Goal: Task Accomplishment & Management: Manage account settings

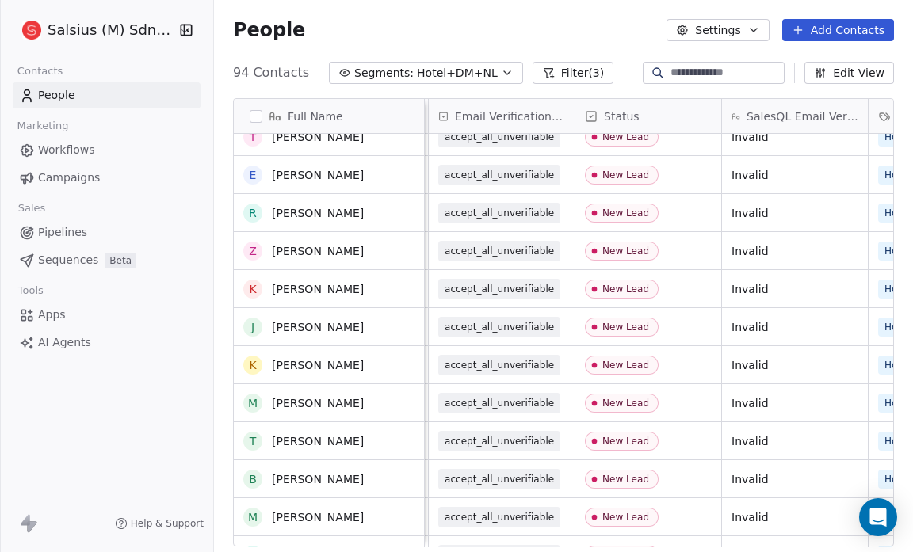
scroll to position [2858, 0]
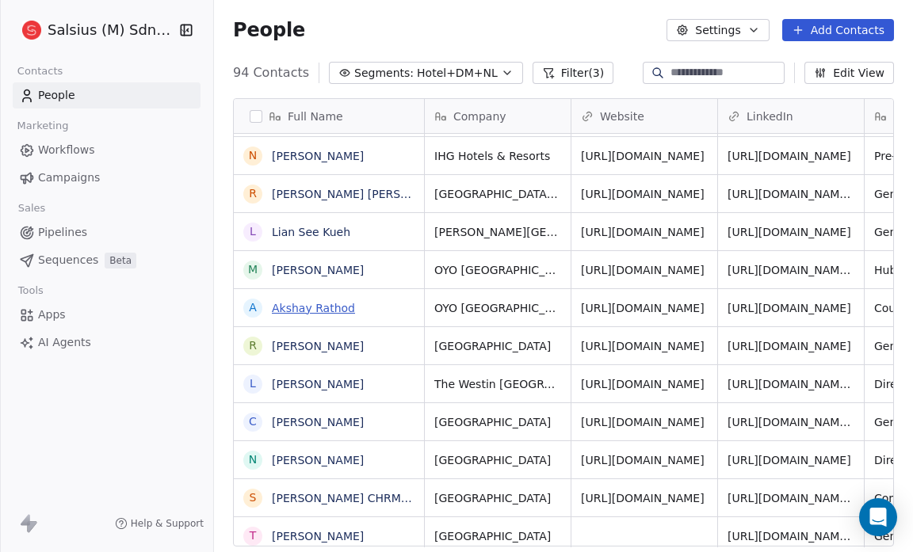
click at [338, 306] on link "Akshay Rathod" at bounding box center [313, 308] width 83 height 13
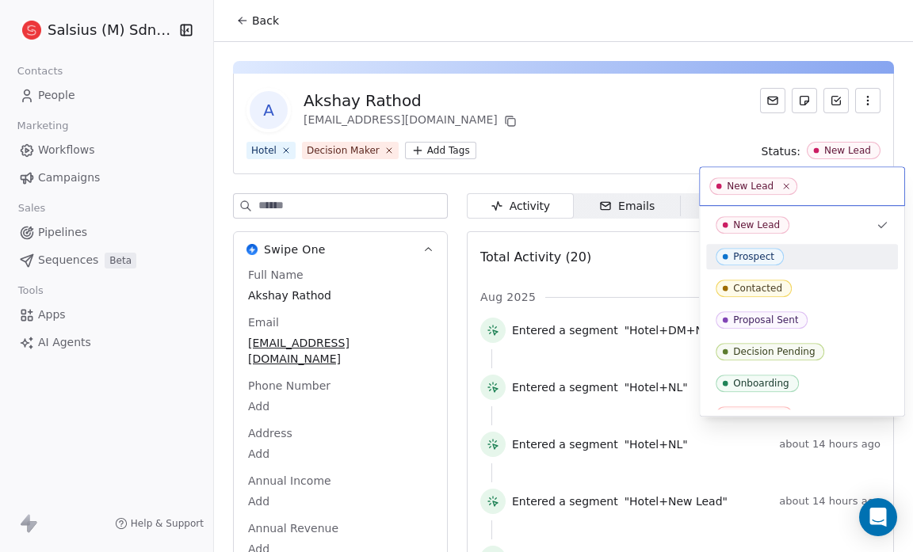
click at [798, 252] on div "Prospect" at bounding box center [802, 256] width 173 height 17
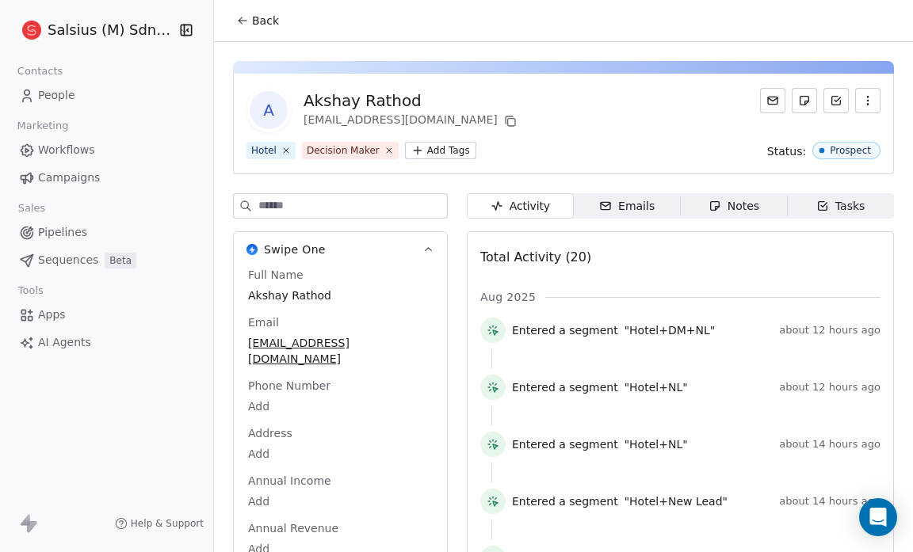
click at [257, 24] on span "Back" at bounding box center [265, 21] width 27 height 16
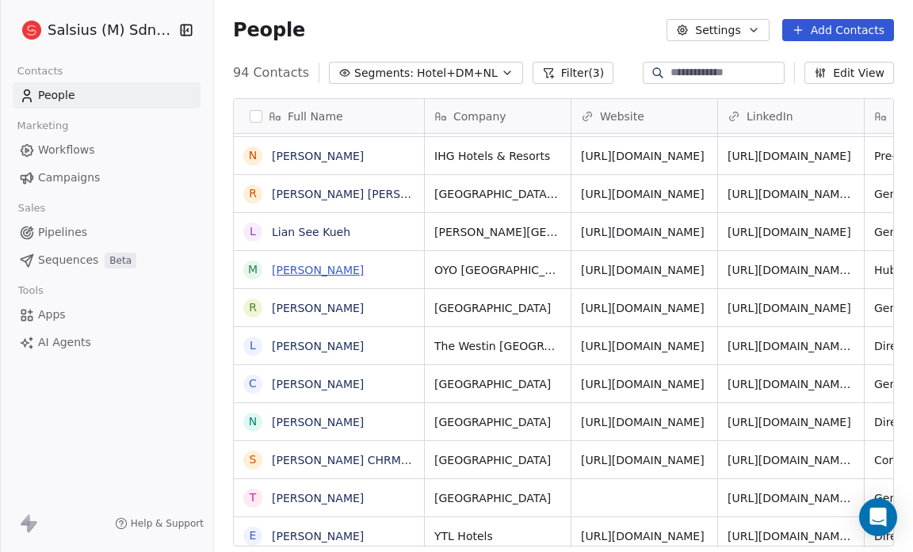
click at [359, 270] on link "Mohammed Adnan" at bounding box center [318, 270] width 92 height 13
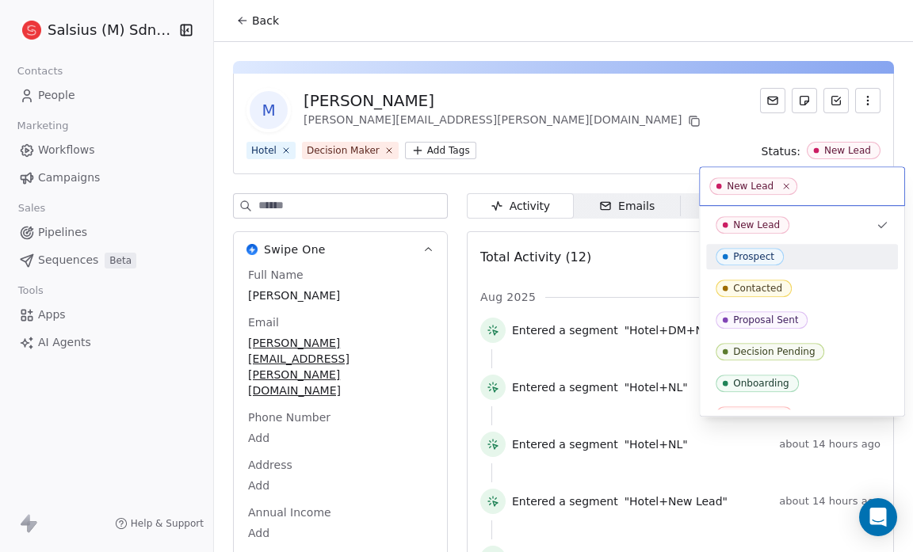
click at [784, 254] on div "Prospect" at bounding box center [802, 256] width 173 height 17
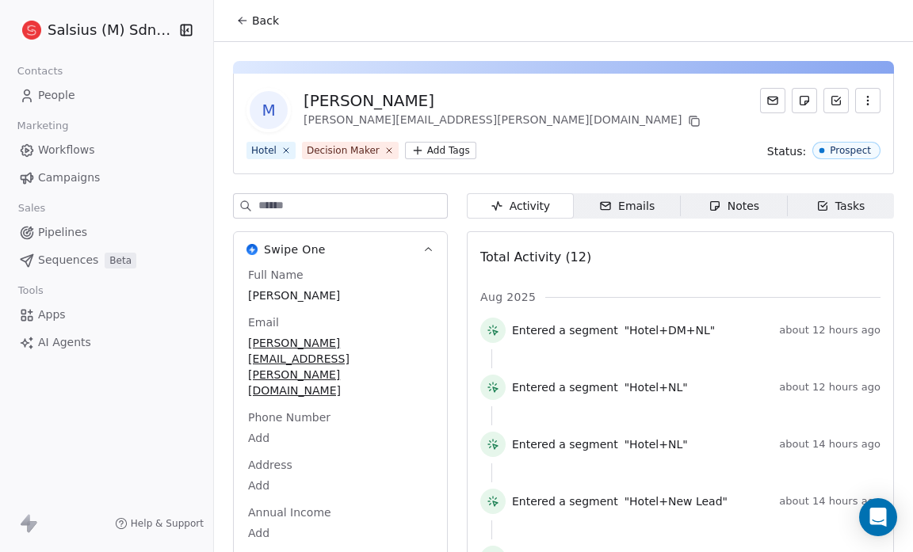
click at [260, 20] on span "Back" at bounding box center [265, 21] width 27 height 16
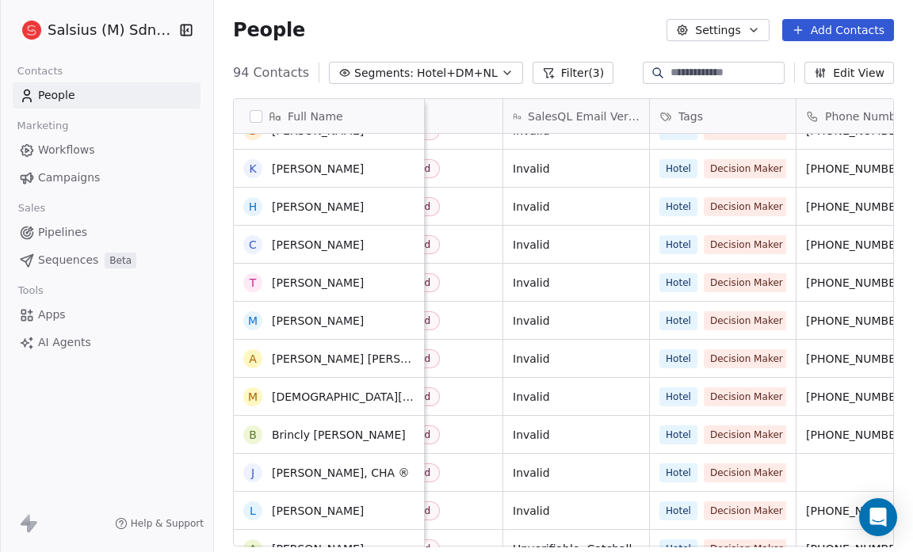
scroll to position [2486, 0]
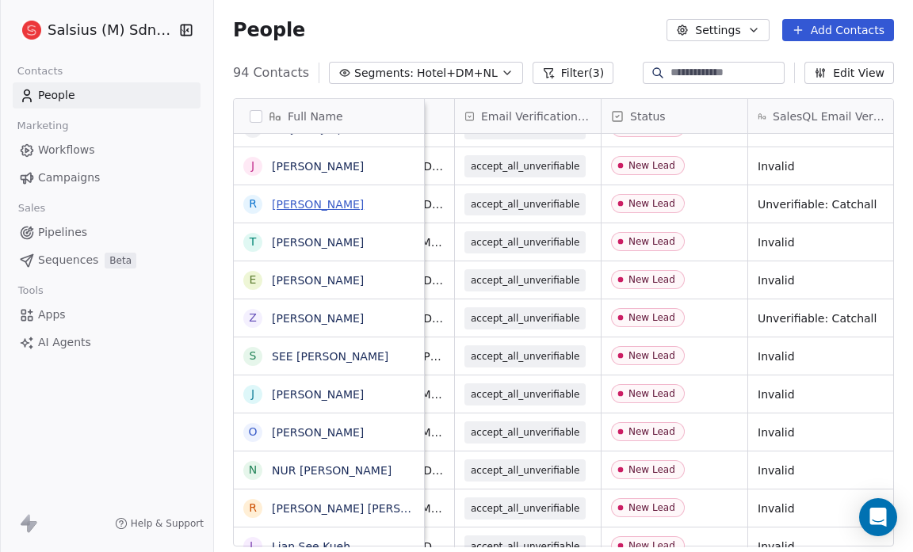
click at [326, 204] on link "Rusli Rahman" at bounding box center [318, 204] width 92 height 13
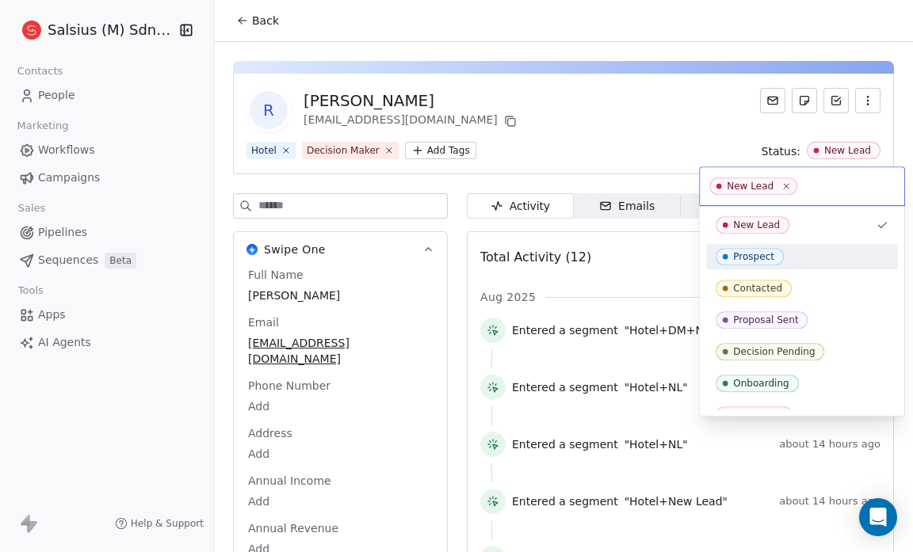
click at [797, 258] on div "Prospect" at bounding box center [802, 256] width 173 height 17
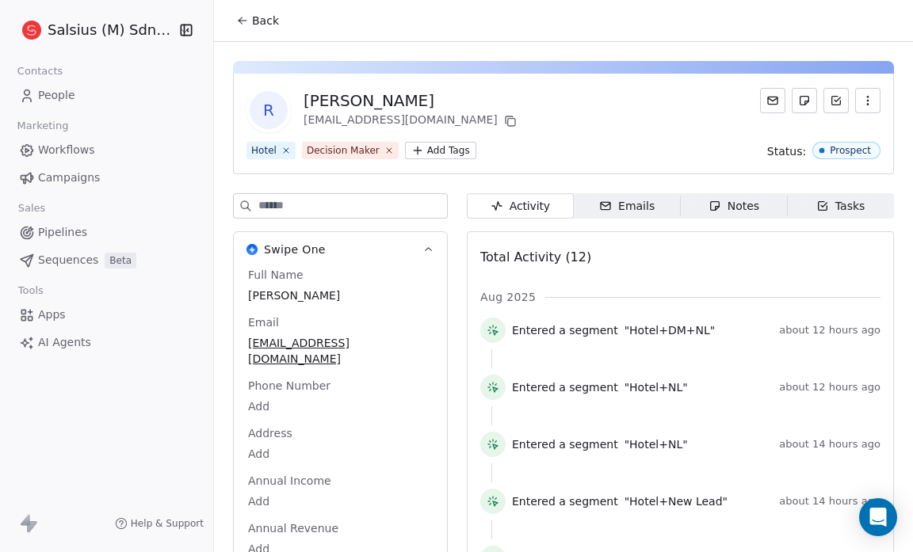
click at [245, 14] on icon at bounding box center [242, 20] width 13 height 13
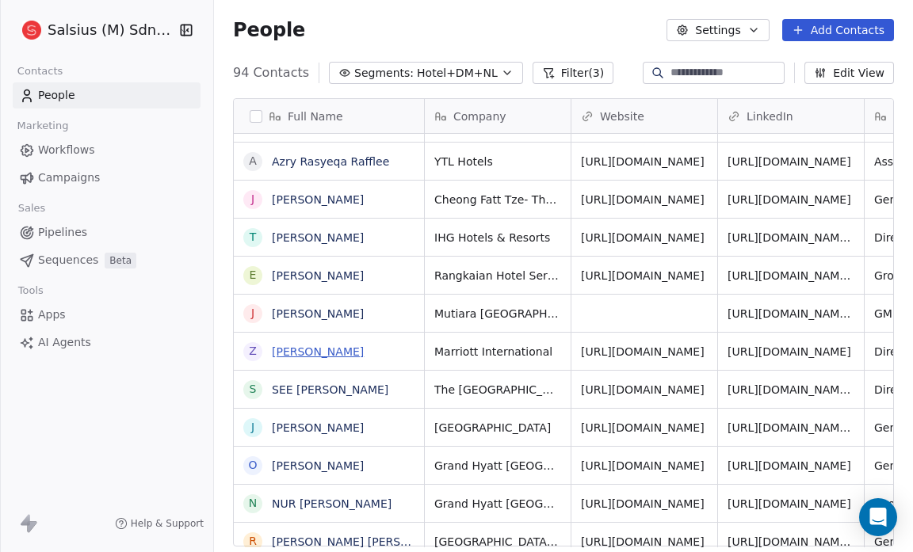
click at [301, 347] on link "Zariz Ruddin" at bounding box center [318, 352] width 92 height 13
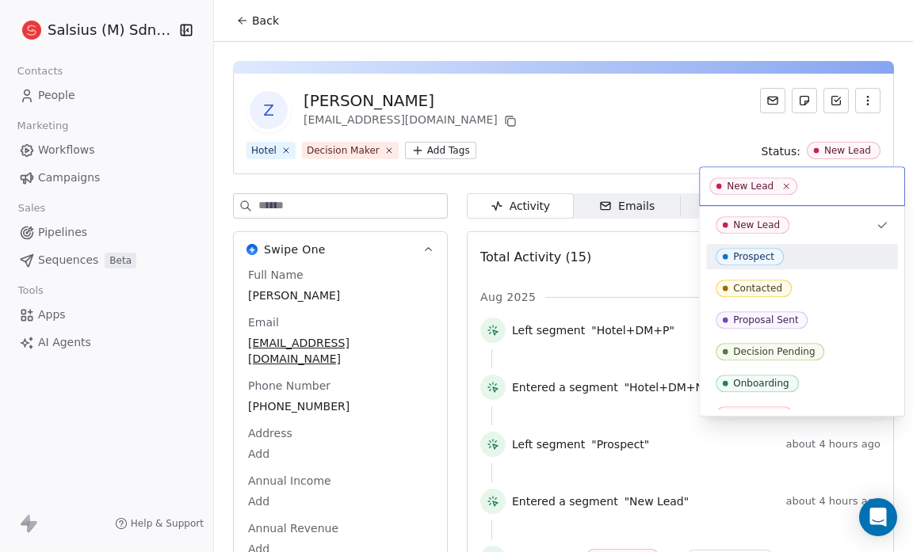
click at [801, 245] on div "Prospect" at bounding box center [802, 256] width 192 height 25
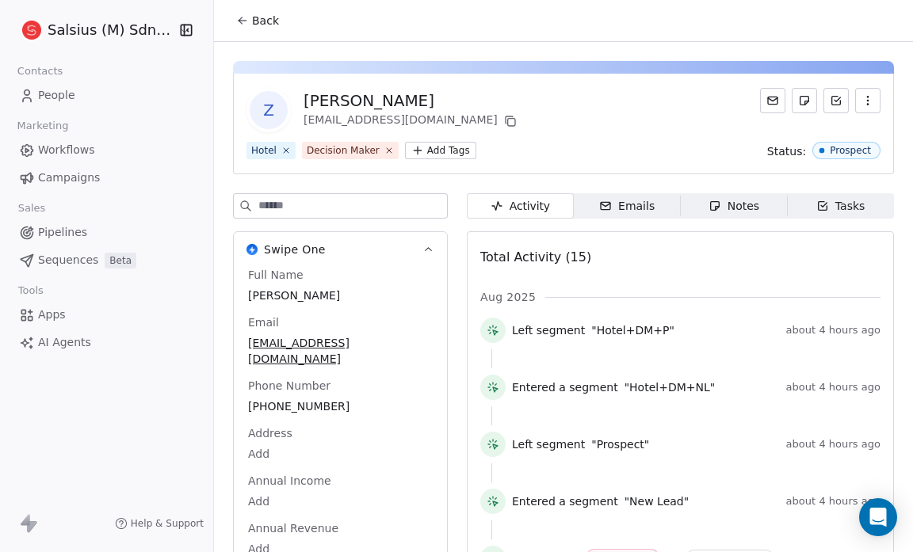
click at [268, 21] on span "Back" at bounding box center [265, 21] width 27 height 16
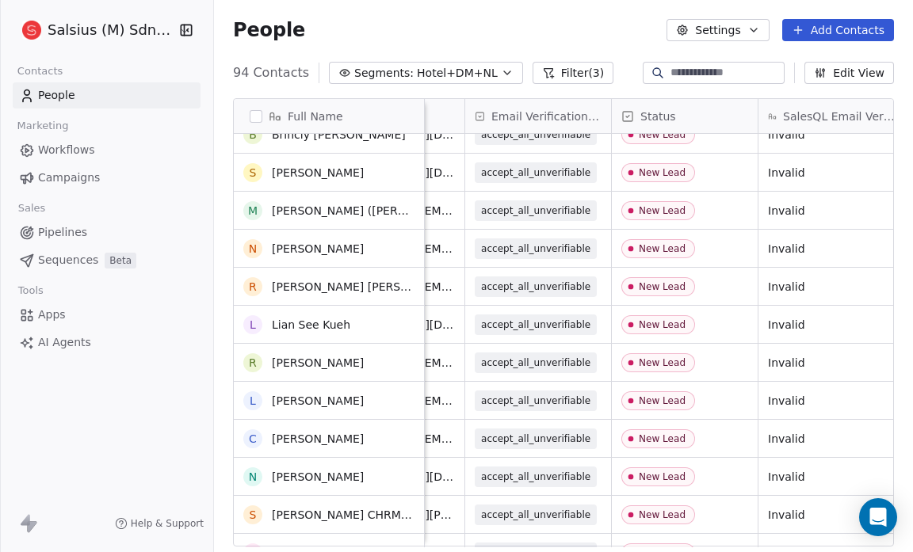
scroll to position [2497, 0]
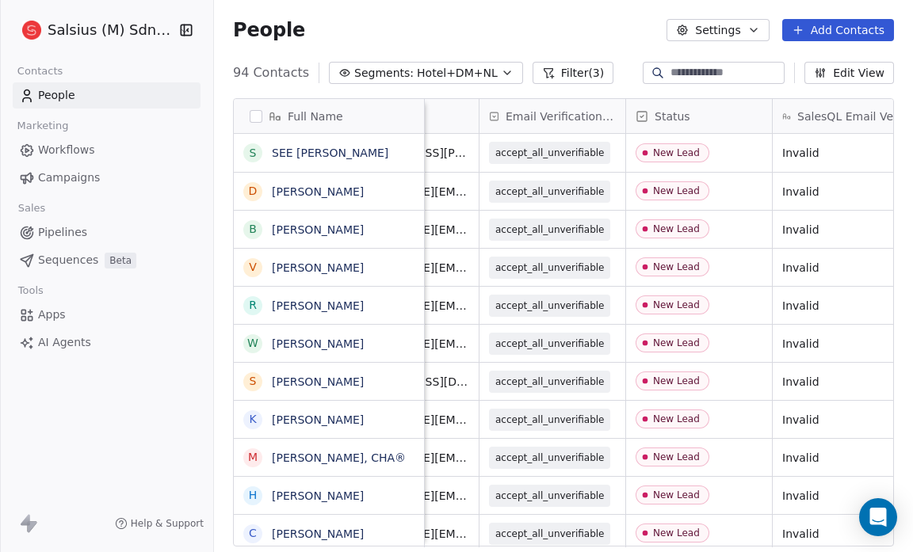
click at [501, 73] on icon "button" at bounding box center [507, 73] width 13 height 13
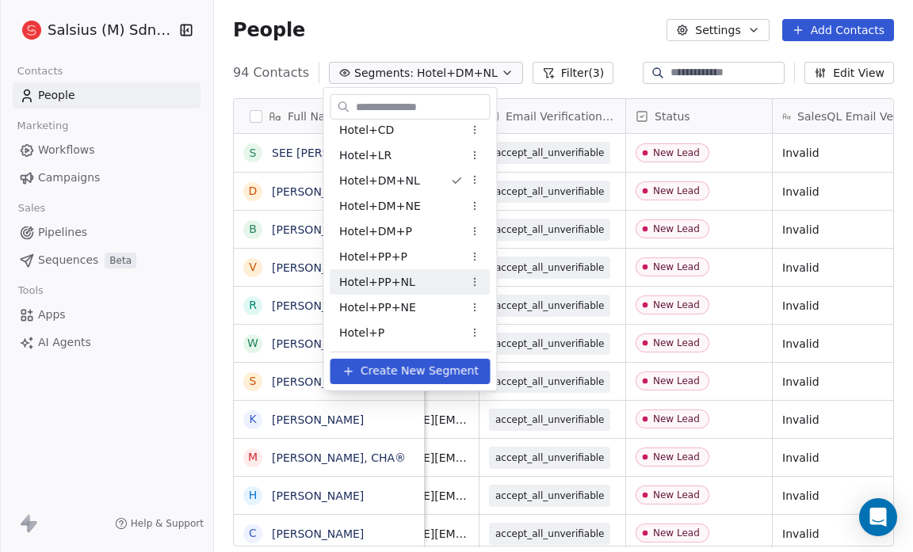
click at [433, 285] on div "Hotel+PP+NL" at bounding box center [410, 282] width 160 height 25
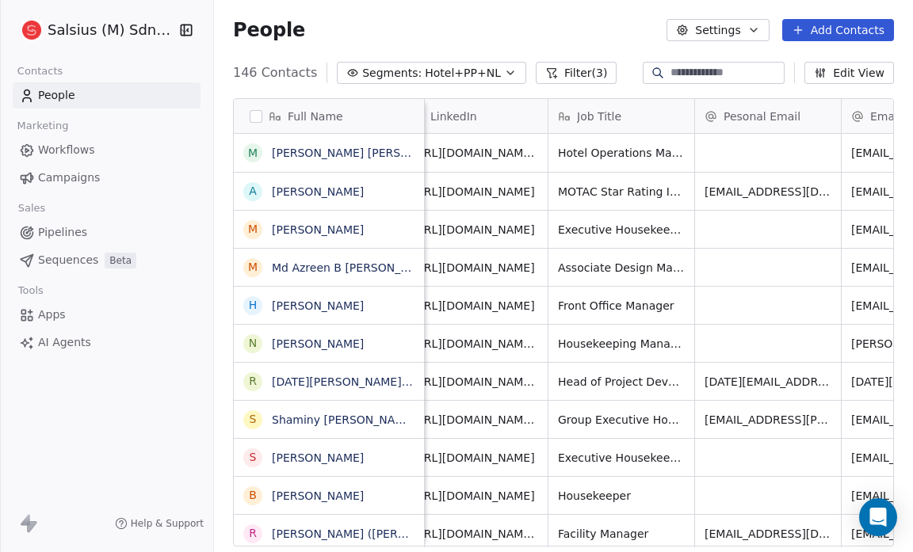
scroll to position [0, 306]
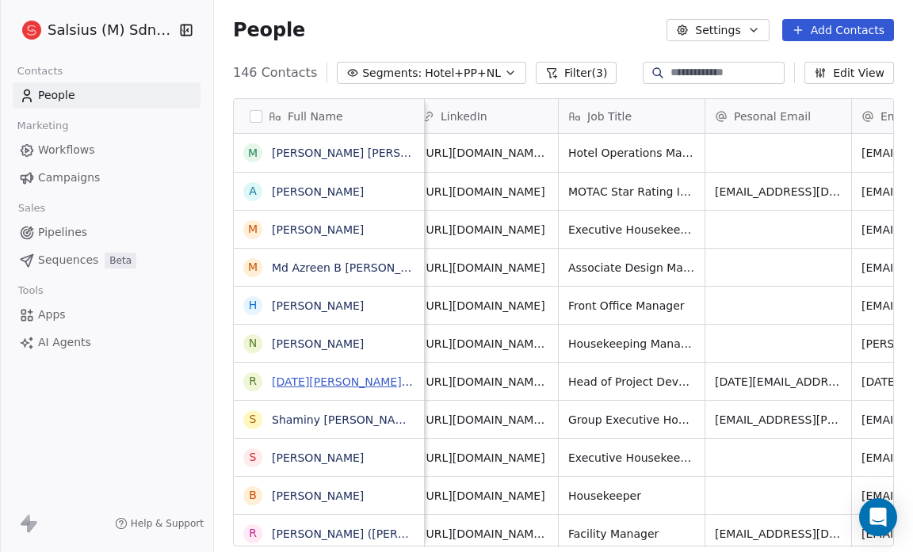
click at [331, 380] on link "[DATE][PERSON_NAME][DATE]" at bounding box center [355, 382] width 167 height 13
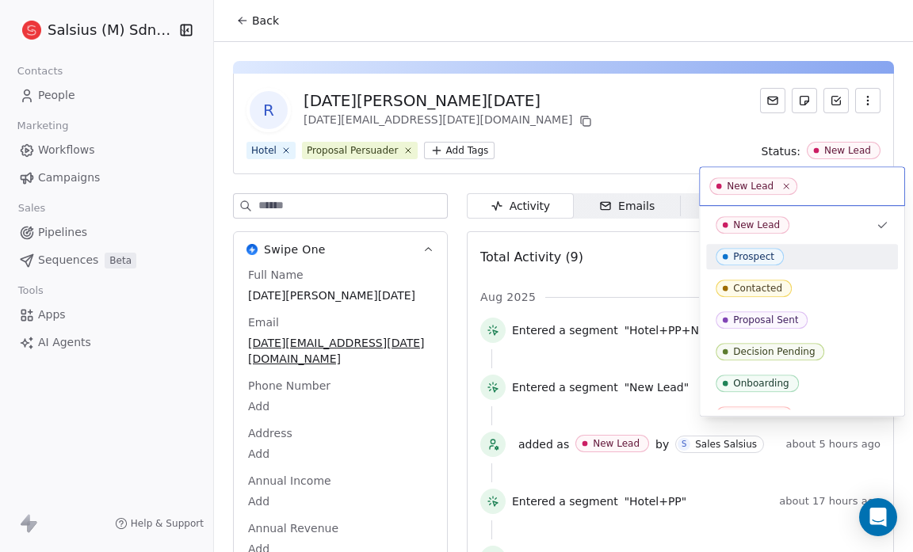
click at [774, 254] on span "Prospect" at bounding box center [750, 256] width 68 height 17
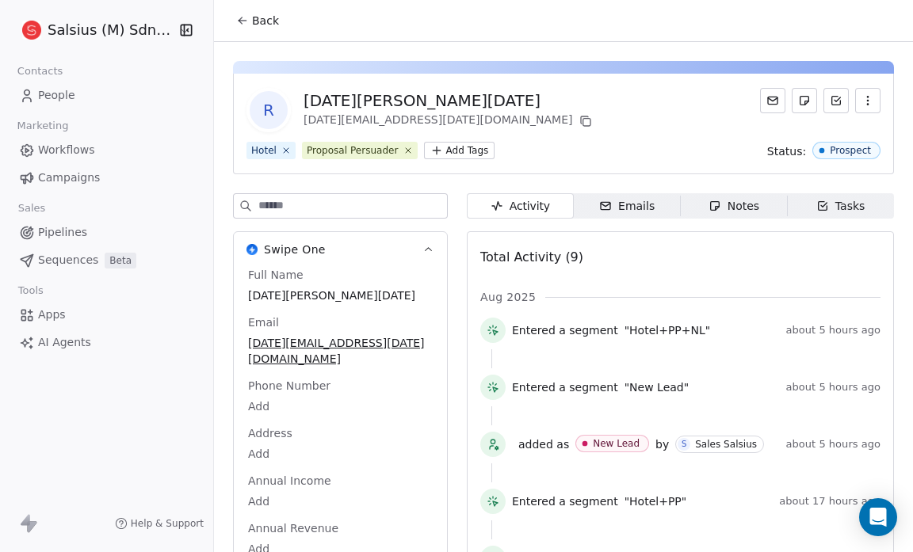
click at [258, 19] on span "Back" at bounding box center [265, 21] width 27 height 16
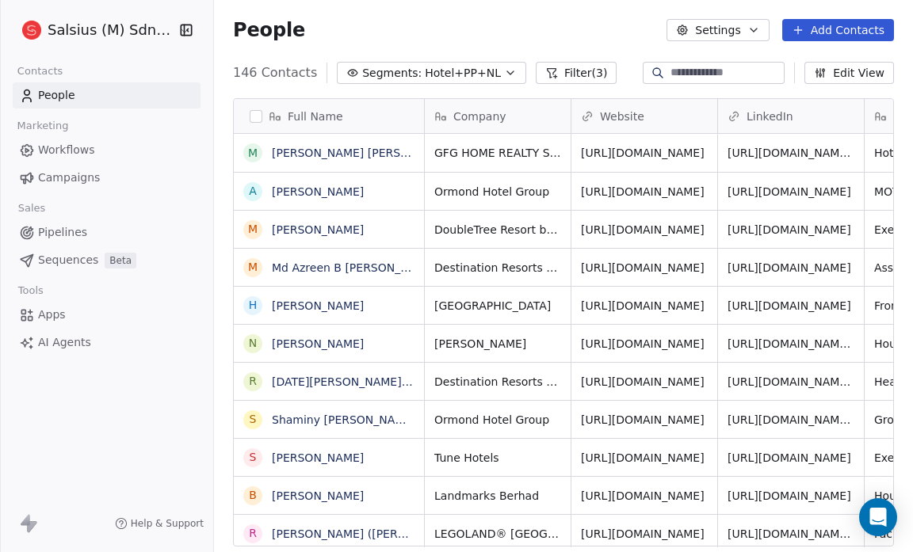
scroll to position [476, 689]
click at [258, 19] on span "People" at bounding box center [269, 30] width 72 height 24
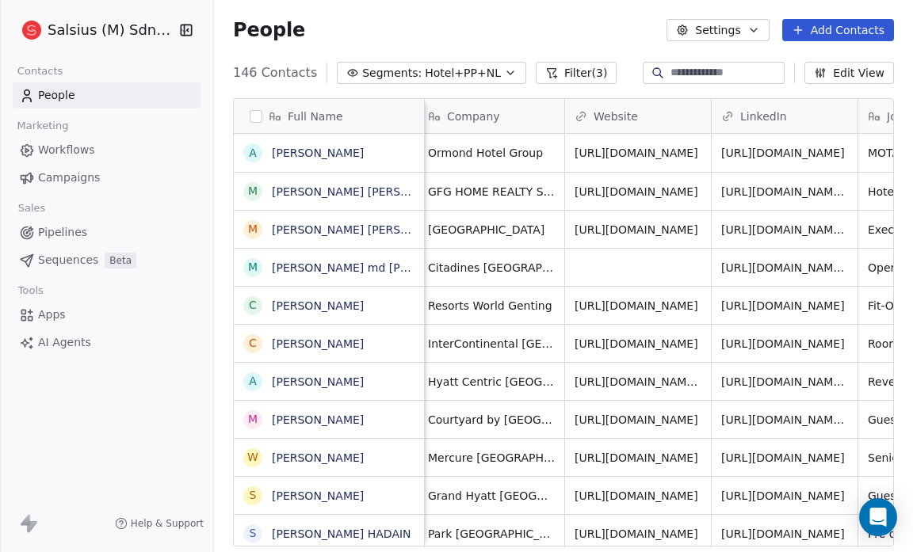
scroll to position [0, 0]
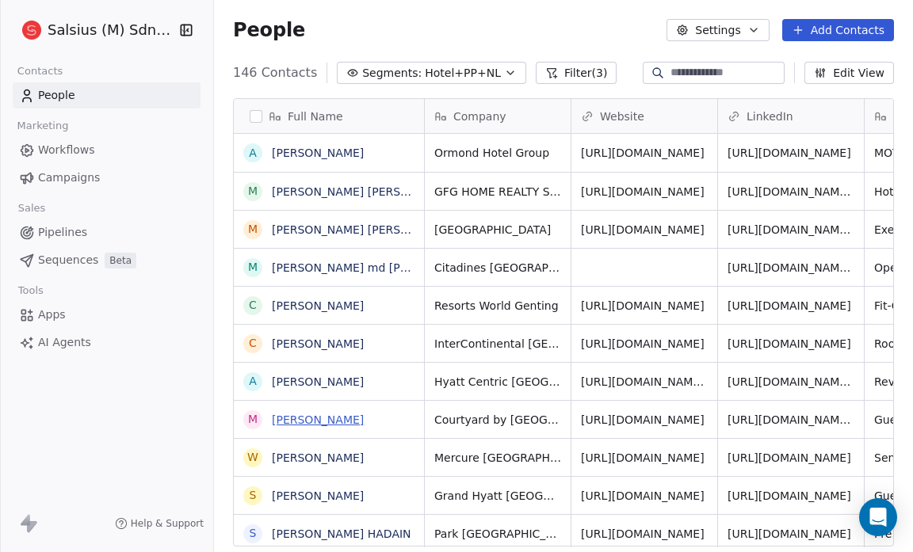
click at [364, 418] on link "[PERSON_NAME]" at bounding box center [318, 420] width 92 height 13
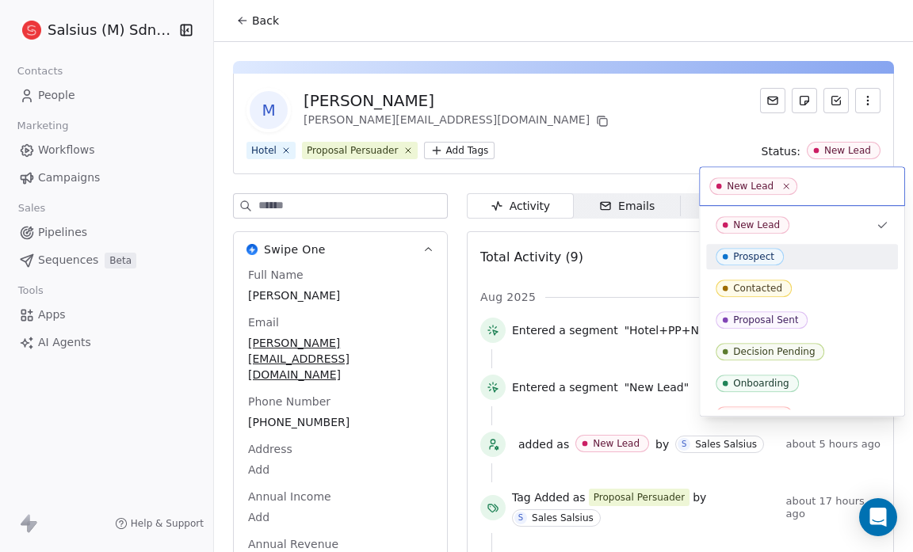
click at [801, 248] on div "Prospect" at bounding box center [802, 256] width 173 height 17
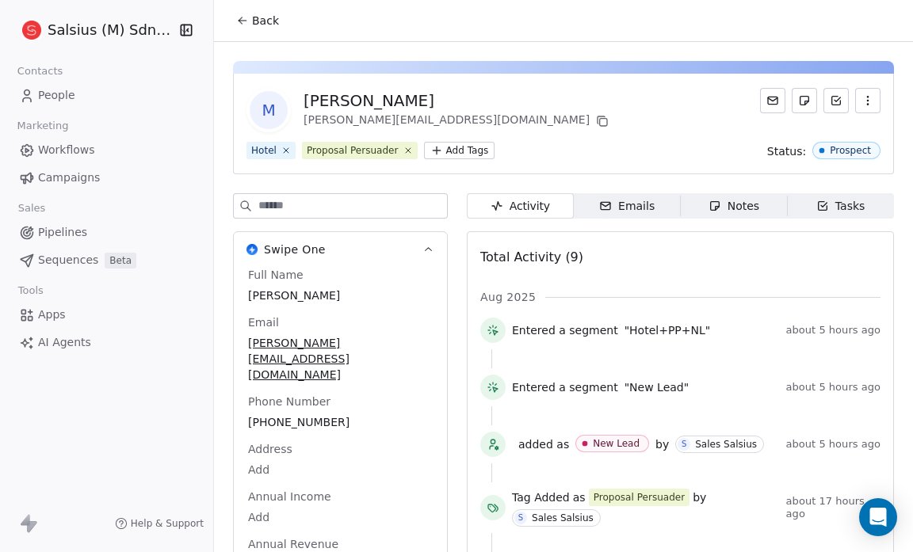
click at [267, 22] on span "Back" at bounding box center [265, 21] width 27 height 16
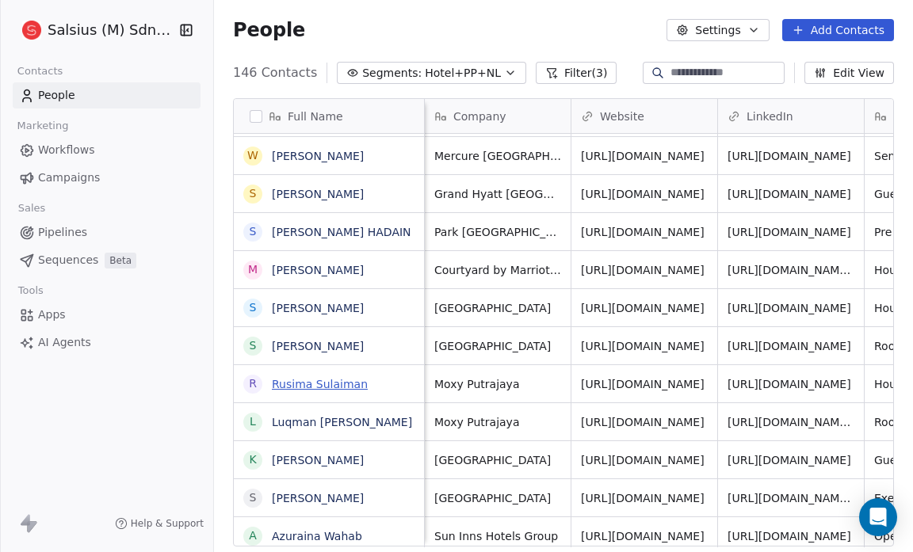
click at [302, 379] on link "Rusima Sulaiman" at bounding box center [320, 384] width 96 height 13
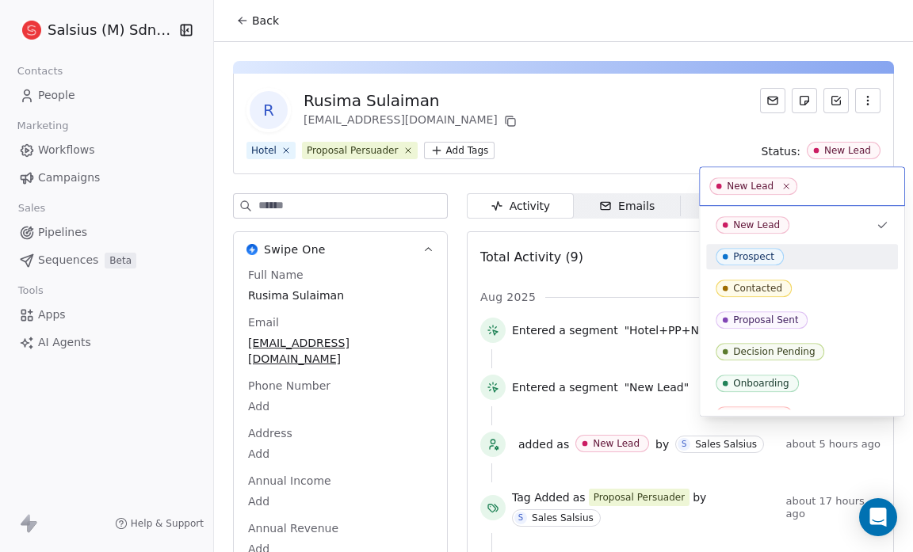
click at [766, 248] on span "Prospect" at bounding box center [750, 256] width 68 height 17
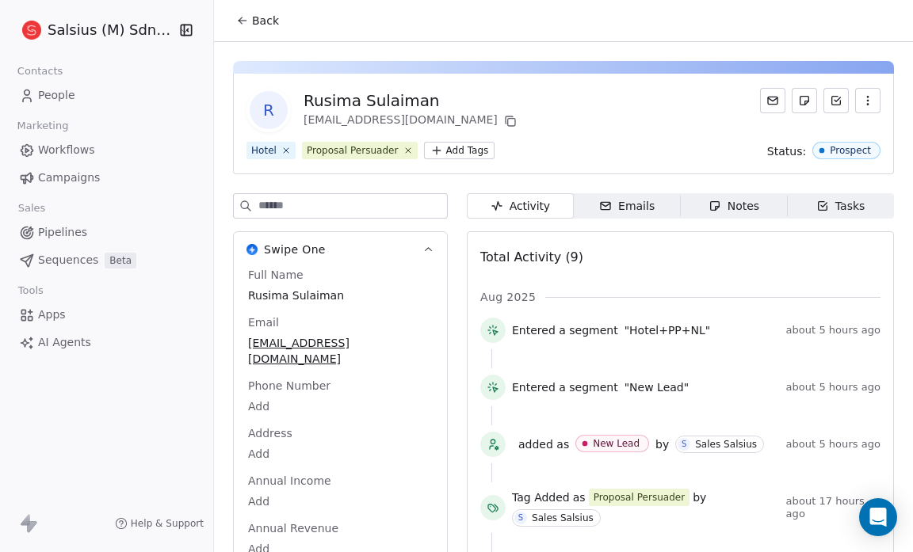
click at [260, 18] on span "Back" at bounding box center [265, 21] width 27 height 16
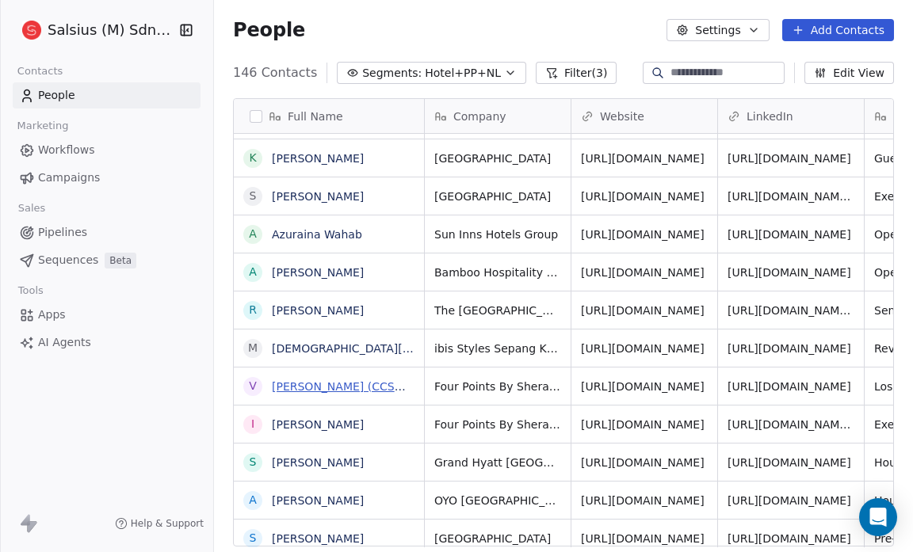
click at [330, 380] on link "[PERSON_NAME] (CCSMS), ICsecM ([GEOGRAPHIC_DATA]),LIS" at bounding box center [441, 386] width 338 height 13
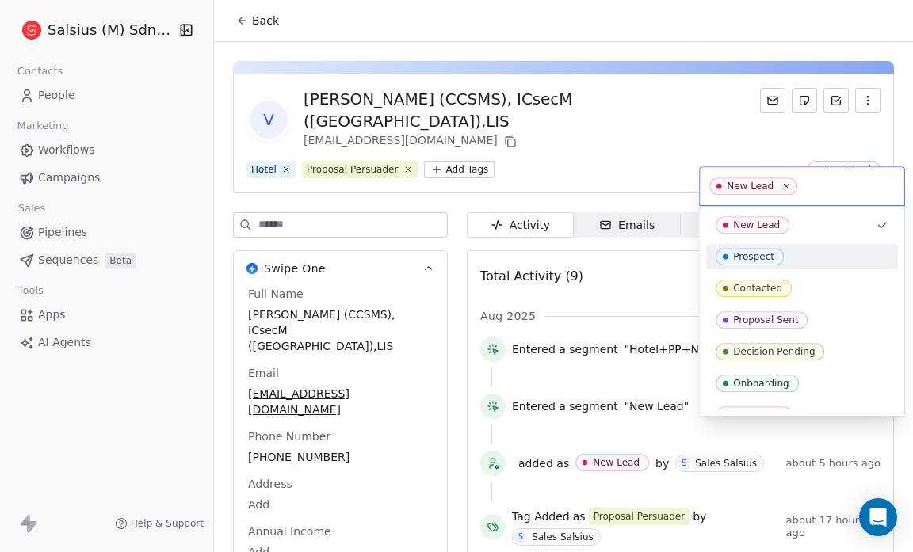
click at [750, 247] on div "Prospect" at bounding box center [802, 256] width 192 height 25
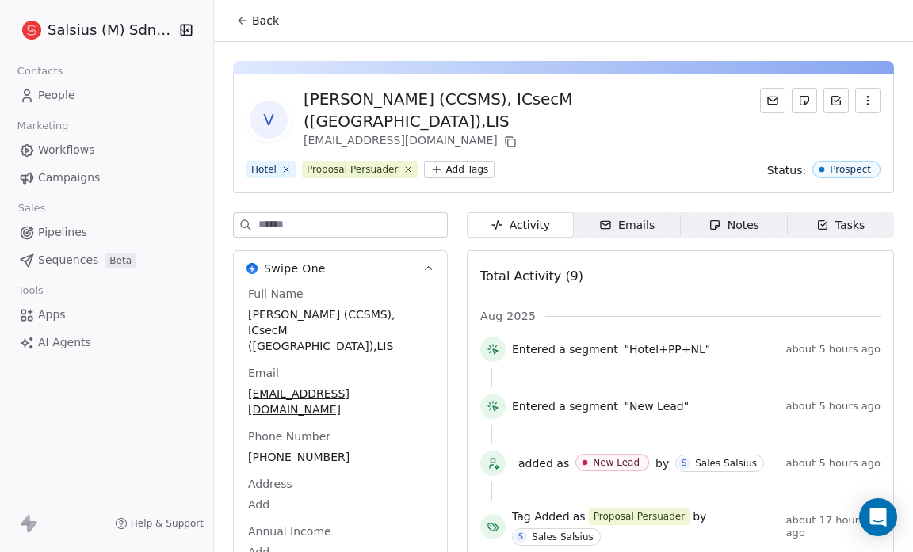
click at [262, 21] on span "Back" at bounding box center [265, 21] width 27 height 16
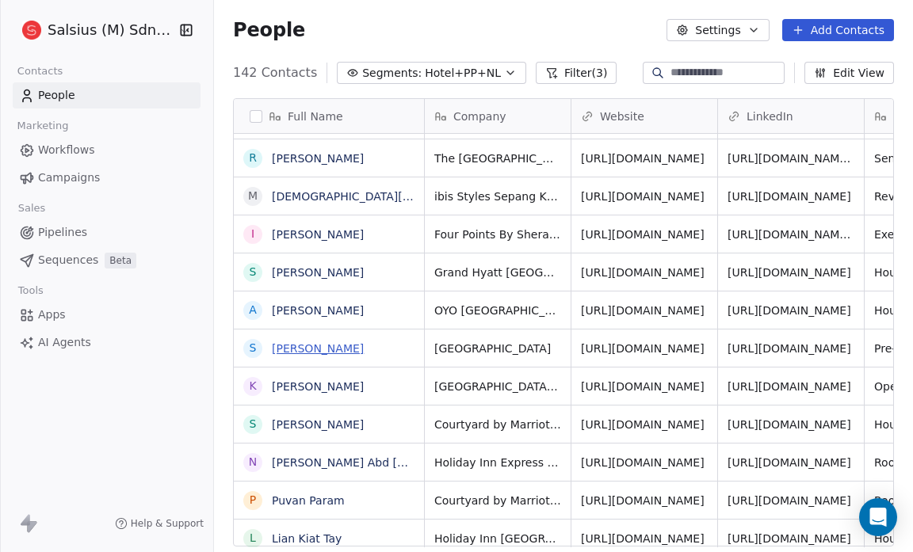
click at [292, 346] on link "[PERSON_NAME]" at bounding box center [318, 348] width 92 height 13
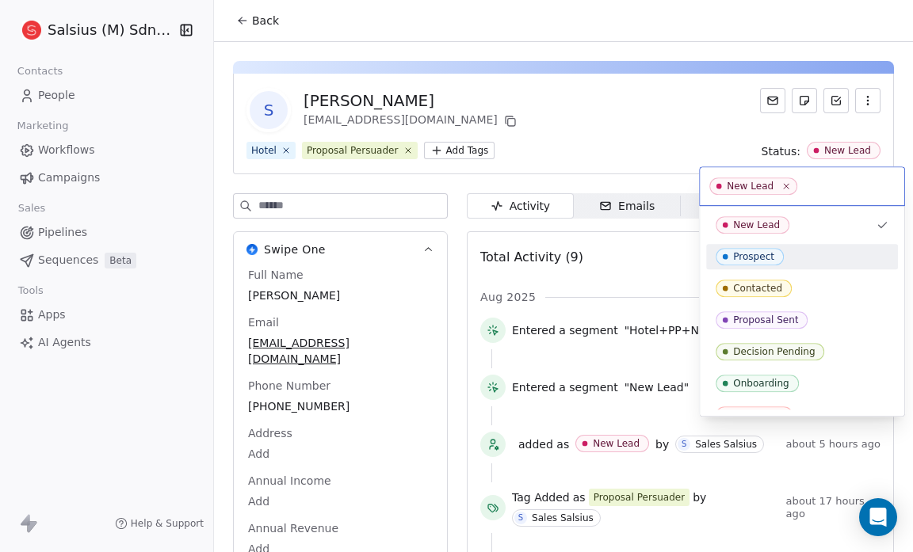
click at [740, 255] on div "Prospect" at bounding box center [753, 256] width 41 height 11
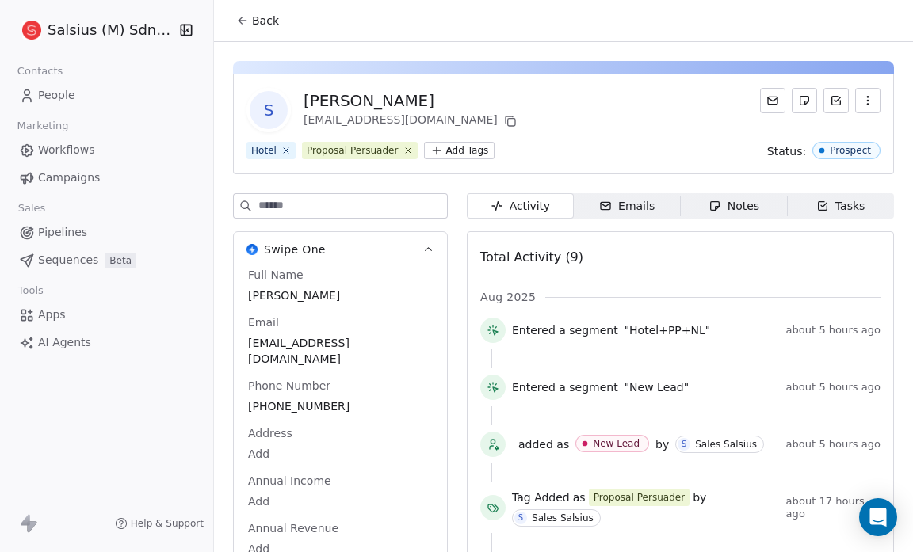
click at [263, 14] on span "Back" at bounding box center [265, 21] width 27 height 16
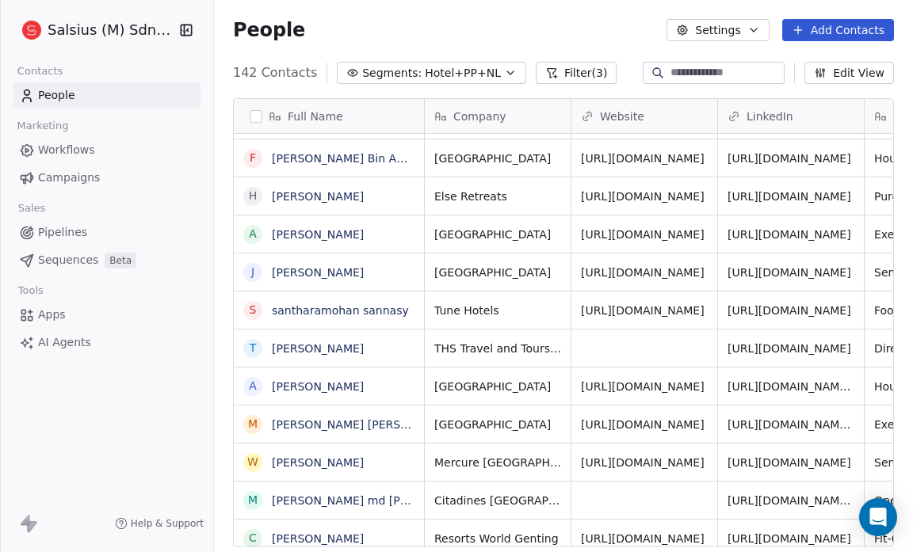
click at [221, 394] on div "Full Name M Marc alvin A Auzae Salleh M Mazlan Othman M Md Azreen B Atan Azreen…" at bounding box center [563, 329] width 699 height 486
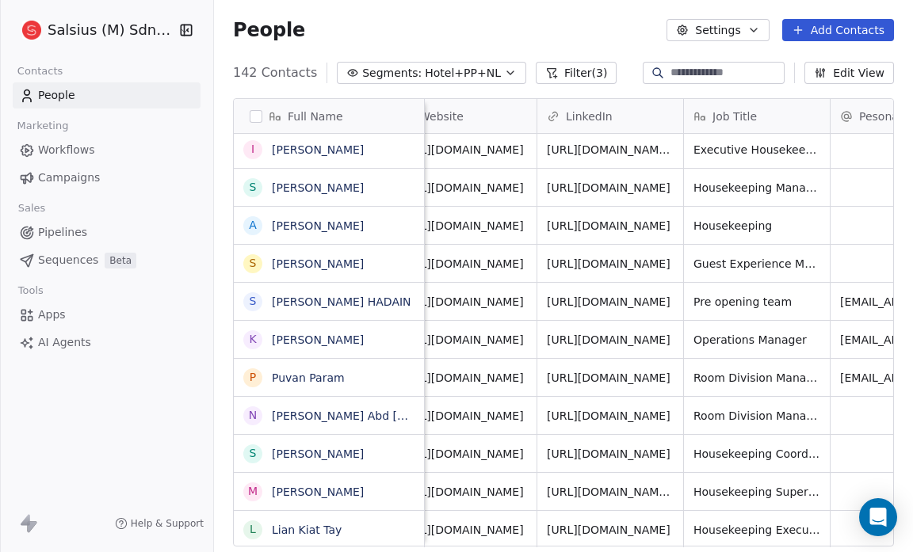
scroll to position [3, 0]
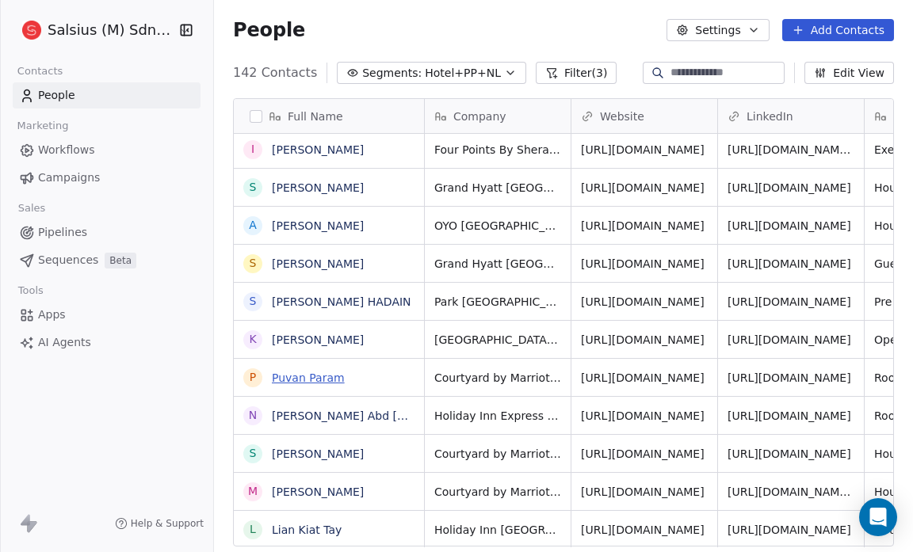
click at [315, 380] on link "Puvan Param" at bounding box center [308, 378] width 73 height 13
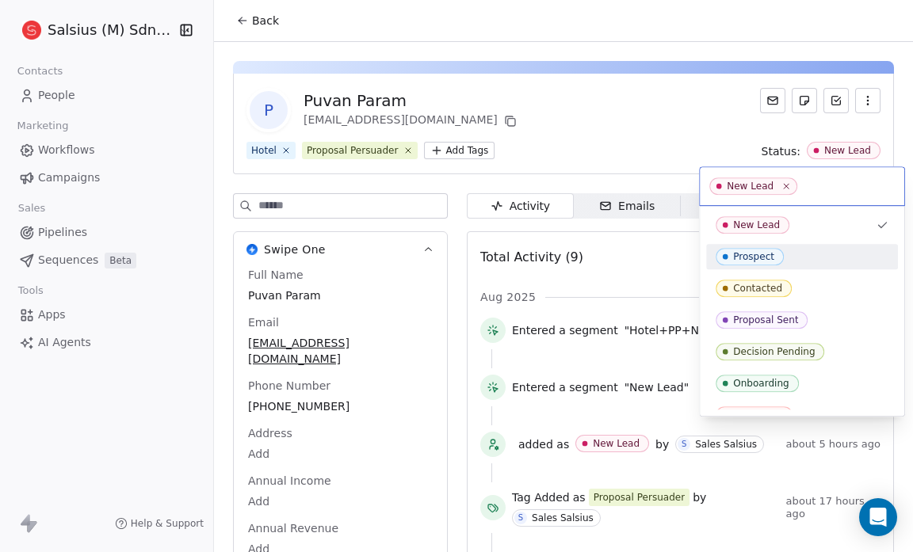
click at [796, 253] on div "Prospect" at bounding box center [802, 256] width 173 height 17
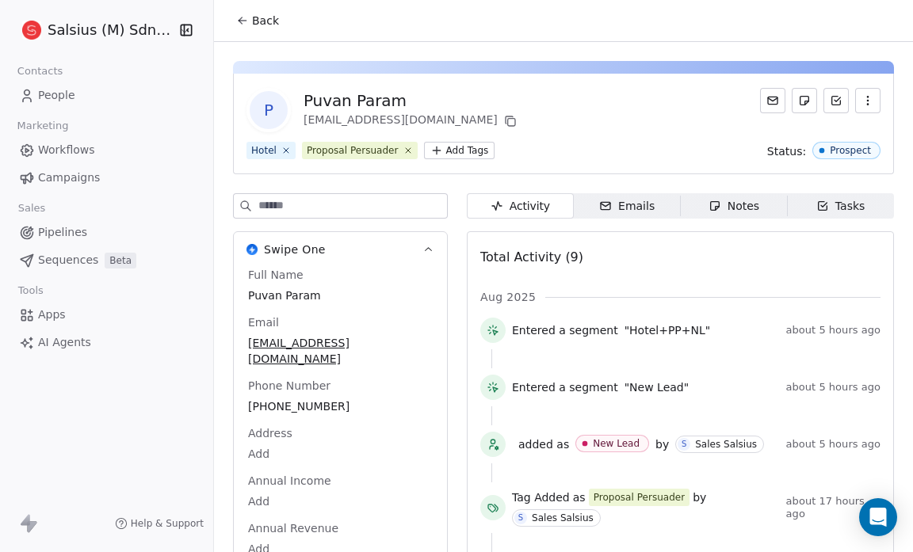
click at [263, 13] on span "Back" at bounding box center [265, 21] width 27 height 16
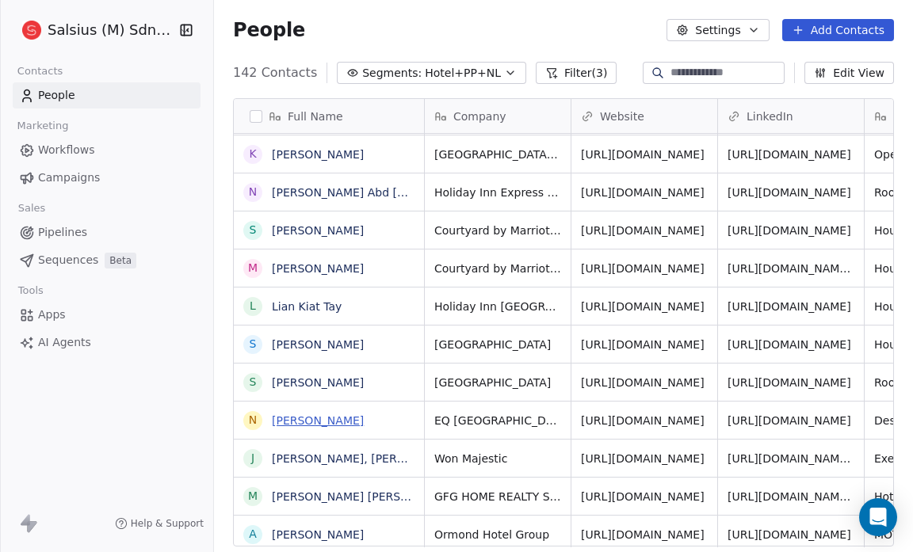
click at [326, 422] on link "[PERSON_NAME]" at bounding box center [318, 421] width 92 height 13
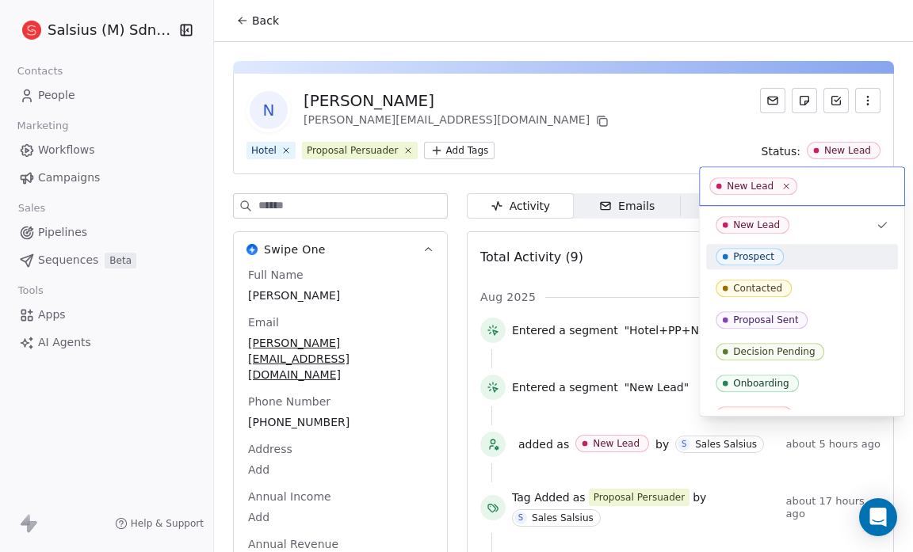
click at [803, 244] on div "Prospect" at bounding box center [802, 256] width 192 height 25
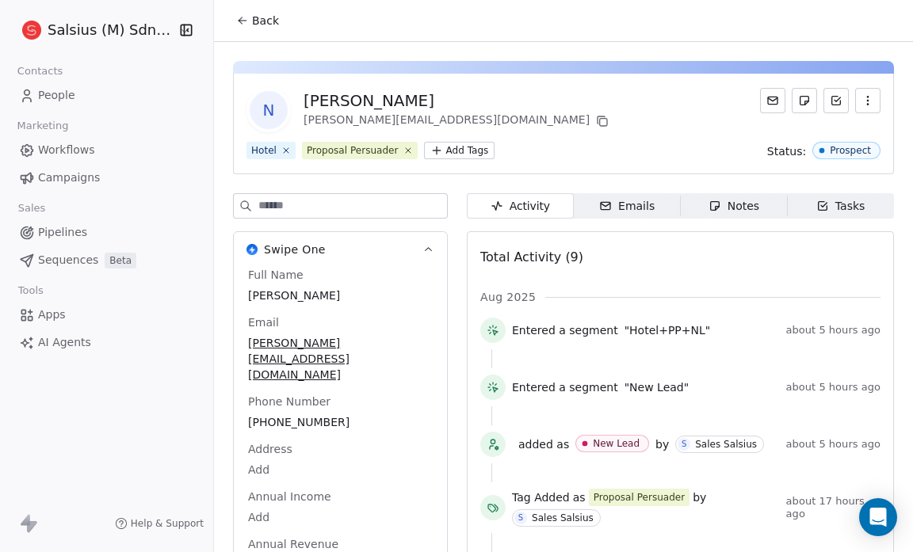
click at [269, 13] on span "Back" at bounding box center [265, 21] width 27 height 16
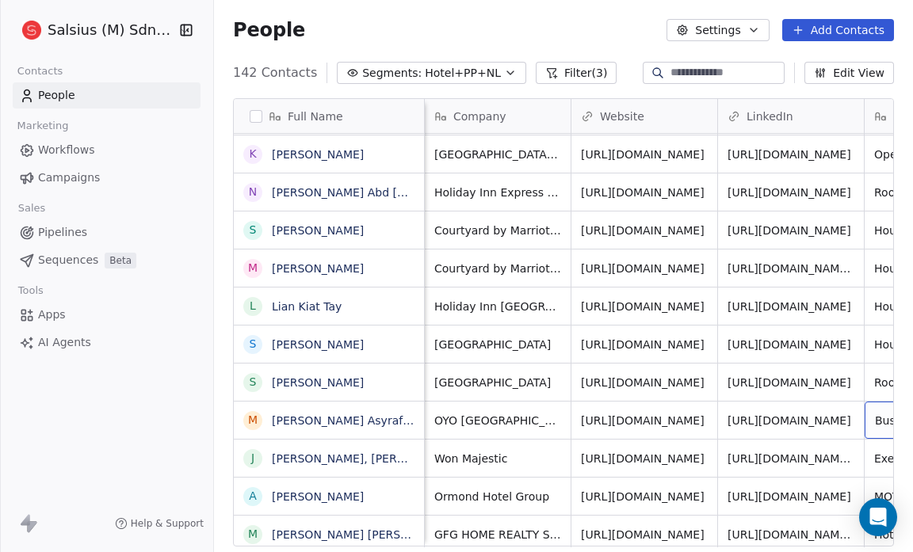
scroll to position [1, 0]
click at [363, 425] on link "[PERSON_NAME] Asyraf [PERSON_NAME]" at bounding box center [385, 421] width 227 height 13
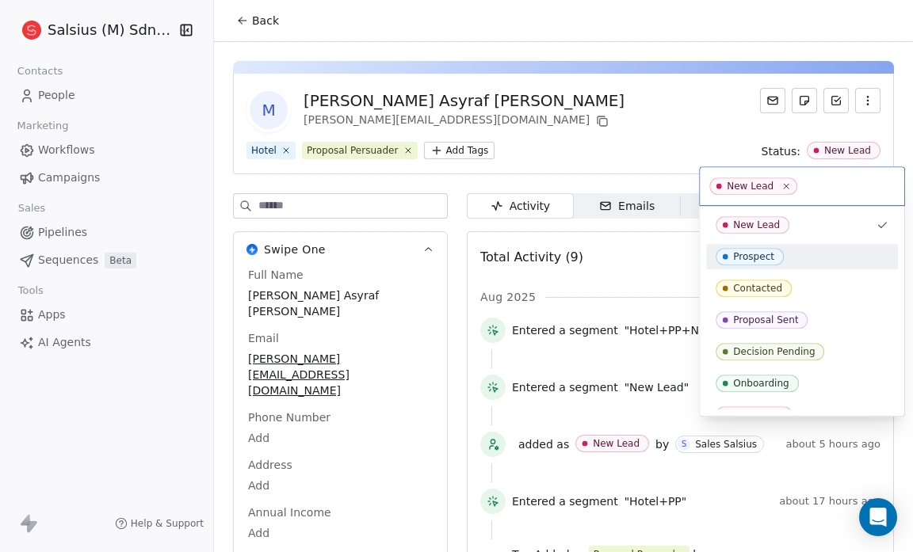
click at [801, 248] on div "Prospect" at bounding box center [802, 256] width 173 height 17
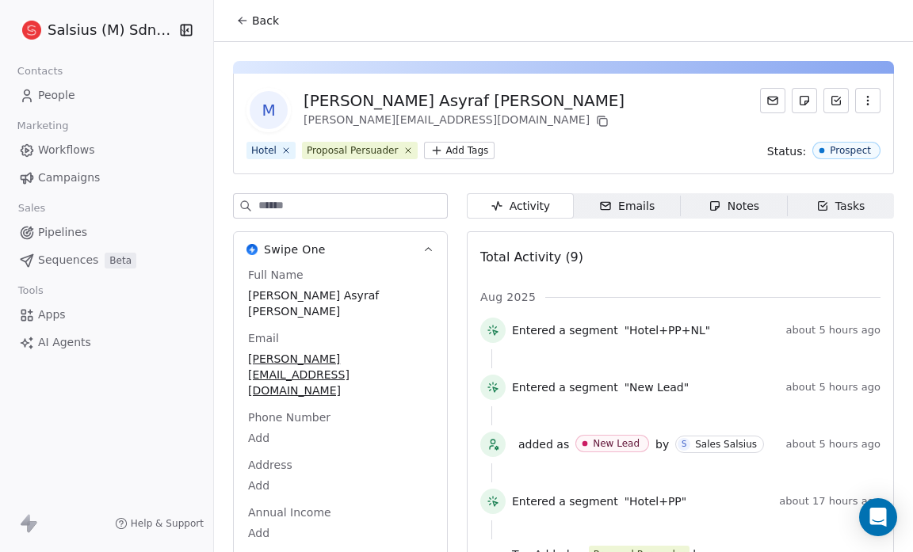
click at [269, 23] on span "Back" at bounding box center [265, 21] width 27 height 16
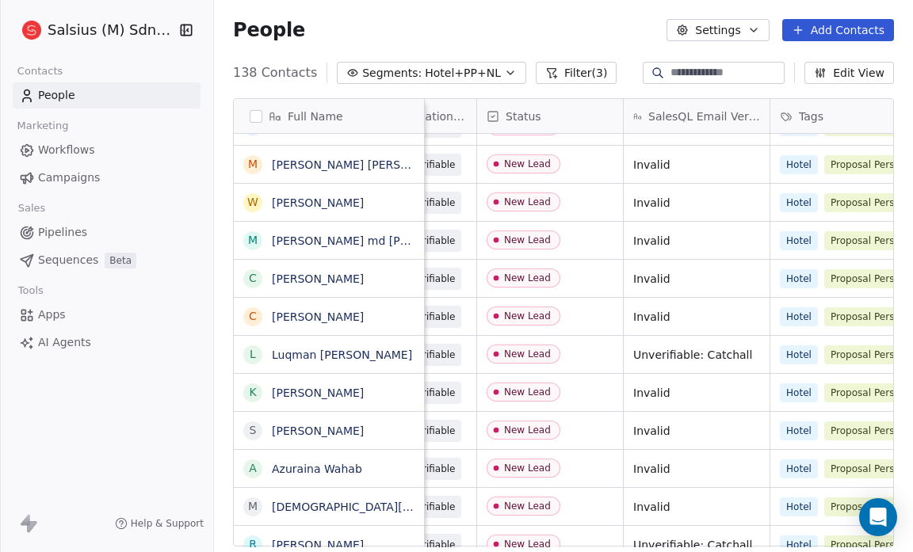
scroll to position [0, 952]
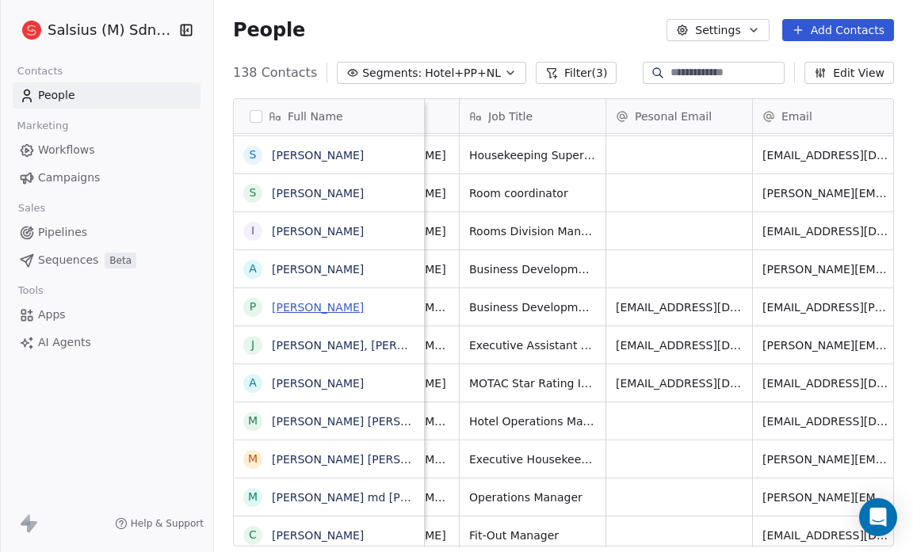
click at [351, 303] on link "[PERSON_NAME]" at bounding box center [318, 307] width 92 height 13
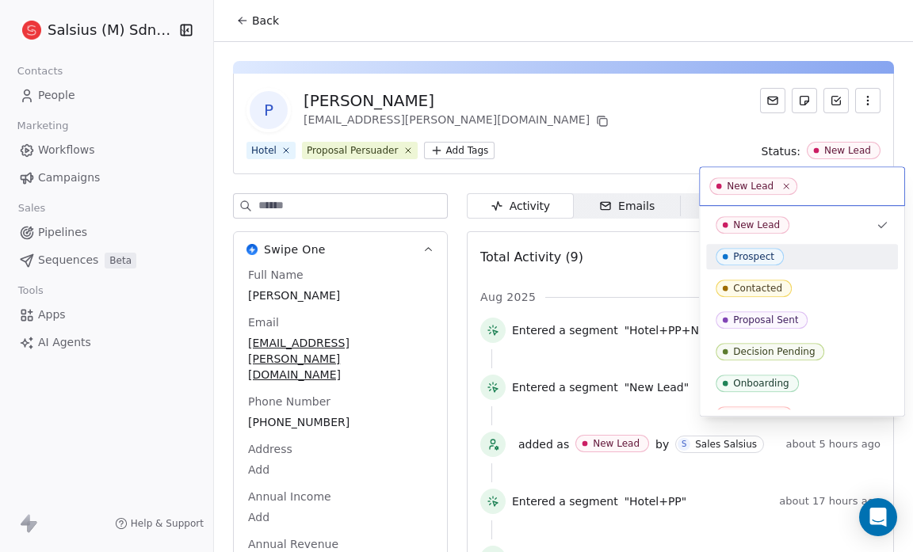
click at [770, 251] on div "Prospect" at bounding box center [753, 256] width 41 height 11
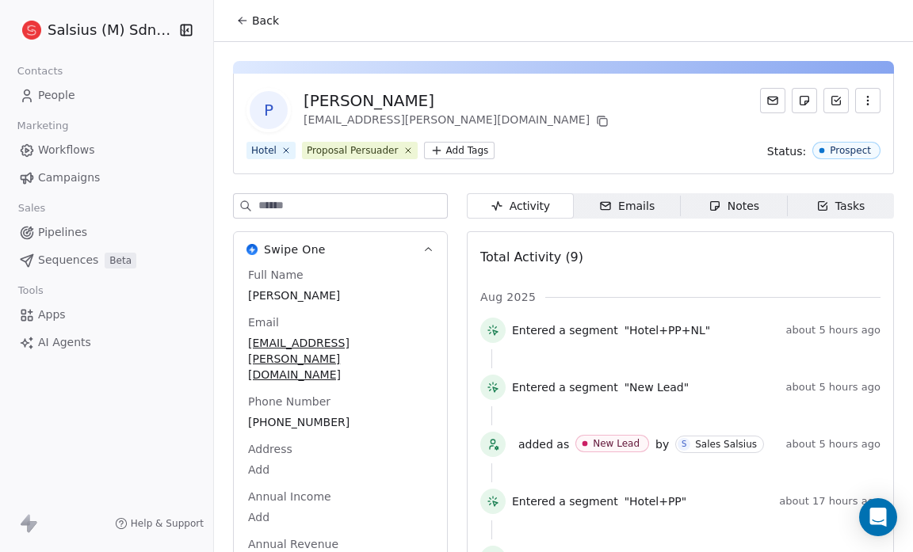
click at [245, 25] on icon at bounding box center [242, 20] width 13 height 13
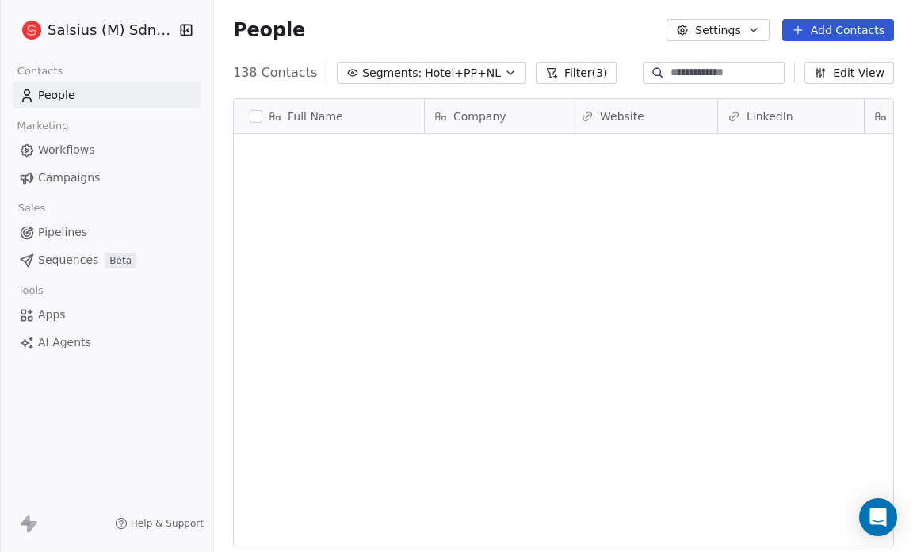
scroll to position [476, 689]
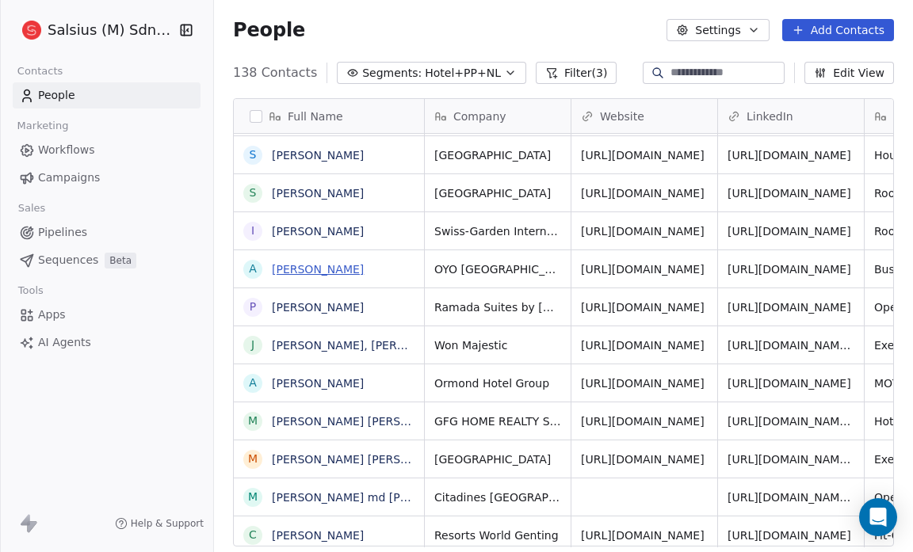
click at [328, 263] on link "[PERSON_NAME]" at bounding box center [318, 269] width 92 height 13
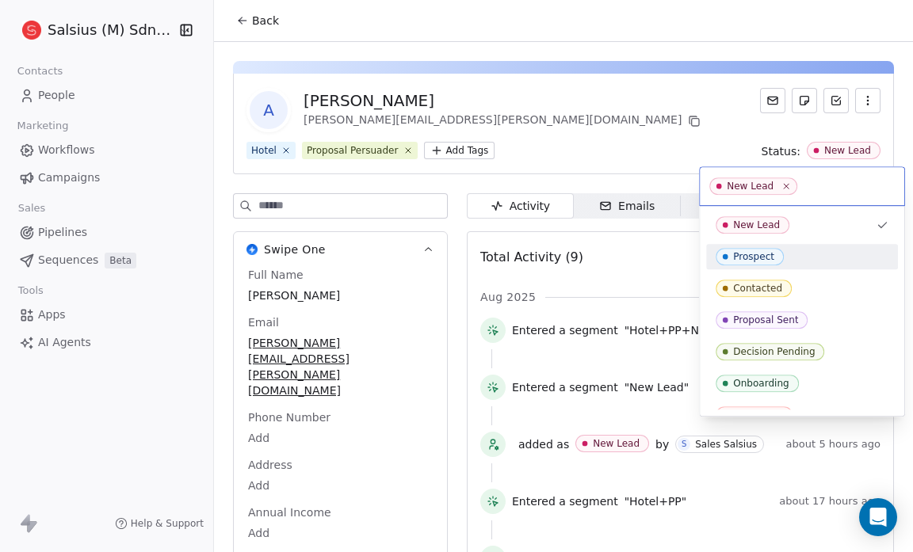
click at [810, 252] on div "Prospect" at bounding box center [802, 256] width 173 height 17
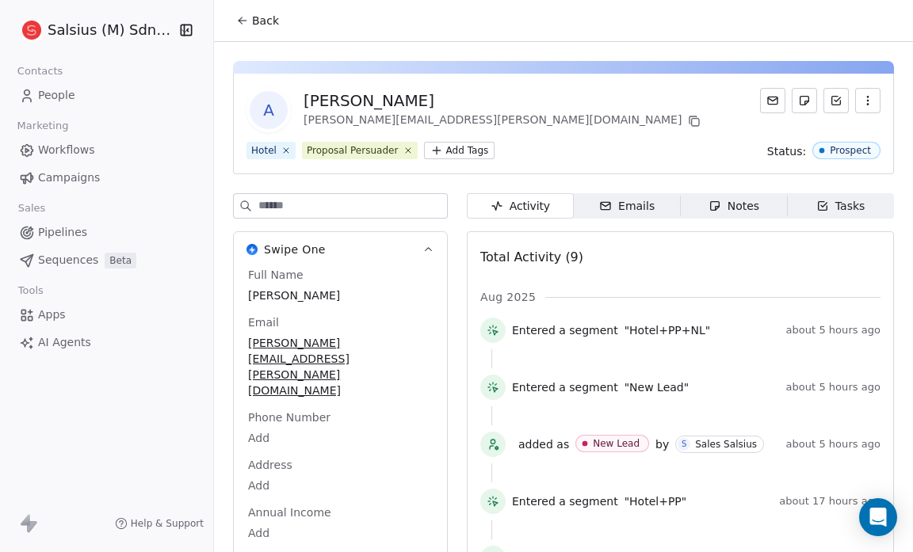
click at [271, 25] on span "Back" at bounding box center [265, 21] width 27 height 16
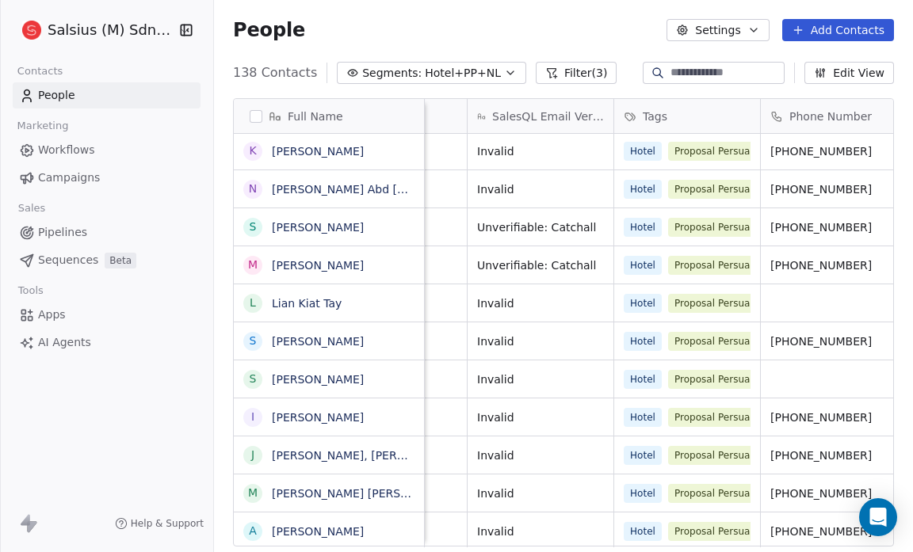
scroll to position [0, 1130]
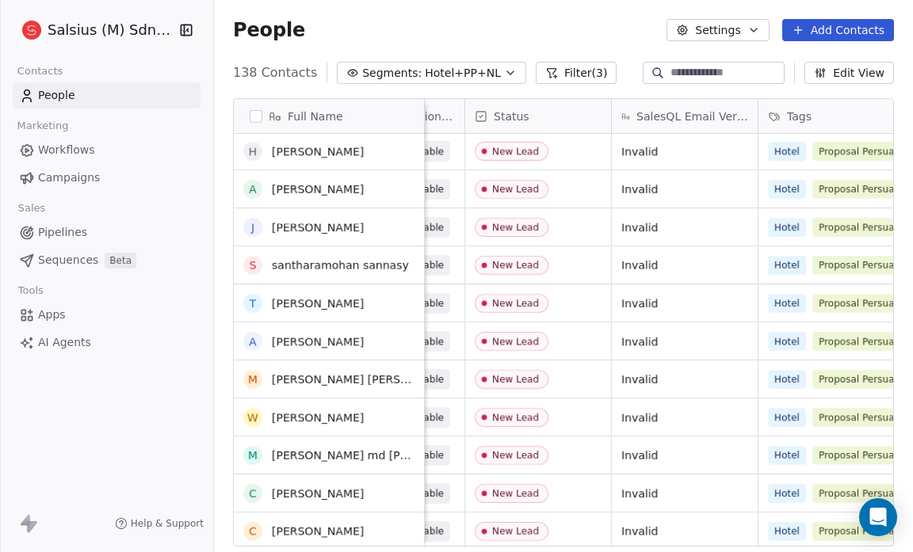
scroll to position [4628, 0]
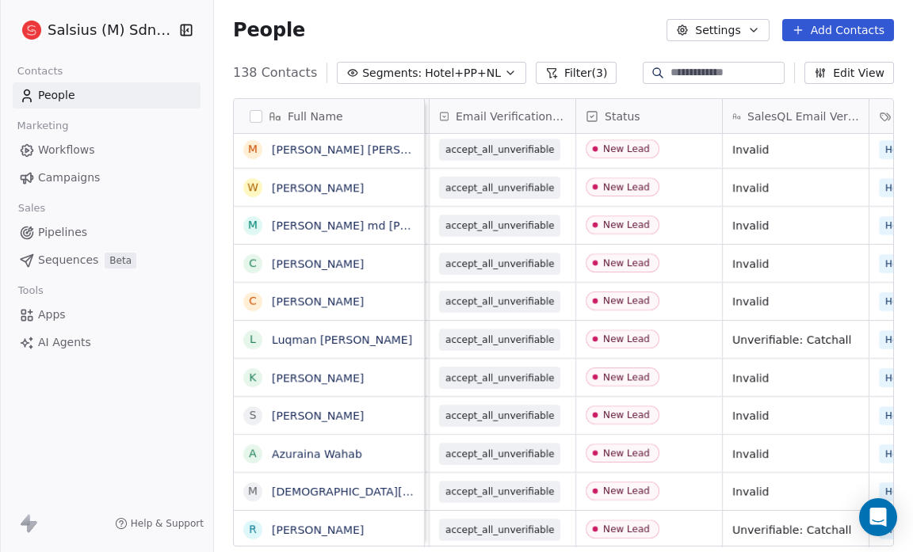
click at [504, 74] on icon "button" at bounding box center [510, 73] width 13 height 13
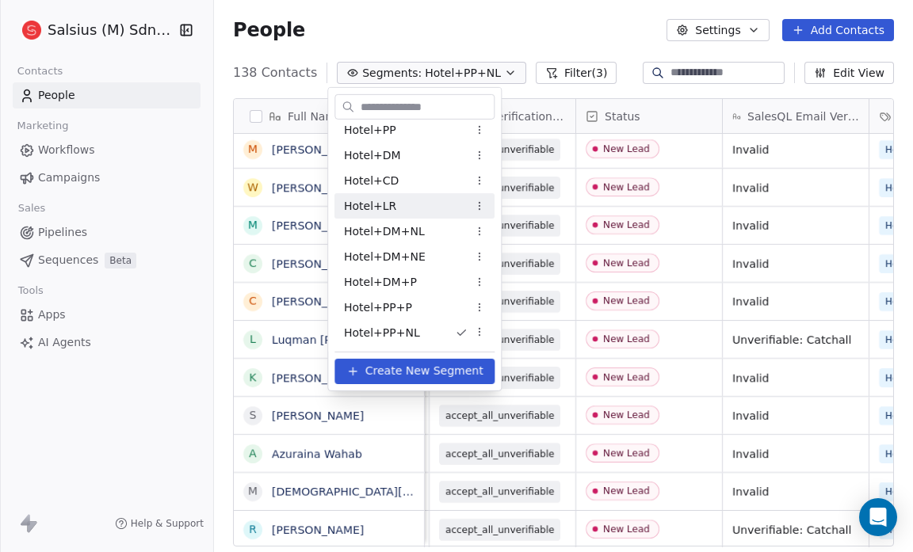
drag, startPoint x: 429, startPoint y: 215, endPoint x: 432, endPoint y: 206, distance: 9.3
click at [432, 206] on div "Hotel+LR" at bounding box center [415, 205] width 160 height 25
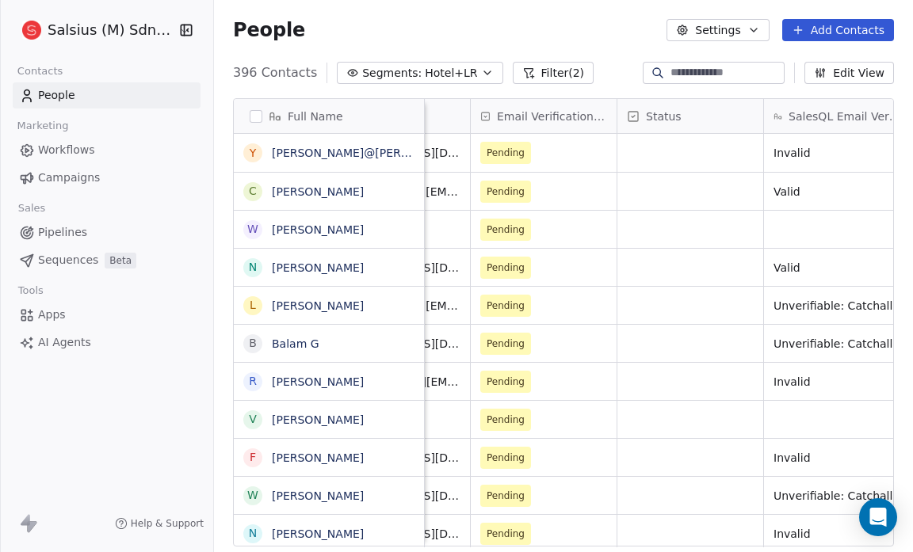
click at [481, 75] on icon "button" at bounding box center [487, 73] width 13 height 13
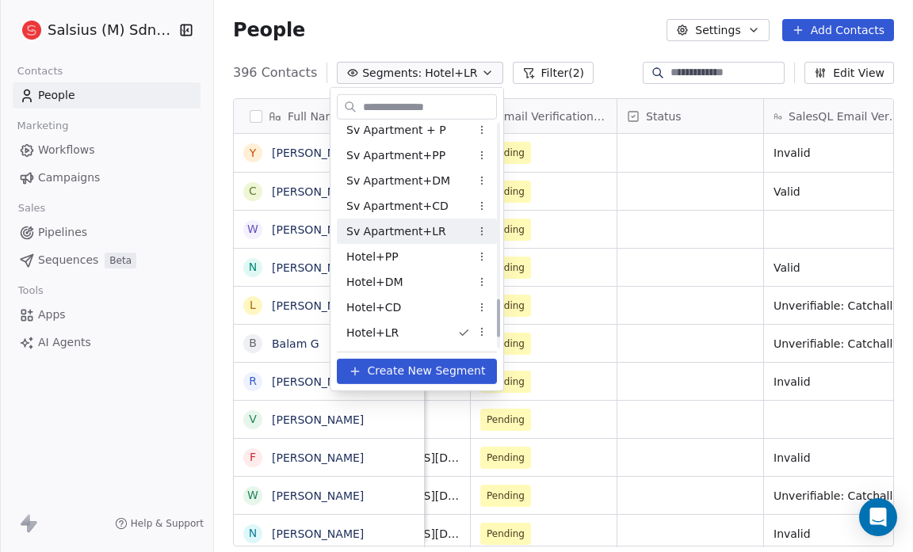
scroll to position [1074, 0]
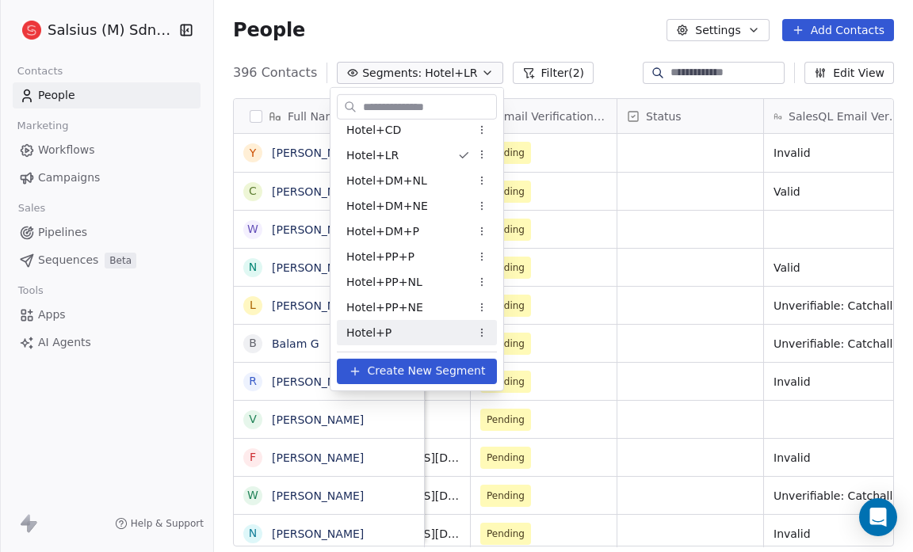
click at [396, 332] on div "Hotel+P" at bounding box center [417, 332] width 160 height 25
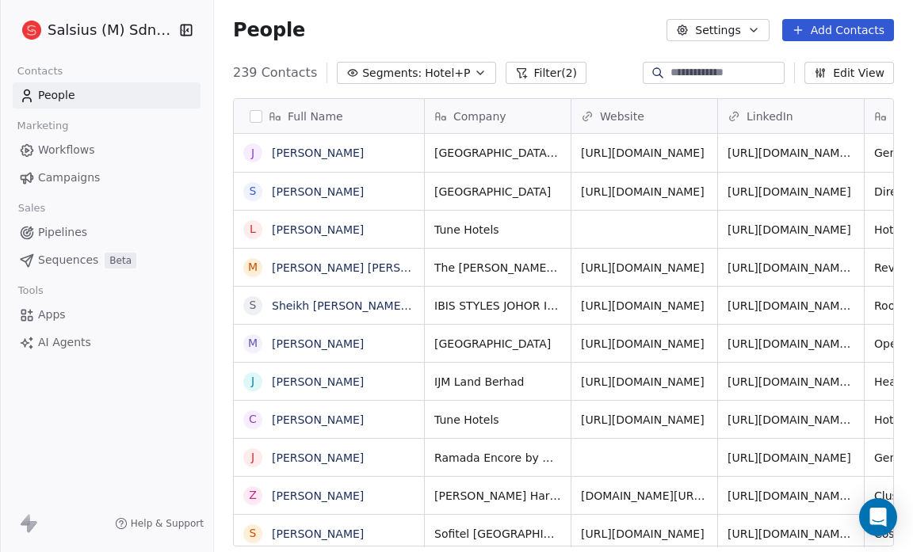
scroll to position [476, 689]
click at [457, 79] on button "Segments: Hotel+P" at bounding box center [416, 73] width 159 height 22
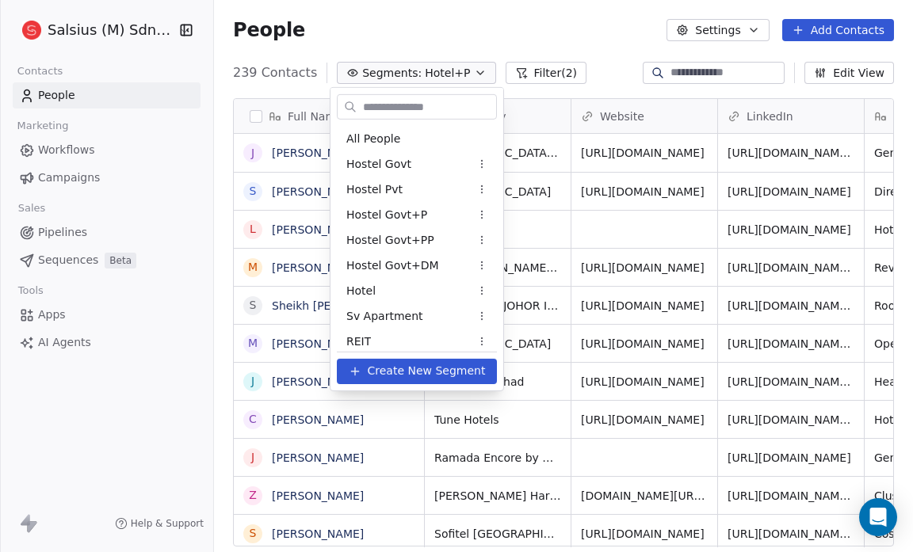
scroll to position [1074, 0]
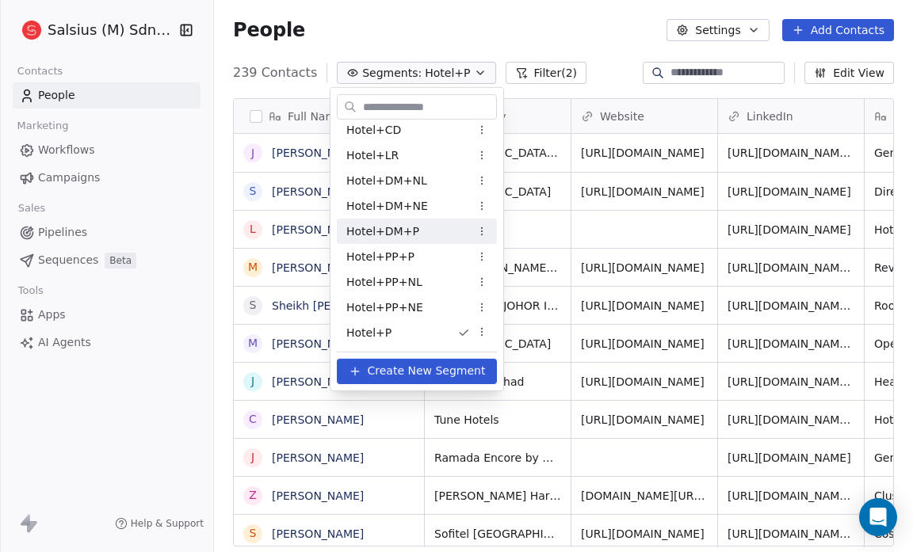
click at [422, 227] on div "Hotel+DM+P" at bounding box center [417, 231] width 160 height 25
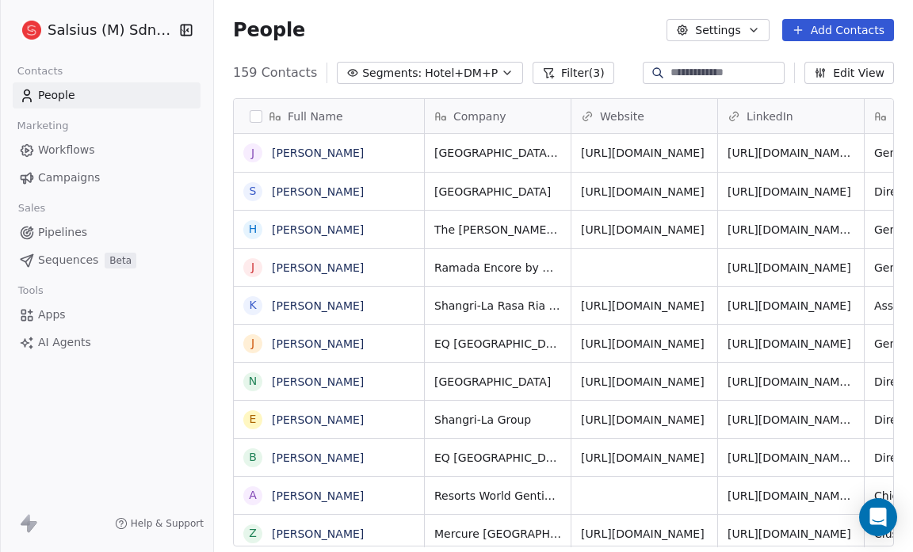
scroll to position [476, 689]
click at [501, 71] on icon "button" at bounding box center [507, 73] width 13 height 13
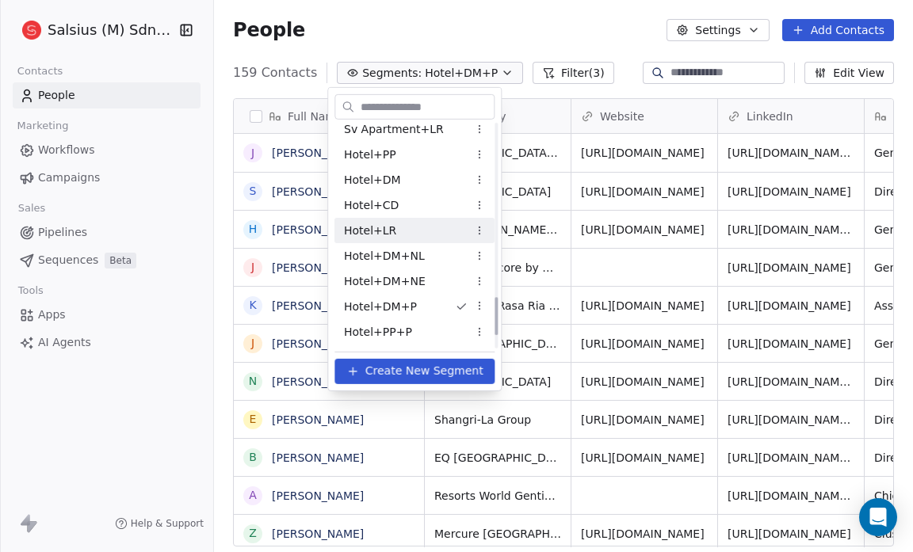
scroll to position [1000, 0]
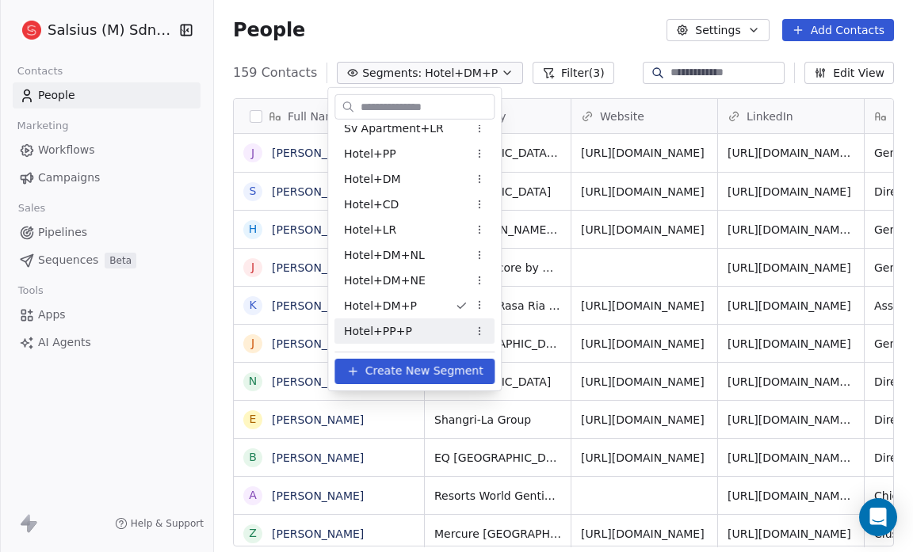
click at [426, 331] on div "Hotel+PP+P" at bounding box center [415, 331] width 160 height 25
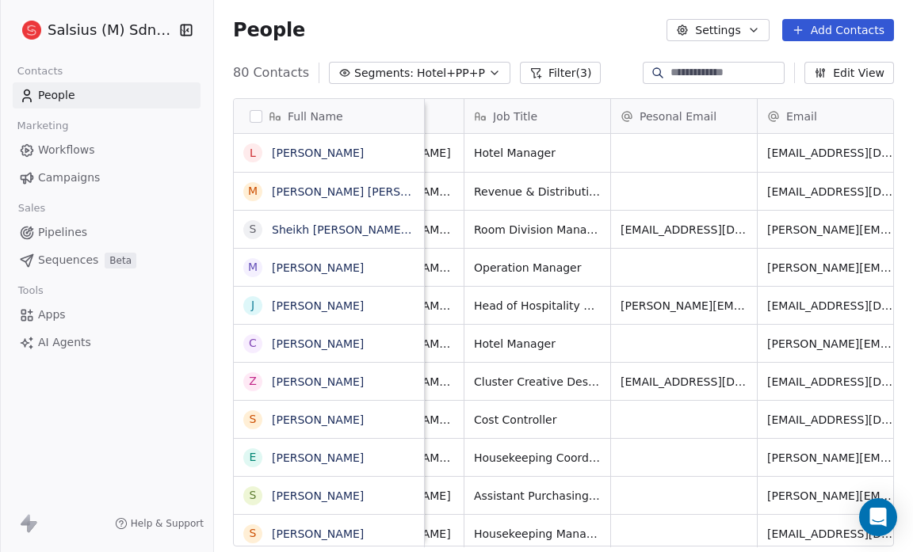
scroll to position [6, 402]
click at [330, 421] on link "[PERSON_NAME]" at bounding box center [318, 420] width 92 height 13
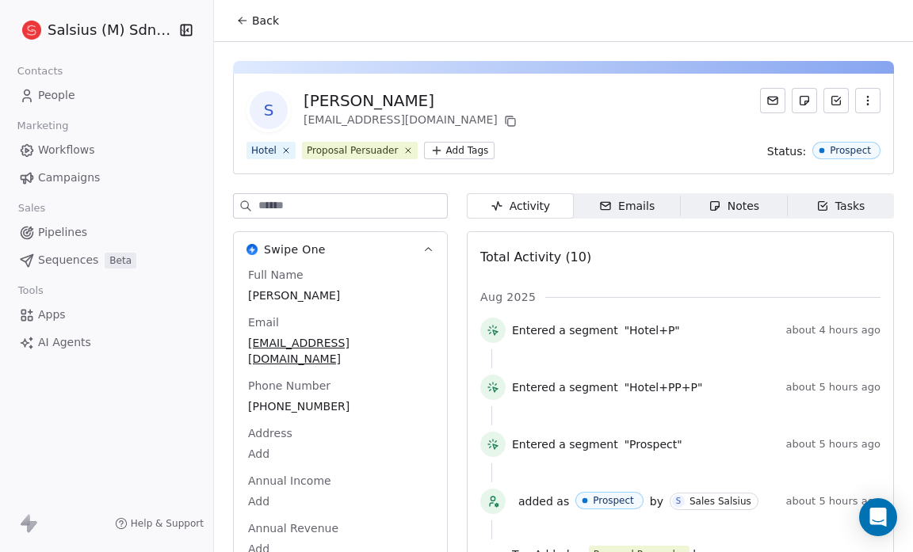
click at [244, 10] on button "Back" at bounding box center [258, 20] width 62 height 29
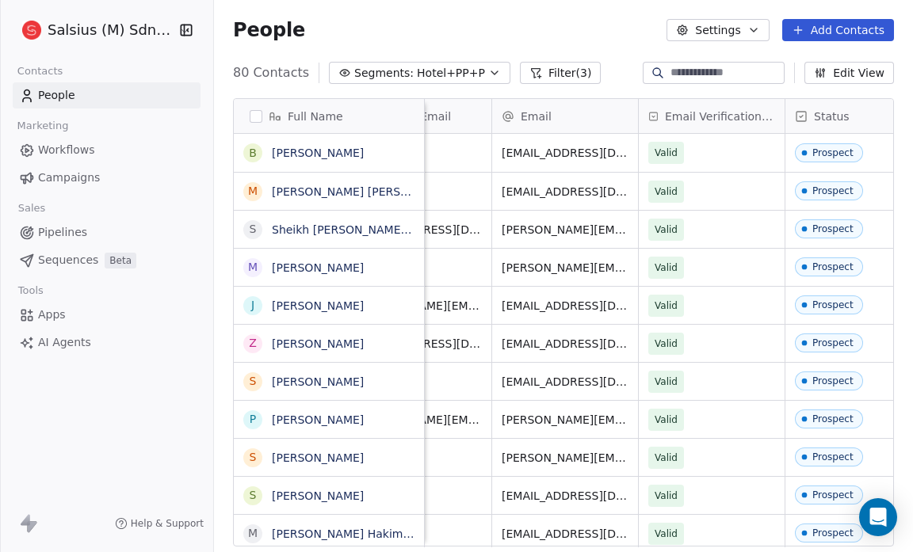
scroll to position [0, 667]
click at [455, 75] on span "Hotel+PP+P" at bounding box center [451, 73] width 68 height 17
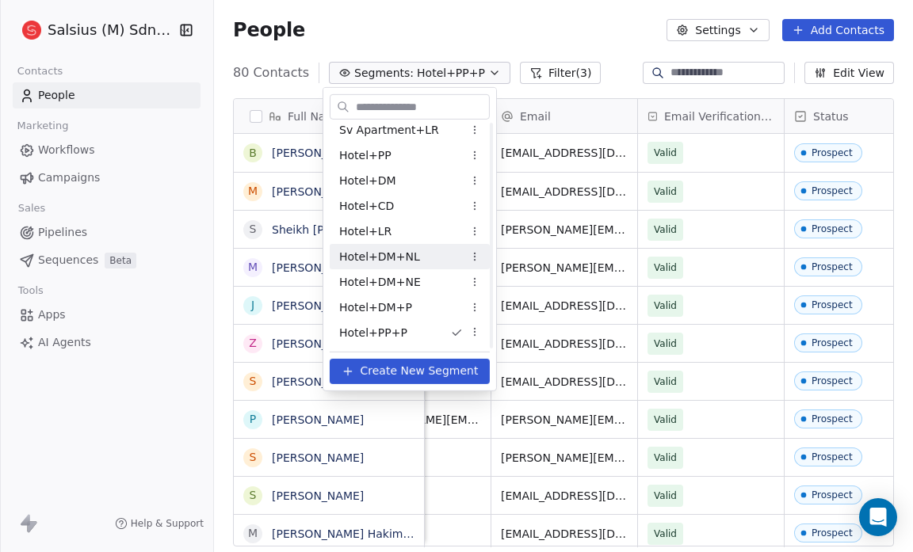
scroll to position [1074, 0]
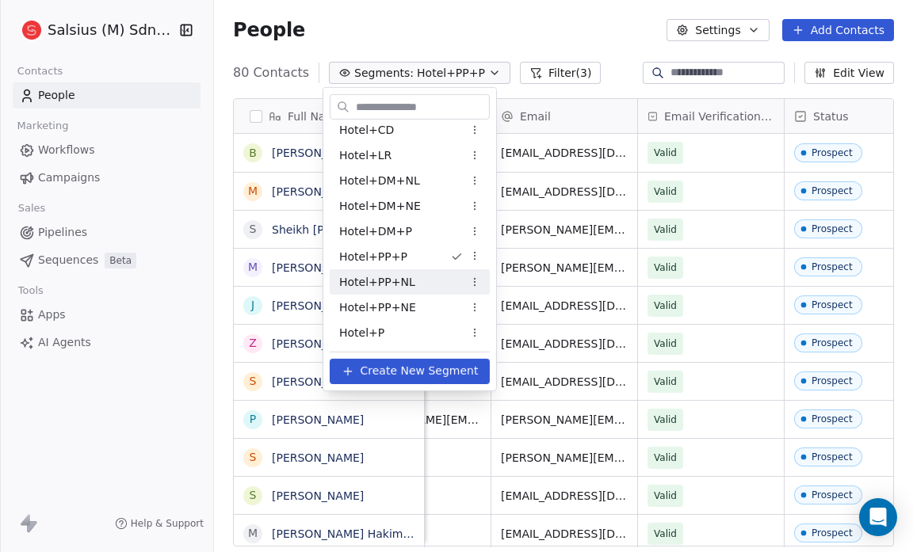
click at [422, 281] on div "Hotel+PP+NL" at bounding box center [410, 282] width 160 height 25
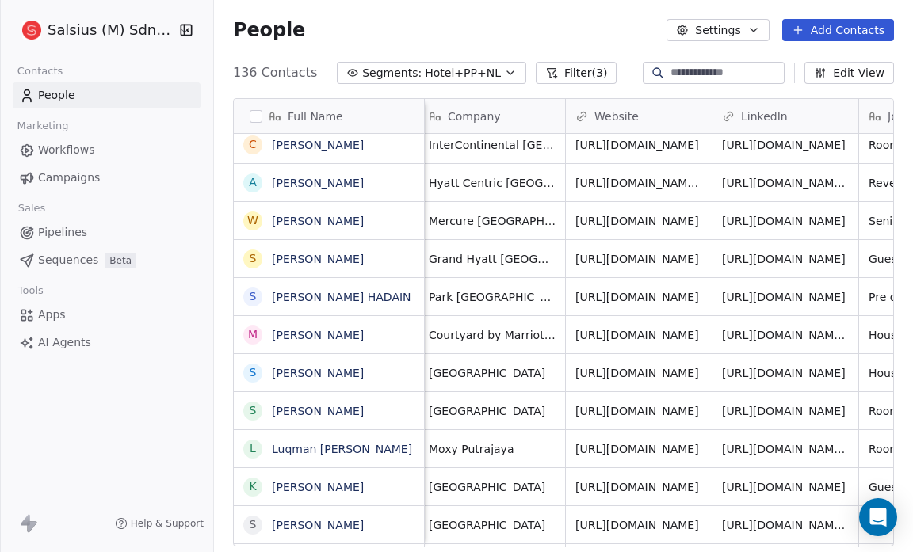
scroll to position [0, 0]
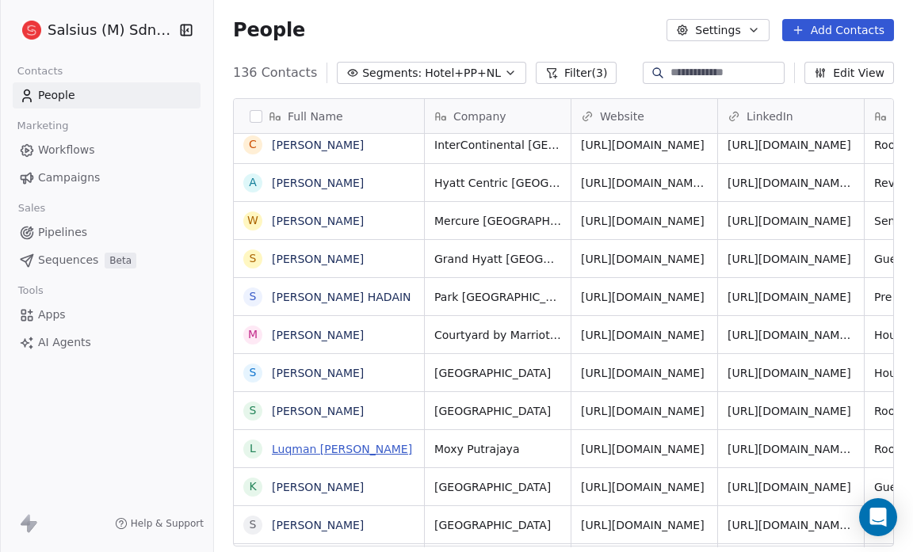
click at [332, 448] on link "Luqman [PERSON_NAME]" at bounding box center [342, 449] width 140 height 13
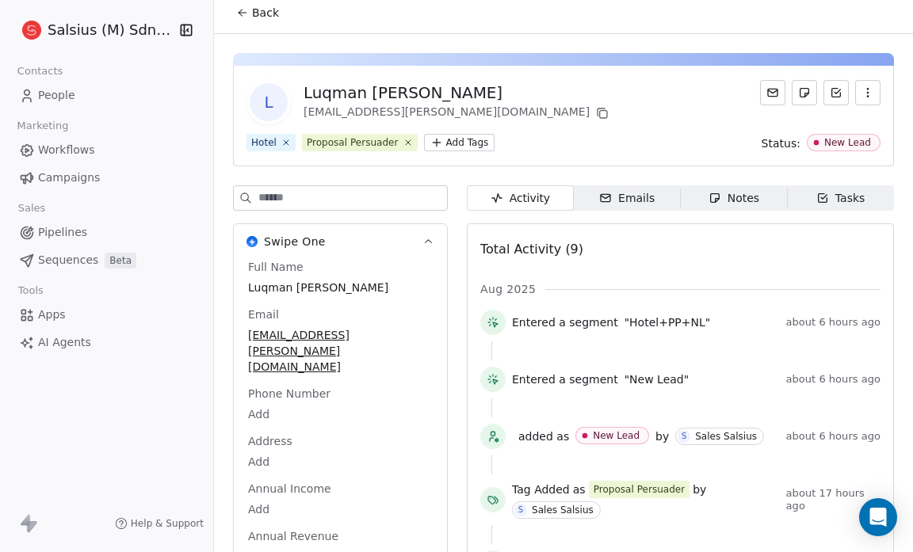
scroll to position [9, 0]
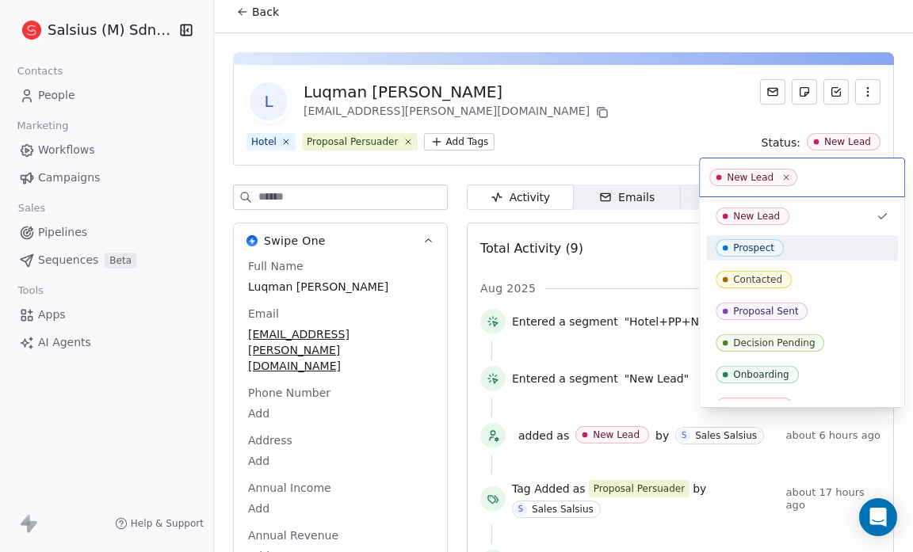
click at [770, 250] on div "Prospect" at bounding box center [753, 248] width 41 height 11
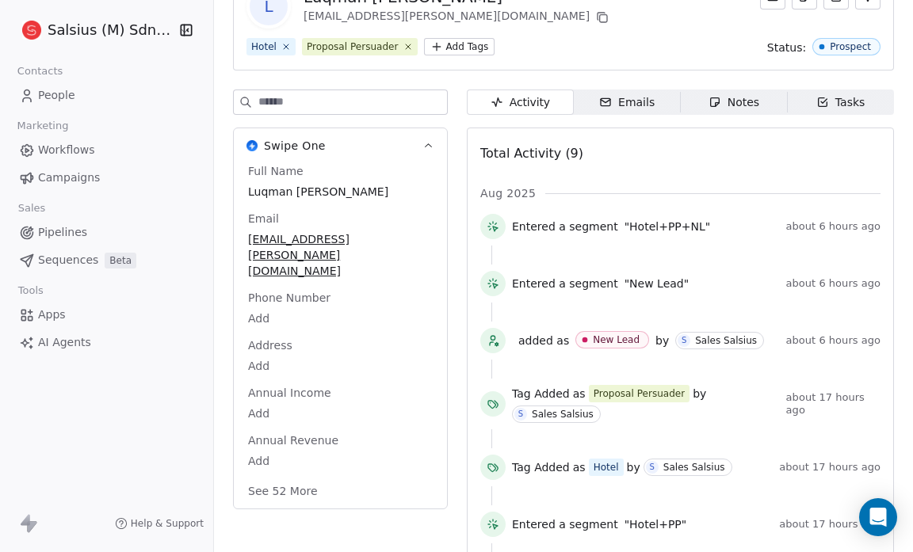
scroll to position [0, 0]
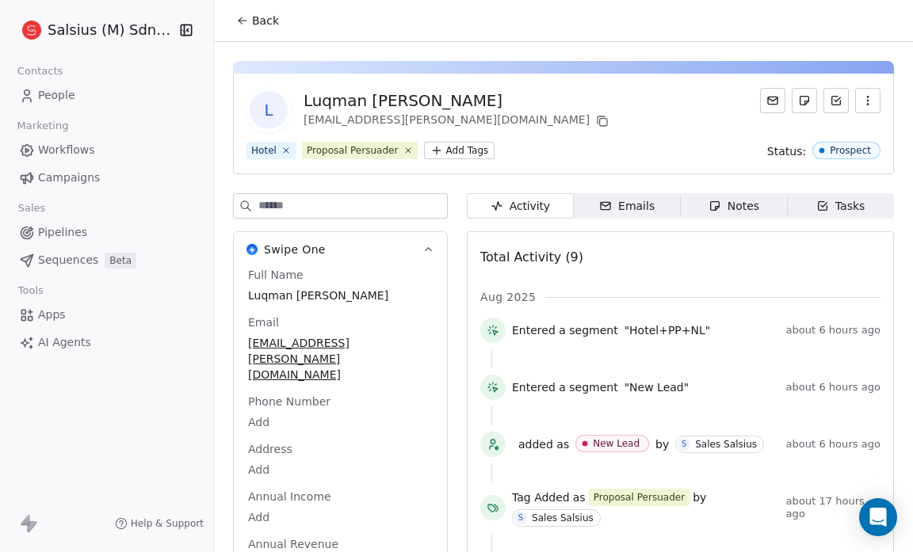
click at [265, 20] on span "Back" at bounding box center [265, 21] width 27 height 16
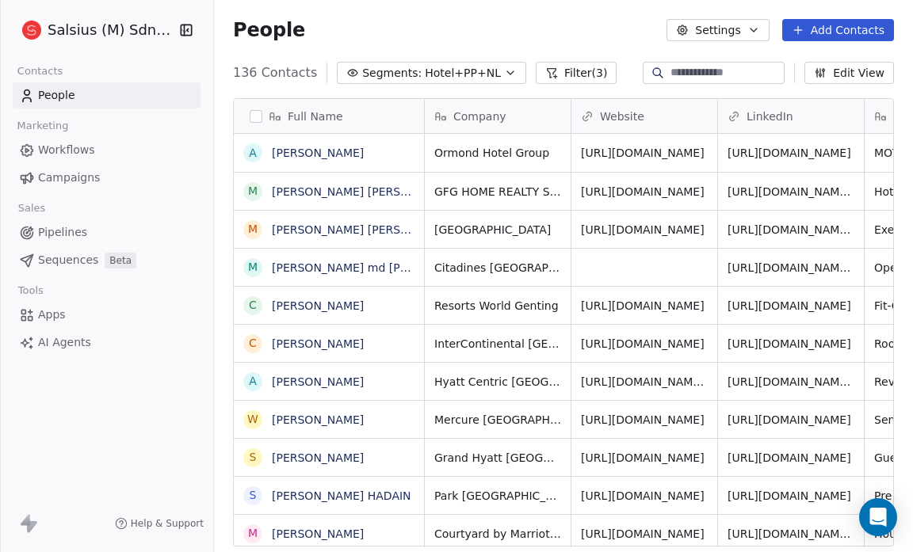
scroll to position [476, 689]
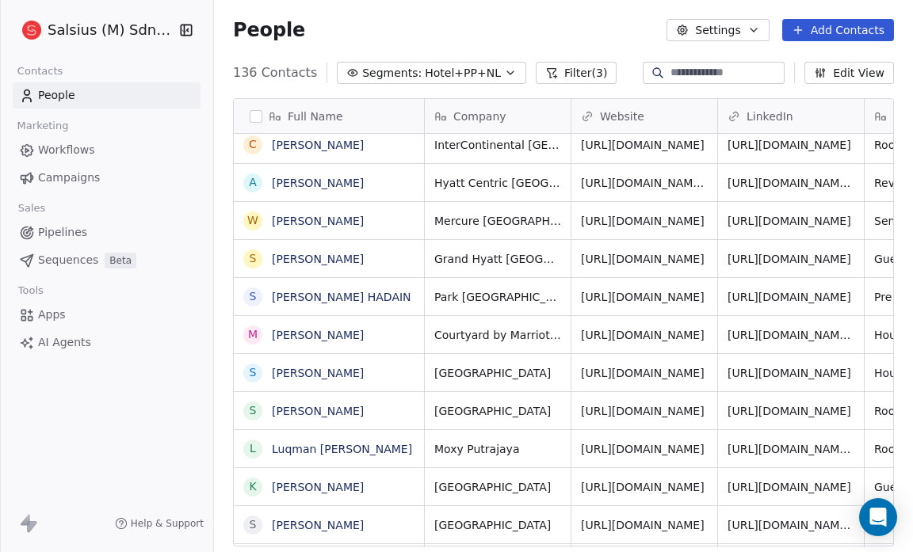
click at [484, 73] on button "Segments: Hotel+PP+NL" at bounding box center [431, 73] width 189 height 22
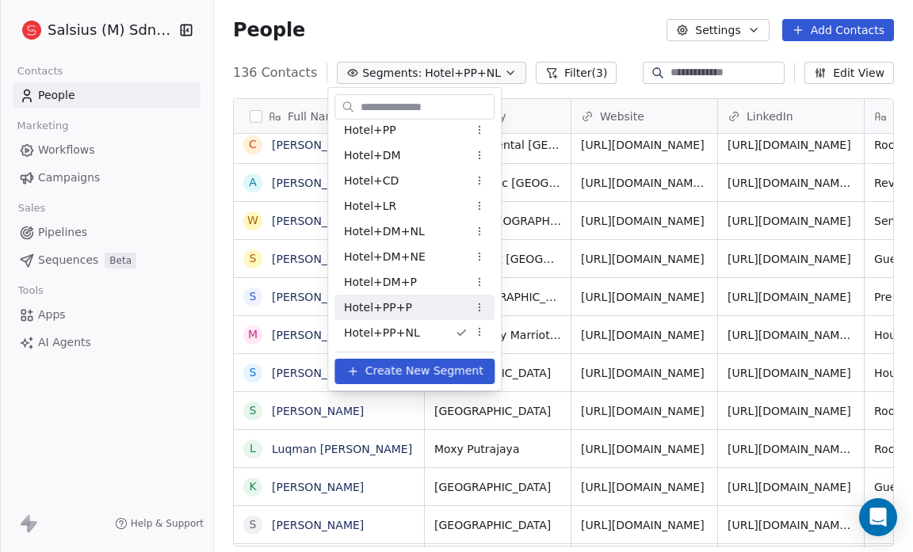
scroll to position [1074, 0]
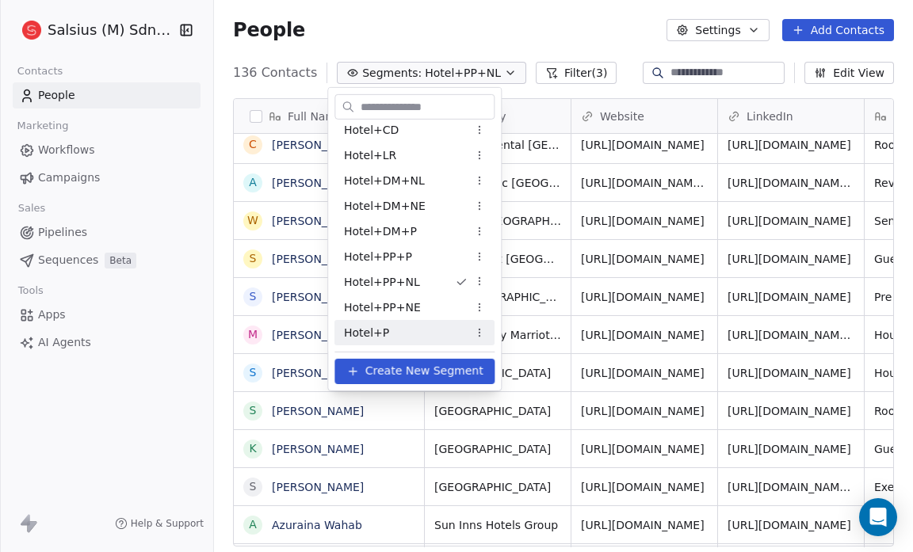
click at [388, 327] on div "Hotel+P" at bounding box center [415, 332] width 160 height 25
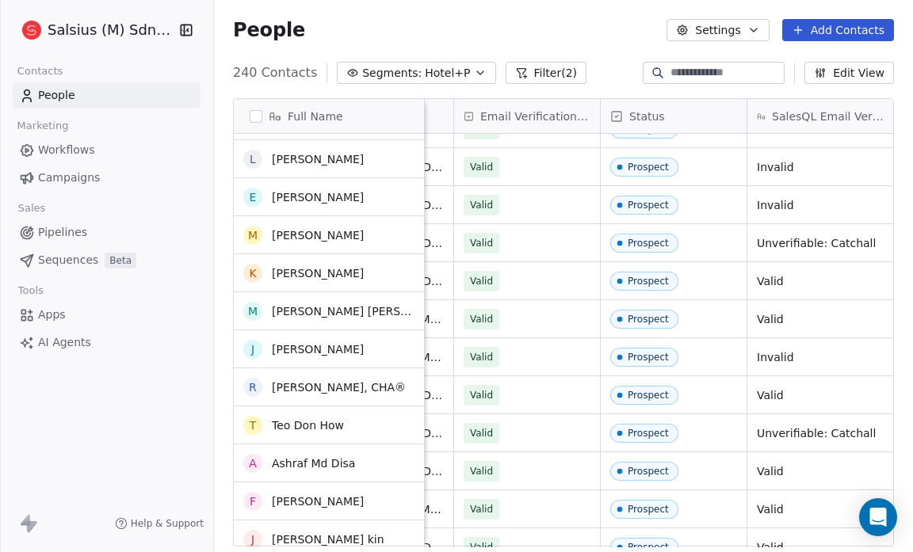
scroll to position [796, 0]
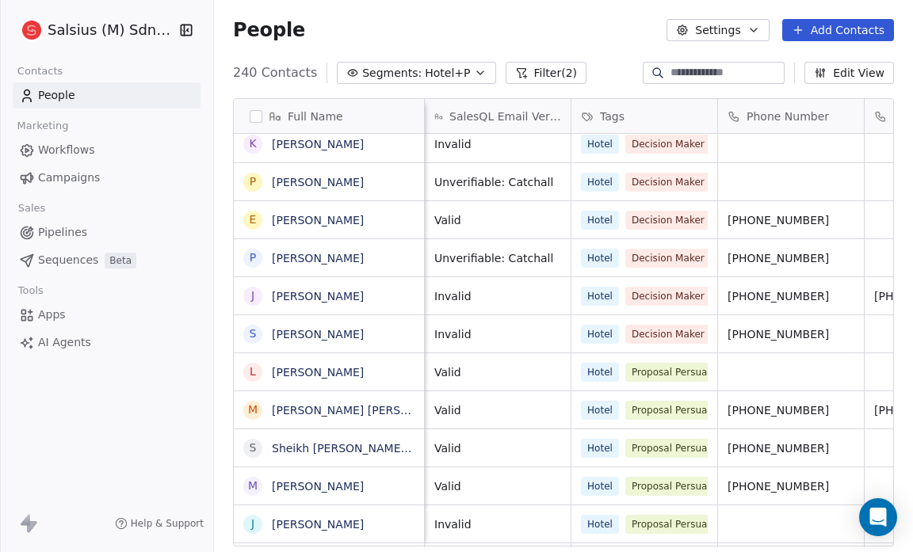
click at [551, 315] on div "[PERSON_NAME][EMAIL_ADDRESS][DOMAIN_NAME] Valid Prospect Invalid Hotel Decision…" at bounding box center [151, 334] width 1798 height 38
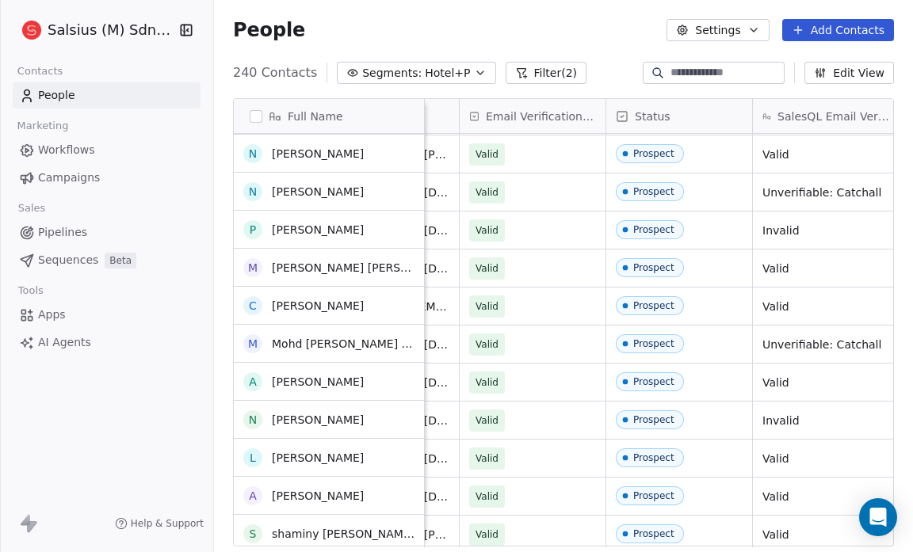
scroll to position [2320, 0]
click at [474, 74] on icon "button" at bounding box center [480, 73] width 13 height 13
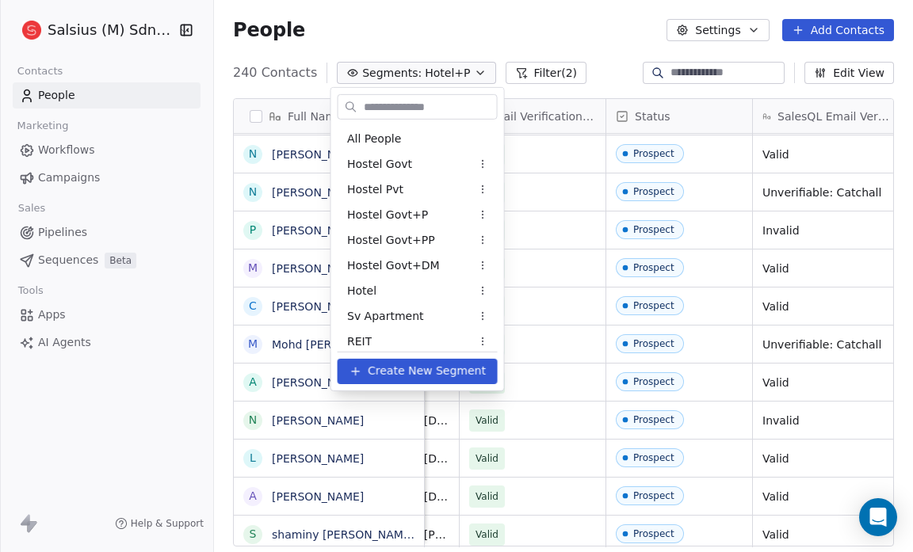
scroll to position [1074, 0]
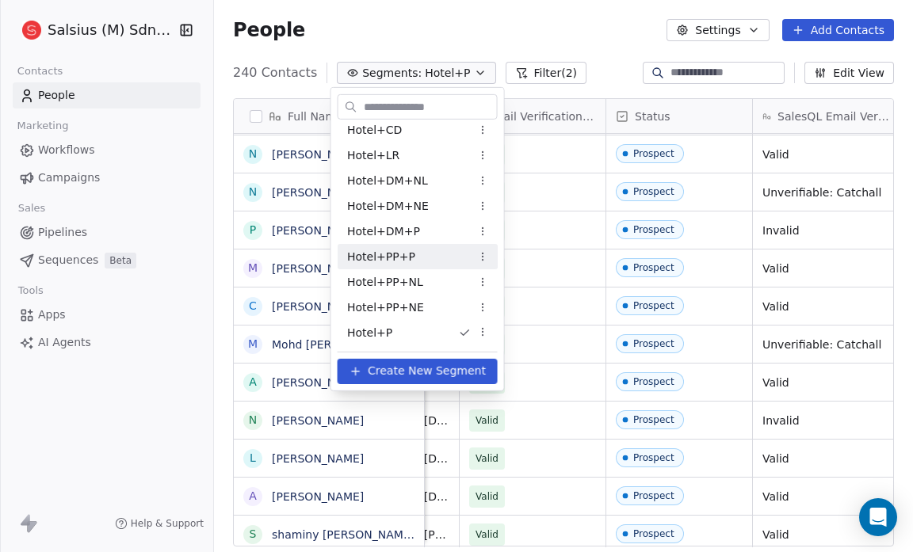
click at [471, 264] on div "Hotel+PP+P" at bounding box center [418, 256] width 160 height 25
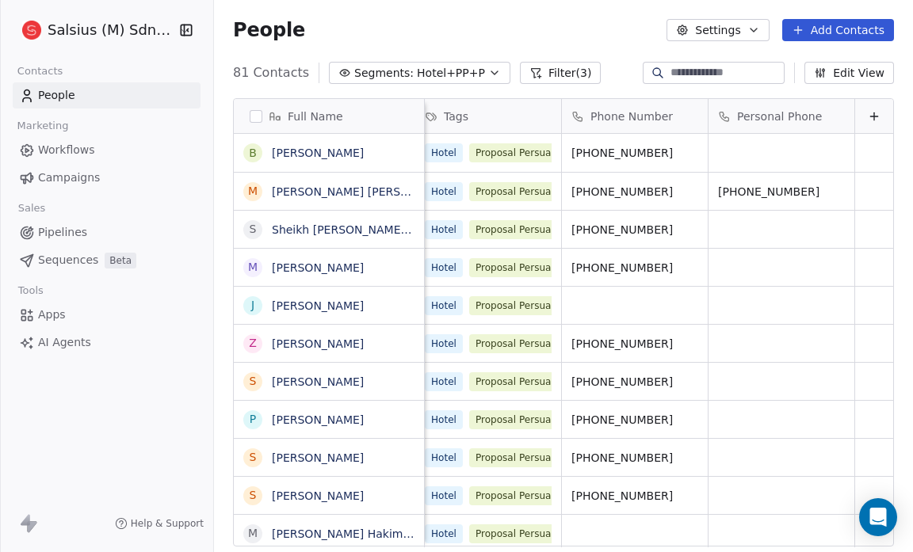
scroll to position [0, 1338]
click at [864, 79] on button "Edit View" at bounding box center [850, 73] width 90 height 22
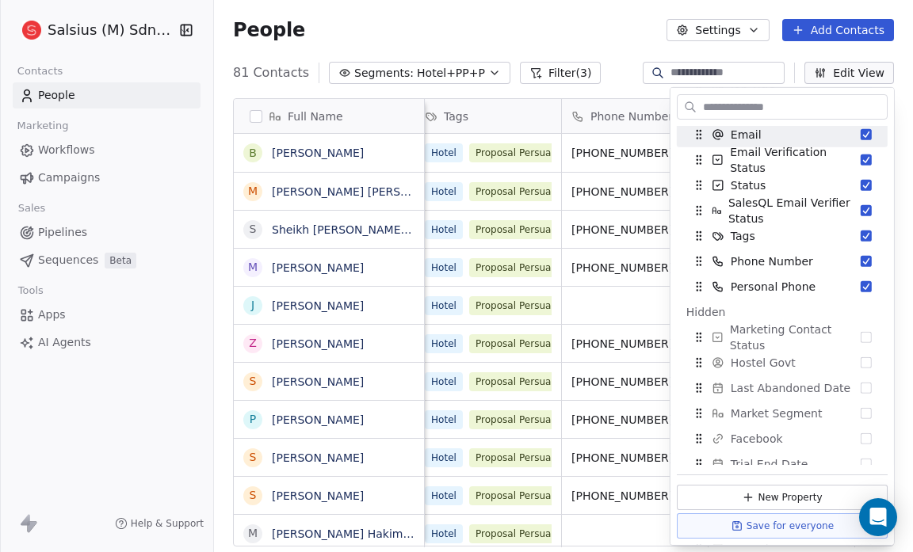
scroll to position [181, 0]
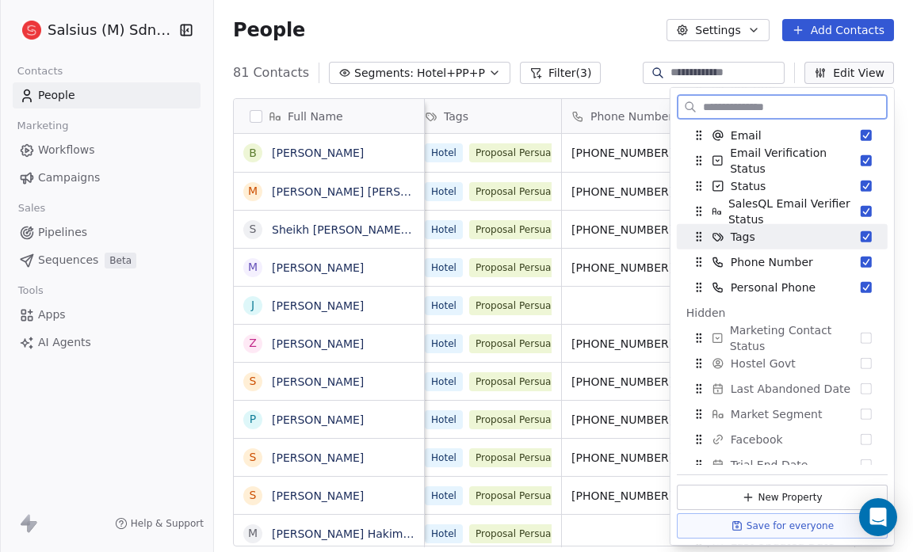
click at [861, 235] on button "Suggestions" at bounding box center [866, 236] width 11 height 11
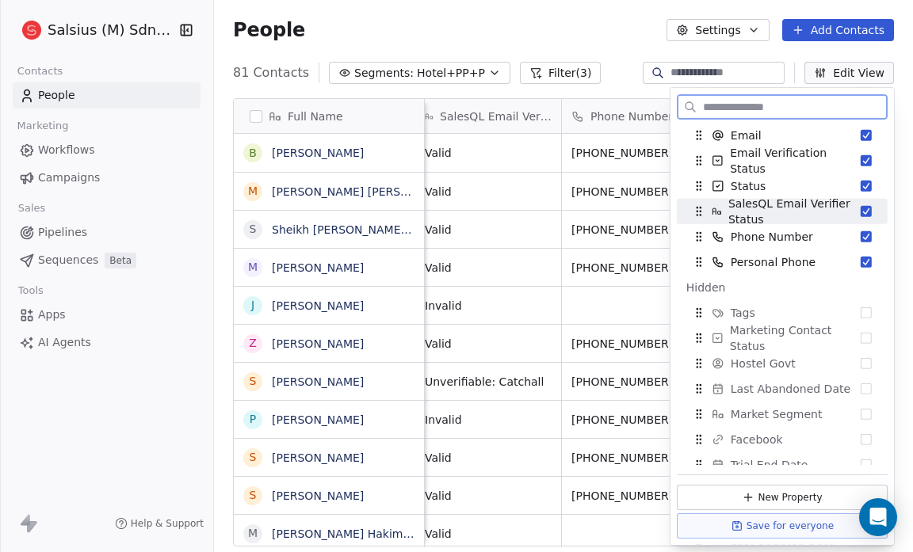
scroll to position [0, 0]
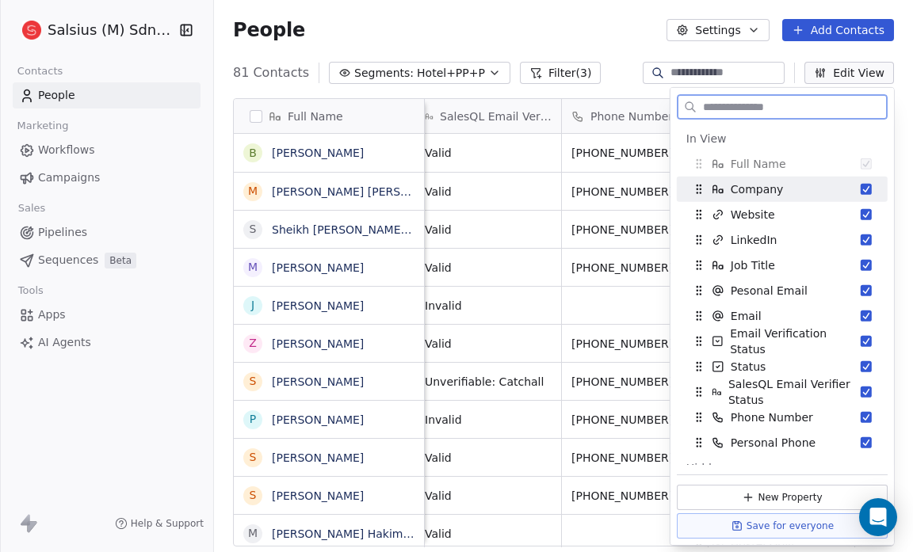
click at [861, 185] on button "Suggestions" at bounding box center [866, 189] width 11 height 11
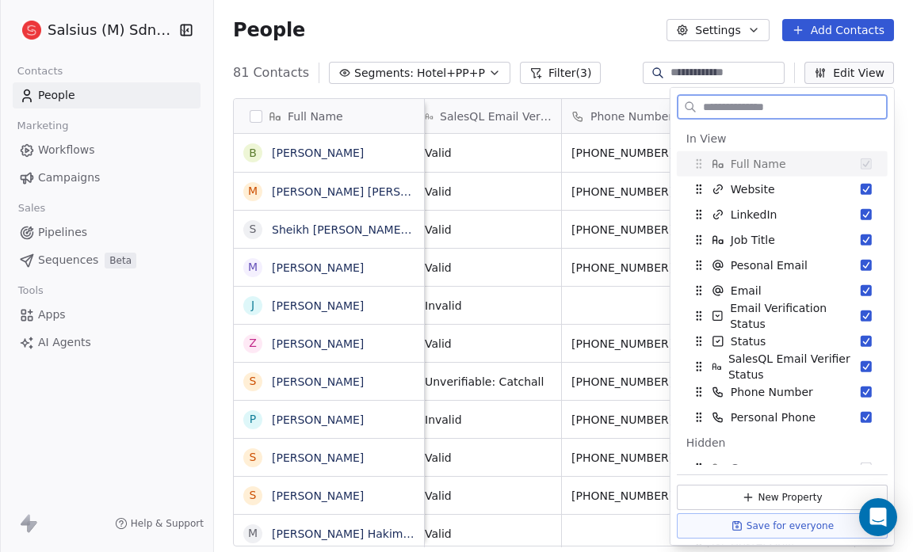
scroll to position [0, 1045]
click at [861, 185] on button "Suggestions" at bounding box center [866, 189] width 11 height 11
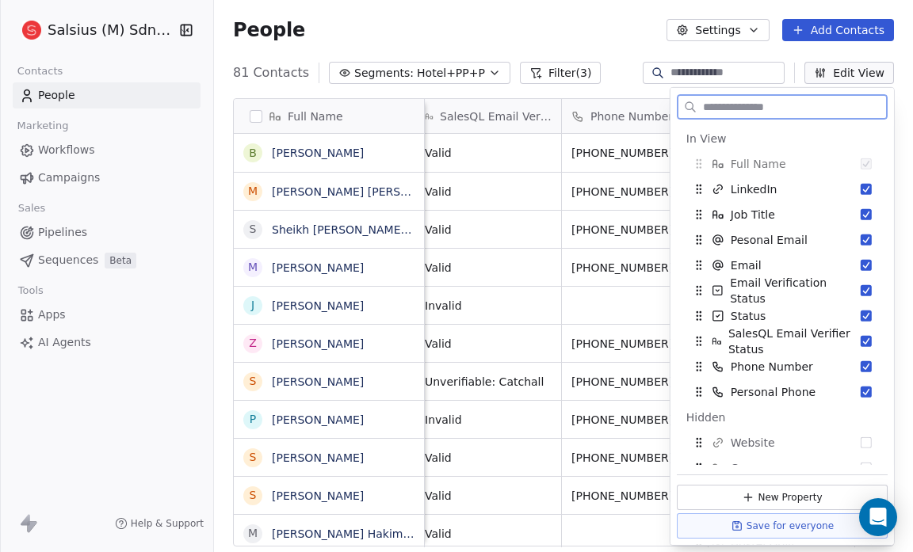
scroll to position [0, 898]
click at [861, 185] on button "Suggestions" at bounding box center [866, 189] width 11 height 11
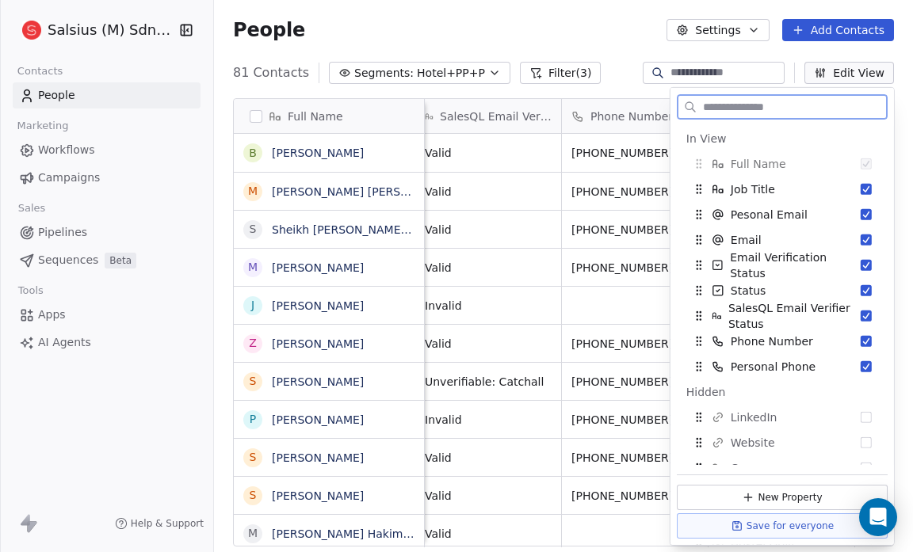
scroll to position [0, 751]
click at [861, 185] on button "Suggestions" at bounding box center [866, 189] width 11 height 11
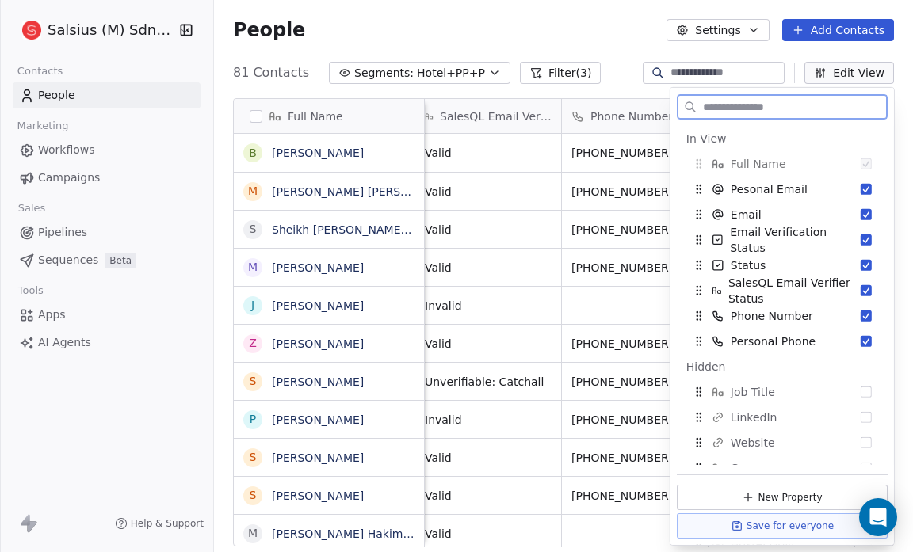
scroll to position [0, 605]
click at [861, 185] on button "Suggestions" at bounding box center [866, 189] width 11 height 11
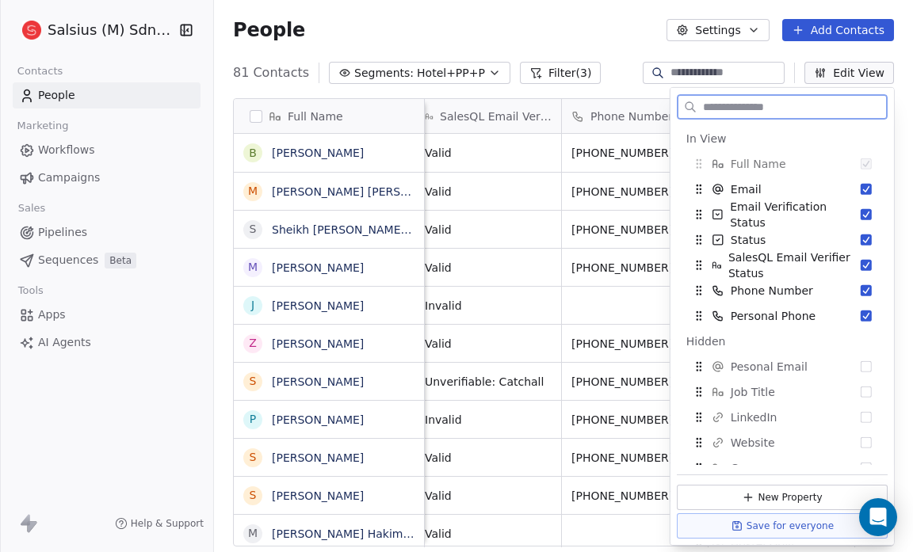
scroll to position [0, 458]
click at [861, 185] on button "Suggestions" at bounding box center [866, 189] width 11 height 11
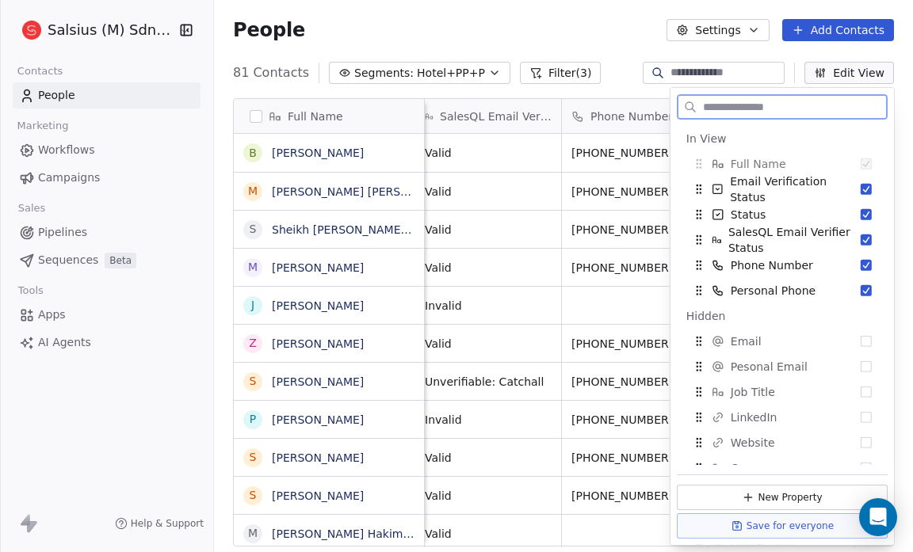
click at [861, 185] on button "Suggestions" at bounding box center [866, 189] width 11 height 11
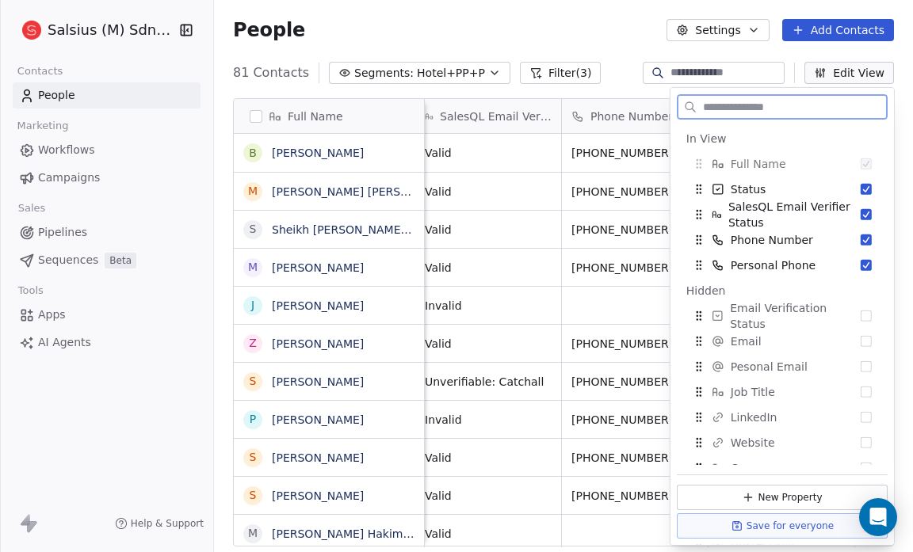
scroll to position [0, 165]
click at [861, 185] on button "Suggestions" at bounding box center [866, 189] width 11 height 11
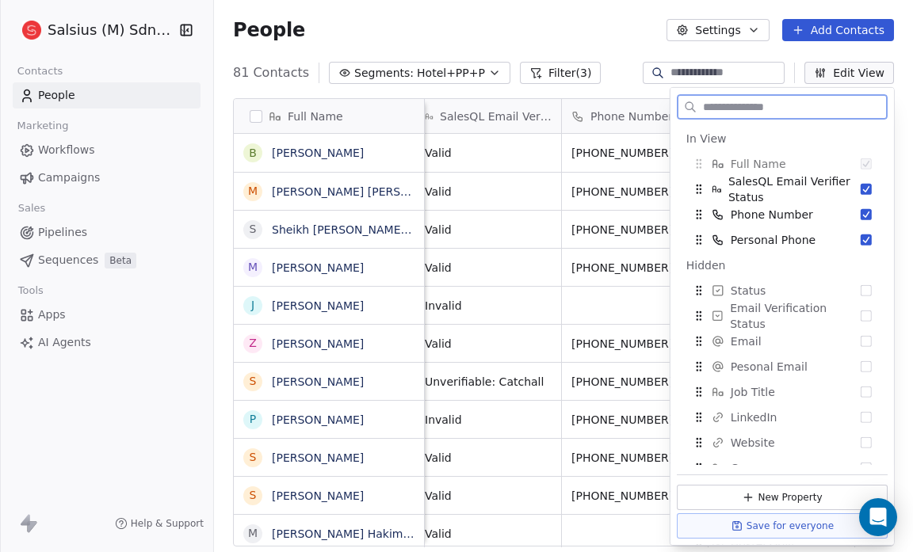
scroll to position [0, 18]
click at [861, 185] on button "Suggestions" at bounding box center [866, 189] width 11 height 11
click at [861, 188] on button "Suggestions" at bounding box center [866, 189] width 11 height 11
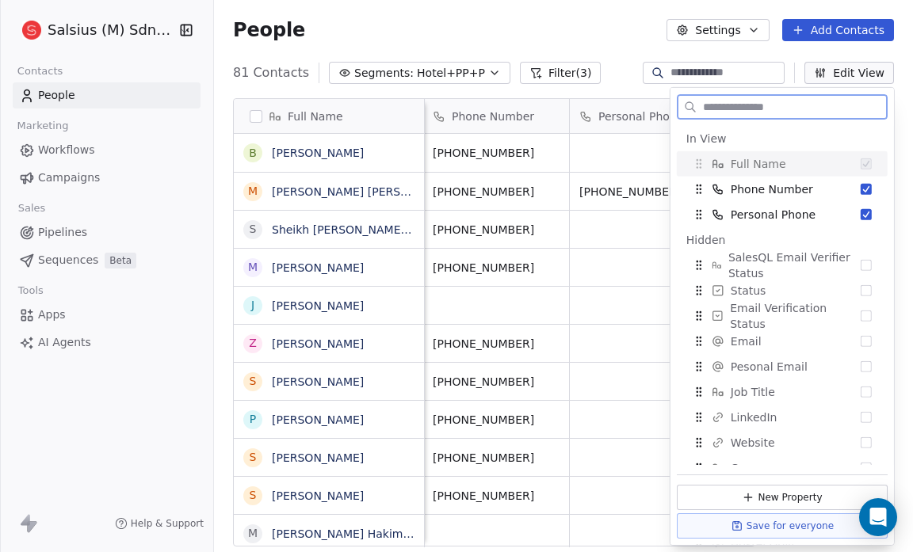
click at [861, 188] on button "Suggestions" at bounding box center [866, 189] width 11 height 11
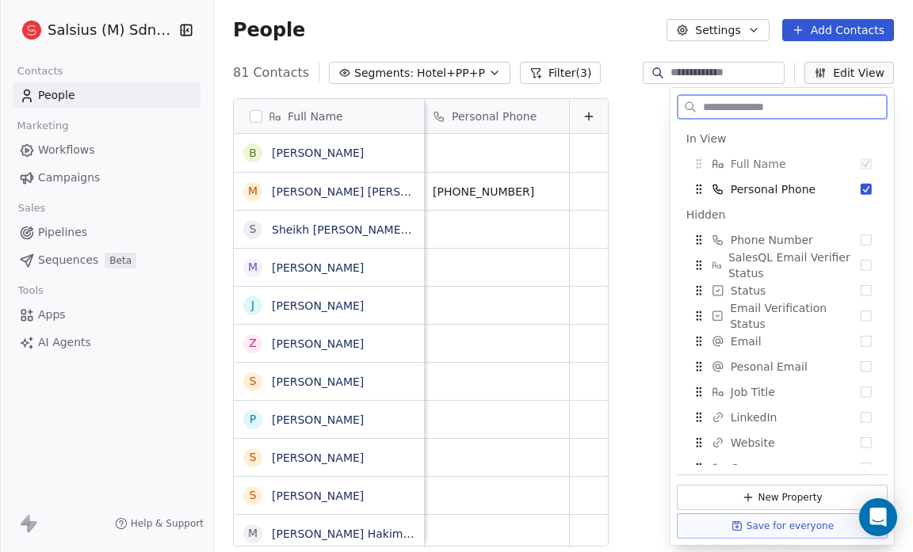
click at [861, 188] on button "Suggestions" at bounding box center [866, 189] width 11 height 11
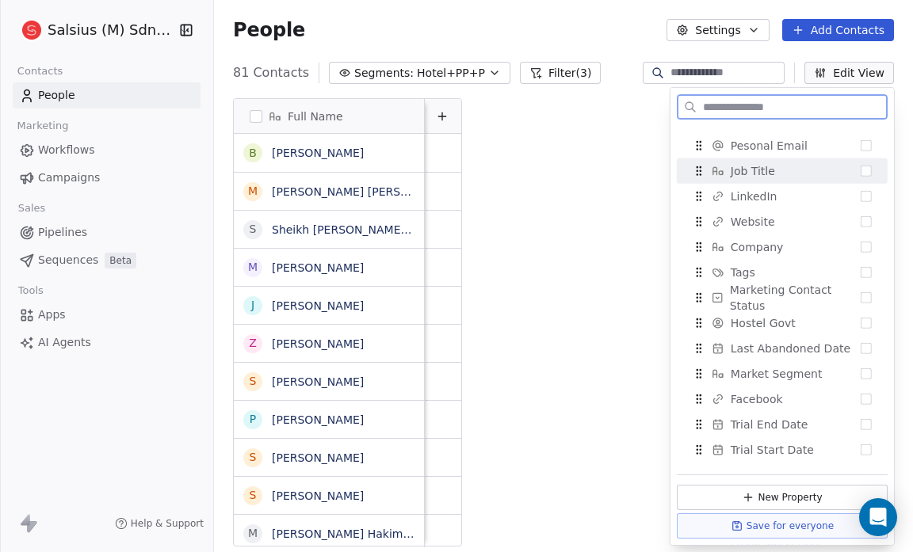
scroll to position [222, 0]
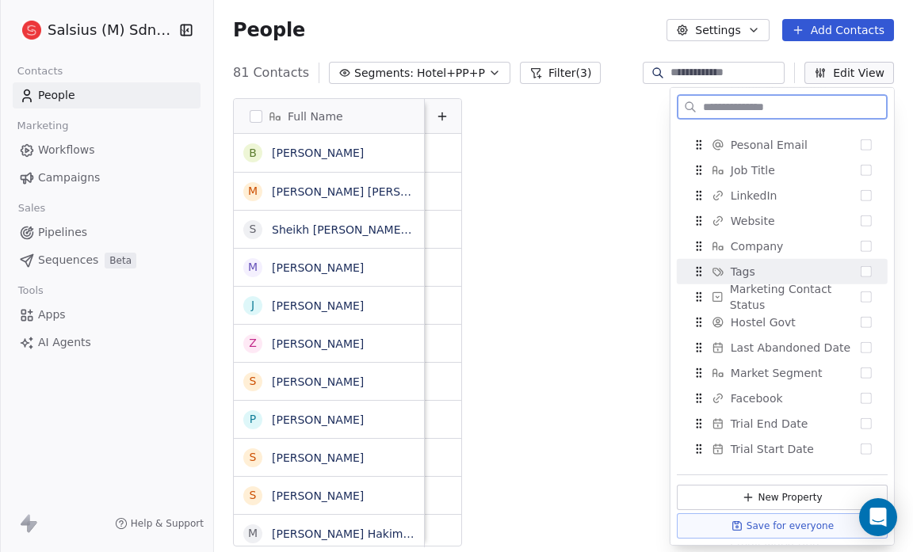
click at [850, 274] on div "Tags" at bounding box center [782, 271] width 198 height 25
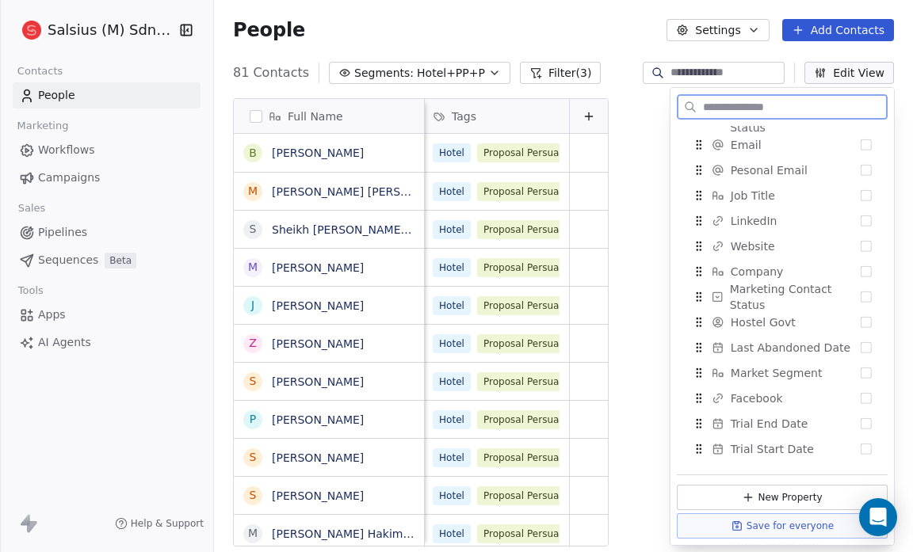
scroll to position [247, 0]
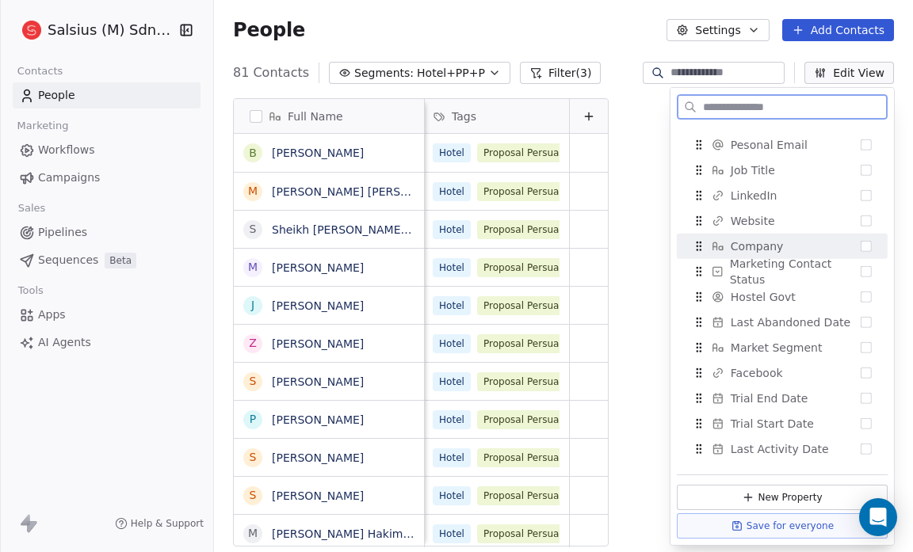
click at [861, 248] on button "Suggestions" at bounding box center [866, 246] width 11 height 11
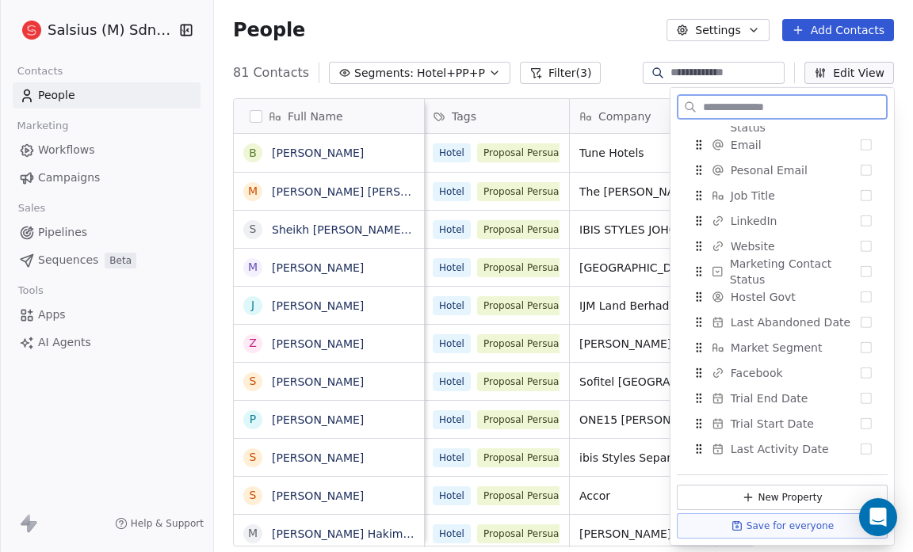
scroll to position [273, 0]
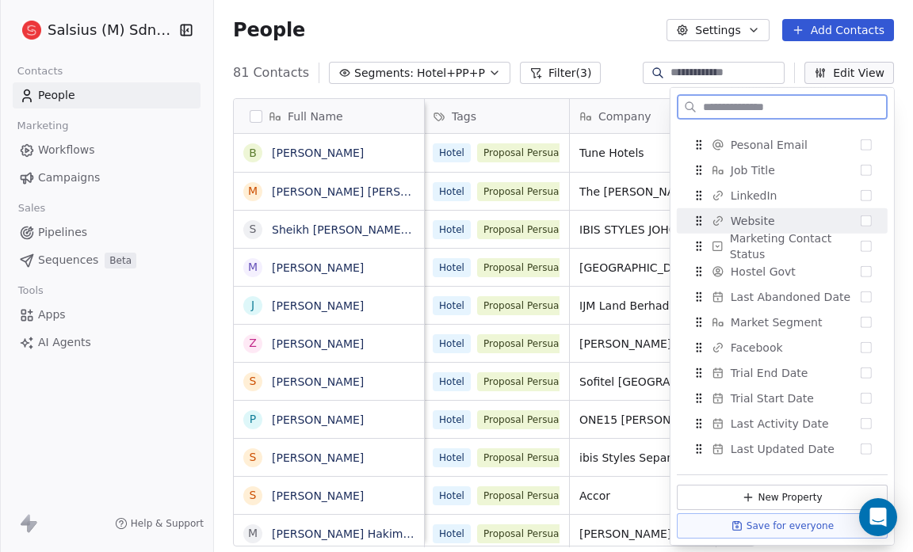
click at [859, 227] on div "Website" at bounding box center [782, 220] width 198 height 25
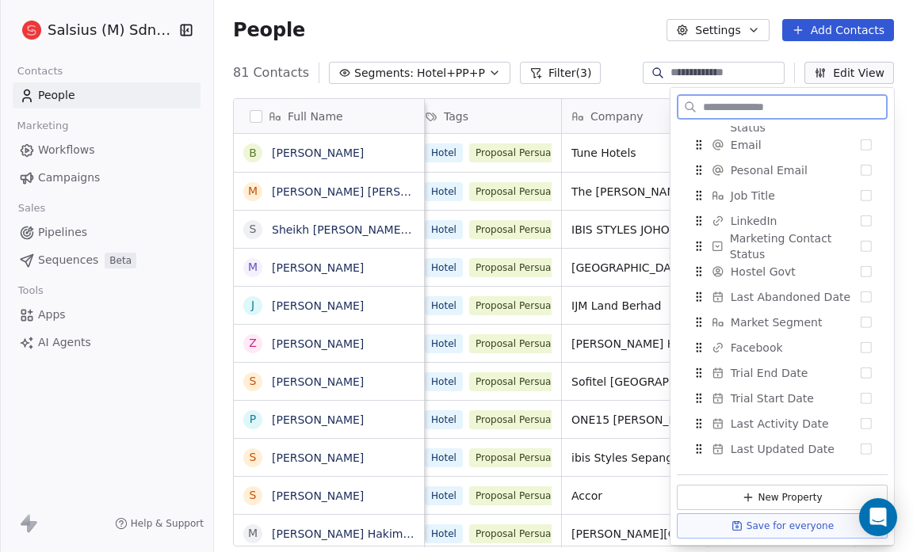
scroll to position [298, 0]
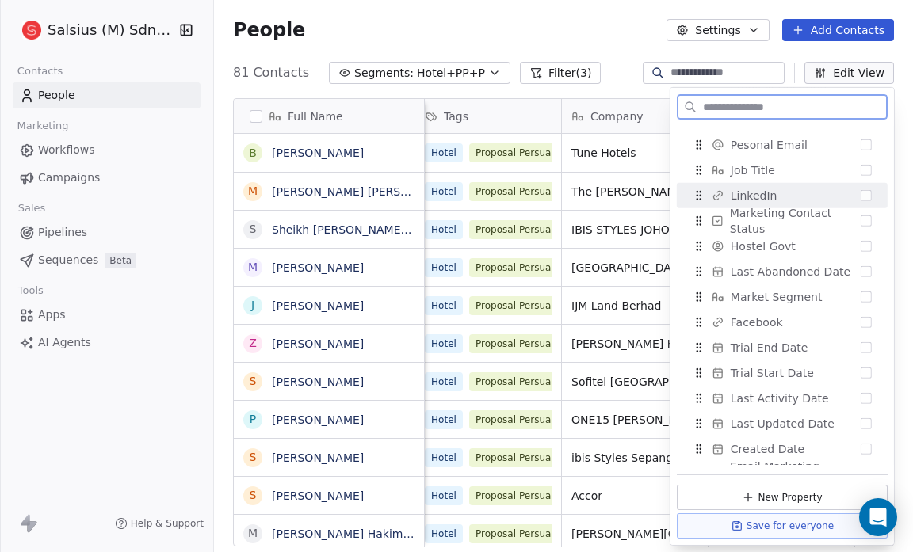
click at [858, 201] on div "LinkedIn" at bounding box center [782, 195] width 198 height 25
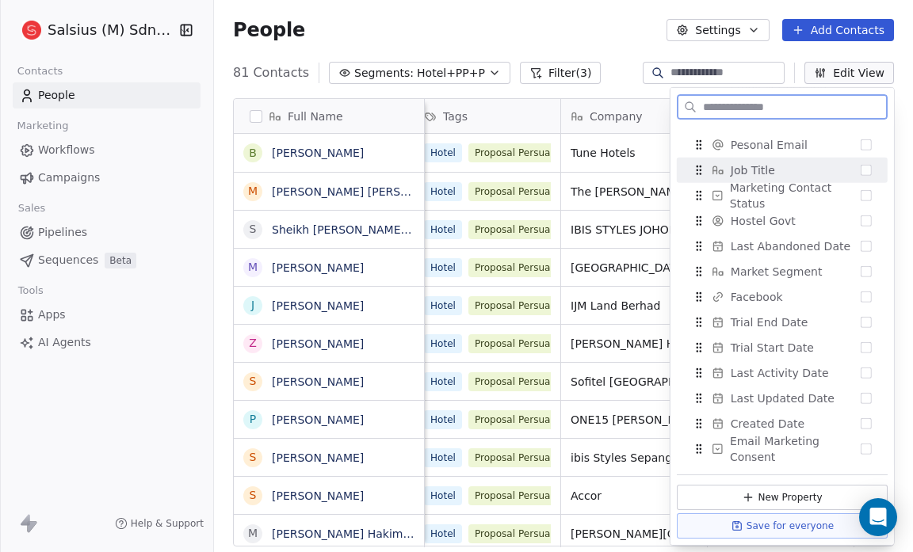
click at [861, 174] on button "Suggestions" at bounding box center [866, 170] width 11 height 11
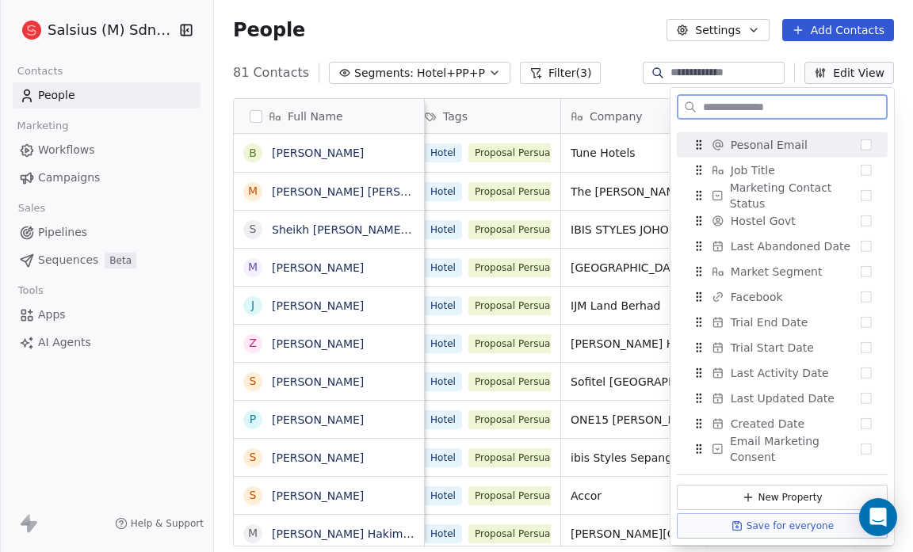
click at [861, 141] on button "Suggestions" at bounding box center [866, 145] width 11 height 11
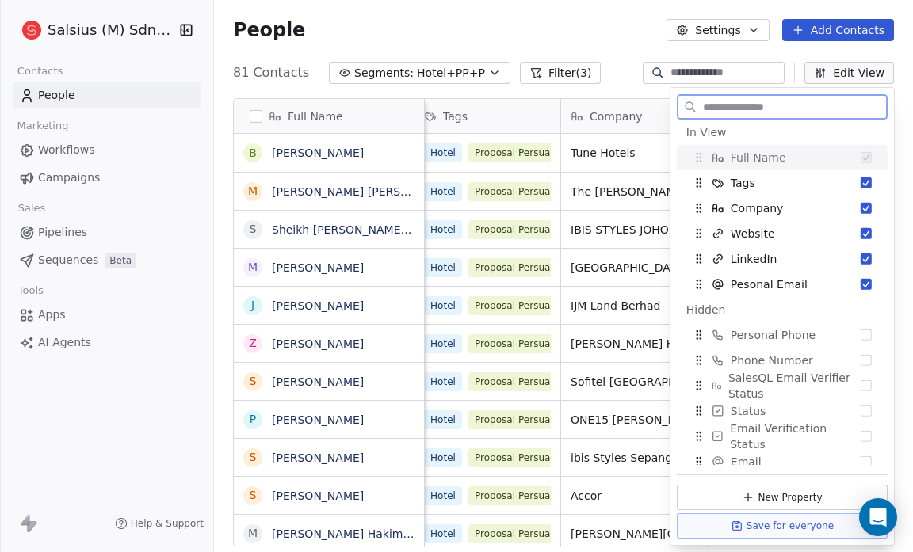
scroll to position [0, 0]
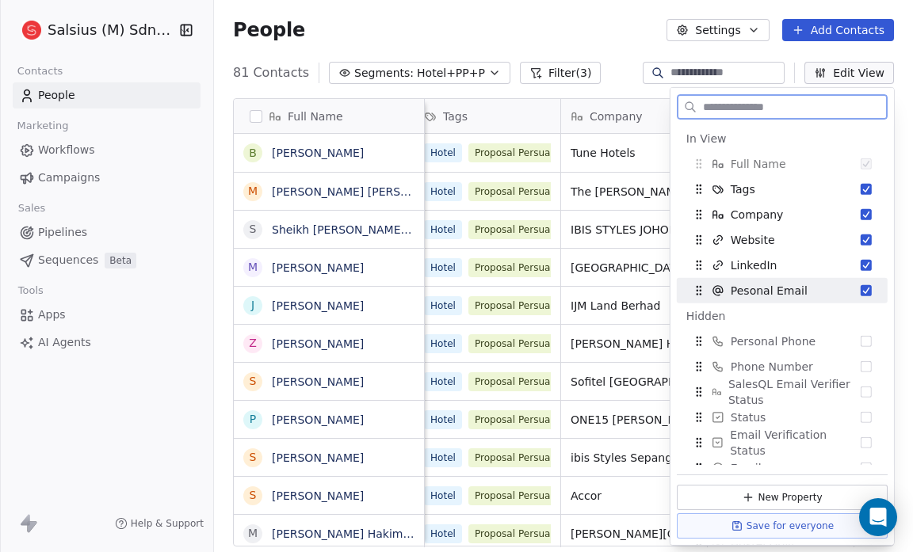
click at [861, 290] on button "Suggestions" at bounding box center [866, 290] width 11 height 11
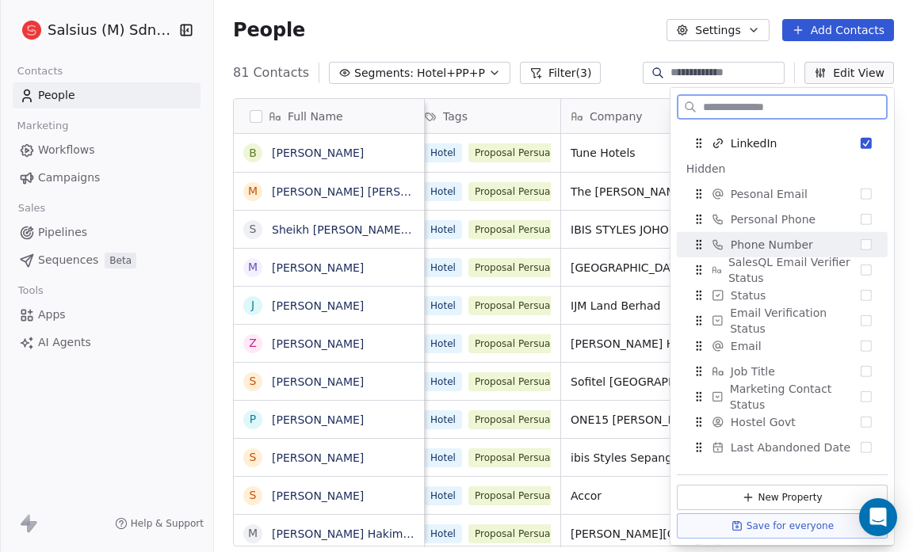
scroll to position [123, 0]
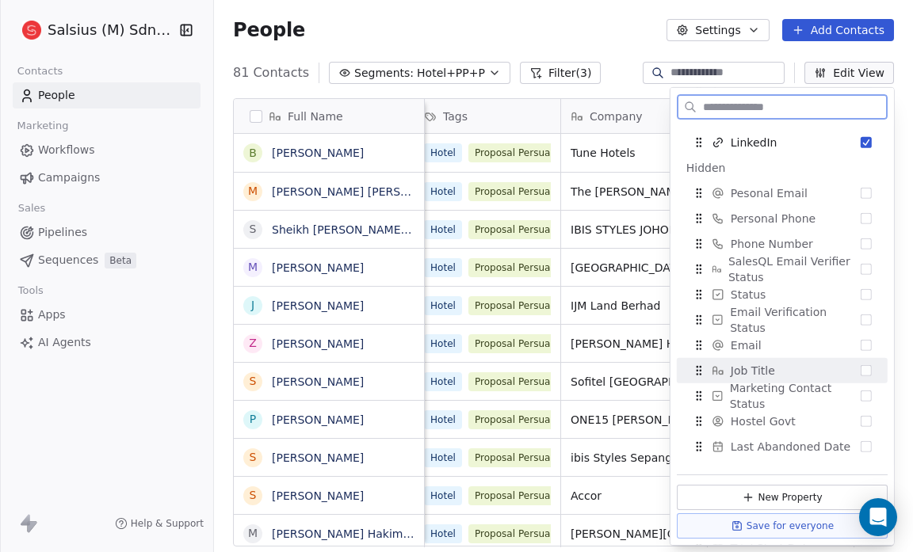
click at [861, 373] on button "Suggestions" at bounding box center [866, 370] width 11 height 11
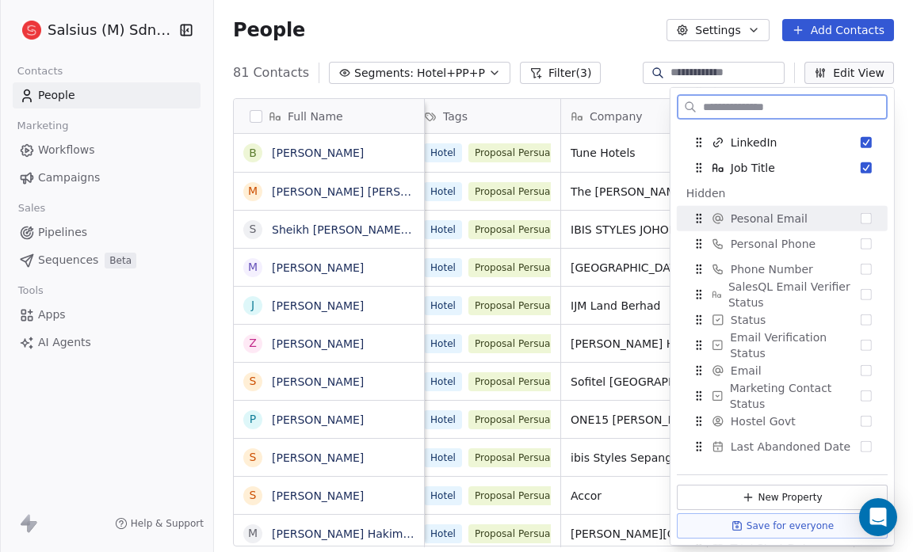
click at [861, 222] on button "Suggestions" at bounding box center [866, 218] width 11 height 11
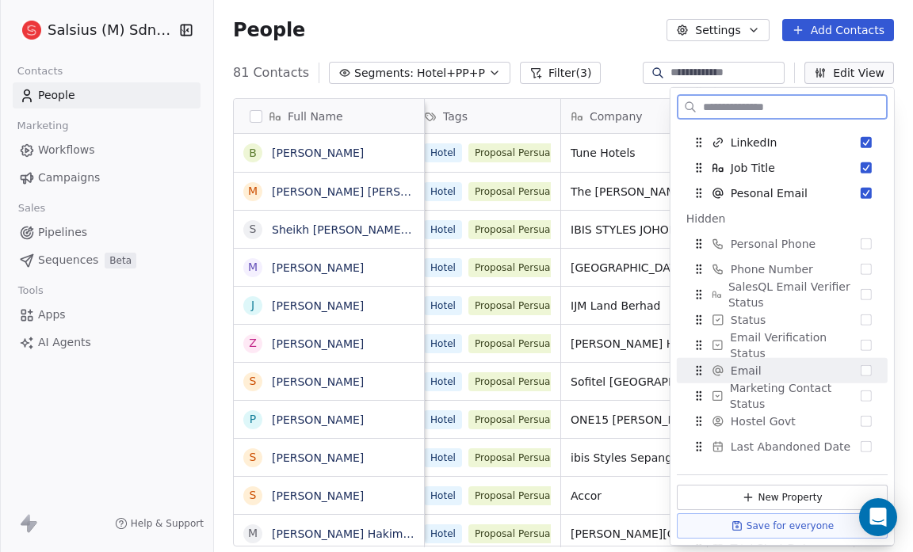
click at [861, 370] on button "Suggestions" at bounding box center [866, 370] width 11 height 11
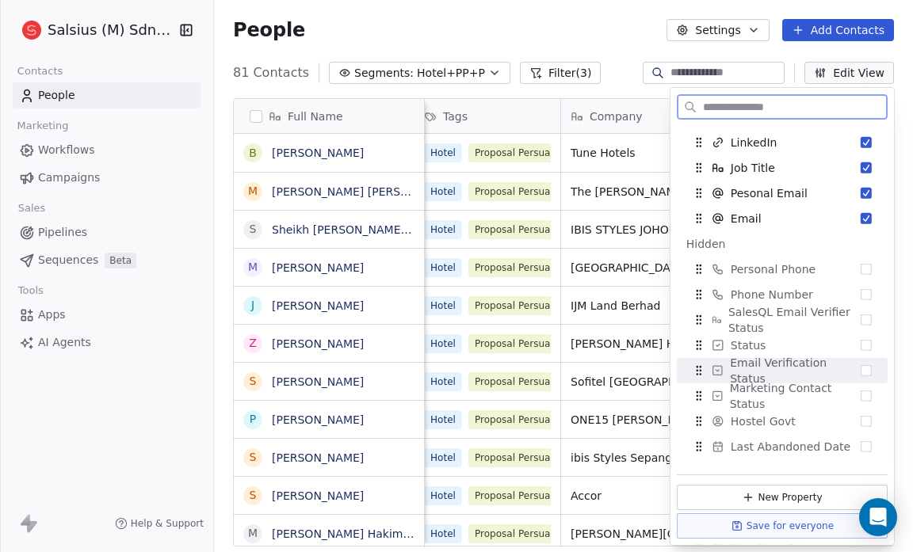
click at [861, 371] on button "Suggestions" at bounding box center [866, 370] width 11 height 11
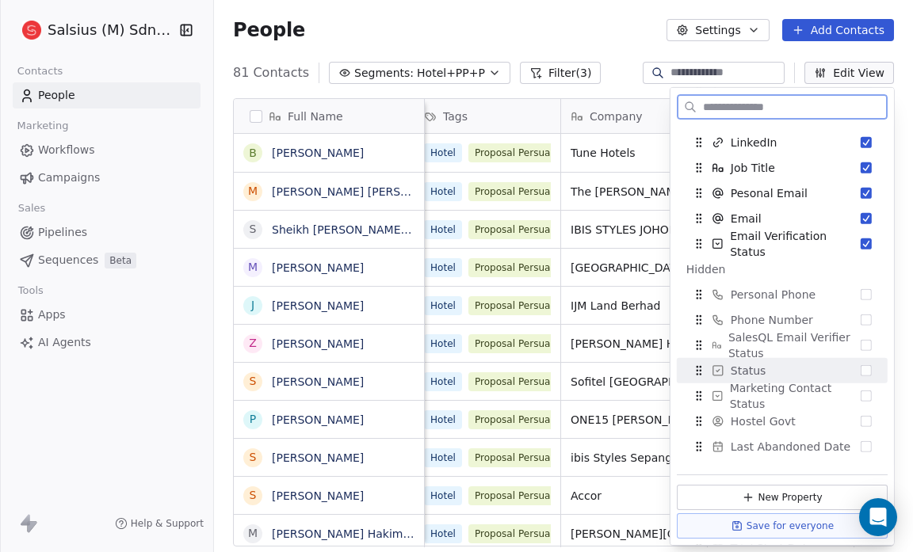
click at [861, 367] on button "Suggestions" at bounding box center [866, 370] width 11 height 11
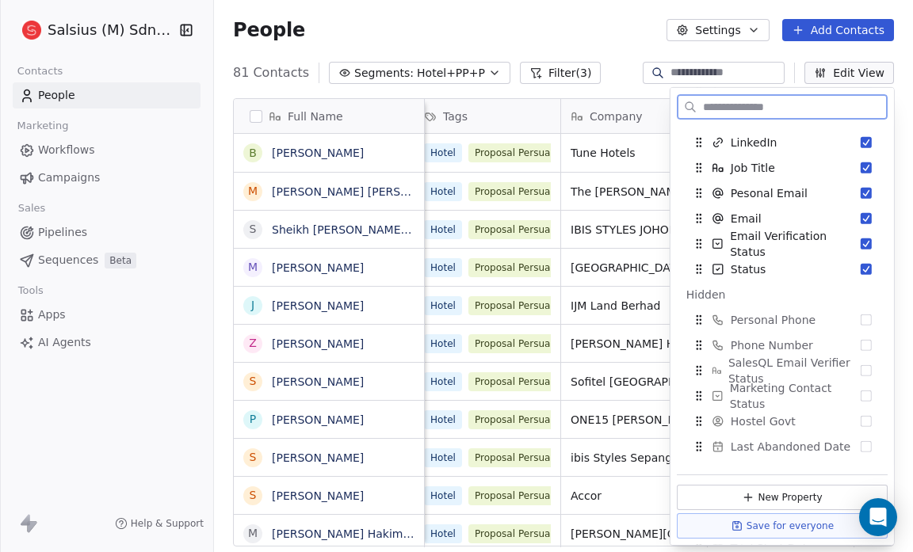
click at [861, 367] on button "Suggestions" at bounding box center [866, 370] width 11 height 11
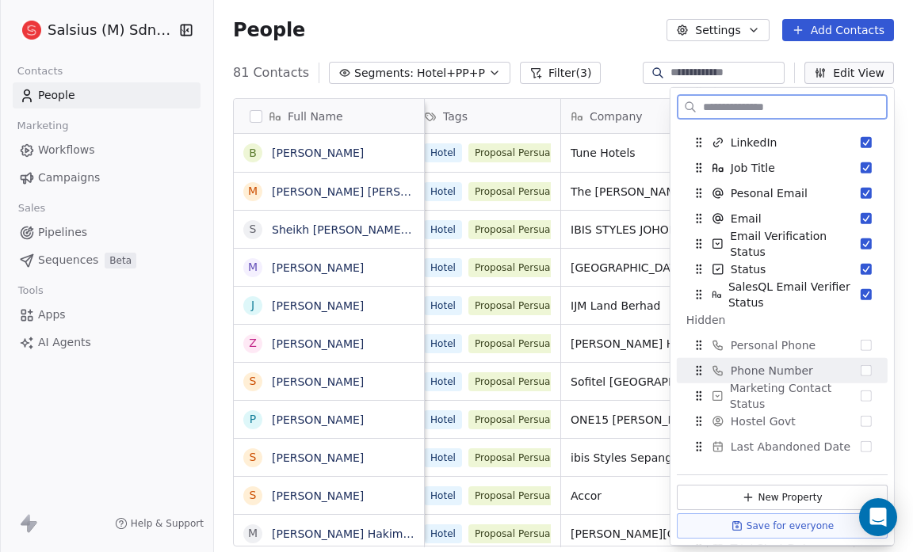
click at [862, 369] on div "Phone Number" at bounding box center [782, 370] width 198 height 25
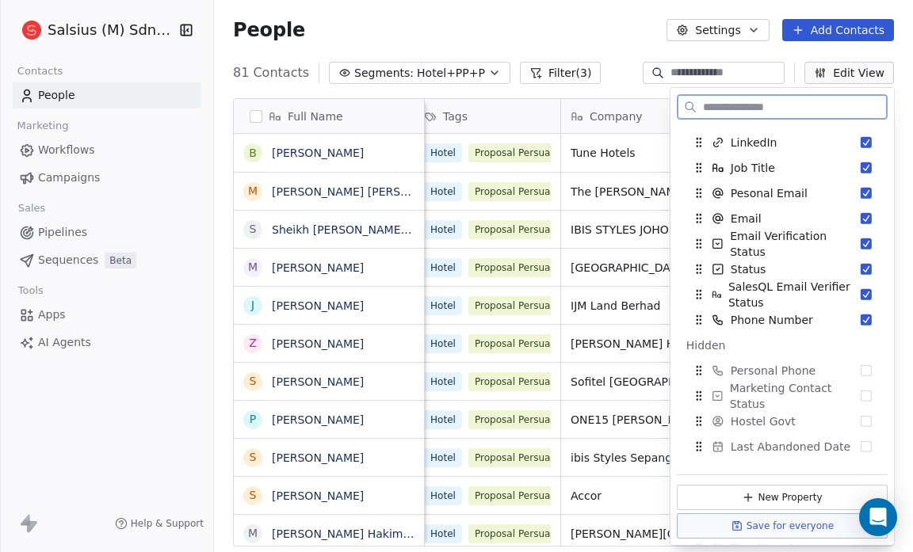
click at [862, 369] on div "Personal Phone" at bounding box center [782, 370] width 198 height 25
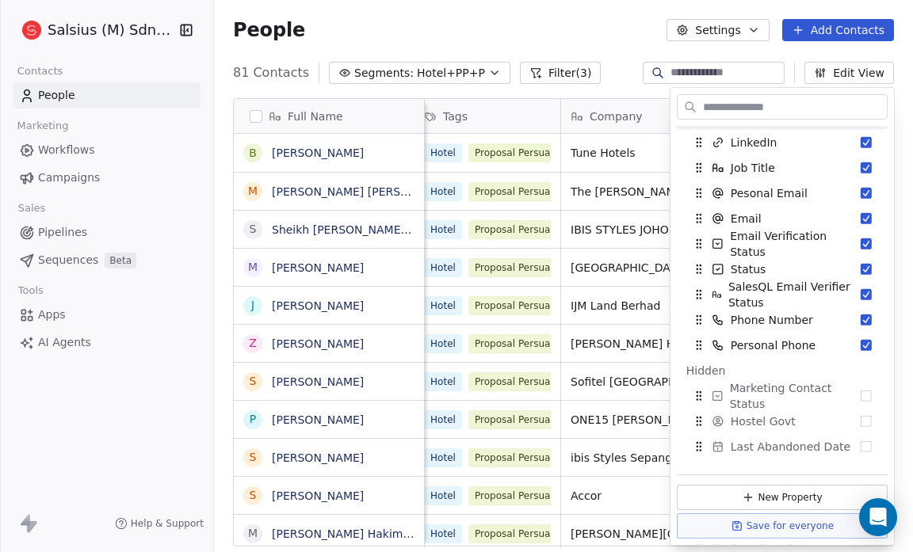
click at [633, 38] on div "People Settings Add Contacts" at bounding box center [563, 30] width 661 height 22
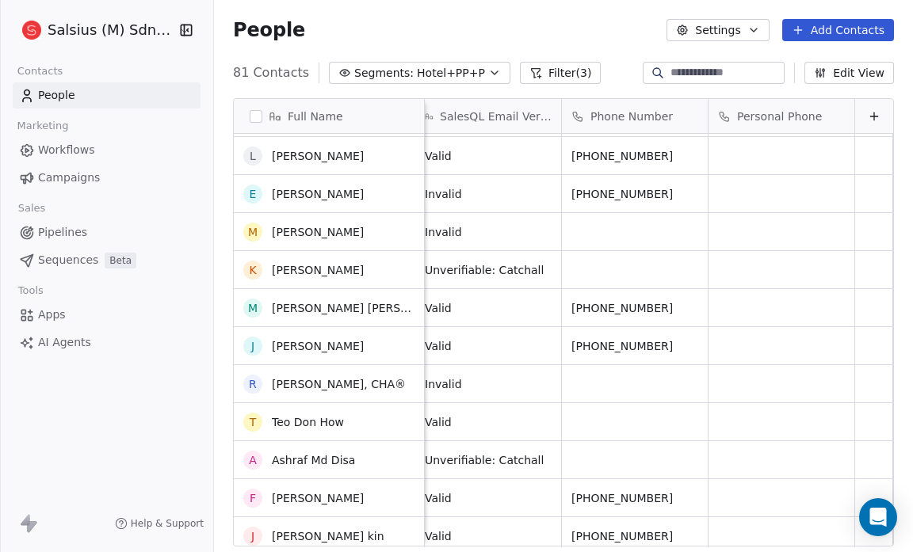
scroll to position [531, 0]
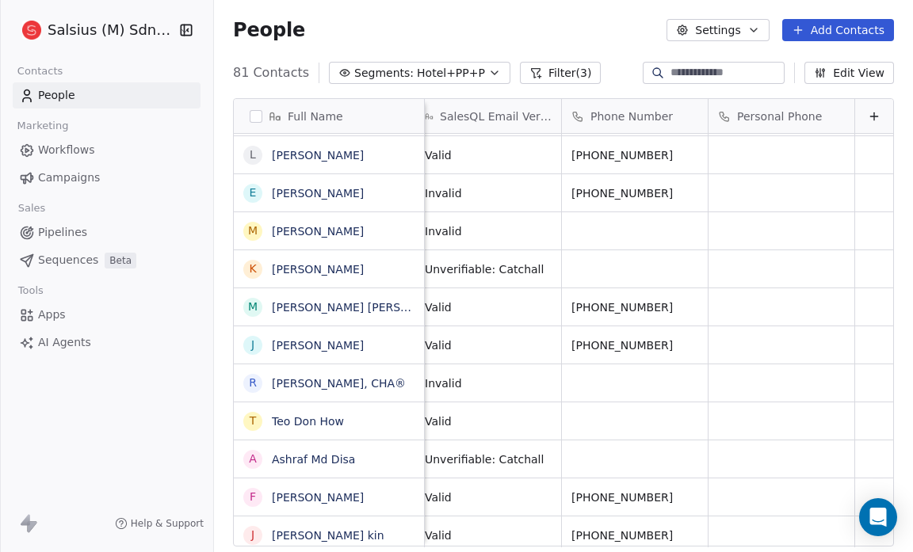
click at [74, 236] on span "Pipelines" at bounding box center [62, 232] width 49 height 17
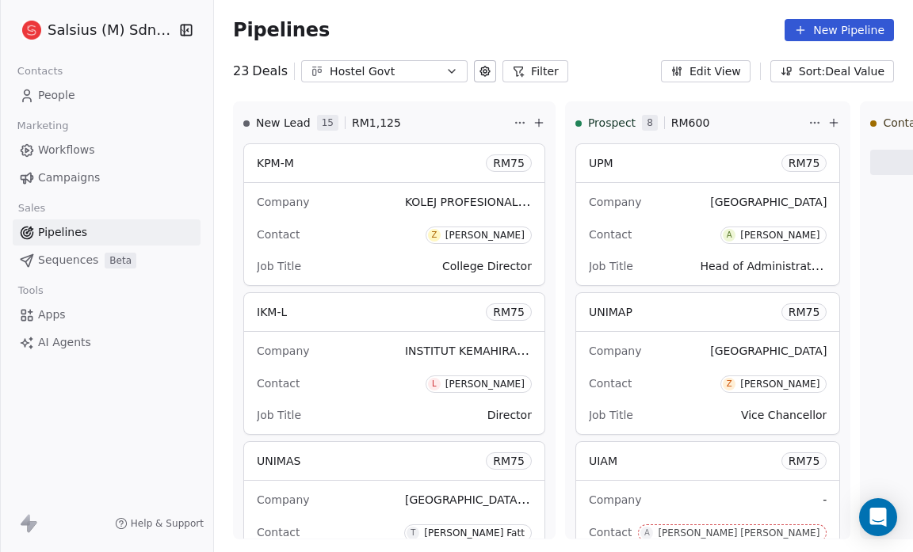
click at [449, 70] on icon "button" at bounding box center [452, 71] width 6 height 3
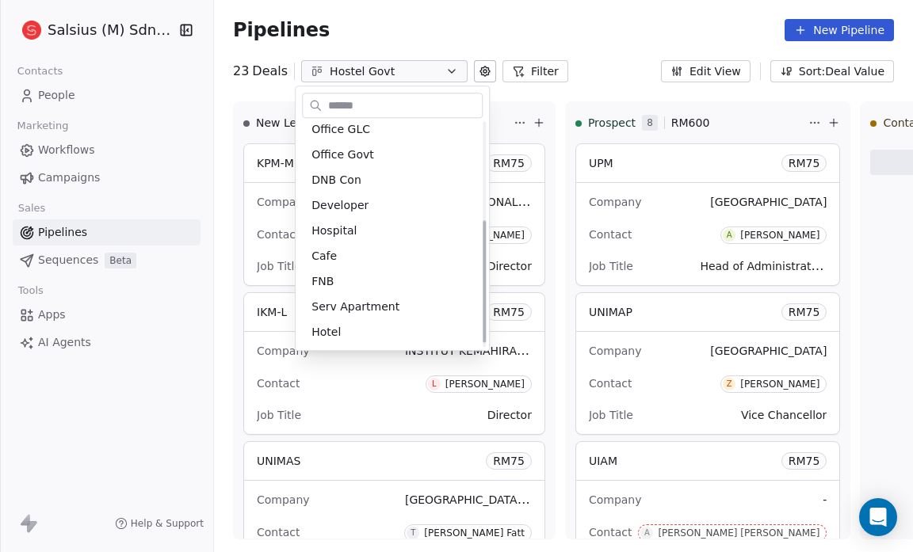
scroll to position [186, 0]
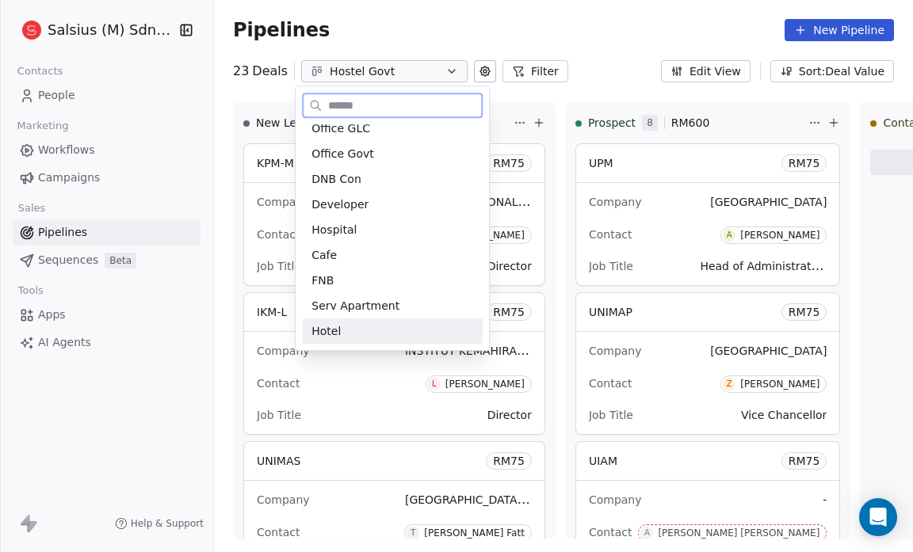
click at [362, 335] on div "Hotel" at bounding box center [393, 331] width 162 height 17
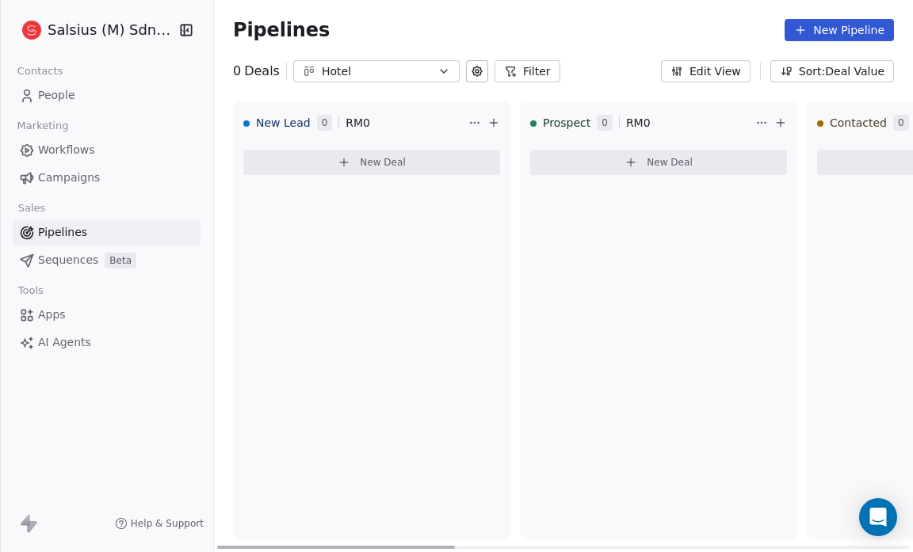
click at [488, 124] on icon at bounding box center [493, 123] width 13 height 13
click at [469, 16] on div "Create a deal Deal name (required) Deal value RM Contact (required) Select cont…" at bounding box center [456, 276] width 913 height 552
click at [476, 120] on html "Salsius (M) Sdn Bhd Contacts People Marketing Workflows Campaigns Sales Pipelin…" at bounding box center [456, 276] width 913 height 552
click at [458, 16] on html "Salsius (M) Sdn Bhd Contacts People Marketing Workflows Campaigns Sales Pipelin…" at bounding box center [456, 276] width 913 height 552
click at [471, 69] on icon at bounding box center [477, 71] width 13 height 13
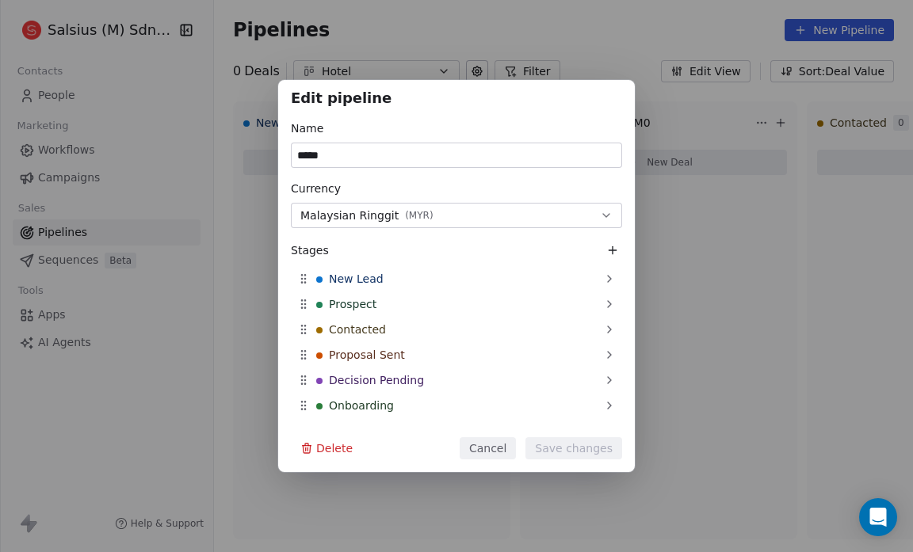
click at [582, 10] on div "Edit pipeline Name ***** Currency Malaysian Ringgit ( MYR ) Stages New Lead Pro…" at bounding box center [456, 276] width 913 height 552
click at [489, 449] on button "Cancel" at bounding box center [488, 449] width 56 height 22
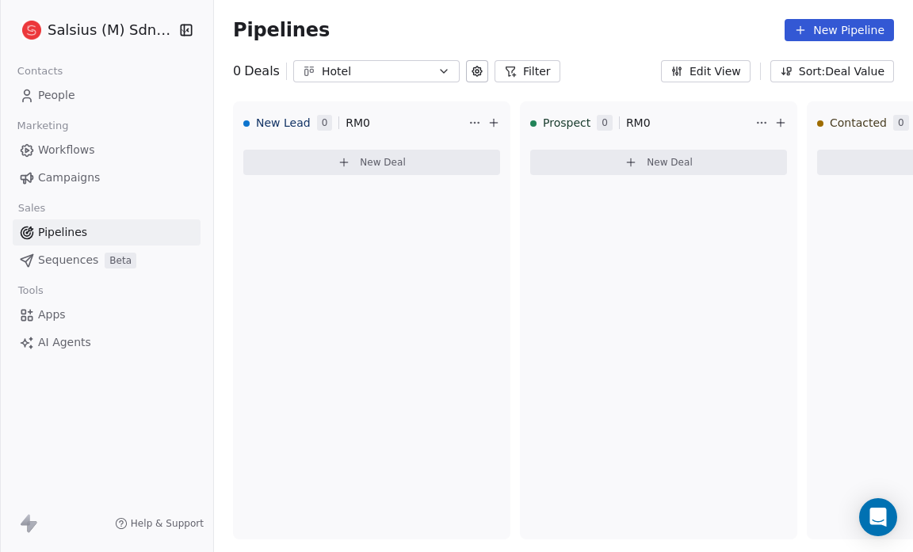
click at [832, 65] on button "Sort: Deal Value" at bounding box center [832, 71] width 124 height 22
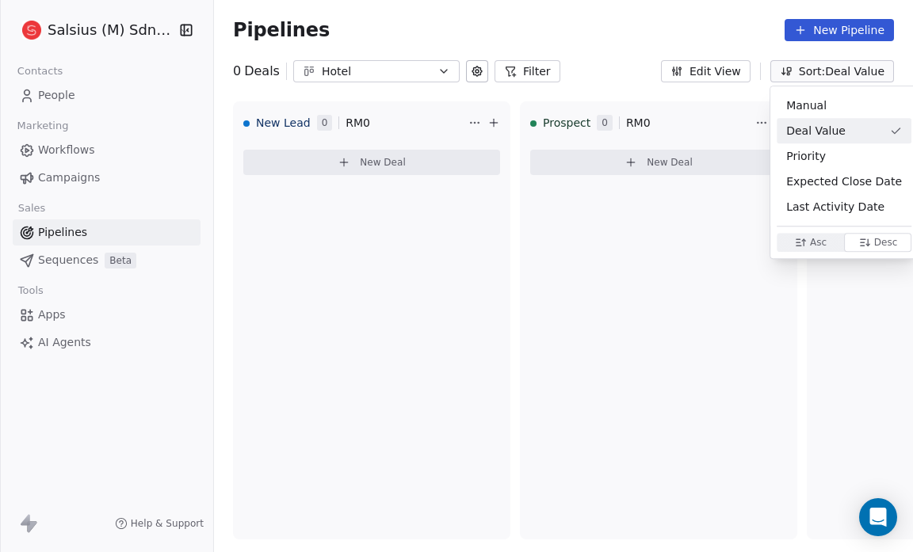
click at [832, 65] on html "Salsius (M) Sdn Bhd Contacts People Marketing Workflows Campaigns Sales Pipelin…" at bounding box center [456, 276] width 913 height 552
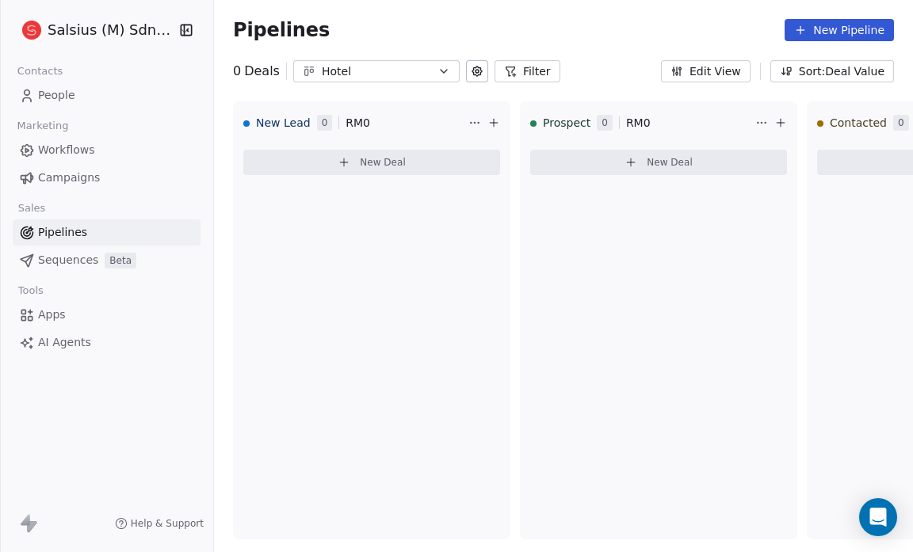
click at [720, 12] on html "Salsius (M) Sdn Bhd Contacts People Marketing Workflows Campaigns Sales Pipelin…" at bounding box center [456, 276] width 913 height 552
click at [519, 67] on button "Filter" at bounding box center [528, 71] width 66 height 22
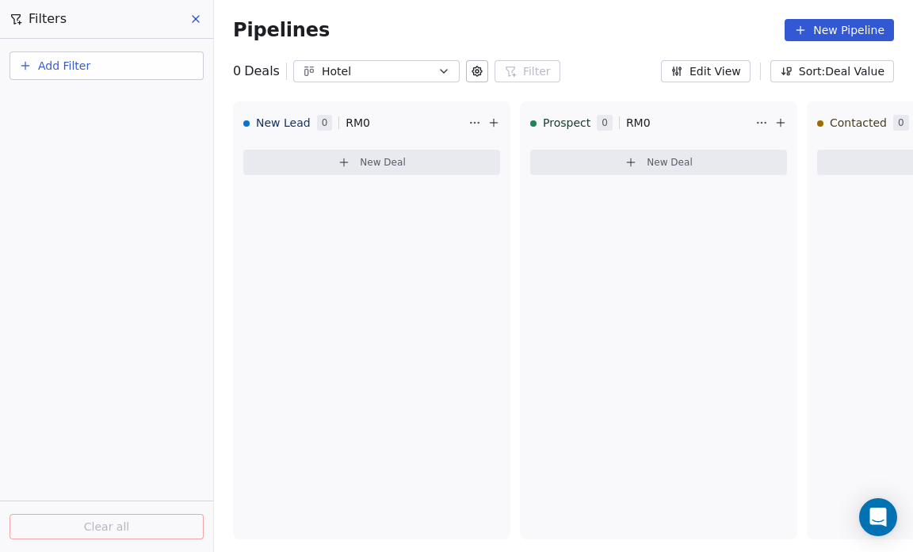
click at [110, 56] on button "Add Filter" at bounding box center [107, 66] width 194 height 29
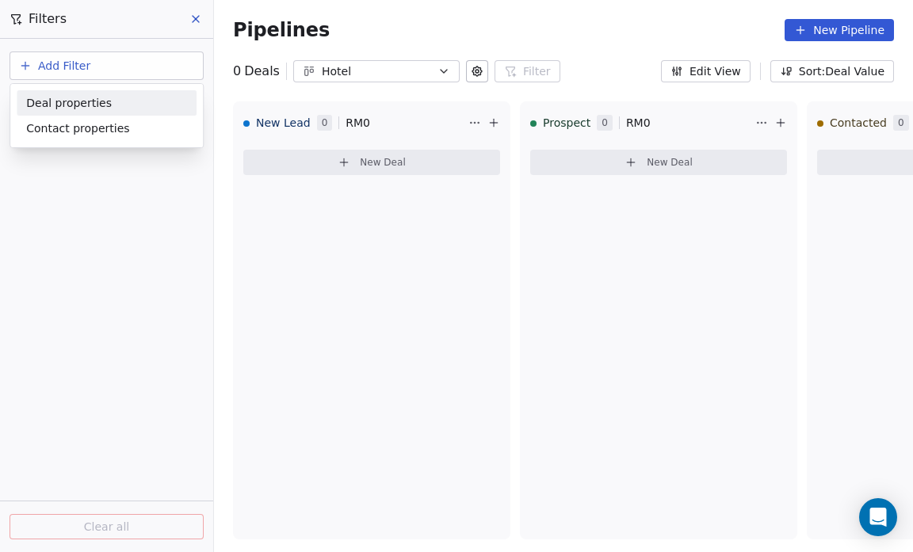
click at [101, 102] on span "Deal properties" at bounding box center [69, 103] width 86 height 17
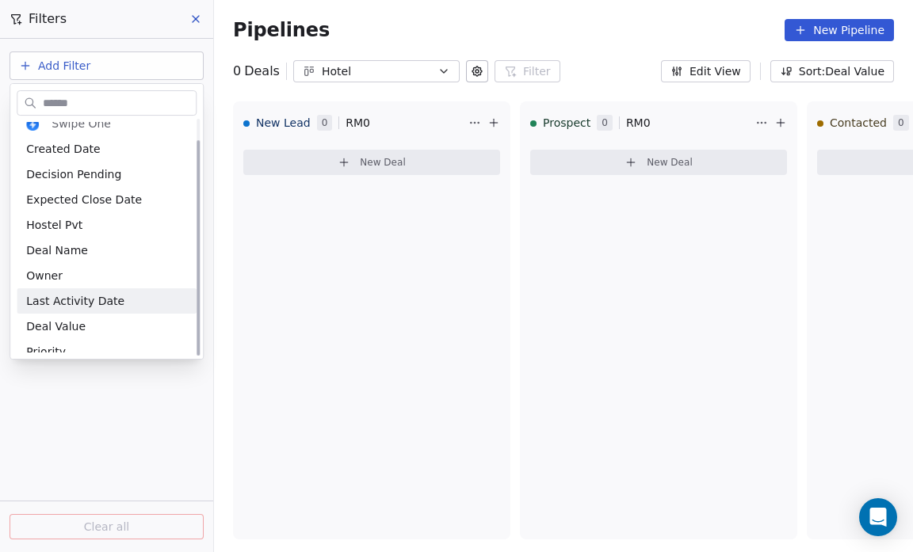
scroll to position [22, 0]
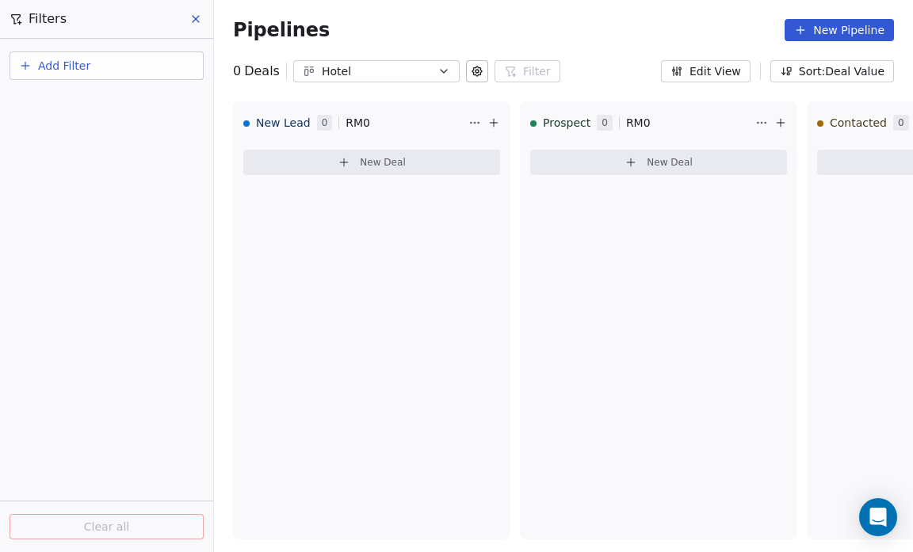
click at [81, 415] on html "Salsius (M) Sdn Bhd Contacts People Marketing Workflows Campaigns Sales Pipelin…" at bounding box center [456, 276] width 913 height 552
click at [98, 65] on button "Add Filter" at bounding box center [107, 66] width 194 height 29
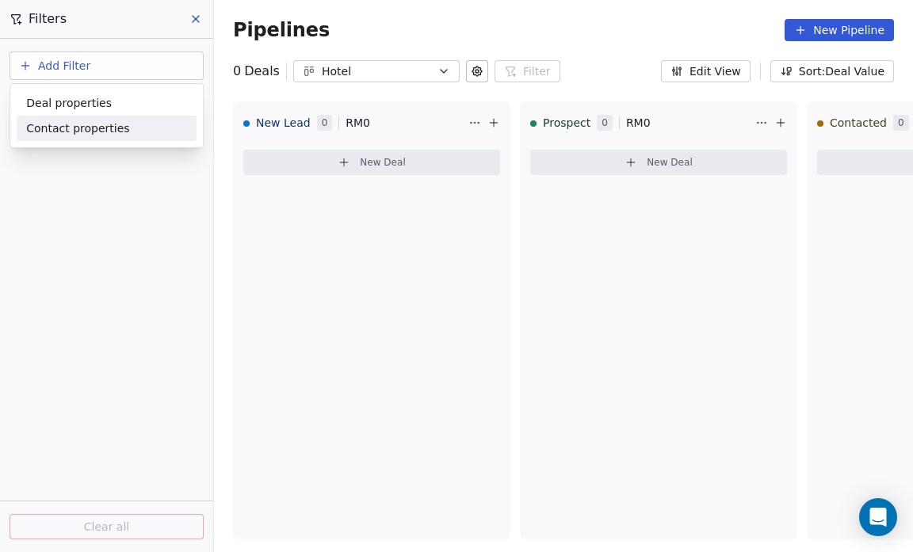
click at [91, 122] on span "Contact properties" at bounding box center [77, 128] width 103 height 17
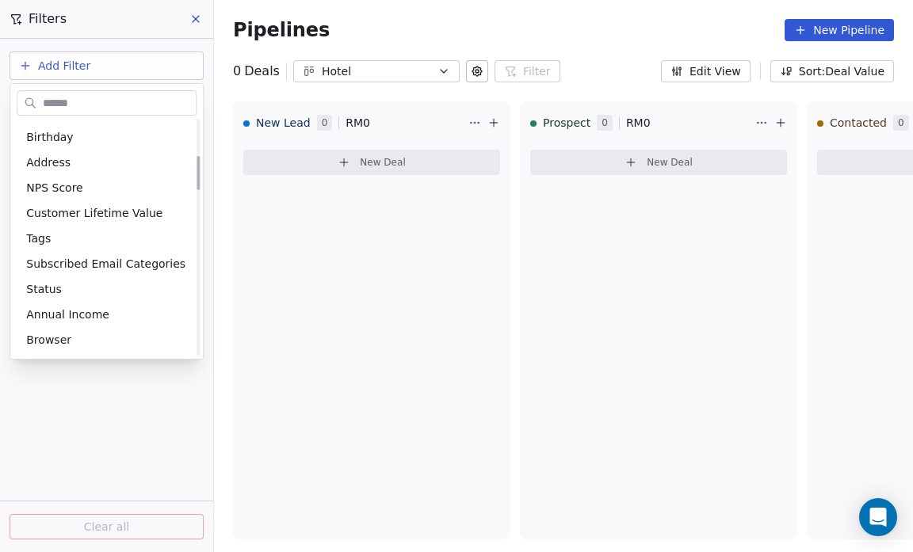
scroll to position [252, 0]
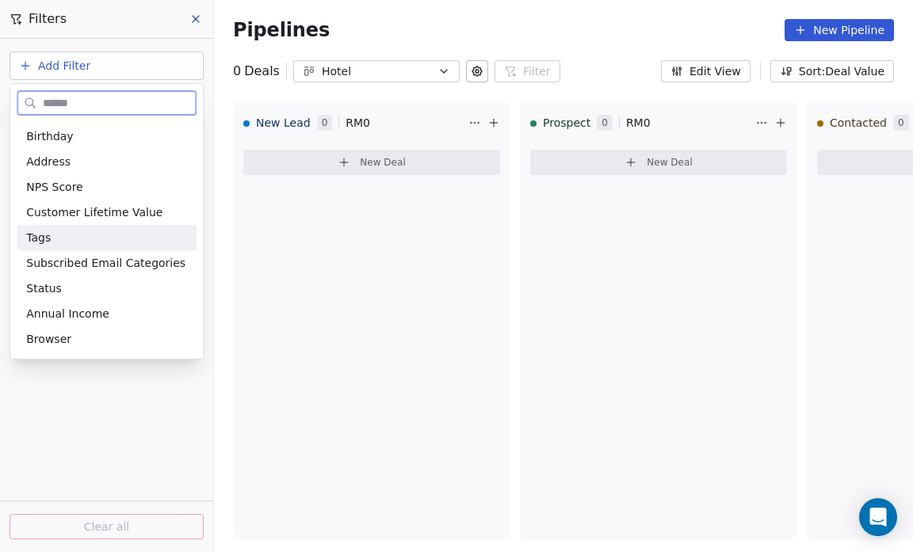
click at [87, 244] on div "Tags" at bounding box center [106, 238] width 161 height 16
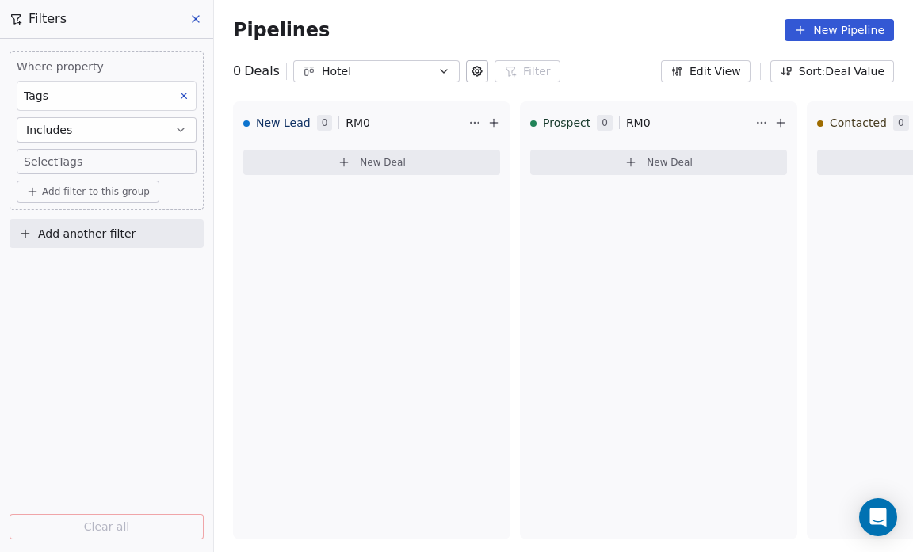
click at [79, 357] on div "Where property Tags Includes Select Tags Add filter to this group Add another f…" at bounding box center [106, 296] width 213 height 514
click at [78, 165] on body "Salsius (M) Sdn Bhd Contacts People Marketing Workflows Campaigns Sales Pipelin…" at bounding box center [456, 276] width 913 height 552
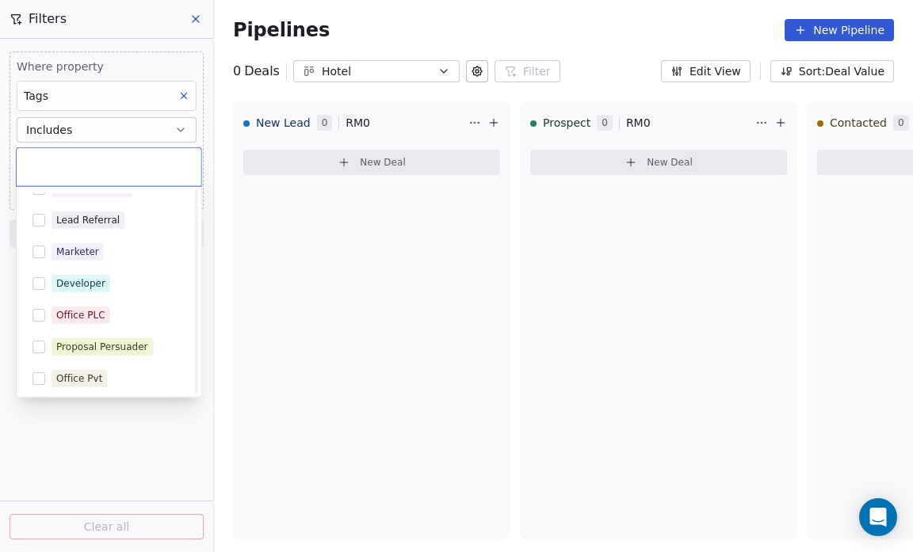
scroll to position [594, 0]
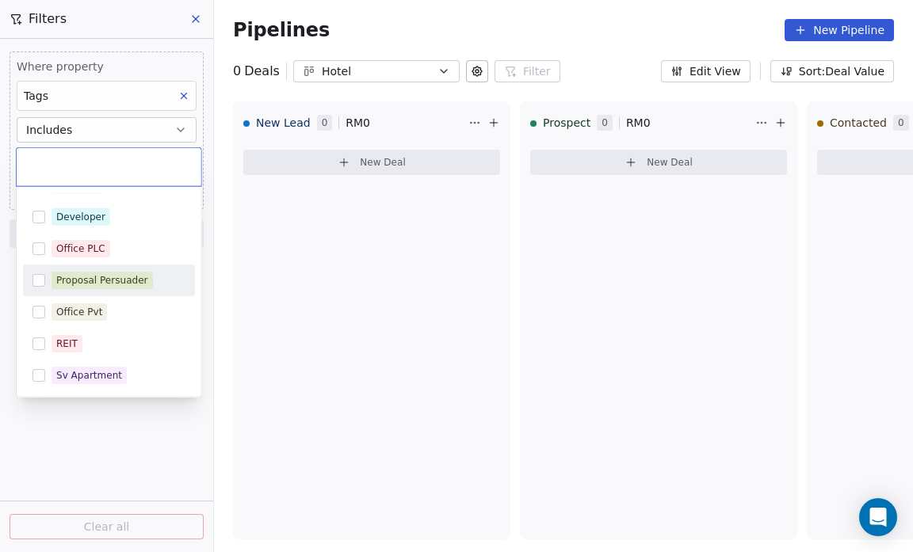
click at [41, 274] on button "Suggestions" at bounding box center [38, 280] width 13 height 13
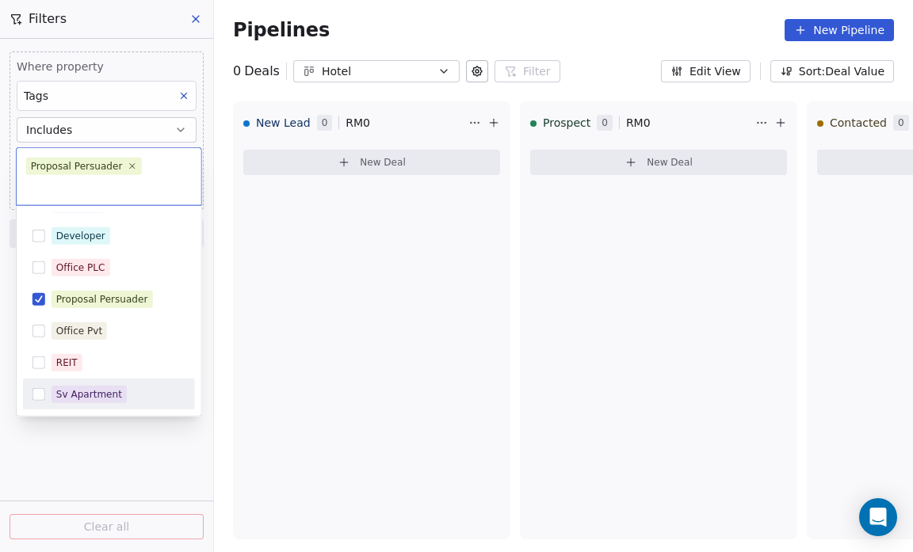
click at [49, 422] on html "Salsius (M) Sdn Bhd Contacts People Marketing Workflows Campaigns Sales Pipelin…" at bounding box center [456, 276] width 913 height 552
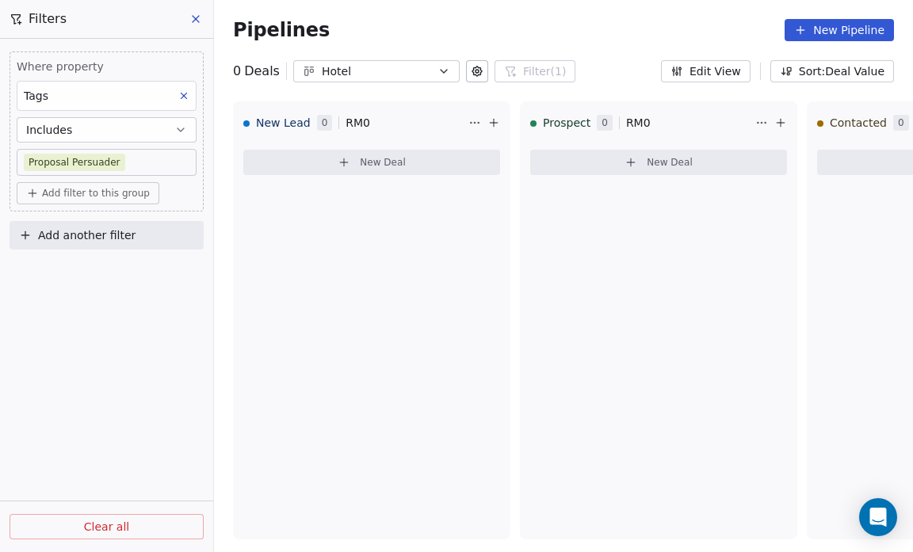
click at [105, 532] on span "Clear all" at bounding box center [106, 527] width 45 height 17
click at [55, 381] on div "Where property Tags Includes Proposal Persuader Add filter to this group Add an…" at bounding box center [106, 296] width 213 height 514
click at [193, 13] on icon at bounding box center [195, 19] width 13 height 13
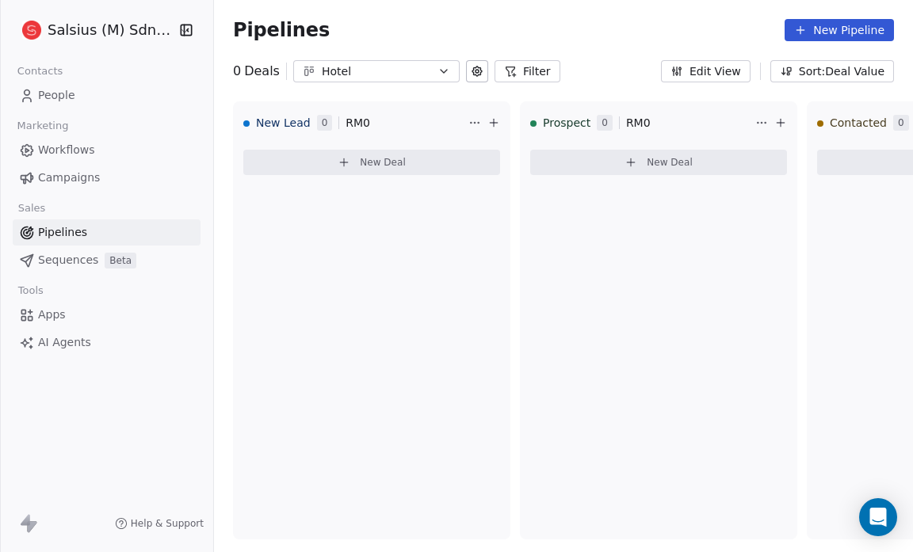
click at [441, 73] on icon "button" at bounding box center [444, 71] width 13 height 13
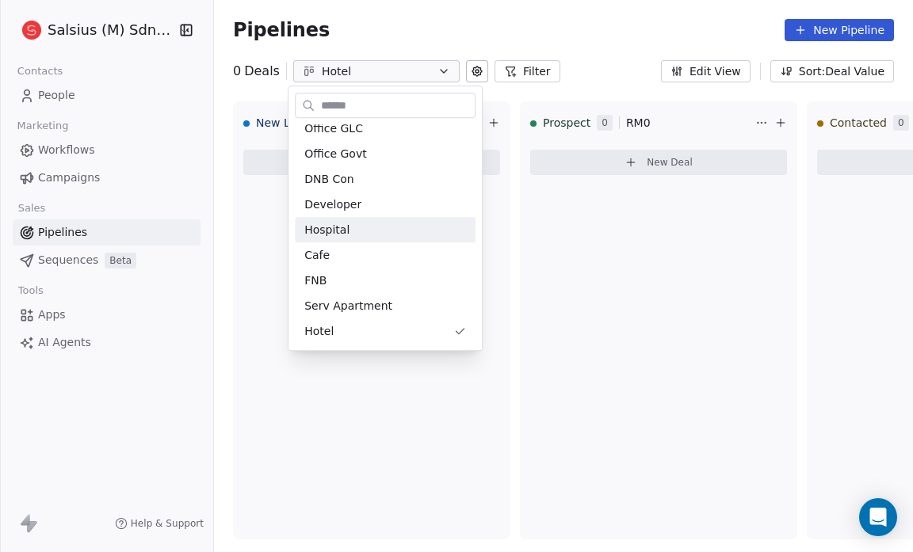
scroll to position [0, 0]
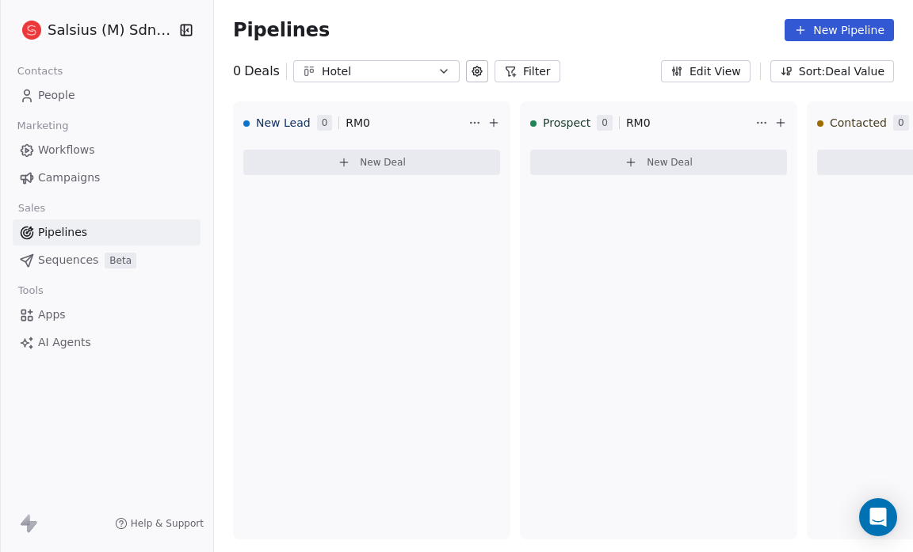
click at [560, 41] on html "Salsius (M) Sdn Bhd Contacts People Marketing Workflows Campaigns Sales Pipelin…" at bounding box center [456, 276] width 913 height 552
click at [560, 41] on div "Pipelines New Pipeline" at bounding box center [563, 30] width 699 height 60
click at [762, 131] on html "Salsius (M) Sdn Bhd Contacts People Marketing Workflows Campaigns Sales Pipelin…" at bounding box center [456, 276] width 913 height 552
click at [658, 36] on html "Salsius (M) Sdn Bhd Contacts People Marketing Workflows Campaigns Sales Pipelin…" at bounding box center [456, 276] width 913 height 552
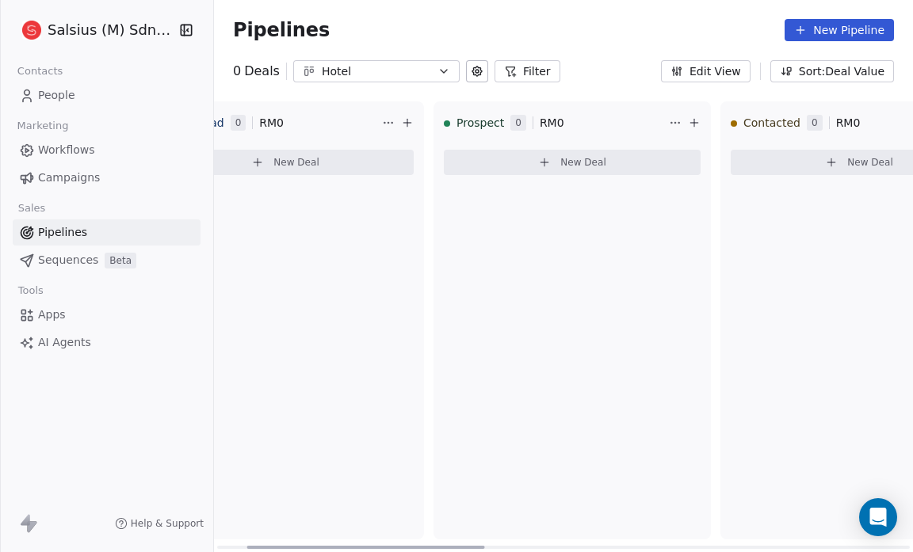
scroll to position [0, 87]
click at [690, 124] on icon at bounding box center [693, 123] width 13 height 13
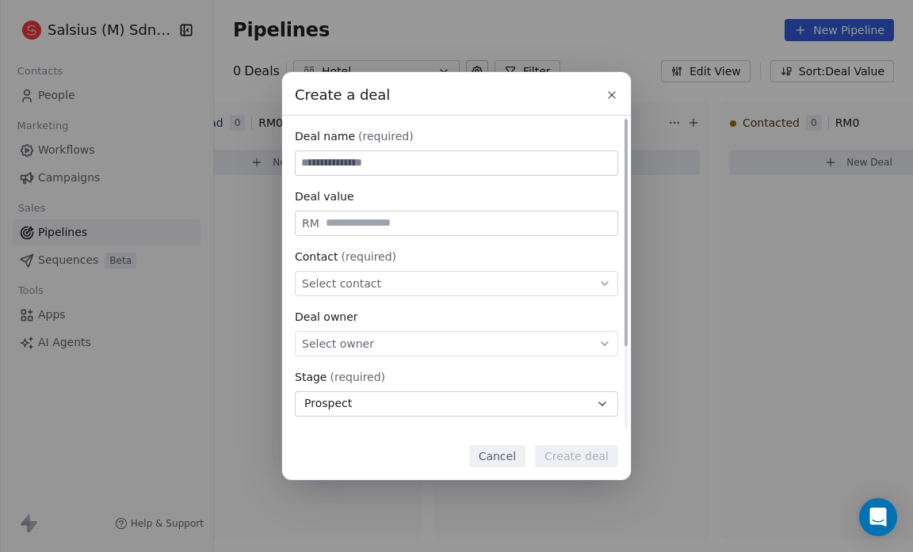
click at [602, 400] on icon "button" at bounding box center [602, 404] width 13 height 13
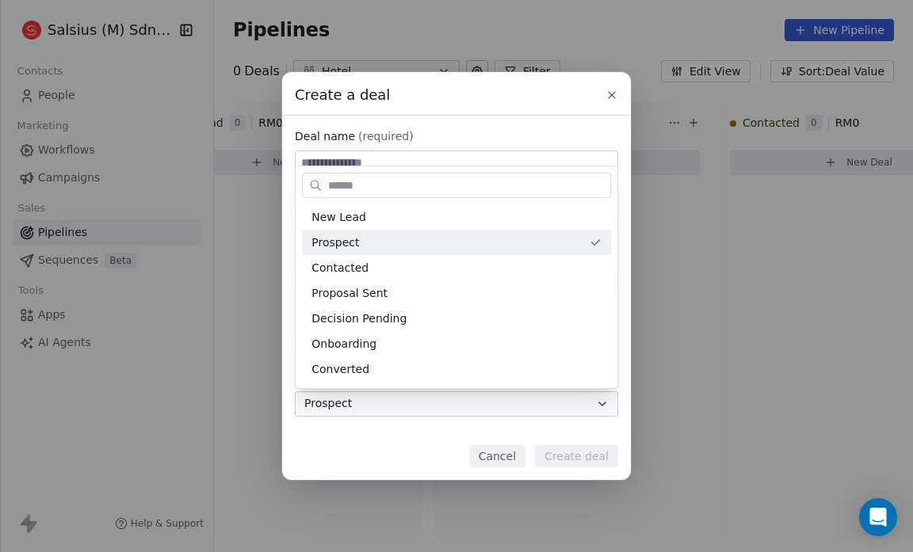
click at [608, 86] on div "Create a deal Deal name (required) Deal value RM Contact (required) Select cont…" at bounding box center [456, 275] width 913 height 407
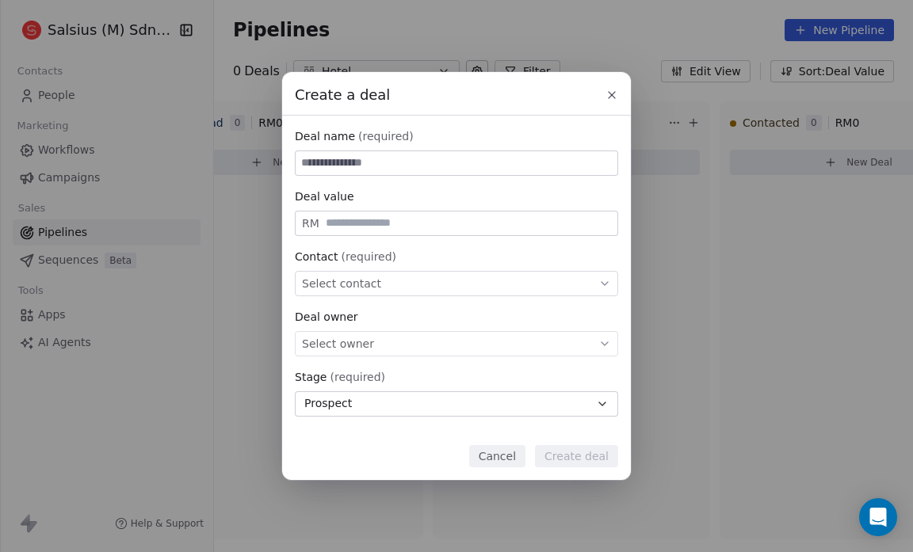
click at [501, 451] on button "Cancel" at bounding box center [497, 456] width 56 height 22
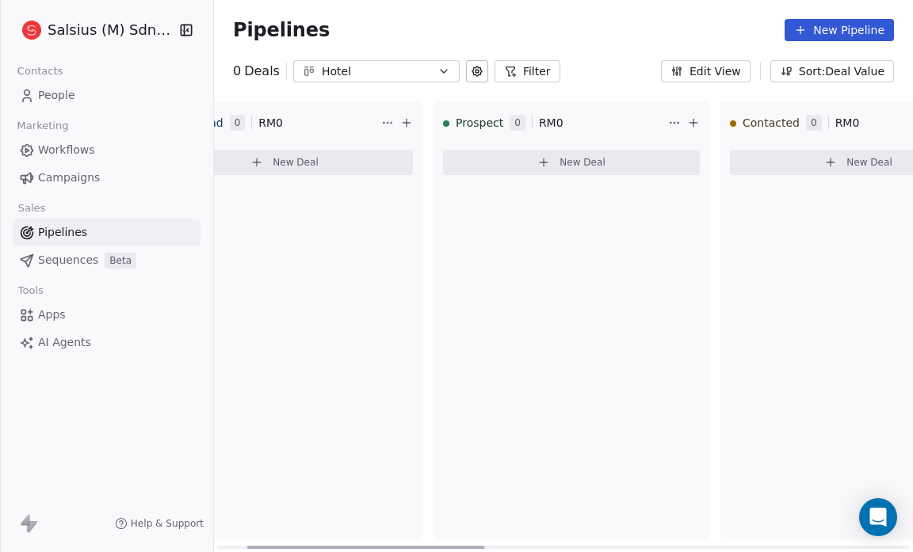
click at [503, 197] on div "Prospect 0 RM 0 New Deal" at bounding box center [571, 320] width 277 height 438
click at [544, 159] on icon at bounding box center [543, 162] width 13 height 13
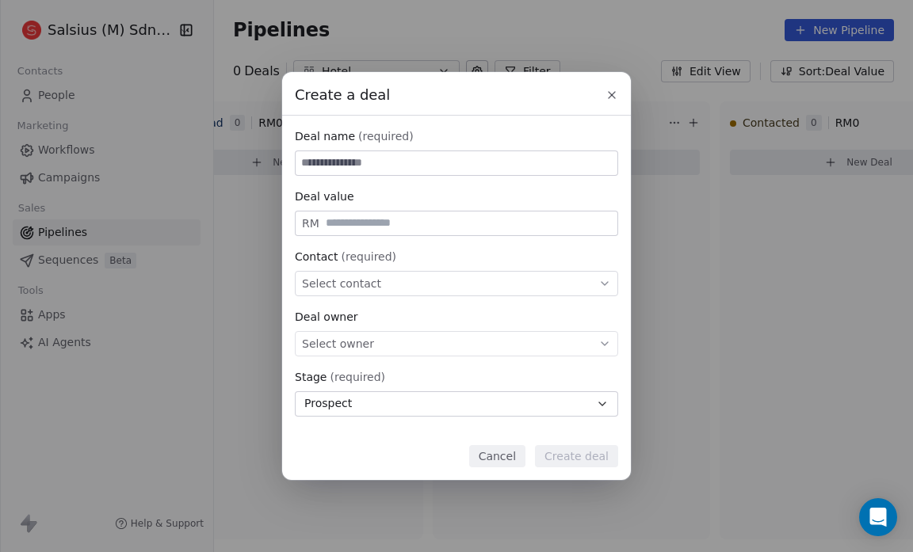
click at [610, 93] on icon at bounding box center [612, 95] width 13 height 13
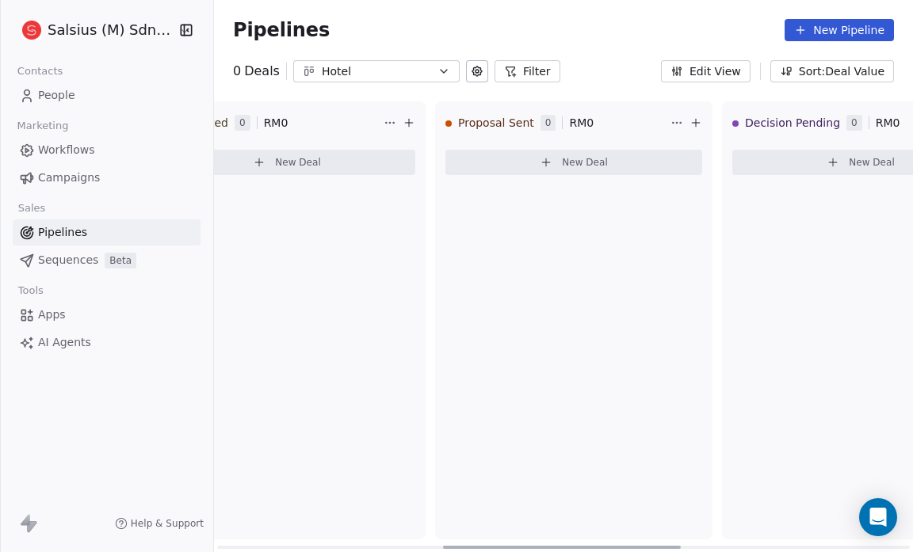
scroll to position [0, 666]
click at [687, 124] on icon at bounding box center [688, 123] width 13 height 13
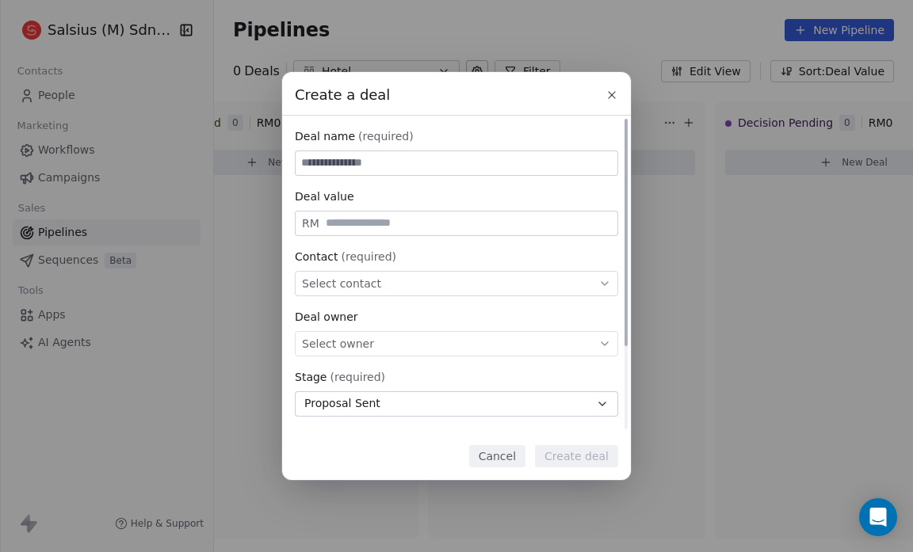
click at [603, 281] on icon at bounding box center [604, 283] width 13 height 13
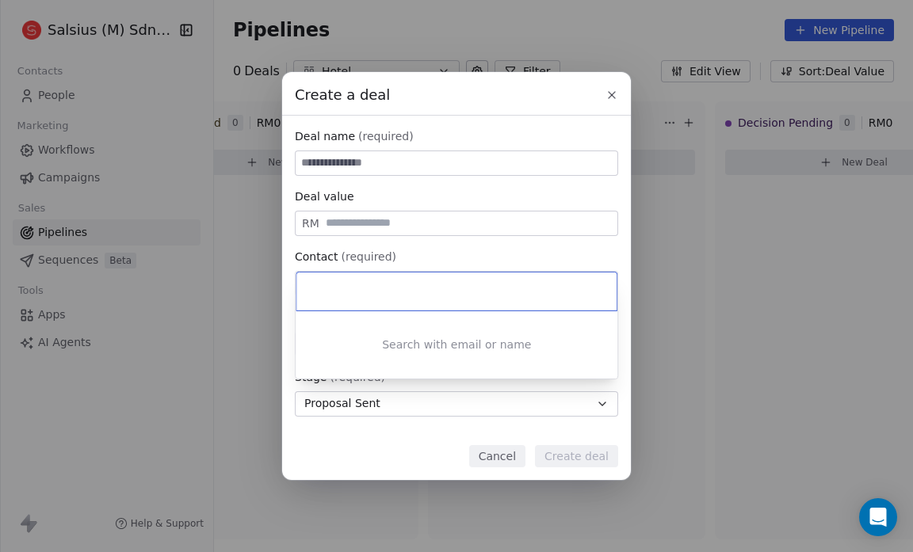
click at [375, 285] on input at bounding box center [458, 291] width 298 height 17
click at [670, 284] on div "Create a deal Deal name (required) Deal value RM Contact (required) Select cont…" at bounding box center [456, 275] width 913 height 407
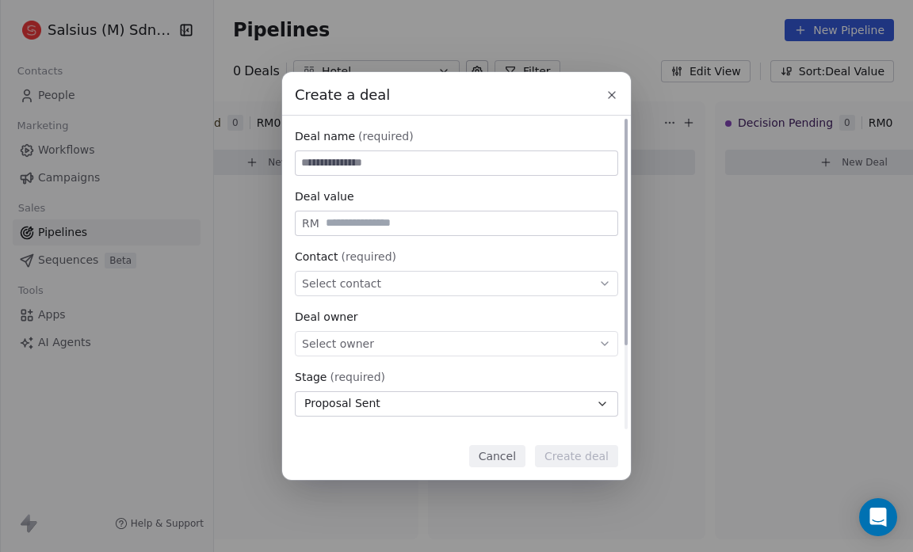
click at [610, 402] on button "Proposal Sent" at bounding box center [456, 404] width 323 height 25
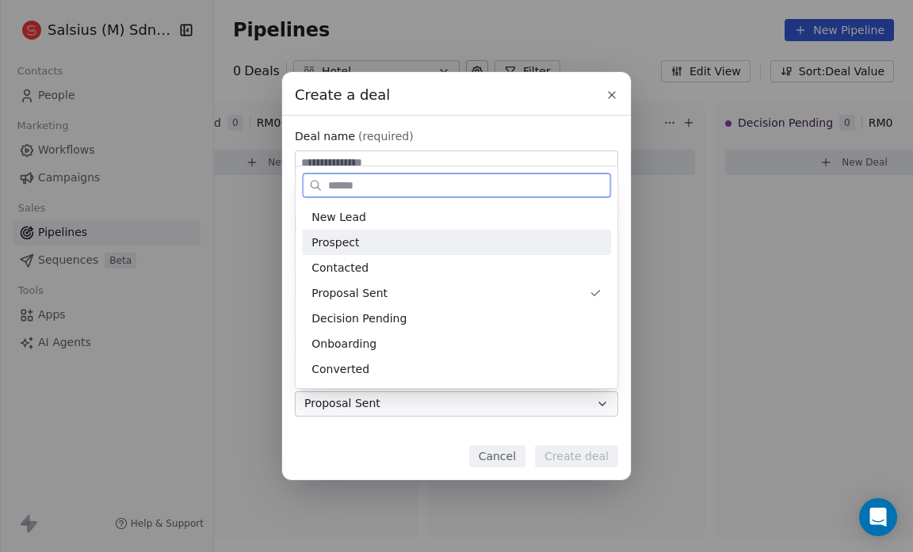
click at [584, 250] on div "Prospect" at bounding box center [457, 243] width 290 height 17
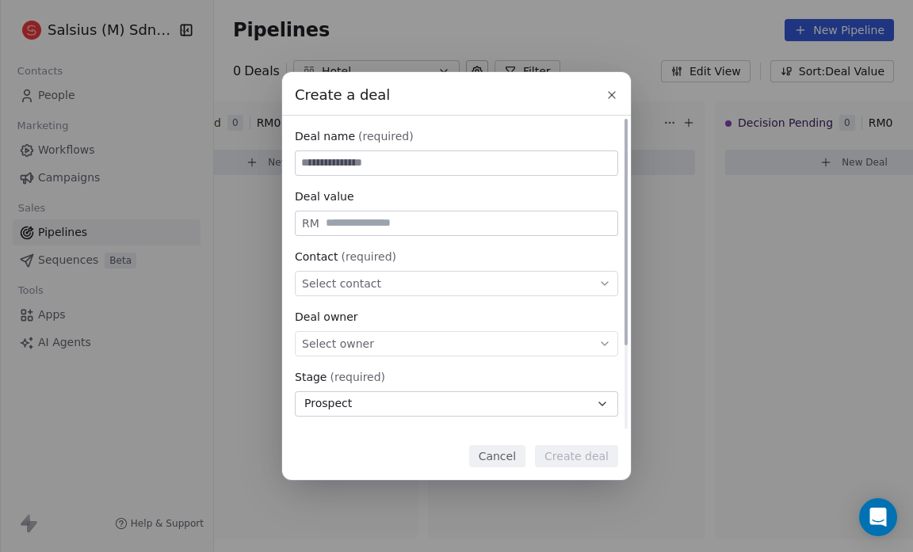
click at [604, 346] on icon at bounding box center [604, 344] width 13 height 13
click at [606, 308] on div "Create a deal Deal name (required) Deal value RM Contact (required) Select cont…" at bounding box center [456, 275] width 913 height 407
click at [606, 309] on div "Deal owner" at bounding box center [456, 317] width 323 height 16
drag, startPoint x: 606, startPoint y: 309, endPoint x: 640, endPoint y: 300, distance: 35.4
click at [640, 300] on div "Create a deal Deal name (required) Deal value RM Contact (required) Select cont…" at bounding box center [456, 275] width 913 height 407
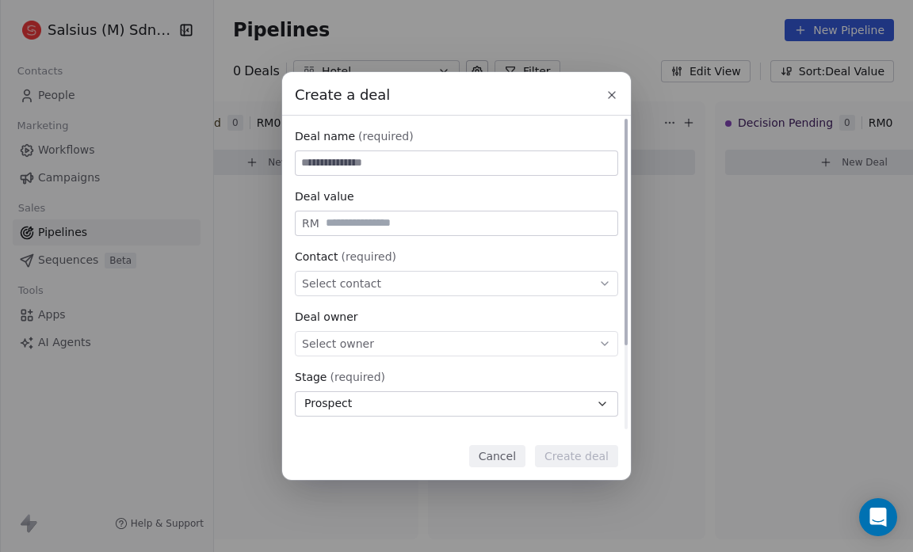
click at [319, 163] on input at bounding box center [457, 163] width 322 height 24
click at [454, 35] on div "Create a deal Deal name (required) Deal value RM Contact (required) Select cont…" at bounding box center [456, 276] width 913 height 552
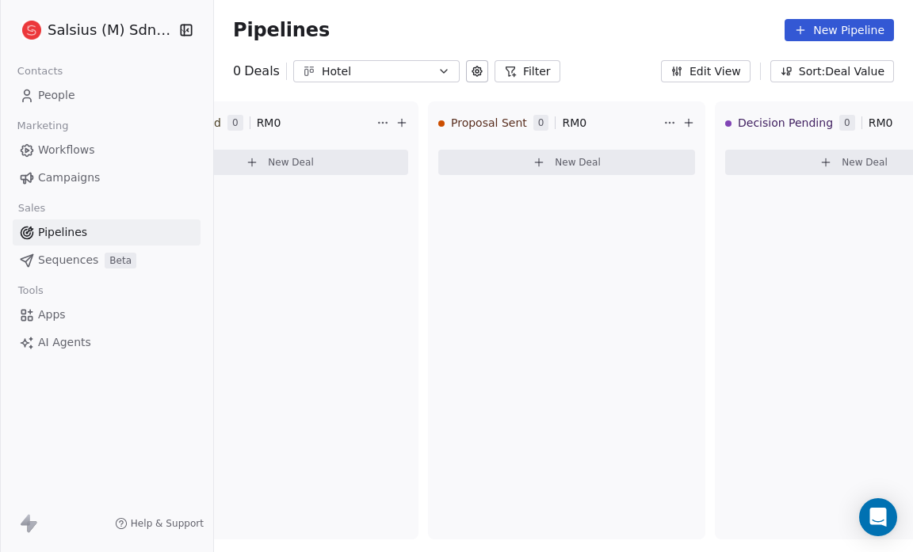
click at [442, 75] on icon "button" at bounding box center [444, 71] width 13 height 13
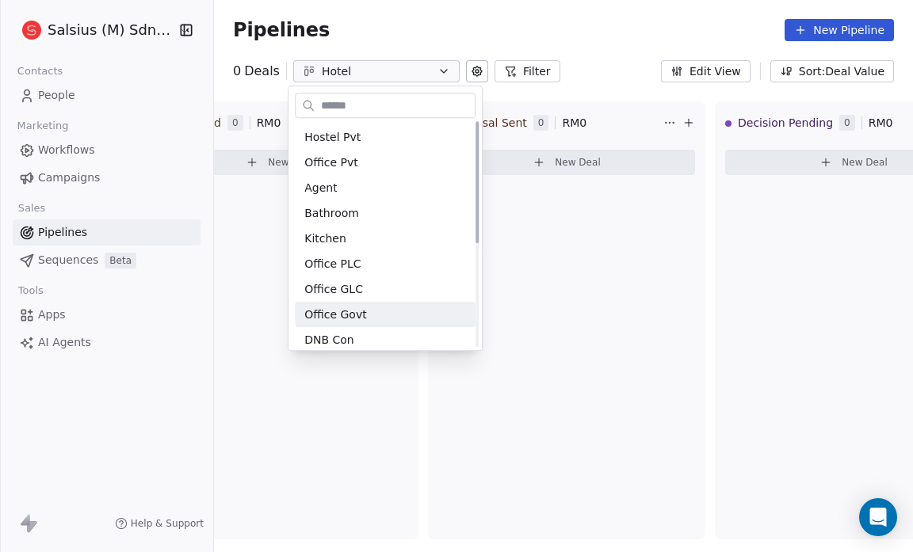
scroll to position [0, 0]
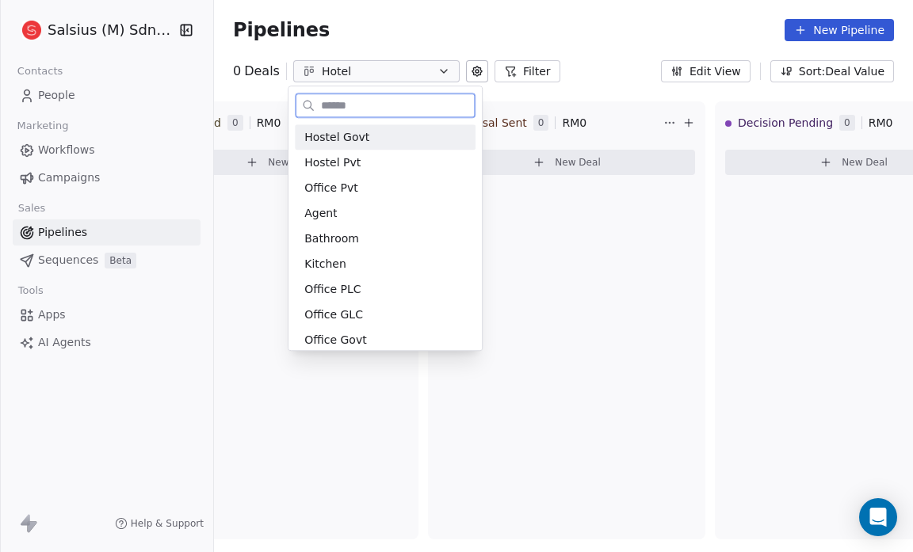
click at [365, 147] on div "Hostel Govt" at bounding box center [385, 136] width 181 height 25
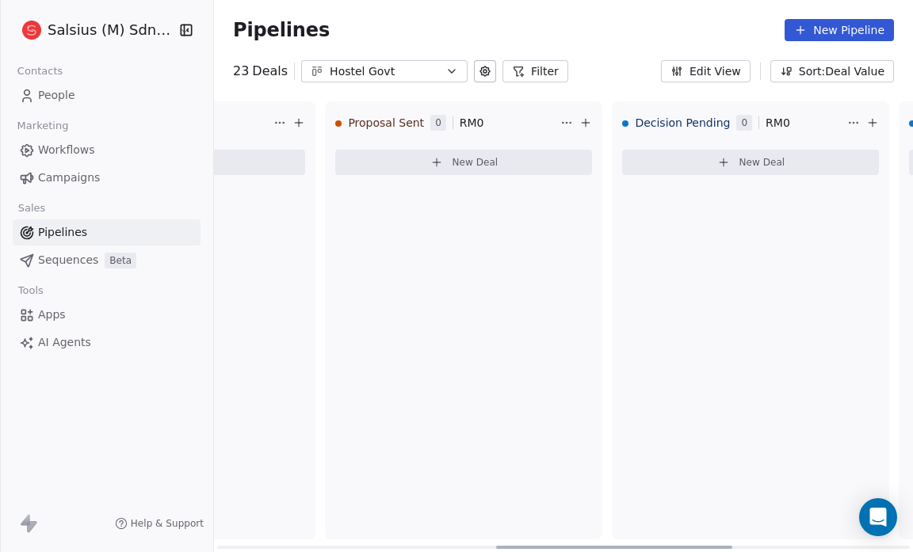
scroll to position [0, 827]
click at [836, 68] on button "Sort: Deal Value" at bounding box center [832, 71] width 124 height 22
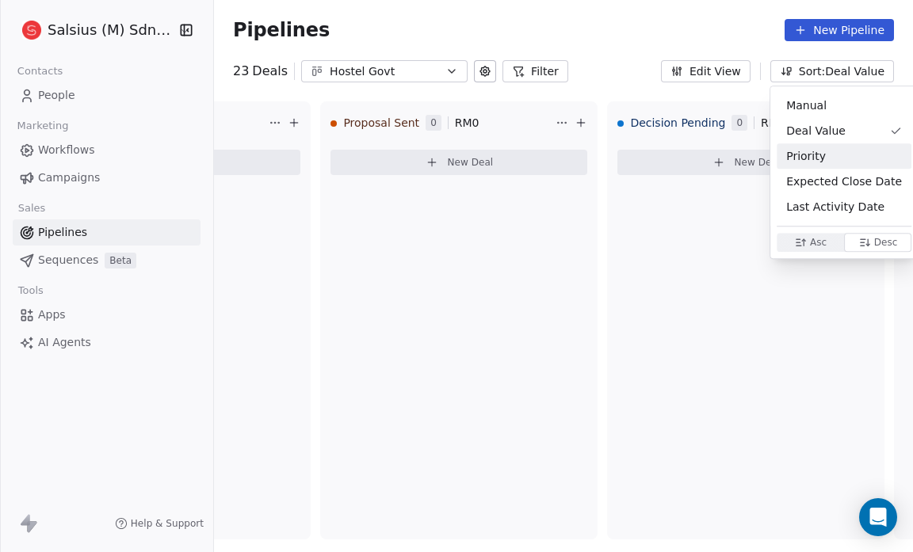
click at [722, 74] on html "Salsius (M) Sdn Bhd Contacts People Marketing Workflows Campaigns Sales Pipelin…" at bounding box center [456, 276] width 913 height 552
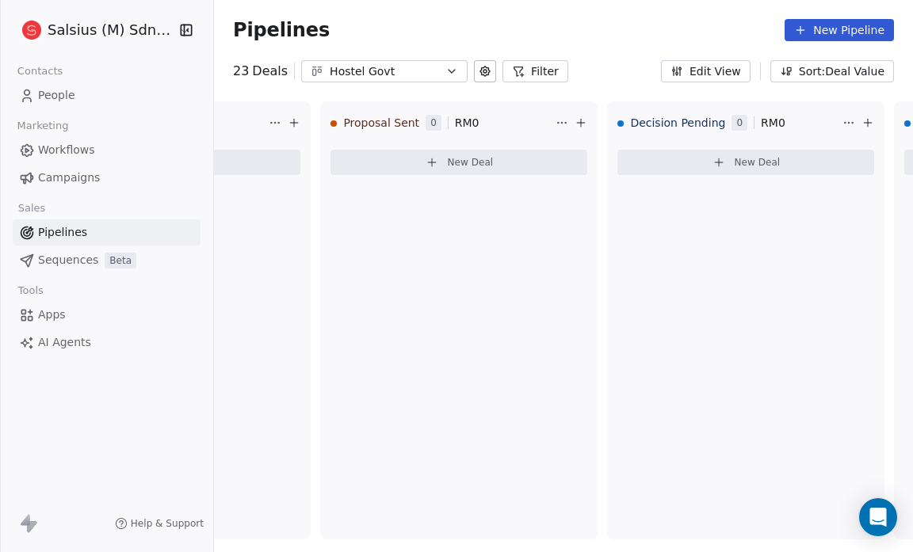
click at [722, 74] on button "Edit View" at bounding box center [706, 71] width 90 height 22
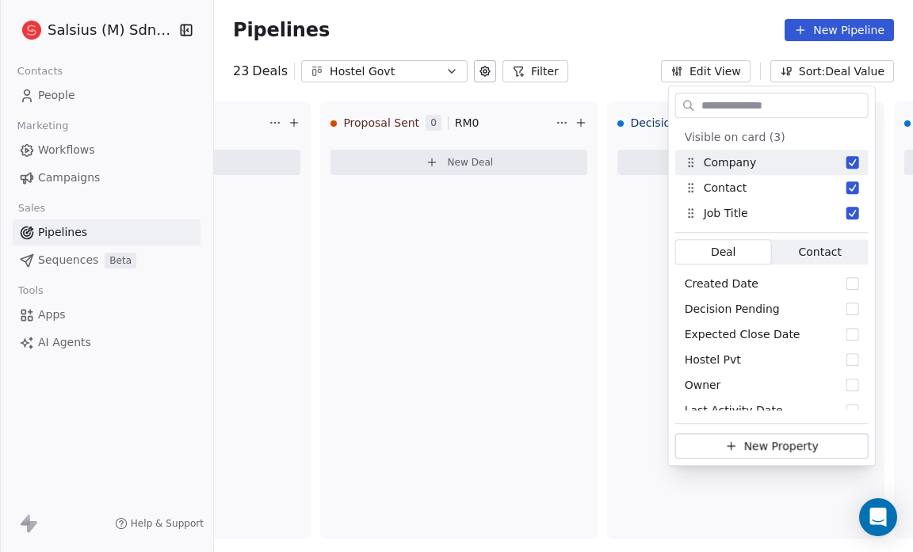
click at [445, 69] on icon "button" at bounding box center [451, 71] width 13 height 13
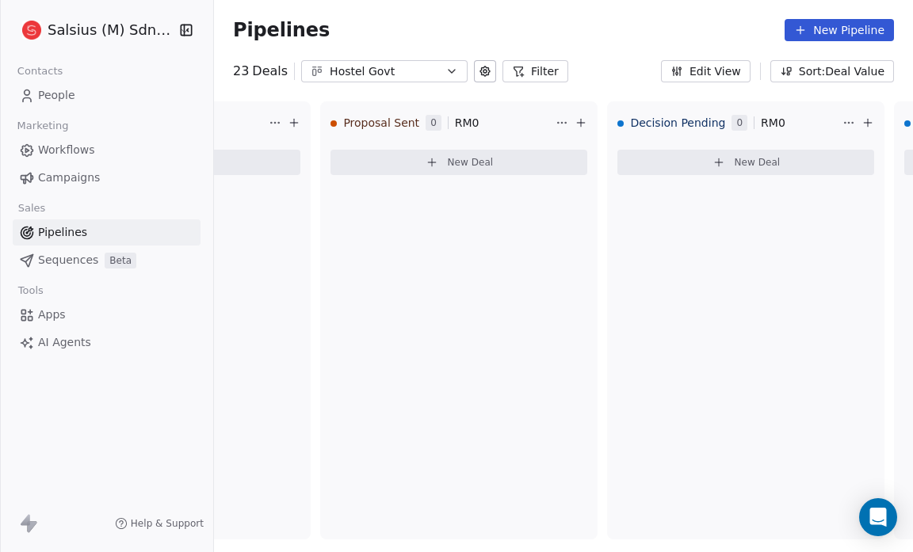
click at [445, 69] on html "Salsius (M) Sdn Bhd Contacts People Marketing Workflows Campaigns Sales Pipelin…" at bounding box center [456, 276] width 913 height 552
click at [445, 69] on icon "button" at bounding box center [451, 71] width 13 height 13
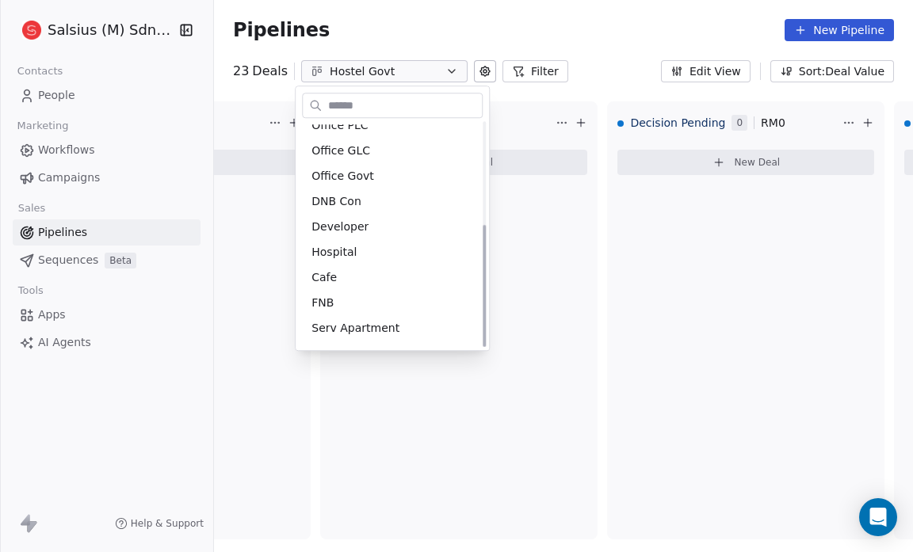
scroll to position [186, 0]
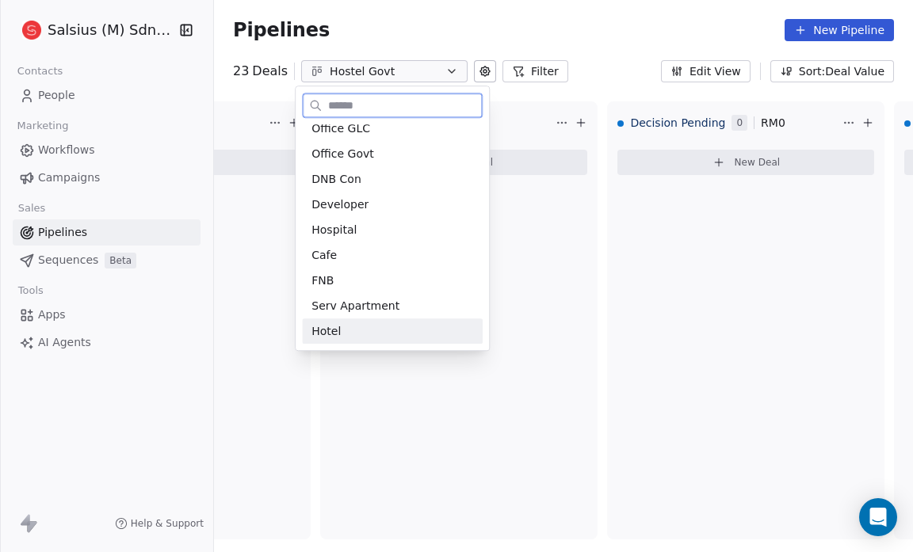
click at [333, 342] on div "Hotel" at bounding box center [392, 331] width 181 height 25
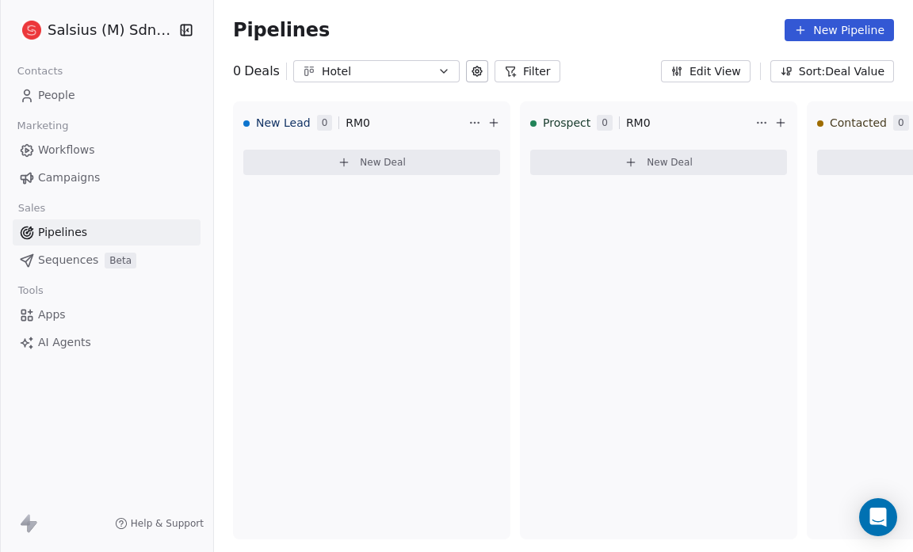
click at [729, 63] on button "Edit View" at bounding box center [706, 71] width 90 height 22
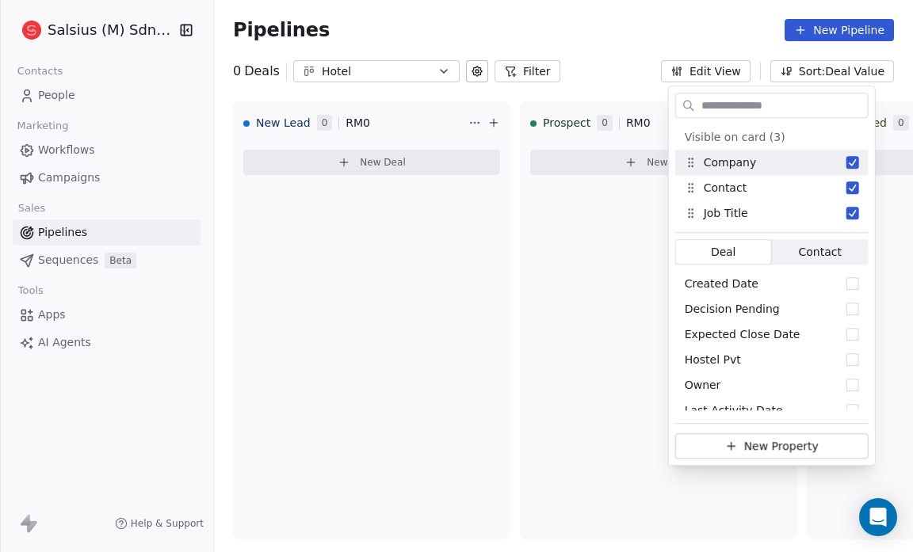
click at [599, 25] on div "Pipelines New Pipeline" at bounding box center [563, 30] width 661 height 22
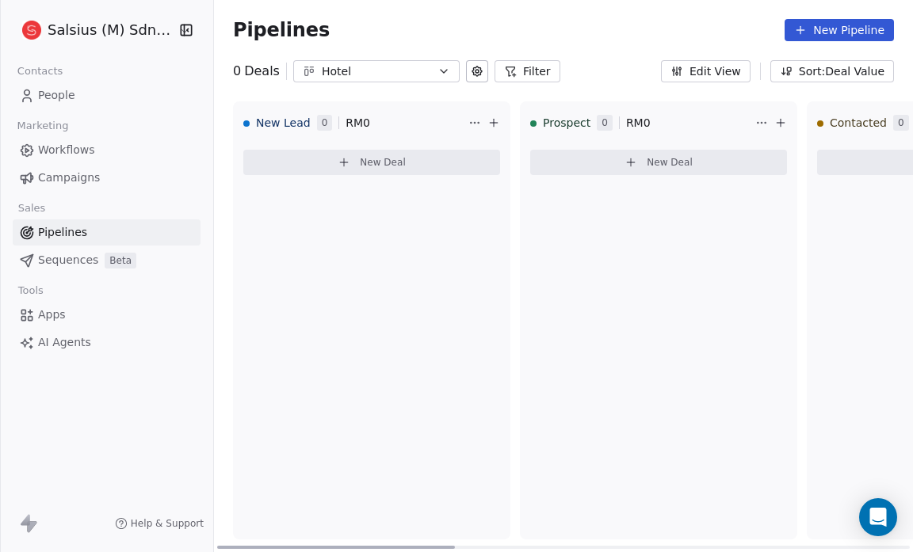
click at [788, 126] on button at bounding box center [780, 122] width 19 height 19
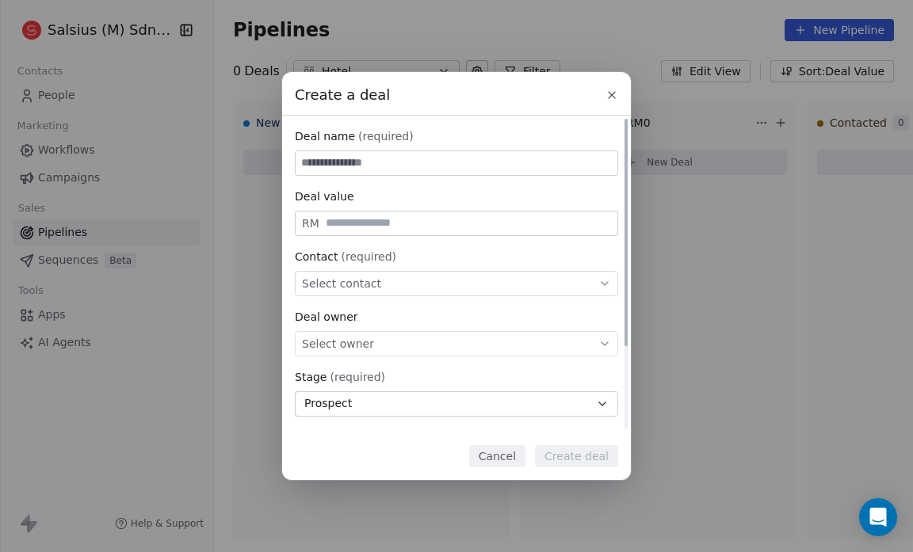
click at [350, 164] on input at bounding box center [457, 163] width 322 height 24
click at [419, 220] on input "text" at bounding box center [469, 223] width 292 height 12
click at [408, 162] on input at bounding box center [457, 163] width 322 height 24
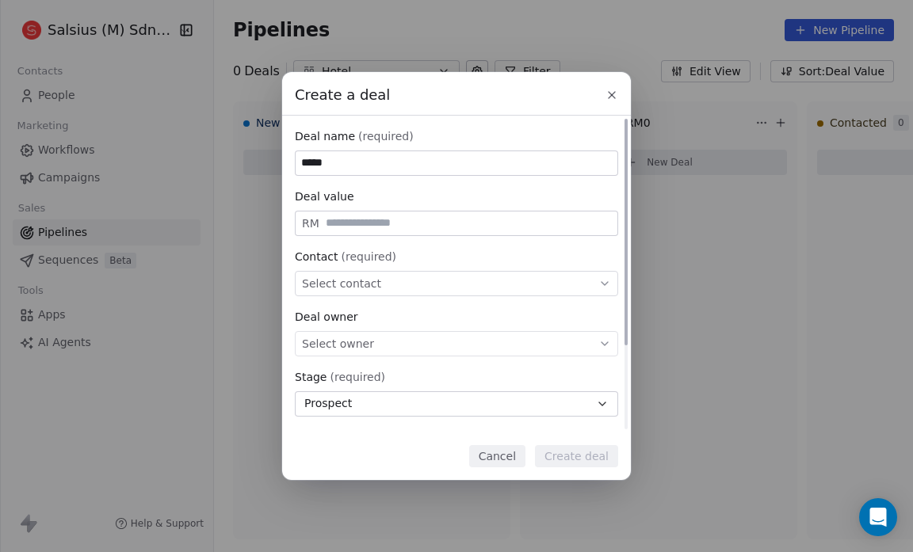
type input "*****"
click at [354, 224] on input "text" at bounding box center [469, 223] width 292 height 12
type input "**"
click at [346, 283] on span "Select contact" at bounding box center [341, 284] width 79 height 16
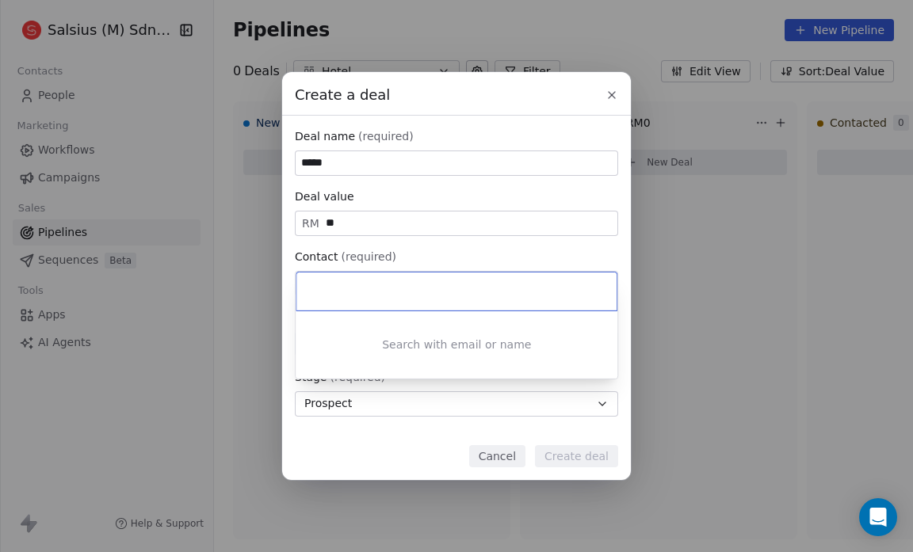
click at [346, 297] on input at bounding box center [458, 291] width 298 height 17
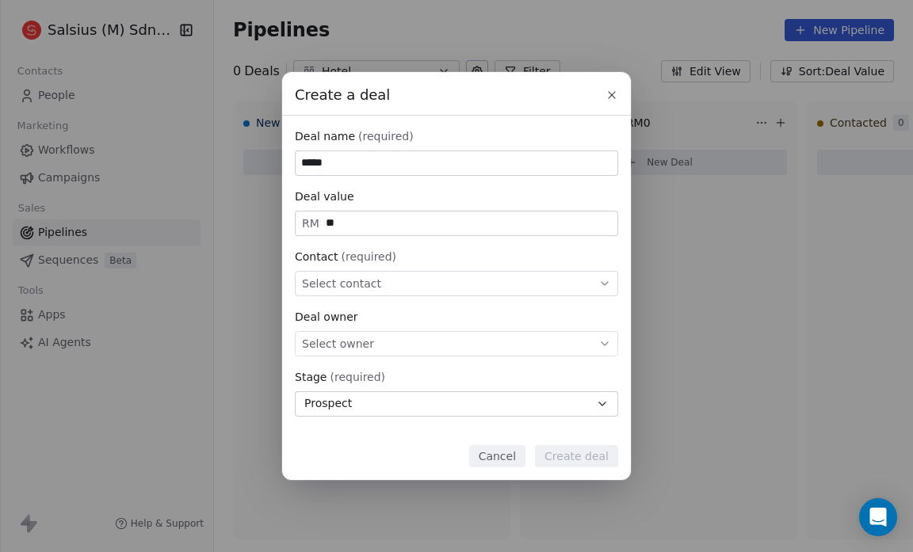
click at [270, 342] on div "Create a deal Deal name (required) ***** Deal value RM ** Contact (required) Se…" at bounding box center [456, 275] width 913 height 407
click at [365, 339] on span "Select owner" at bounding box center [338, 344] width 72 height 16
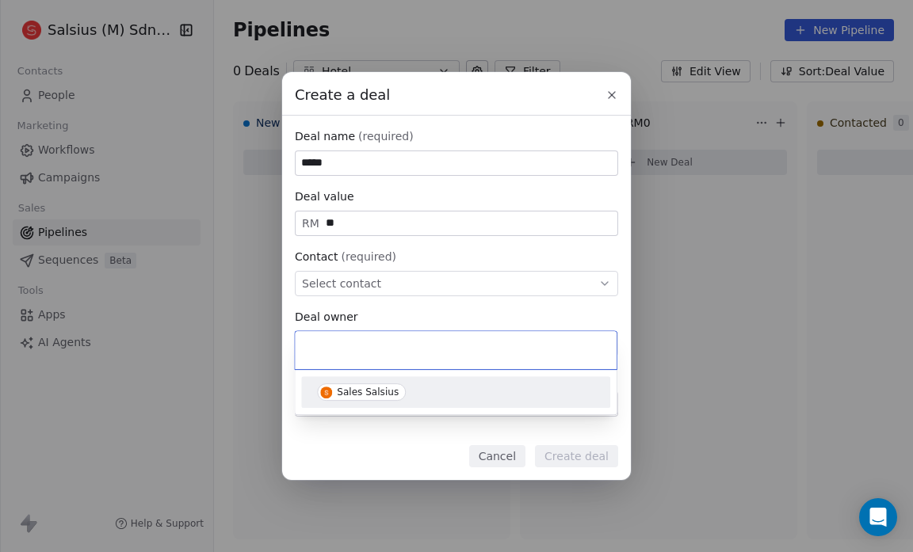
click at [361, 396] on div "Sales Salsius" at bounding box center [368, 392] width 62 height 11
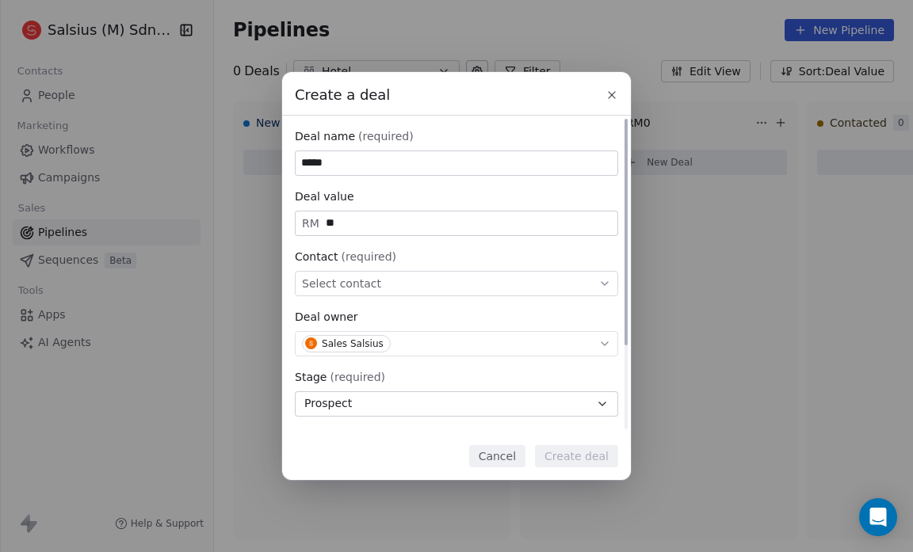
click at [610, 286] on icon at bounding box center [604, 283] width 13 height 13
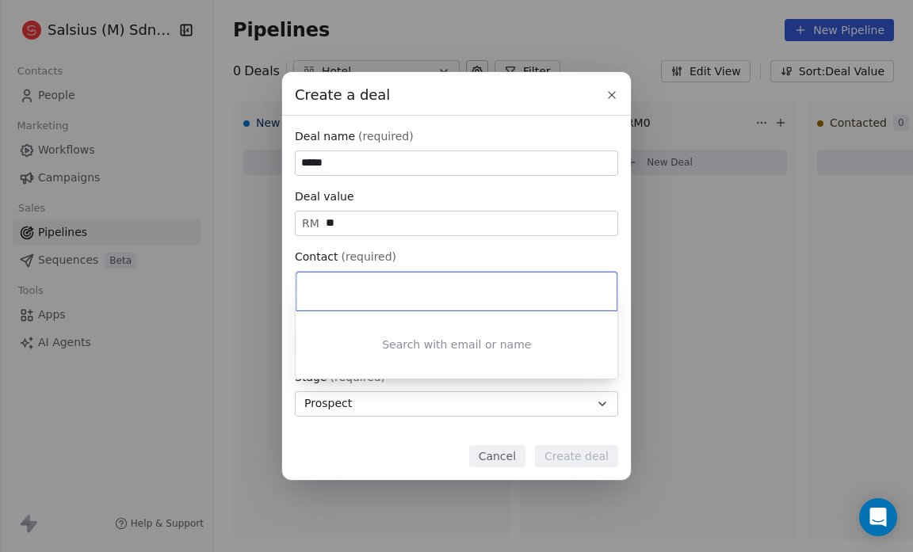
click at [335, 159] on div "Create a deal Deal name (required) ***** Deal value RM ** Contact (required) Se…" at bounding box center [456, 275] width 913 height 407
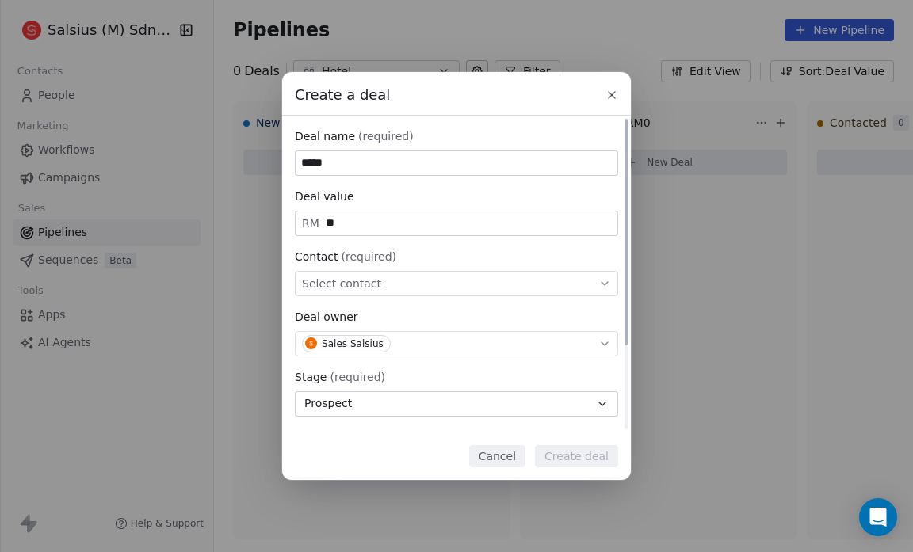
click at [334, 162] on input "*****" at bounding box center [457, 163] width 322 height 24
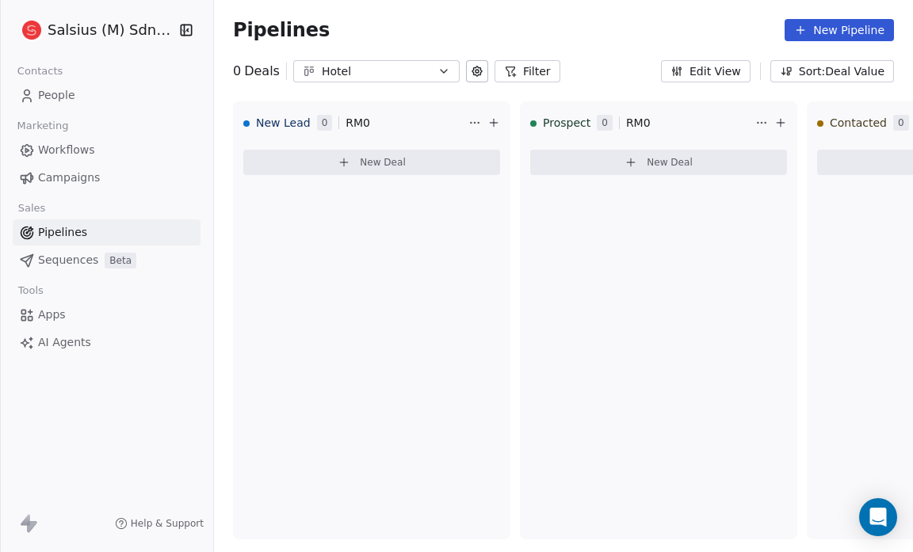
click at [60, 88] on span "People" at bounding box center [56, 95] width 37 height 17
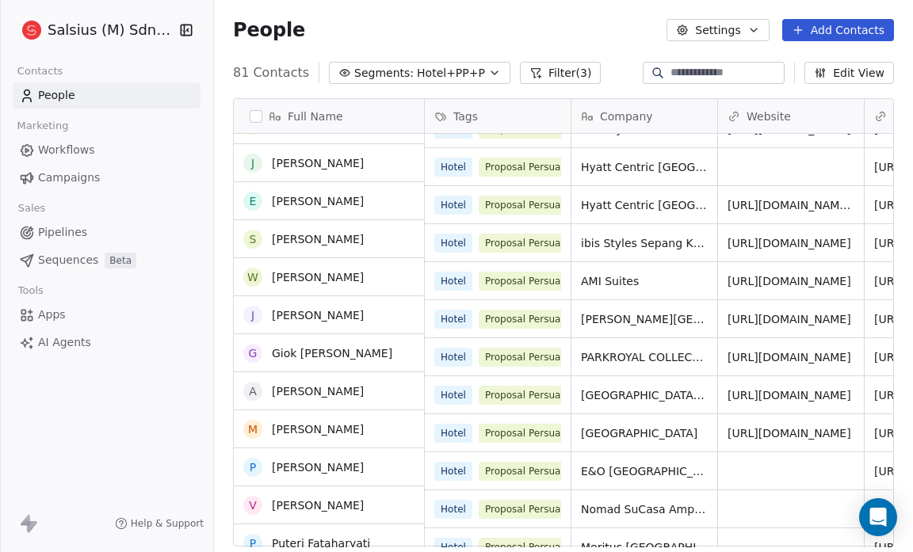
scroll to position [1469, 0]
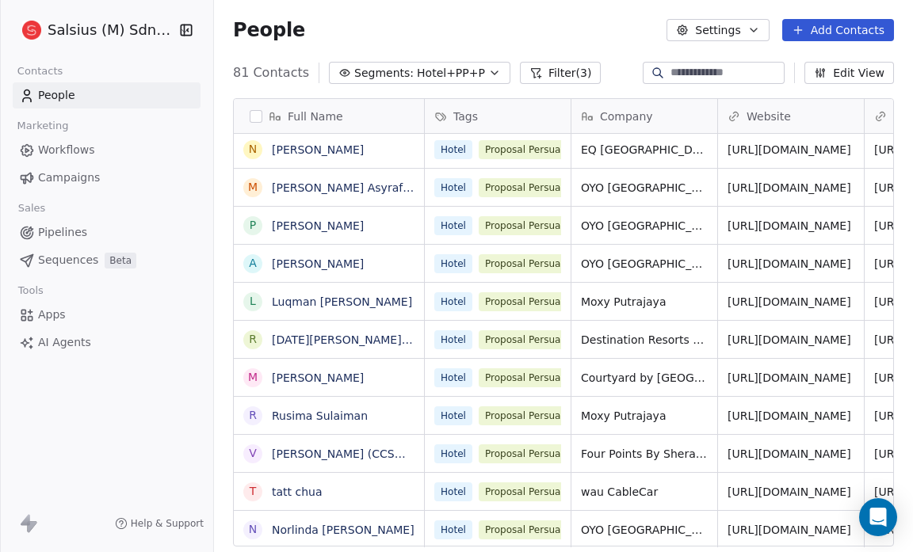
click at [476, 65] on button "Segments: Hotel+PP+P" at bounding box center [420, 73] width 182 height 22
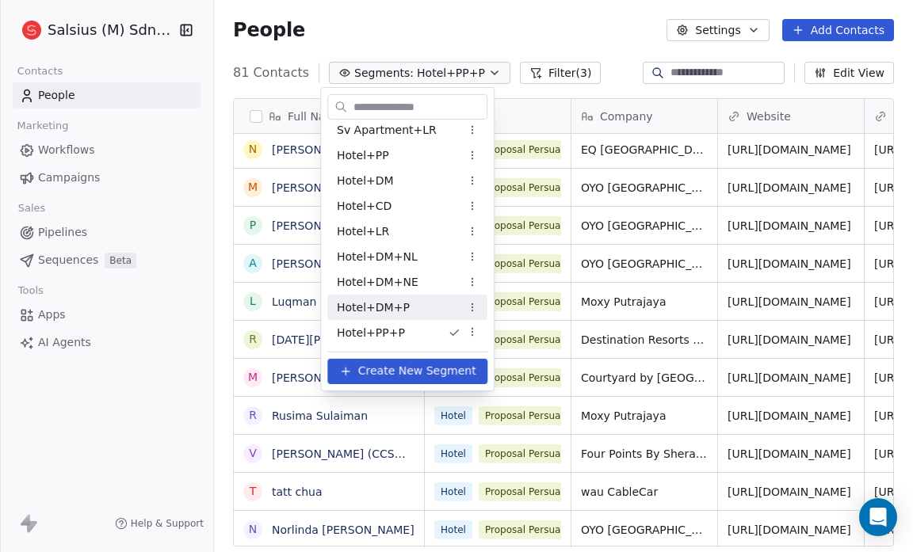
click at [427, 303] on div "Hotel+DM+P" at bounding box center [407, 307] width 160 height 25
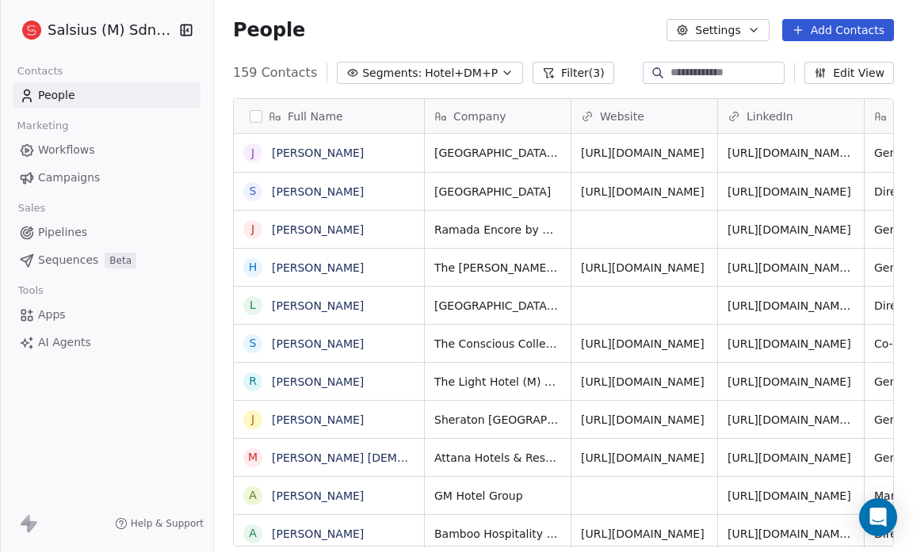
click at [295, 189] on link "[PERSON_NAME]" at bounding box center [318, 191] width 92 height 13
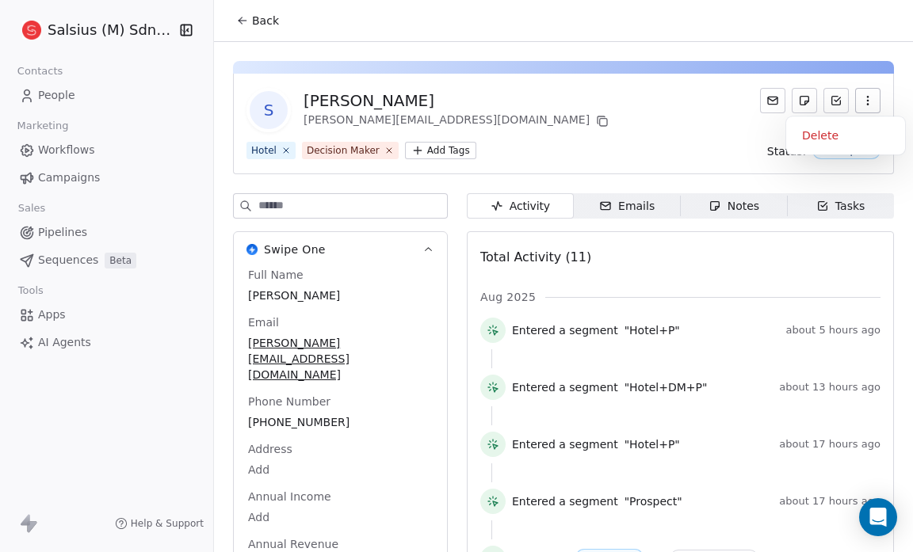
click at [862, 101] on icon "button" at bounding box center [868, 100] width 13 height 13
click at [696, 132] on div "S [PERSON_NAME] [PERSON_NAME][EMAIL_ADDRESS][DOMAIN_NAME]" at bounding box center [564, 110] width 634 height 44
click at [767, 102] on icon at bounding box center [773, 100] width 13 height 13
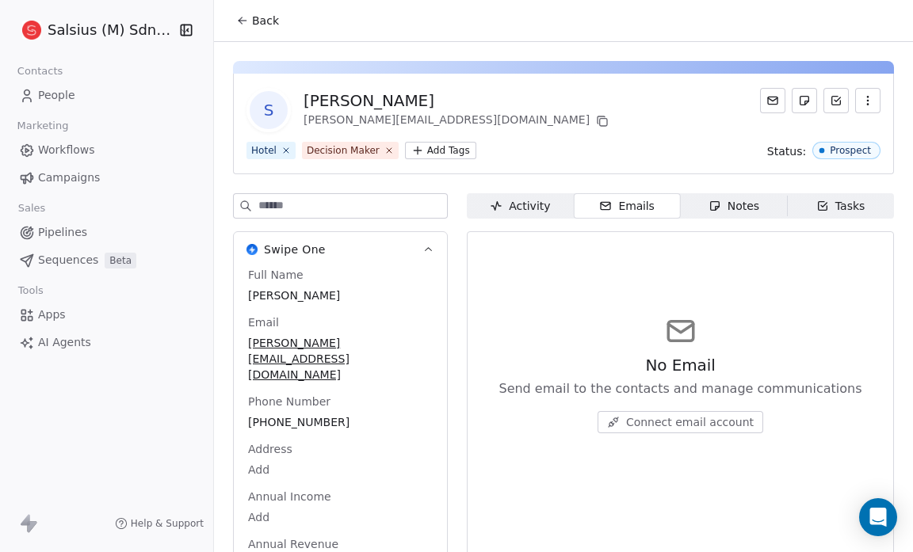
click at [638, 207] on div "Emails" at bounding box center [626, 206] width 55 height 17
click at [668, 422] on span "Connect email account" at bounding box center [690, 423] width 128 height 16
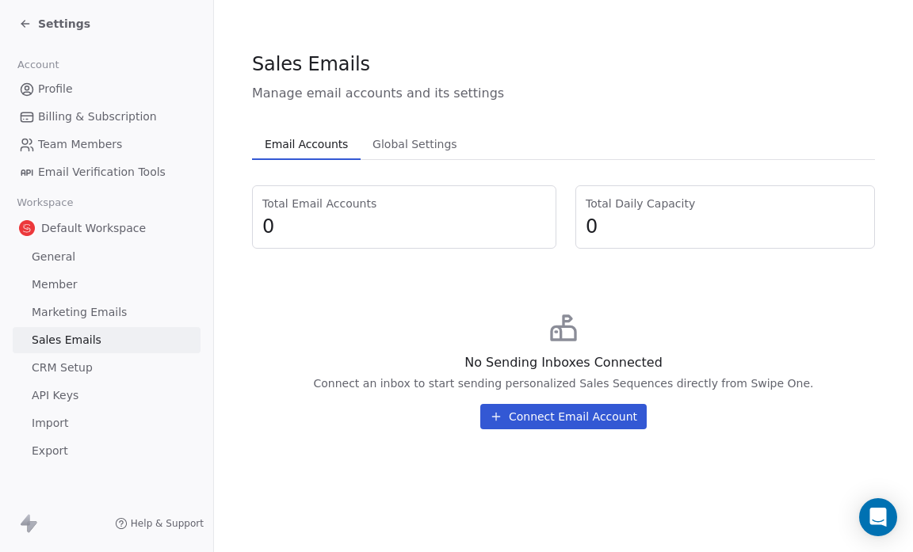
click at [316, 142] on span "Email Accounts" at bounding box center [306, 144] width 96 height 22
click at [47, 22] on span "Settings" at bounding box center [64, 24] width 52 height 16
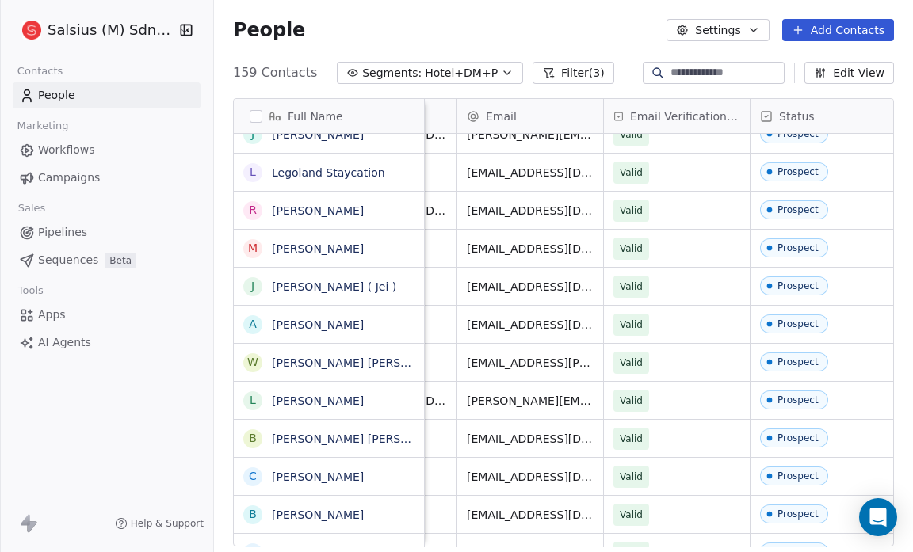
scroll to position [0, 708]
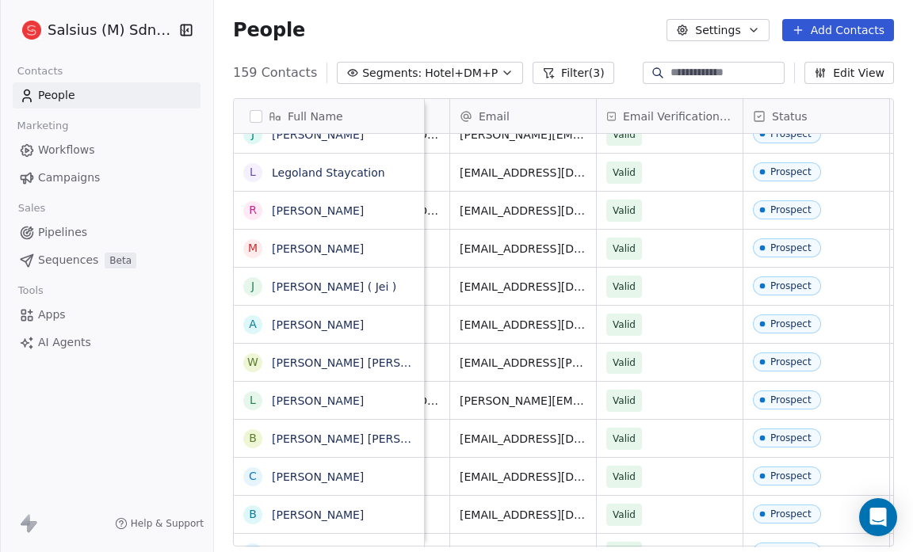
click at [396, 47] on div "People Settings Add Contacts" at bounding box center [563, 30] width 699 height 60
click at [384, 24] on div "People Settings Add Contacts" at bounding box center [563, 30] width 661 height 22
click at [101, 416] on div "Salsius (M) Sdn Bhd Contacts People Marketing Workflows Campaigns Sales Pipelin…" at bounding box center [106, 276] width 213 height 552
click at [751, 26] on icon "button" at bounding box center [753, 30] width 13 height 13
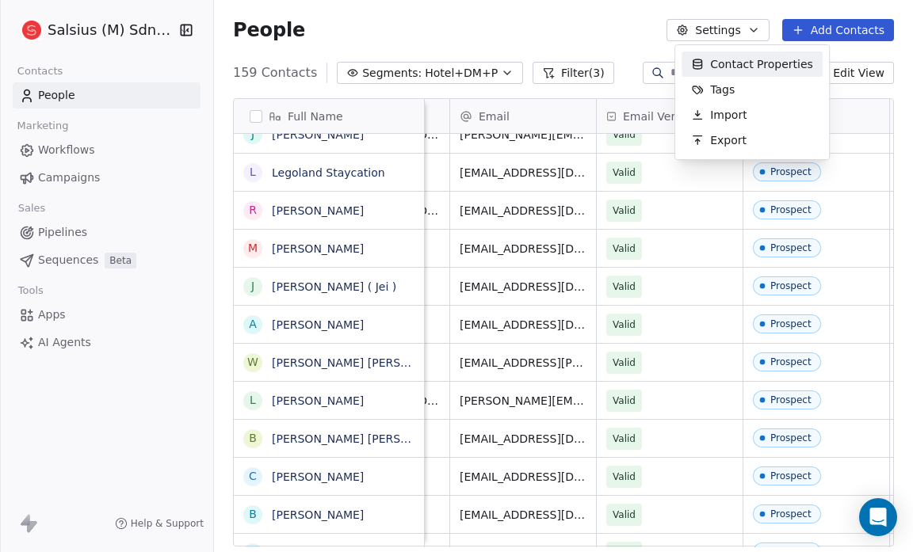
click at [572, 34] on html "Salsius (M) Sdn Bhd Contacts People Marketing Workflows Campaigns Sales Pipelin…" at bounding box center [456, 276] width 913 height 552
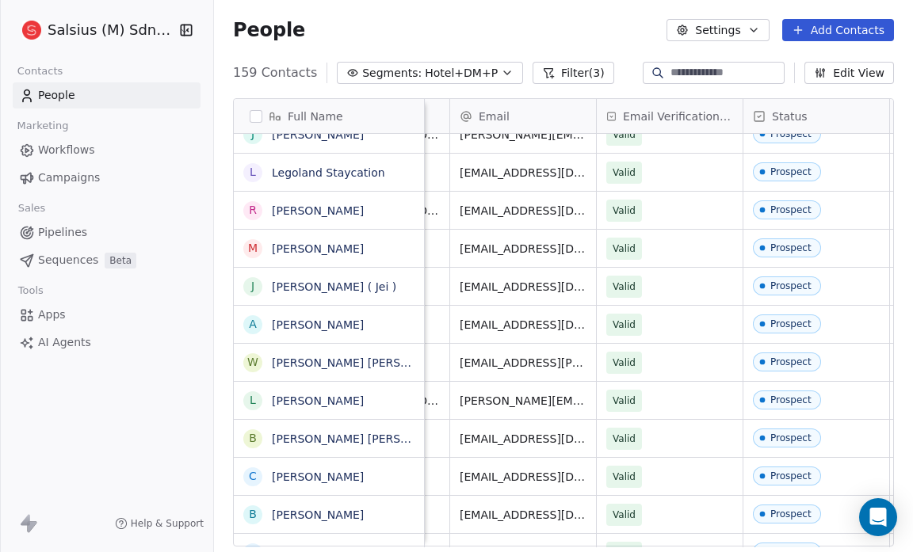
click at [64, 226] on span "Pipelines" at bounding box center [62, 232] width 49 height 17
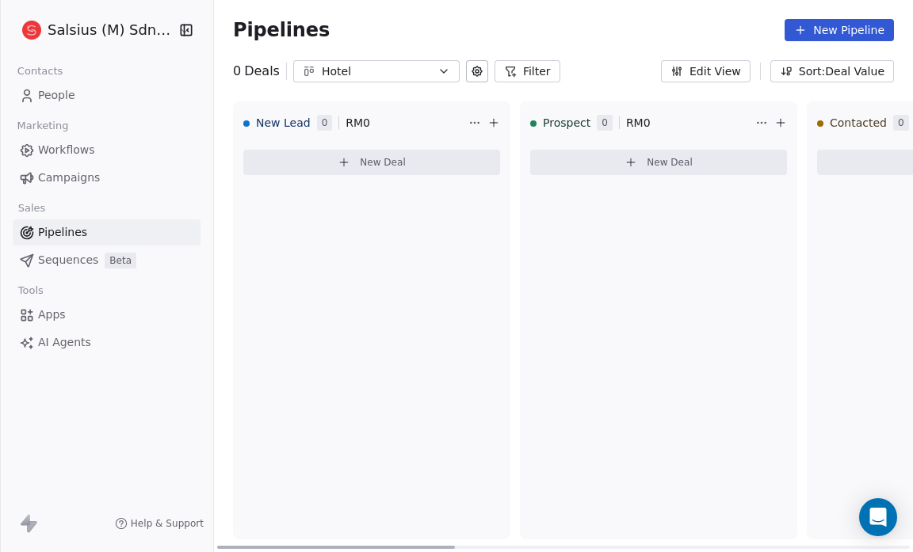
click at [781, 120] on icon at bounding box center [781, 122] width 0 height 7
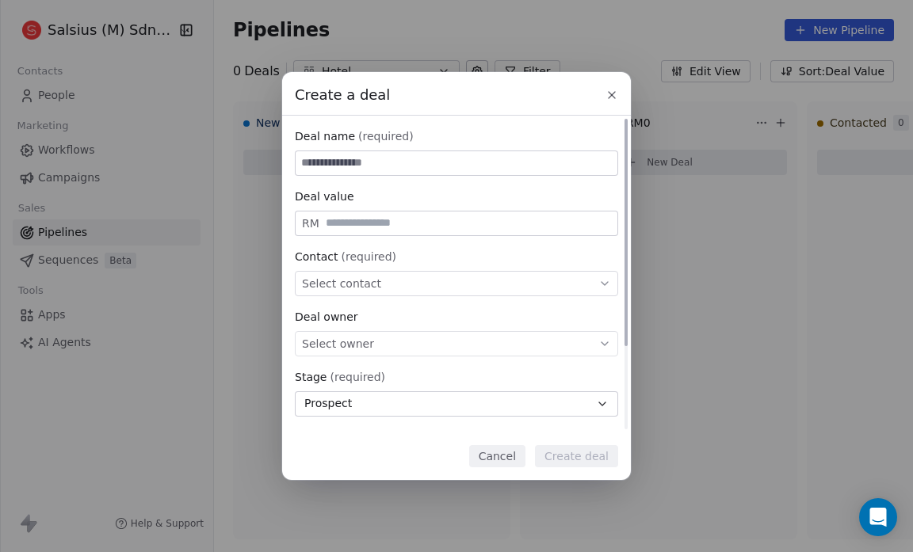
click at [305, 167] on input at bounding box center [457, 163] width 322 height 24
type input "*****"
click at [336, 238] on div "Deal name (required) ***** Deal value RM Contact (required) Select contact Deal…" at bounding box center [456, 332] width 323 height 409
click at [416, 283] on div "Select contact" at bounding box center [456, 283] width 323 height 25
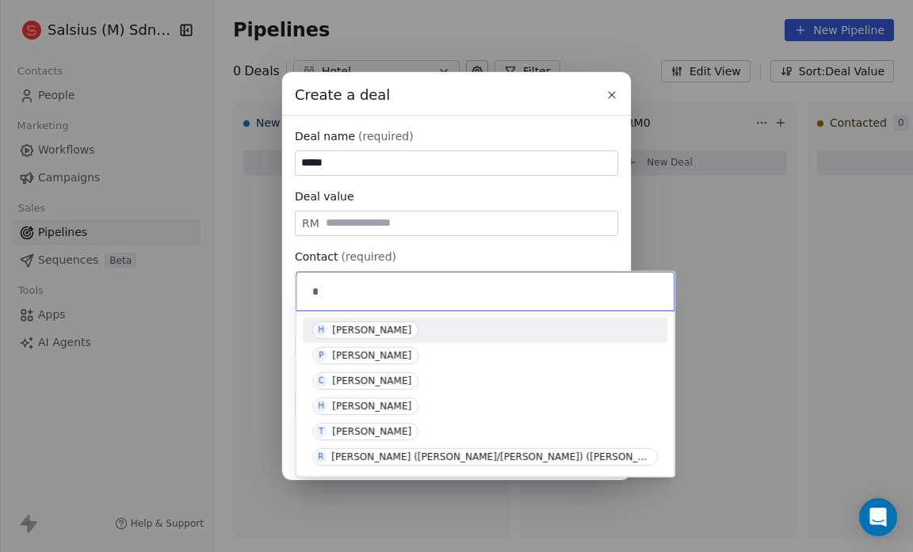
click at [321, 288] on input "*" at bounding box center [486, 291] width 355 height 17
type input "*"
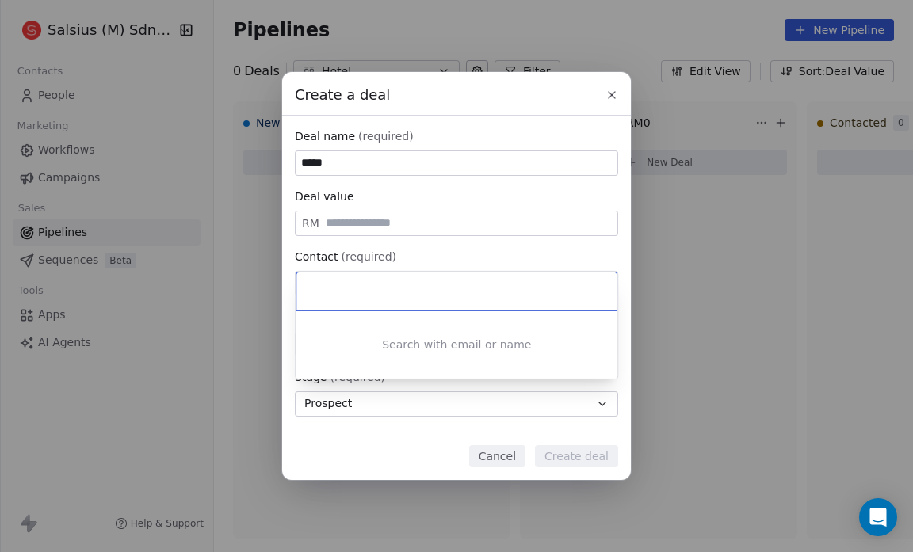
click at [143, 176] on div "Create a deal Deal name (required) ***** Deal value RM Contact (required) Selec…" at bounding box center [456, 275] width 913 height 407
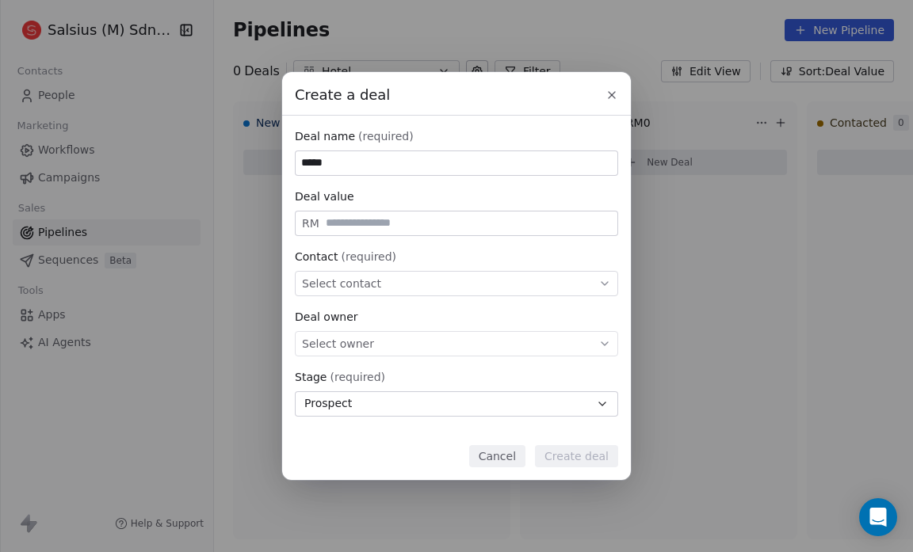
click at [58, 84] on div "Create a deal Deal name (required) ***** Deal value RM Contact (required) Selec…" at bounding box center [456, 276] width 913 height 552
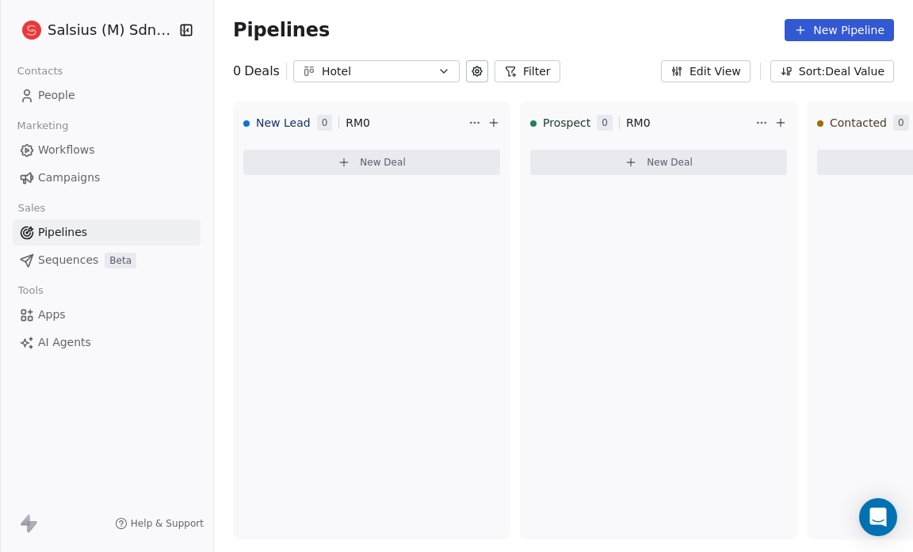
click at [67, 87] on span "People" at bounding box center [56, 95] width 37 height 17
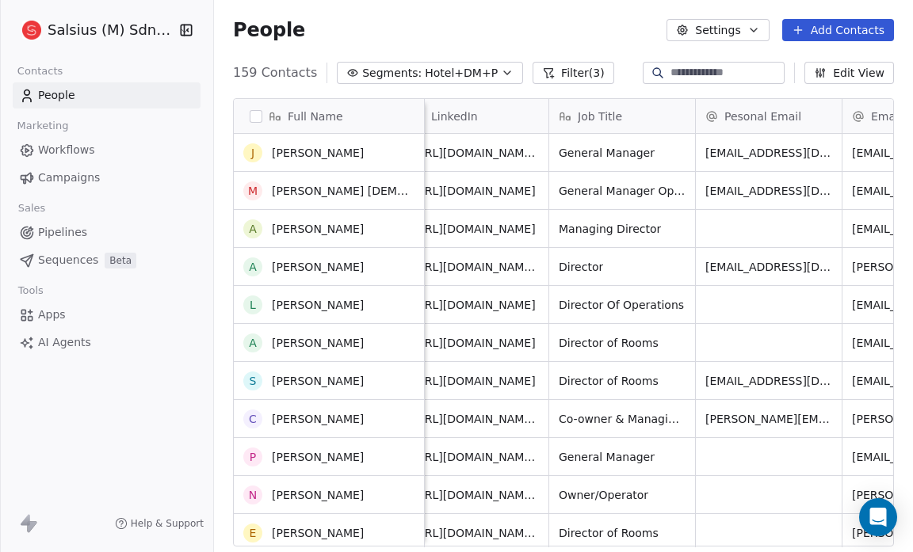
scroll to position [3045, 0]
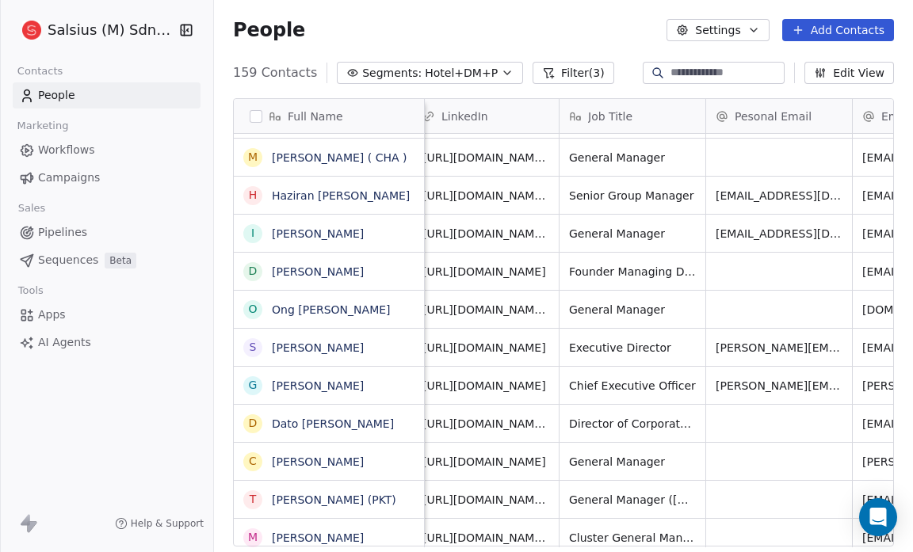
click at [845, 75] on button "Edit View" at bounding box center [850, 73] width 90 height 22
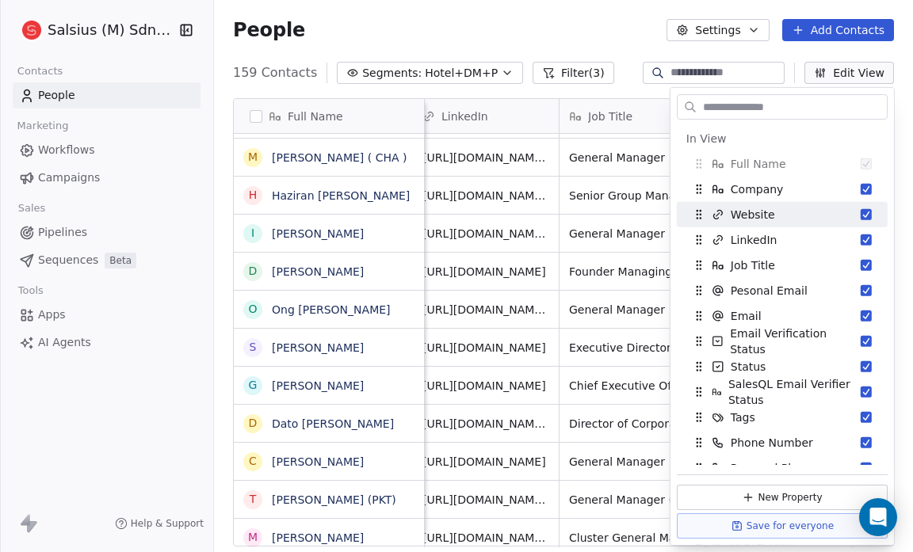
scroll to position [10, 0]
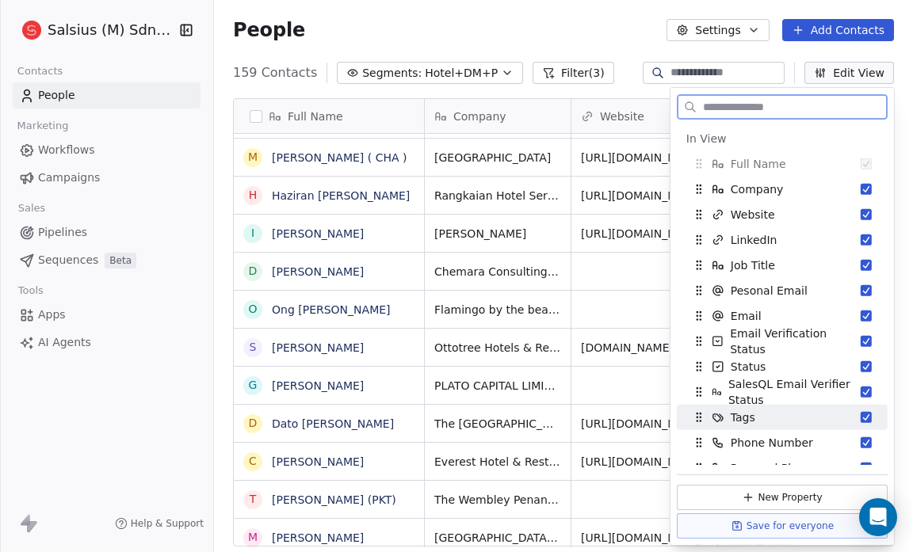
click at [861, 422] on button "Suggestions" at bounding box center [866, 417] width 11 height 11
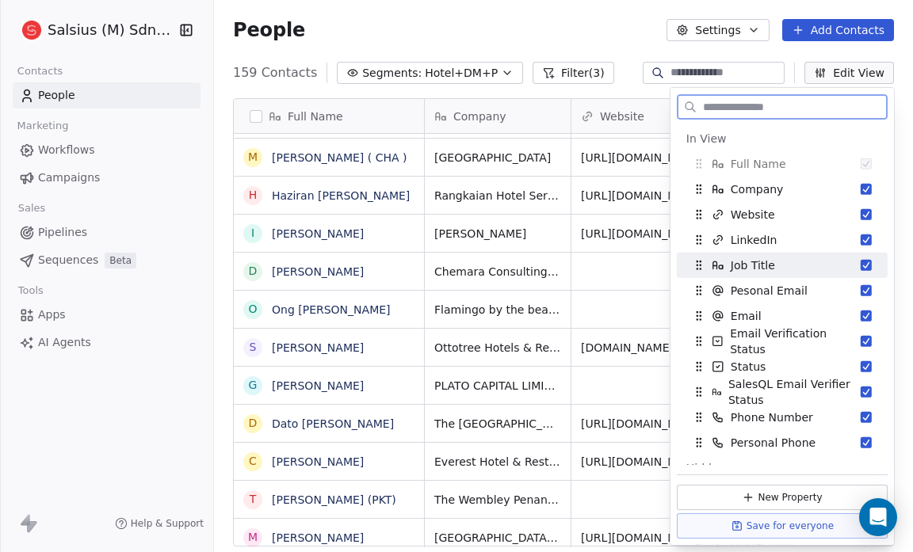
click at [867, 258] on div "Job Title" at bounding box center [782, 265] width 198 height 25
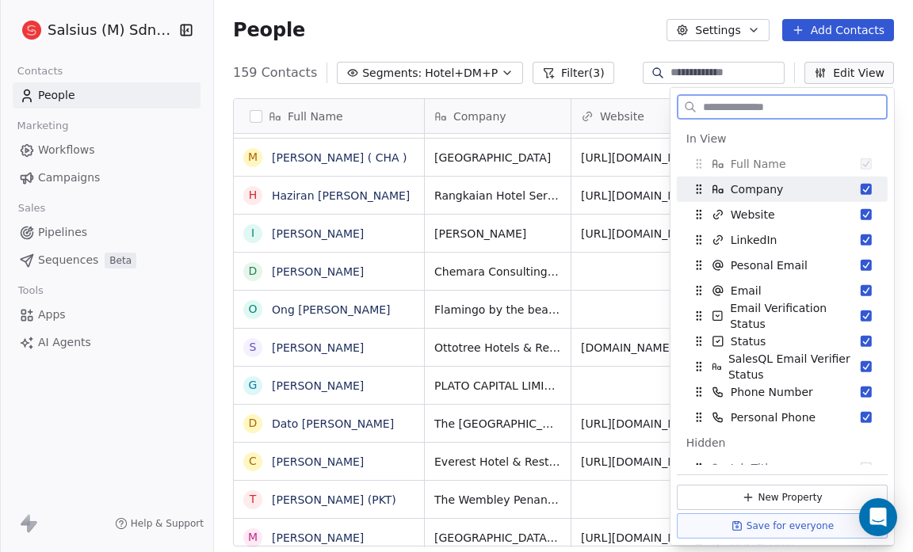
click at [861, 188] on button "Suggestions" at bounding box center [866, 189] width 11 height 11
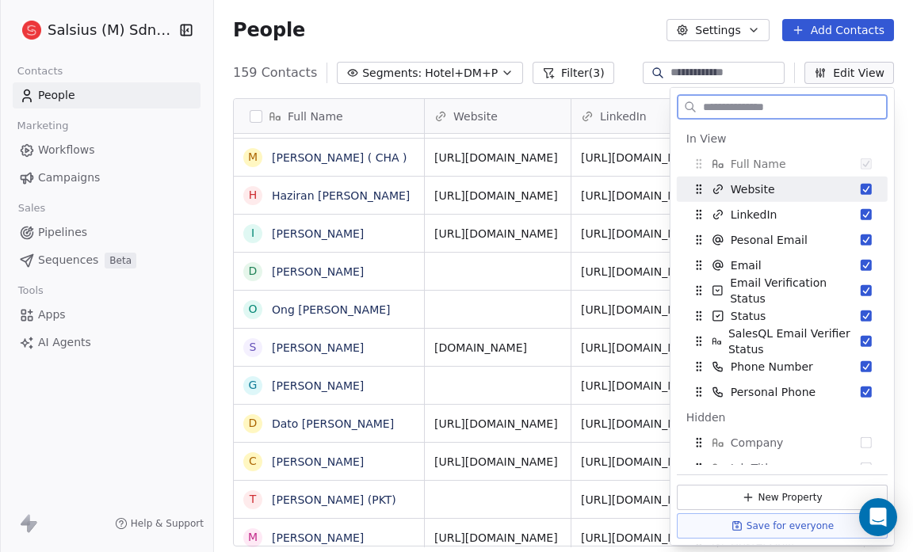
click at [861, 185] on button "Suggestions" at bounding box center [866, 189] width 11 height 11
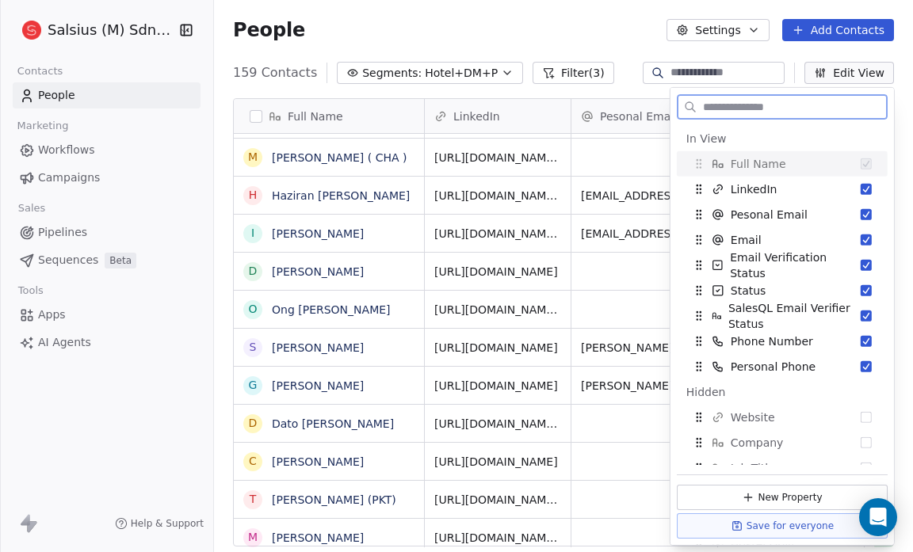
click at [861, 185] on button "Suggestions" at bounding box center [866, 189] width 11 height 11
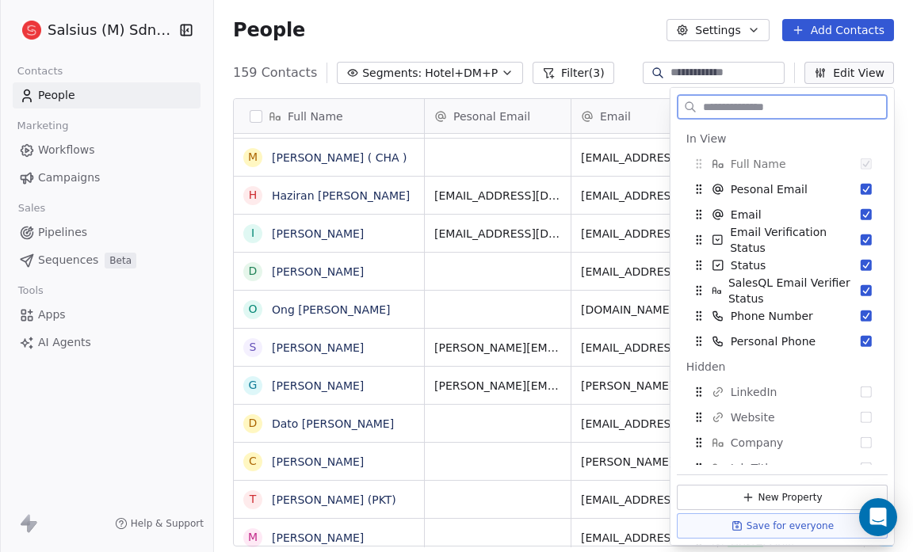
click at [861, 185] on button "Suggestions" at bounding box center [866, 189] width 11 height 11
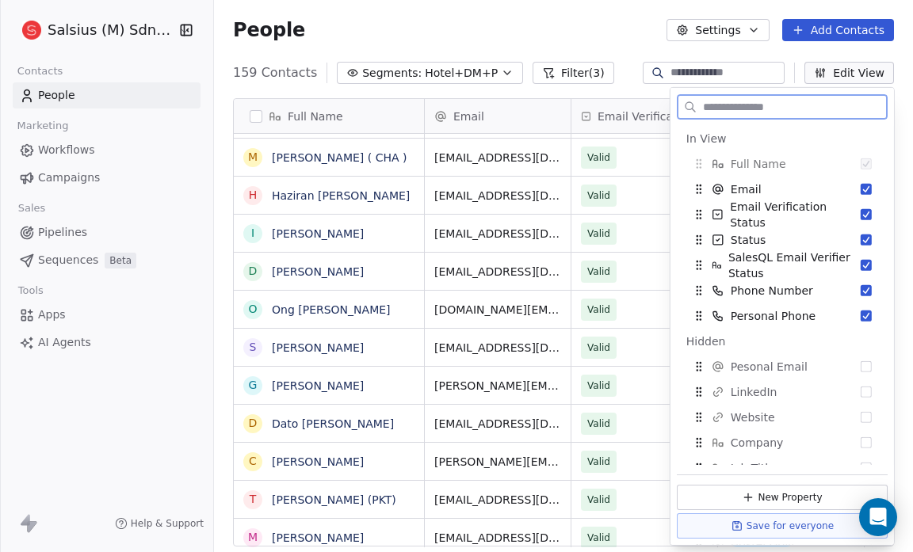
click at [861, 185] on button "Suggestions" at bounding box center [866, 189] width 11 height 11
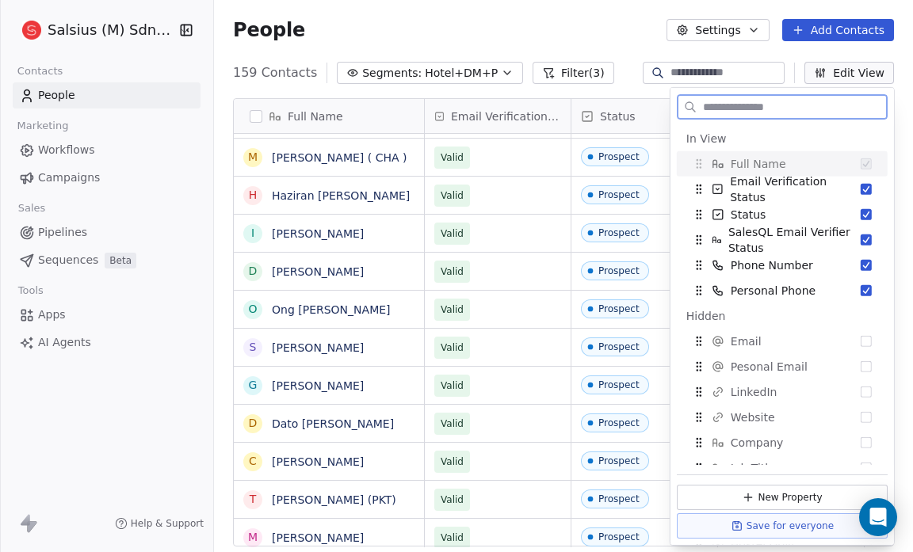
click at [861, 185] on button "Suggestions" at bounding box center [866, 189] width 11 height 11
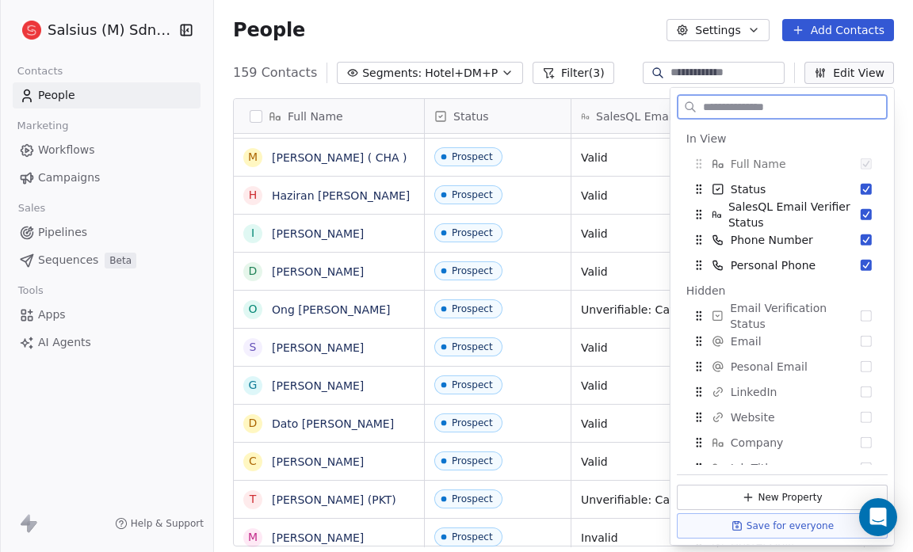
click at [861, 185] on button "Suggestions" at bounding box center [866, 189] width 11 height 11
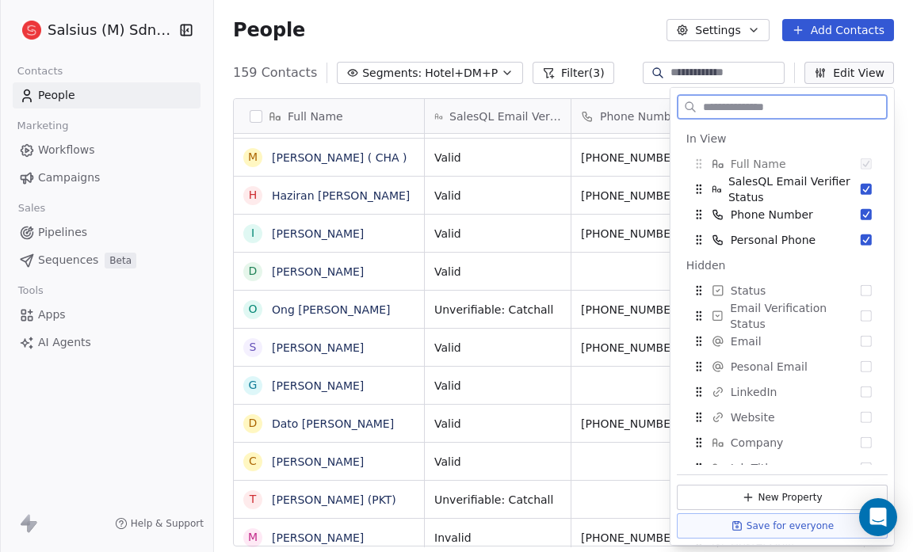
click at [861, 185] on button "Suggestions" at bounding box center [866, 189] width 11 height 11
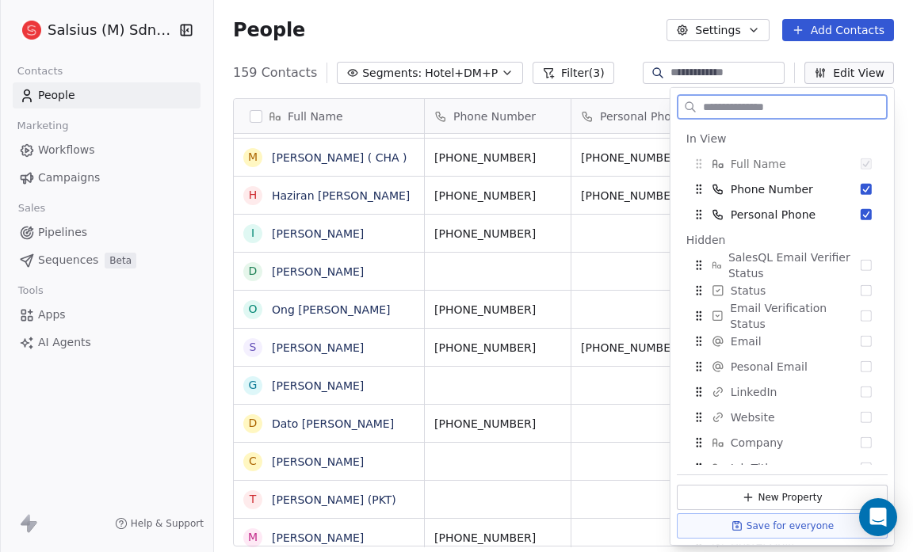
click at [861, 185] on button "Suggestions" at bounding box center [866, 189] width 11 height 11
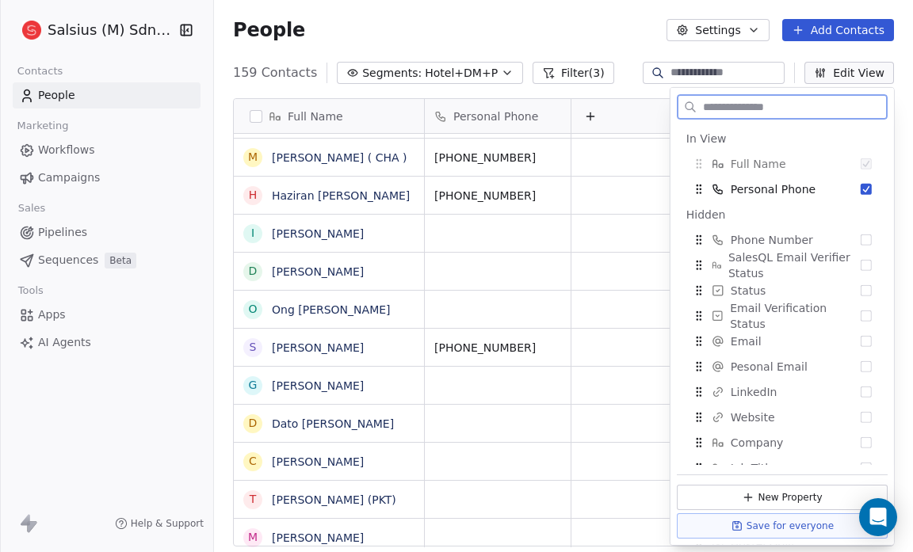
click at [861, 185] on button "Suggestions" at bounding box center [866, 189] width 11 height 11
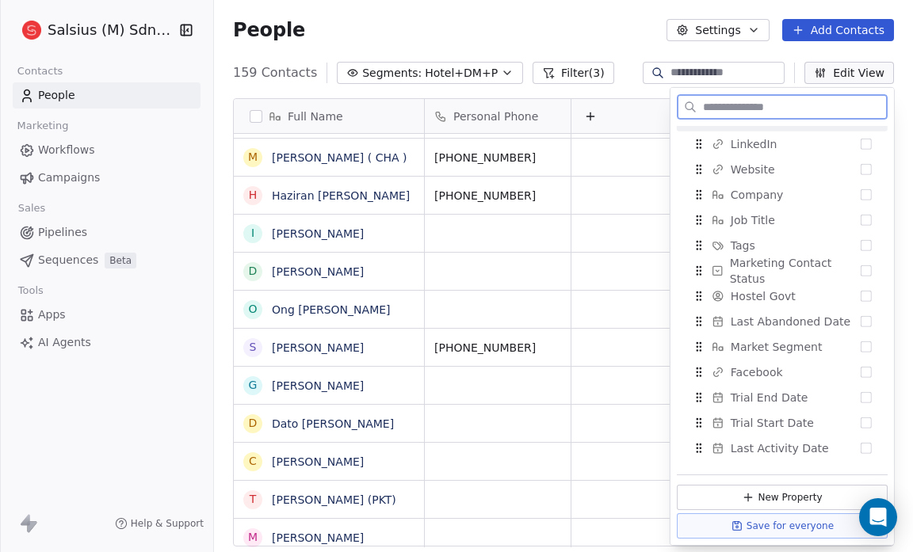
scroll to position [249, 0]
click at [861, 243] on button "Suggestions" at bounding box center [866, 244] width 11 height 11
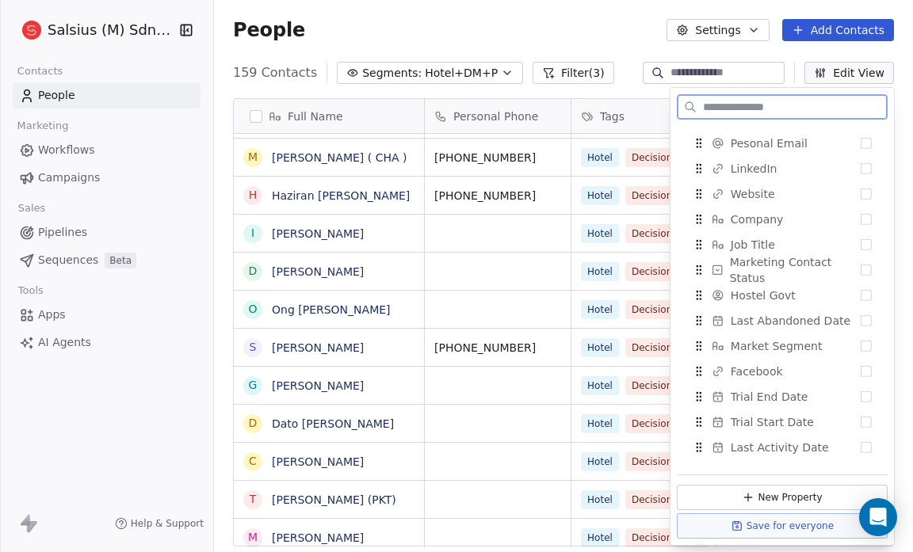
scroll to position [274, 0]
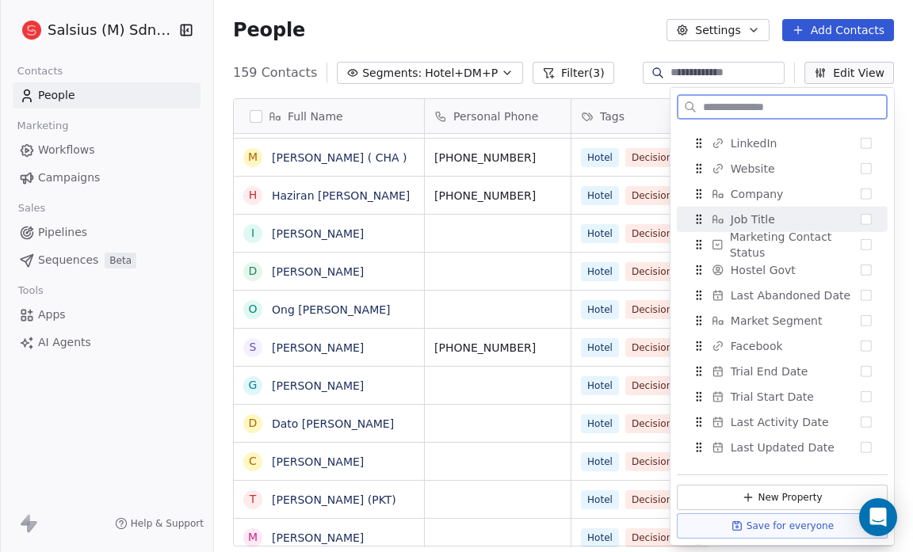
click at [861, 220] on button "Suggestions" at bounding box center [866, 219] width 11 height 11
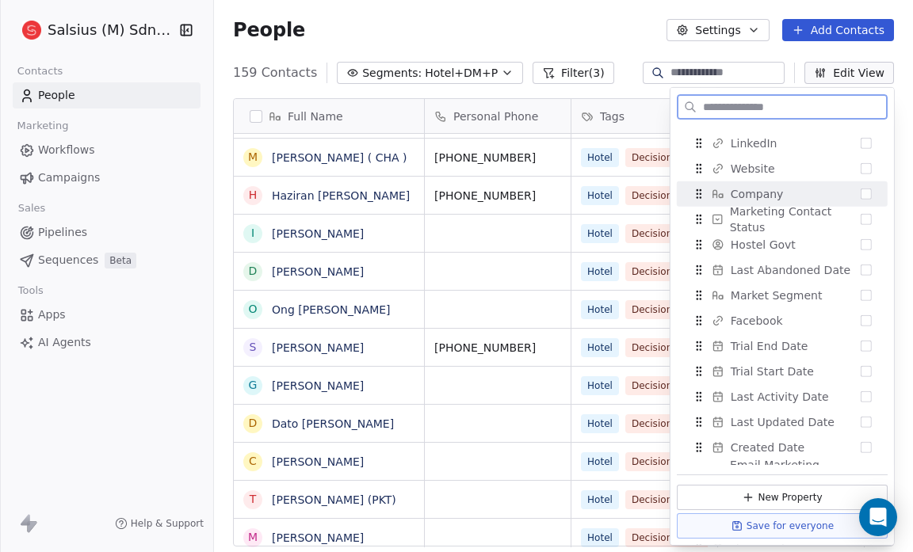
click at [861, 196] on button "Suggestions" at bounding box center [866, 194] width 11 height 11
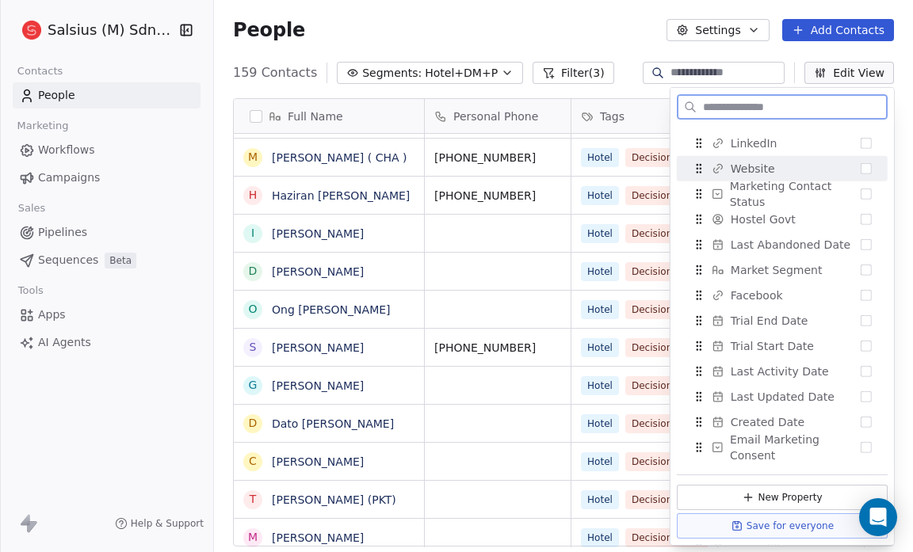
click at [861, 166] on button "Suggestions" at bounding box center [866, 168] width 11 height 11
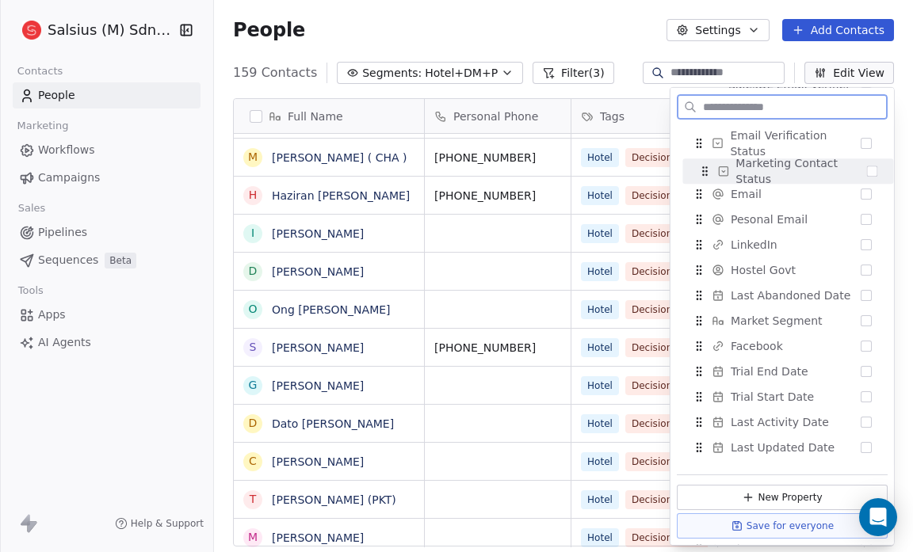
scroll to position [270, 0]
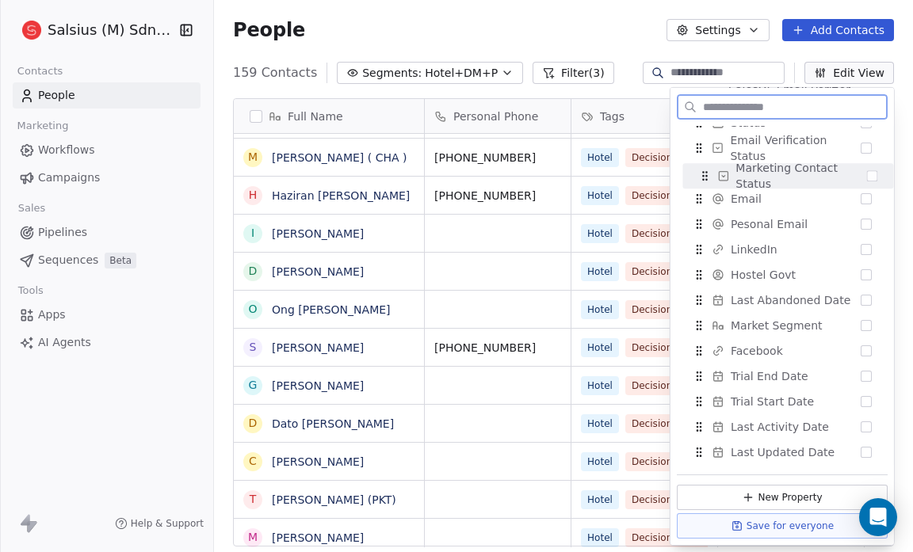
drag, startPoint x: 851, startPoint y: 166, endPoint x: 856, endPoint y: 187, distance: 21.2
click at [866, 182] on button "Suggestions" at bounding box center [871, 175] width 11 height 11
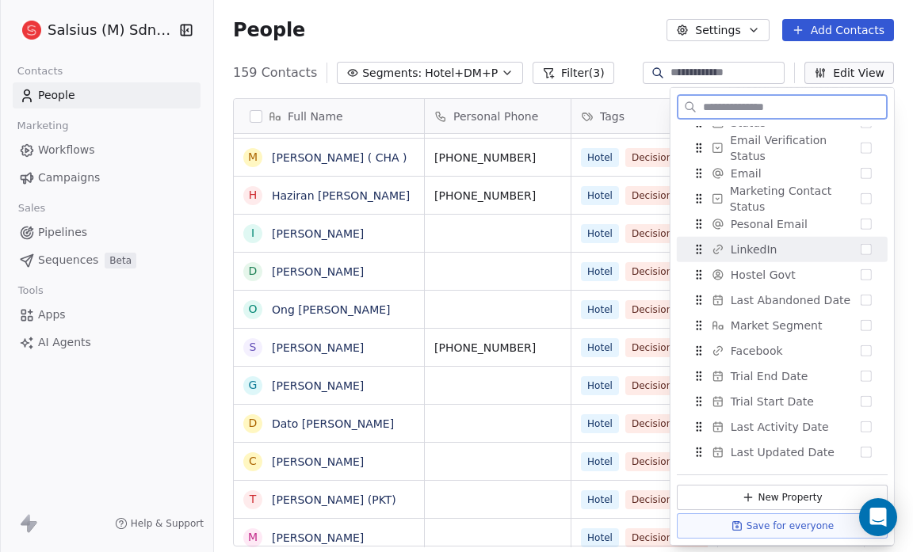
click at [861, 252] on button "Suggestions" at bounding box center [866, 249] width 11 height 11
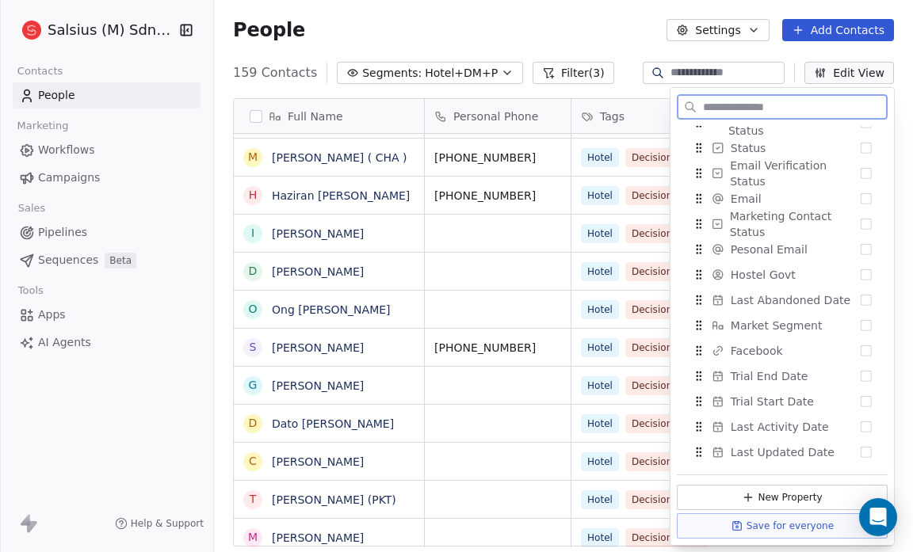
scroll to position [295, 0]
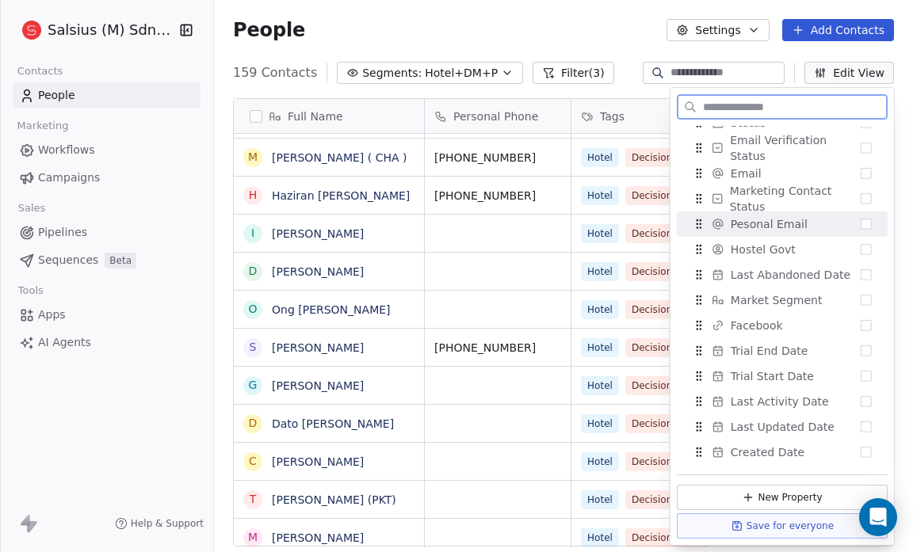
click at [861, 227] on button "Suggestions" at bounding box center [866, 224] width 11 height 11
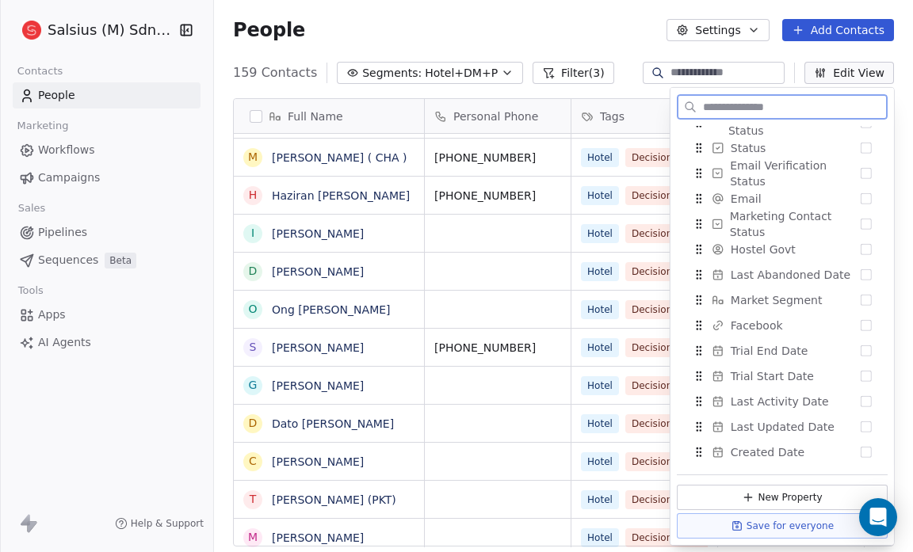
scroll to position [320, 0]
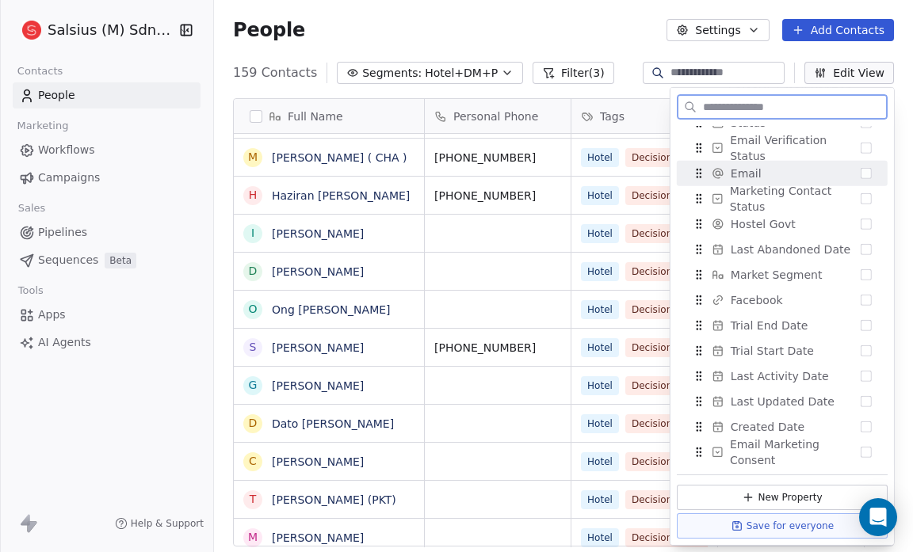
click at [861, 172] on button "Suggestions" at bounding box center [866, 173] width 11 height 11
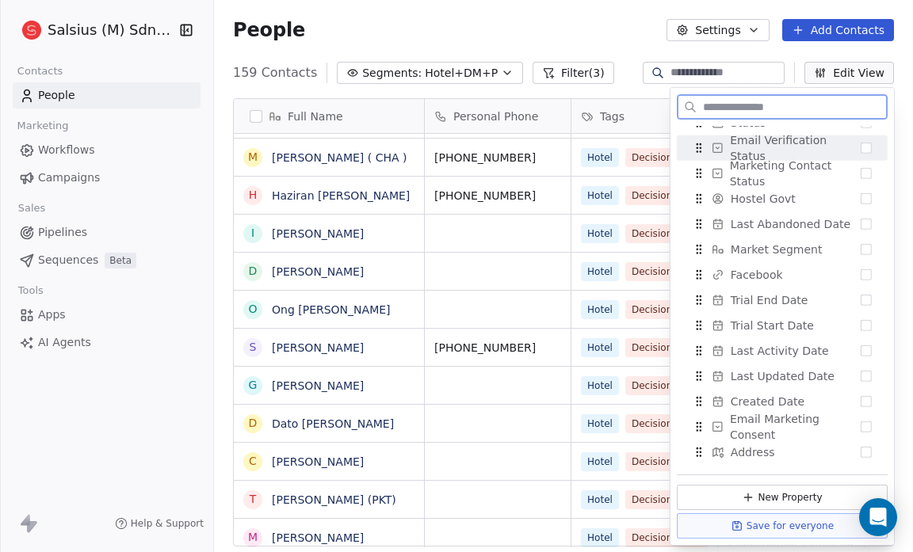
click at [861, 148] on button "Suggestions" at bounding box center [866, 148] width 11 height 11
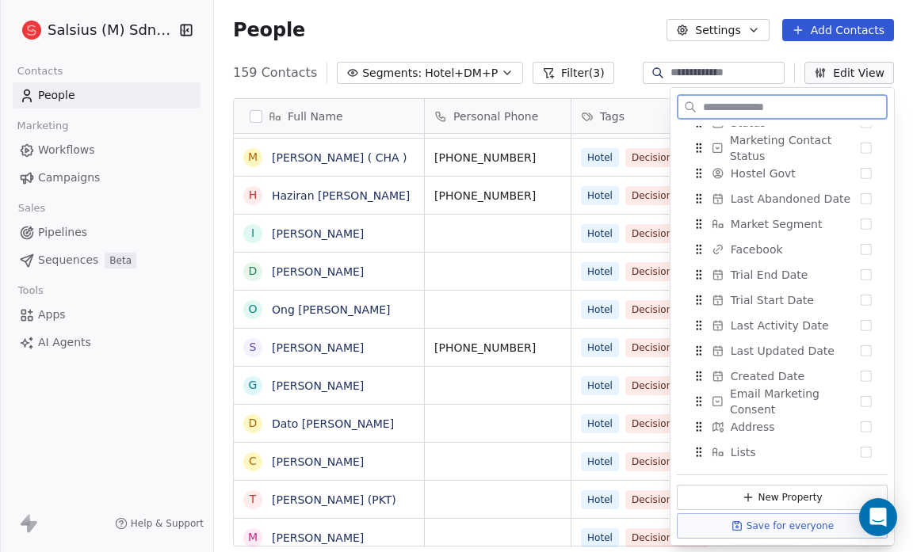
click at [861, 148] on button "Suggestions" at bounding box center [866, 148] width 11 height 11
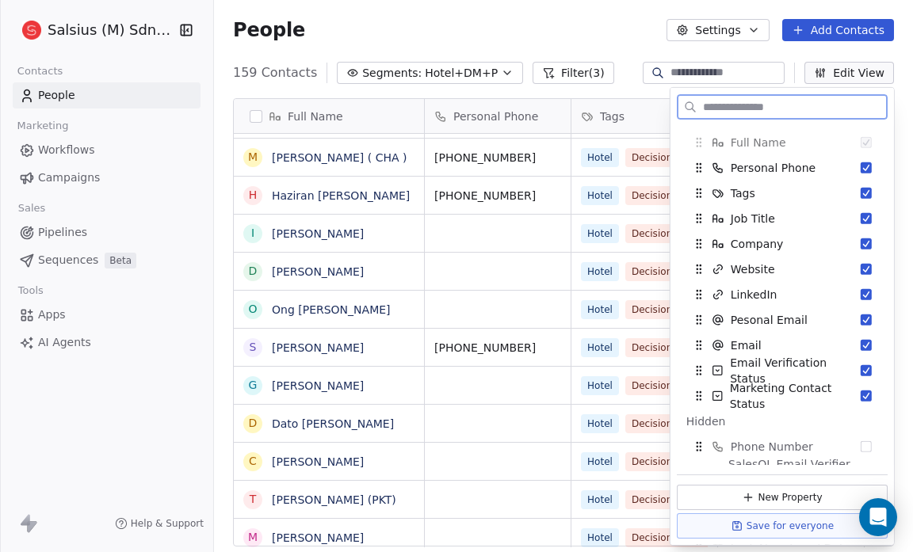
scroll to position [0, 0]
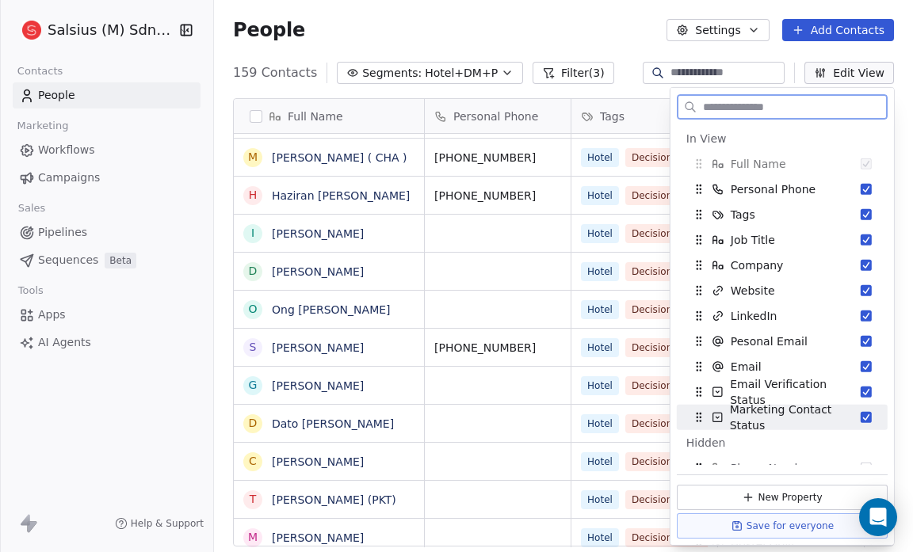
click at [861, 417] on button "Suggestions" at bounding box center [866, 417] width 11 height 11
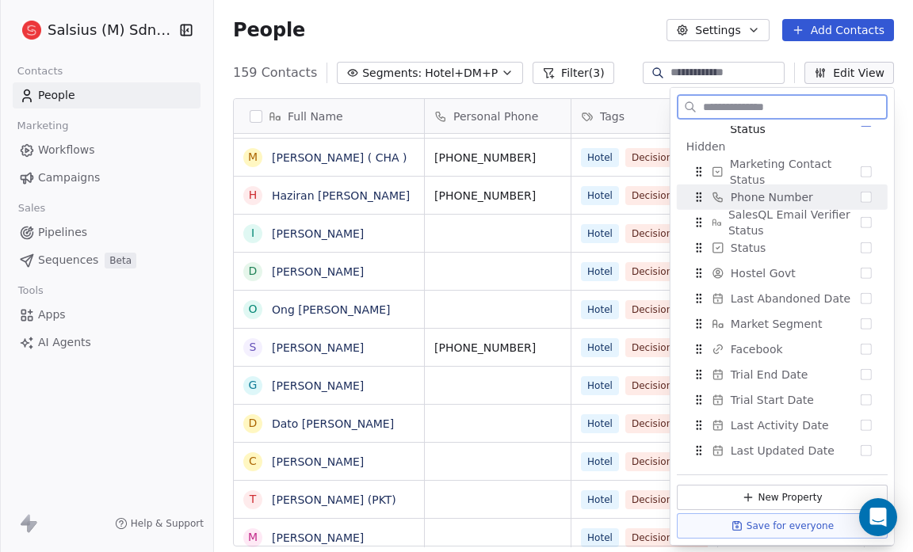
scroll to position [272, 0]
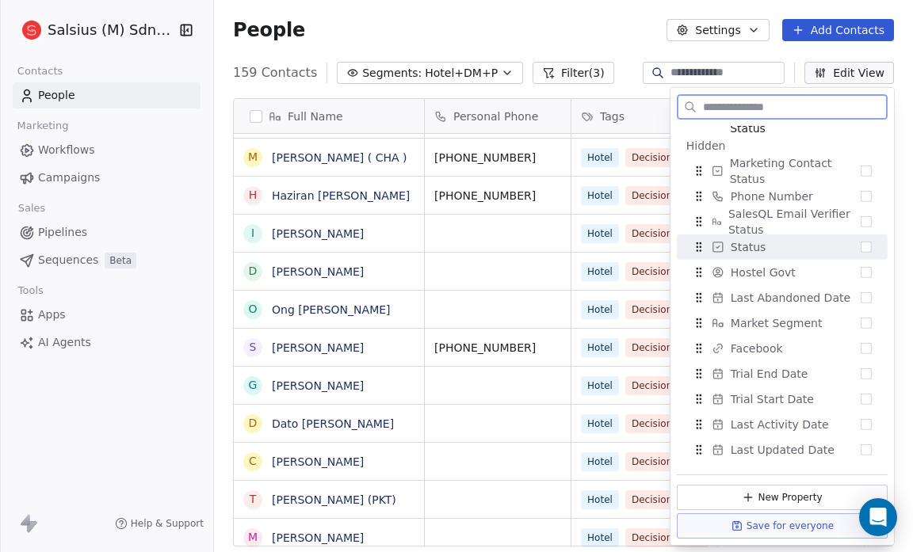
click at [861, 247] on button "Suggestions" at bounding box center [866, 247] width 11 height 11
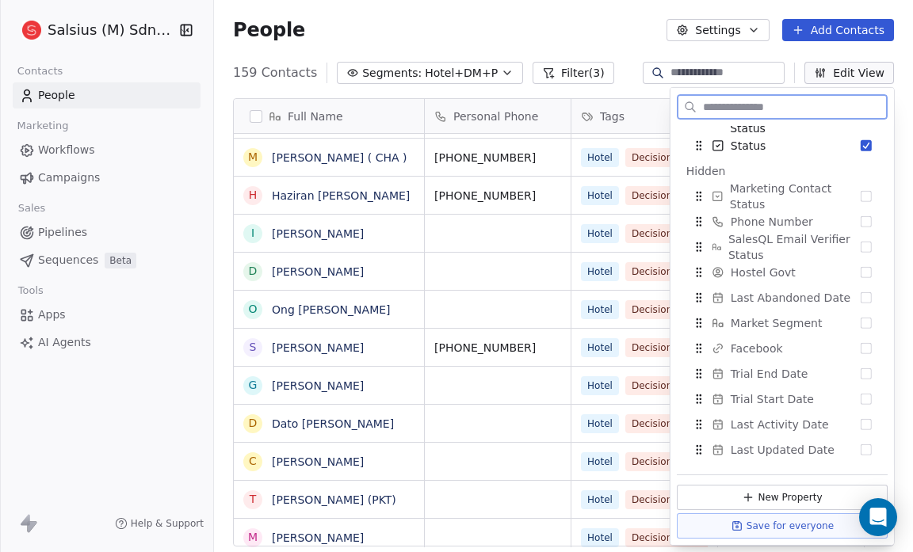
click at [861, 247] on button "Suggestions" at bounding box center [866, 247] width 11 height 11
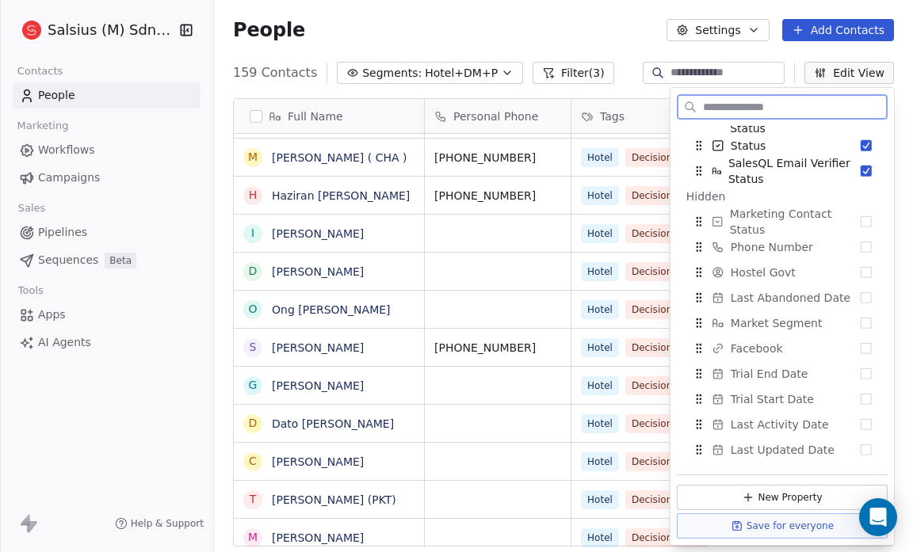
click at [861, 247] on button "Suggestions" at bounding box center [866, 247] width 11 height 11
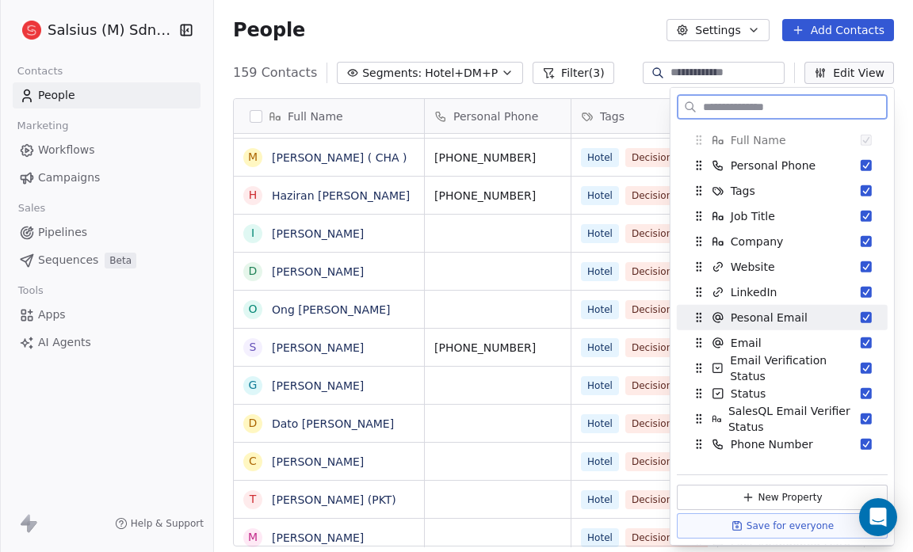
scroll to position [25, 0]
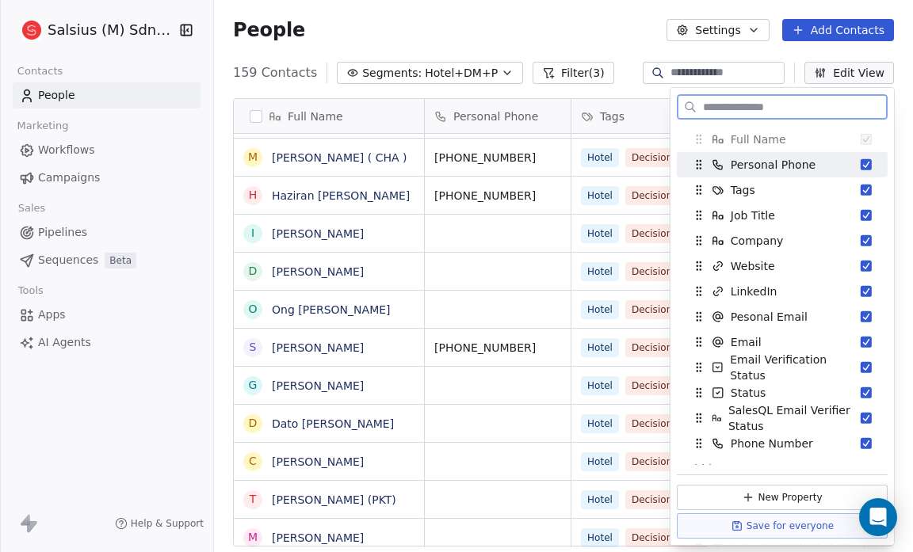
click at [861, 160] on button "Suggestions" at bounding box center [866, 164] width 11 height 11
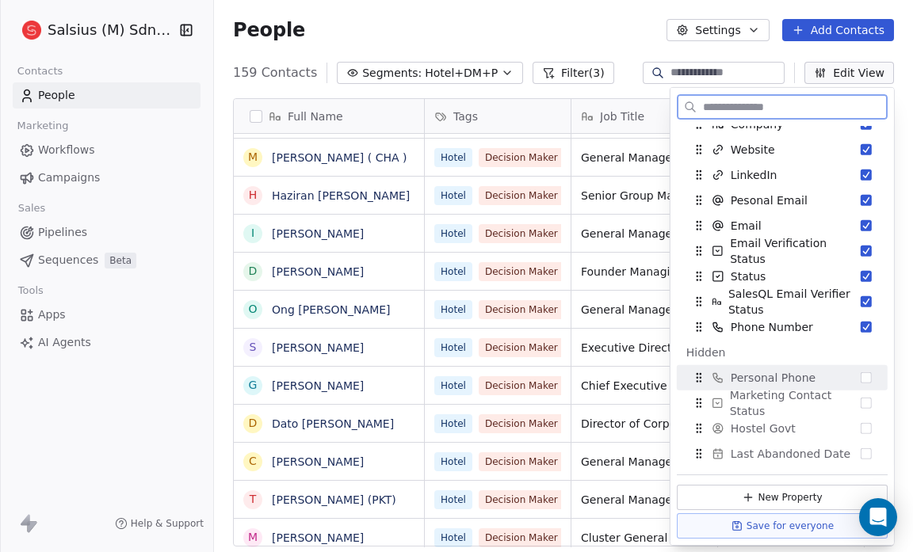
scroll to position [130, 0]
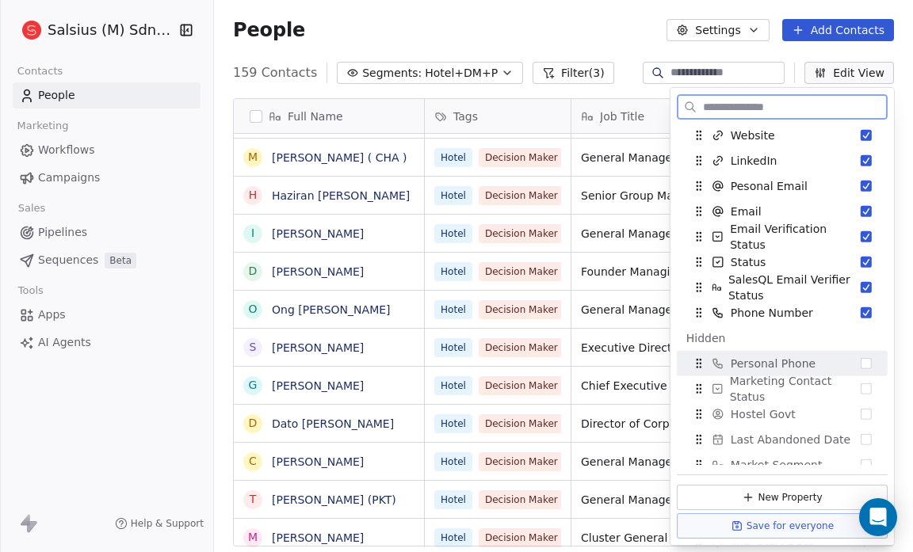
click at [861, 364] on button "Suggestions" at bounding box center [866, 363] width 11 height 11
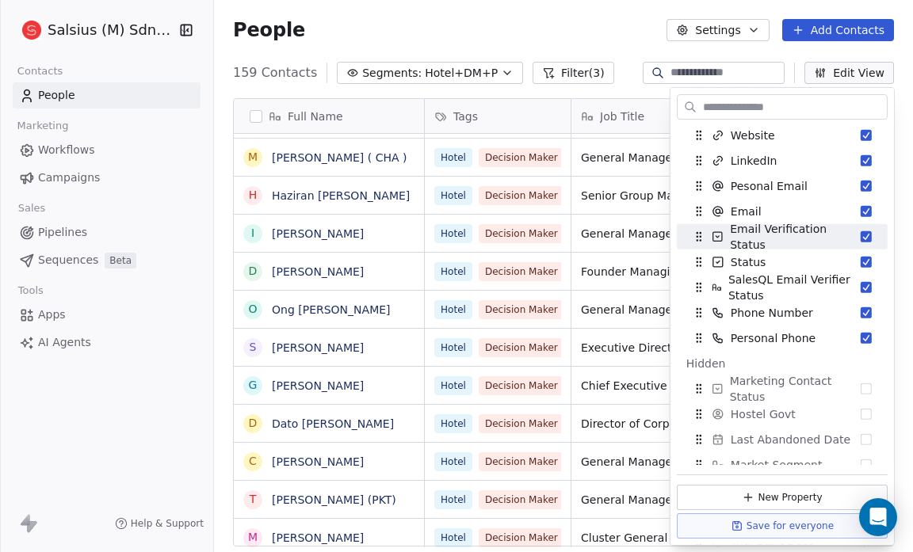
click at [600, 18] on div "People Settings Add Contacts" at bounding box center [563, 30] width 699 height 60
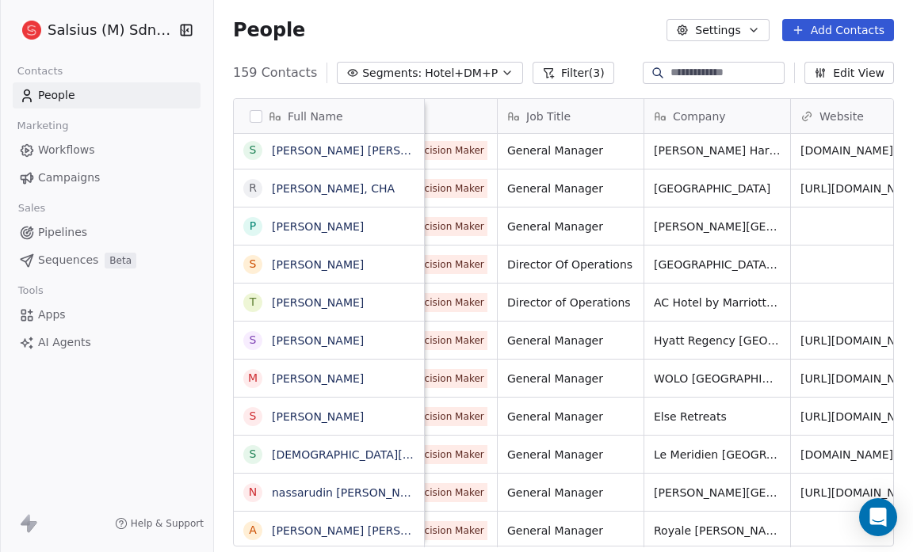
scroll to position [10, 10]
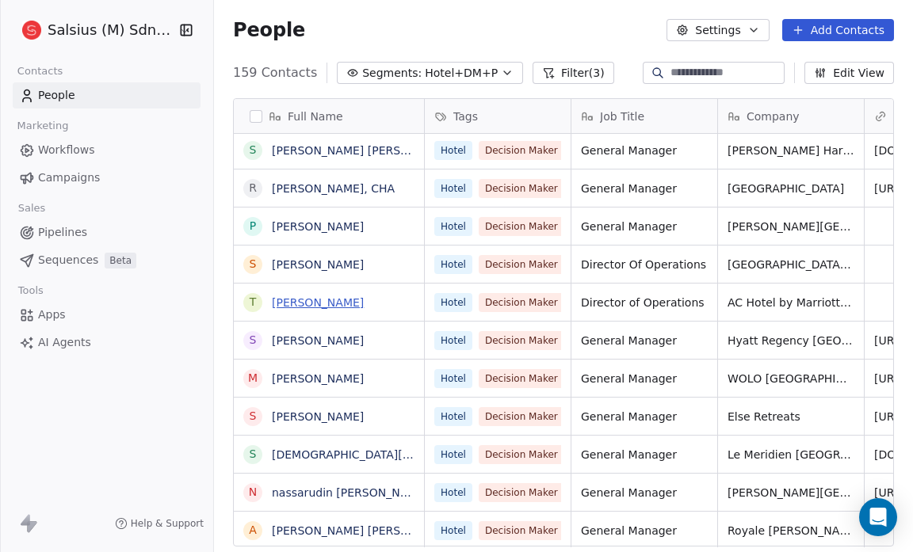
click at [308, 305] on link "Tony Ooi" at bounding box center [318, 302] width 92 height 13
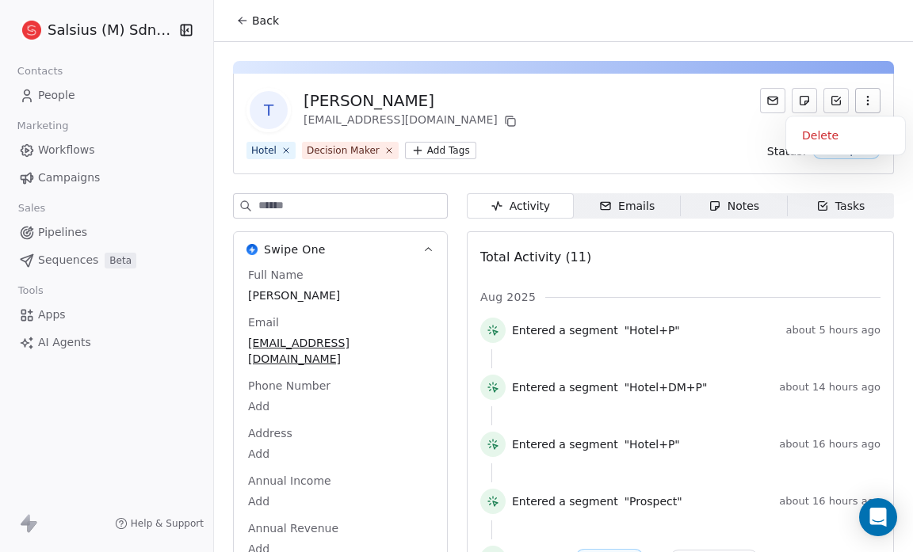
click at [862, 99] on icon "button" at bounding box center [868, 100] width 13 height 13
click at [713, 113] on div "T Tony Ooi tonyboy0709@gmail.com" at bounding box center [564, 110] width 634 height 44
click at [539, 210] on div "Activity" at bounding box center [520, 206] width 60 height 17
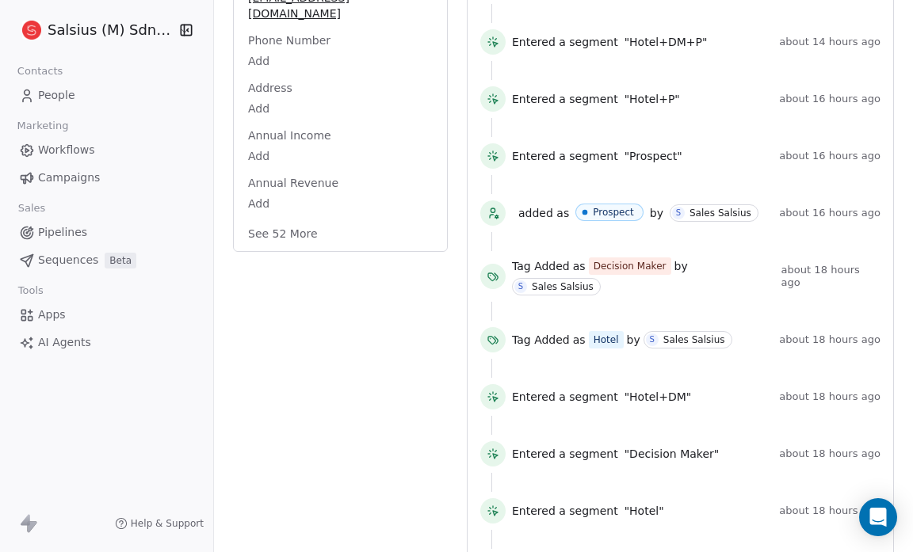
scroll to position [346, 0]
click at [365, 216] on div "Full Name Tony Ooi Email tonyboy0709@gmail.com Phone Number Add Address Add Ann…" at bounding box center [340, 83] width 191 height 323
click at [312, 223] on button "See 52 More" at bounding box center [283, 234] width 89 height 29
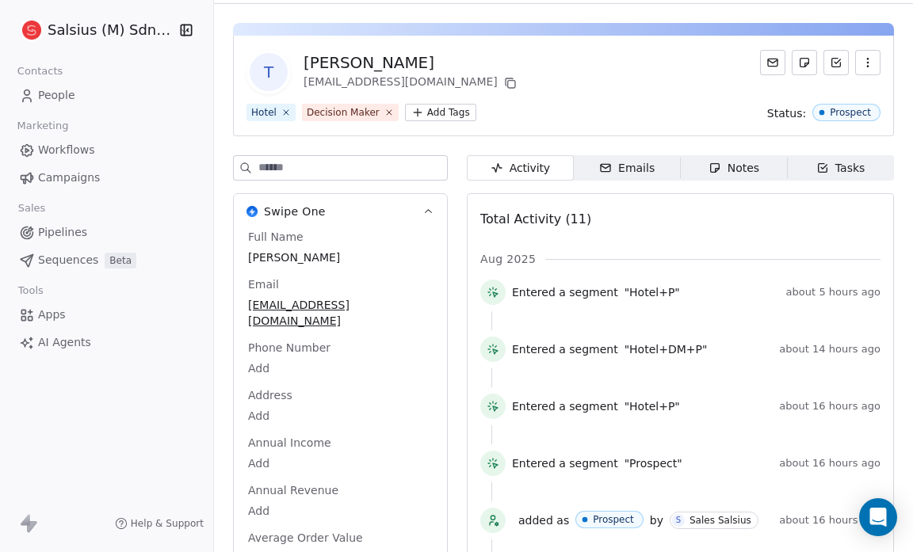
scroll to position [0, 0]
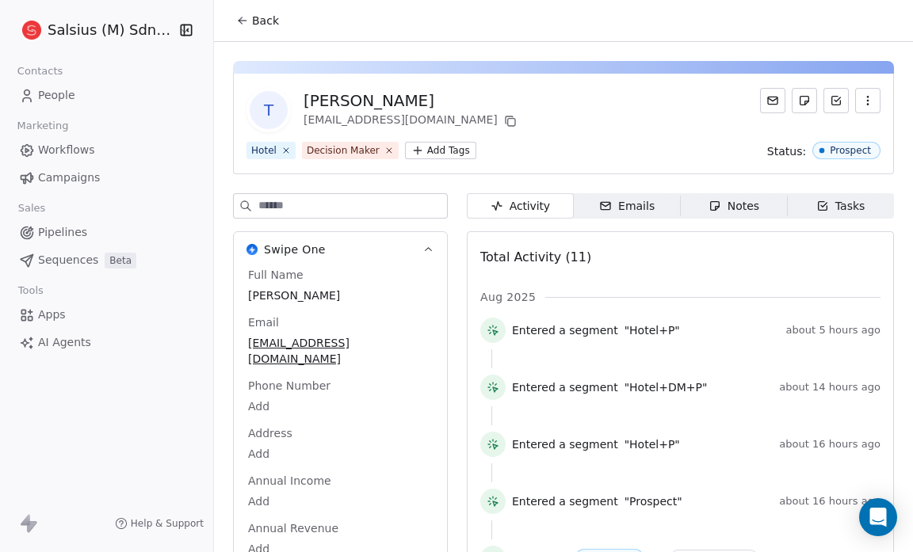
click at [250, 21] on button "Back" at bounding box center [258, 20] width 62 height 29
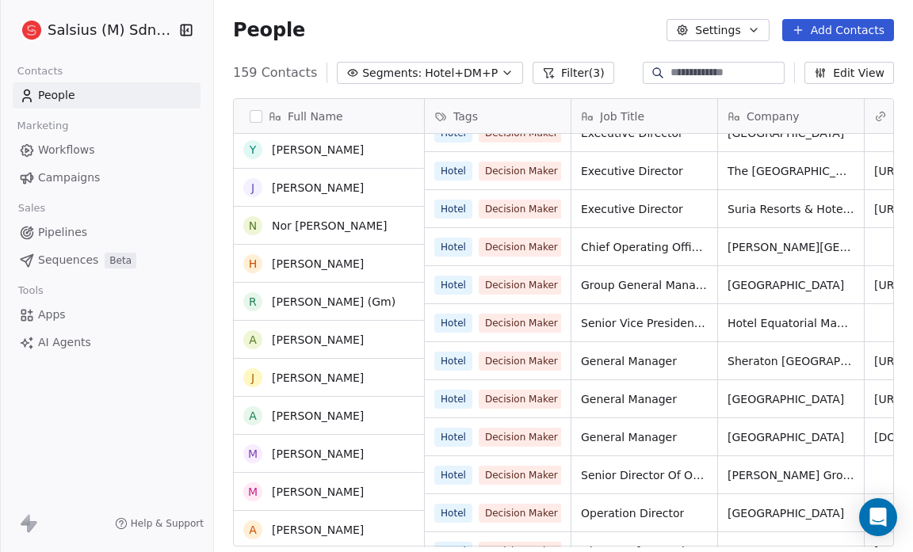
scroll to position [2791, 0]
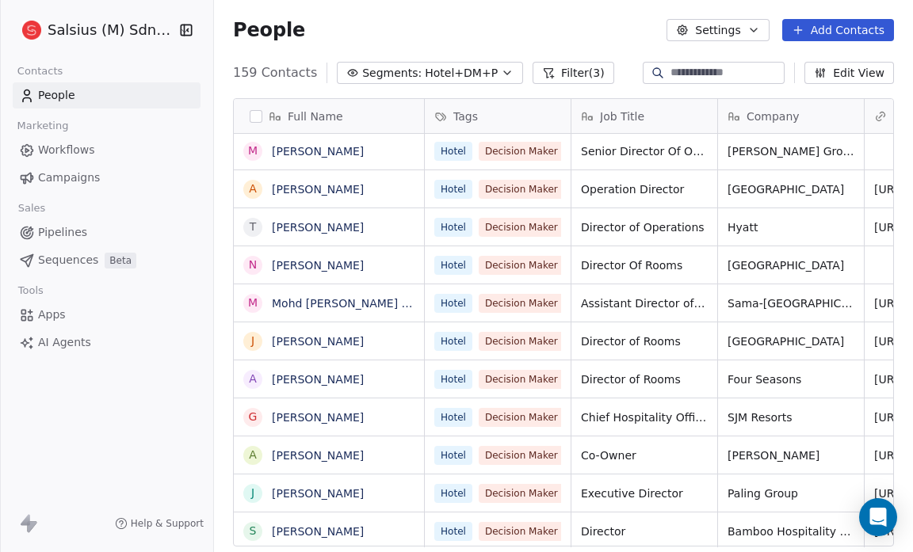
click at [81, 230] on span "Pipelines" at bounding box center [62, 232] width 49 height 17
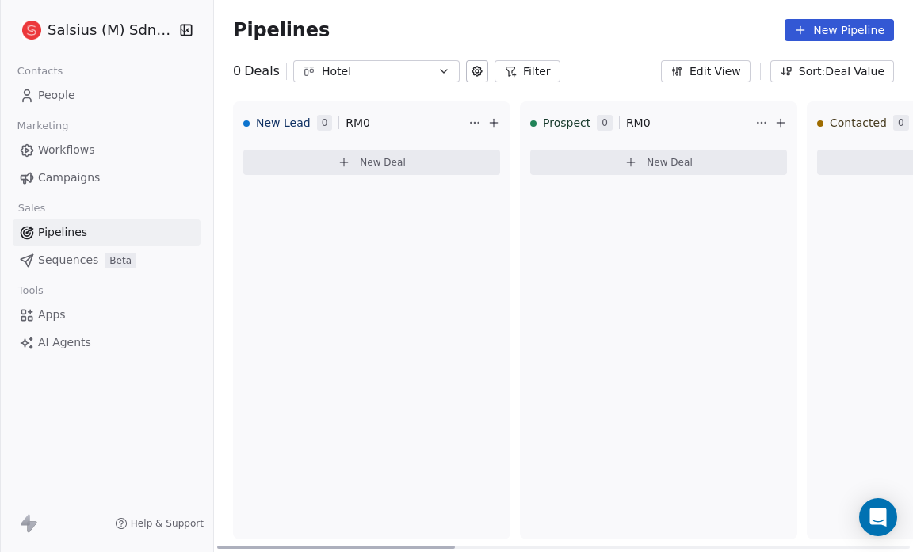
click at [637, 161] on icon at bounding box center [631, 162] width 13 height 13
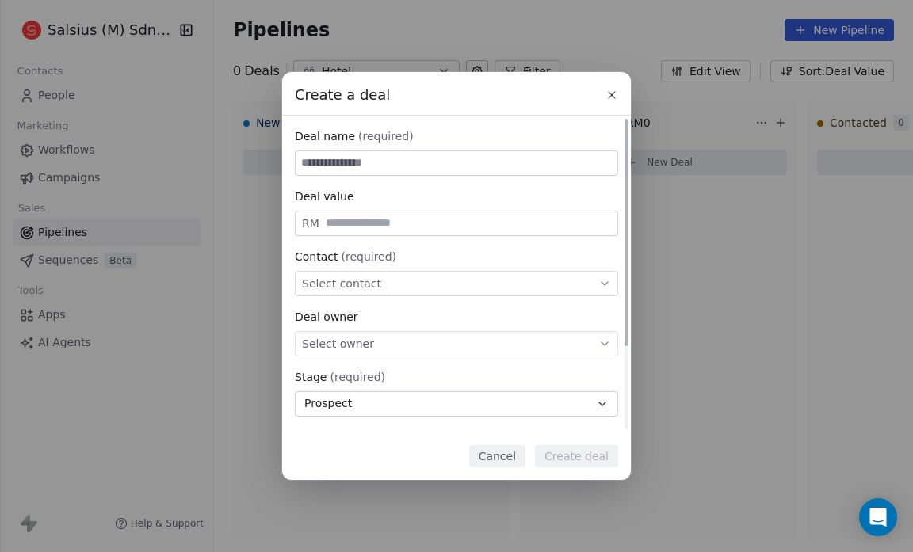
click at [329, 281] on span "Select contact" at bounding box center [341, 284] width 79 height 16
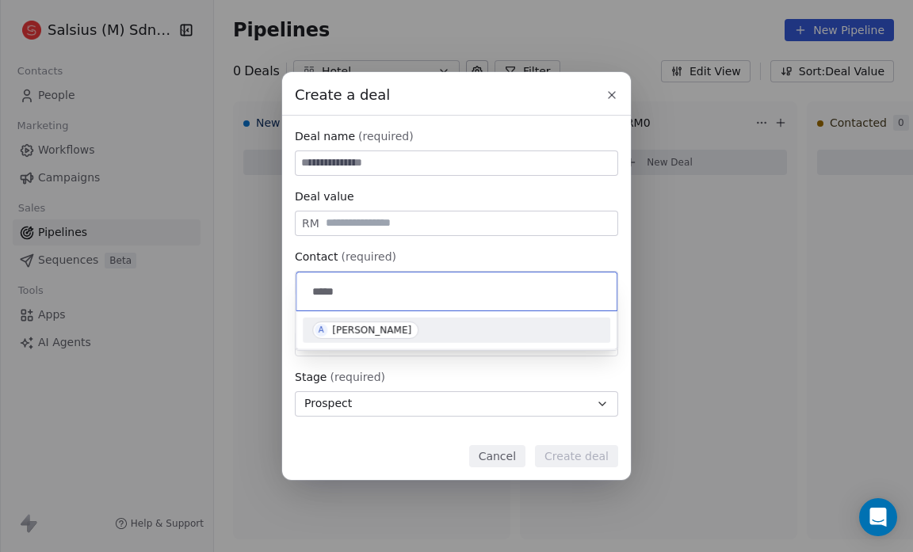
type input "*****"
click at [353, 335] on span "A Azrai Naz" at bounding box center [365, 330] width 106 height 17
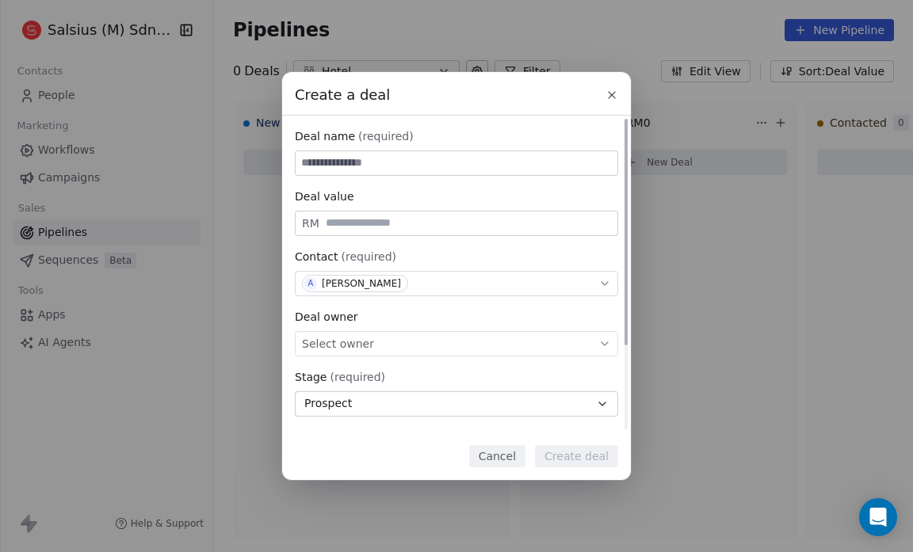
click at [310, 166] on input at bounding box center [457, 163] width 322 height 24
type input "*****"
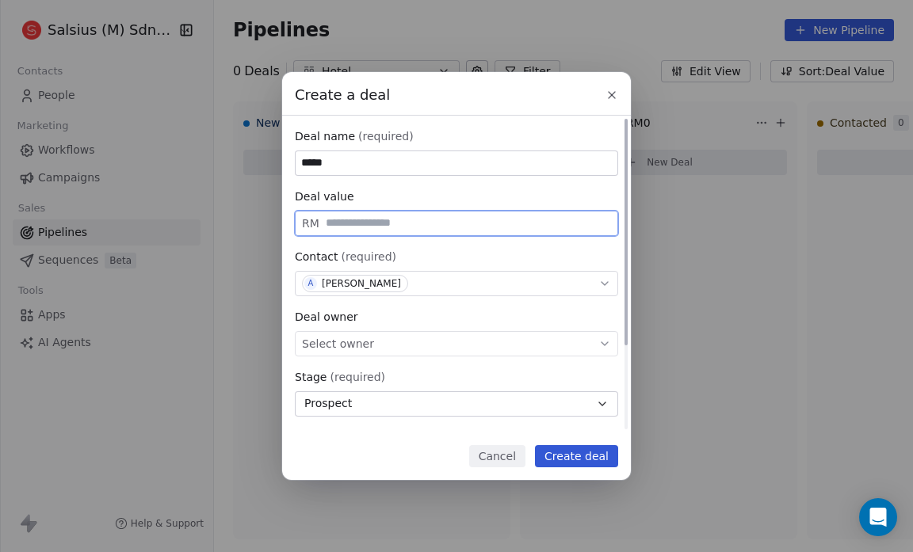
click at [327, 225] on input "text" at bounding box center [469, 223] width 292 height 12
click at [340, 350] on span "Select owner" at bounding box center [338, 344] width 72 height 16
type input "**"
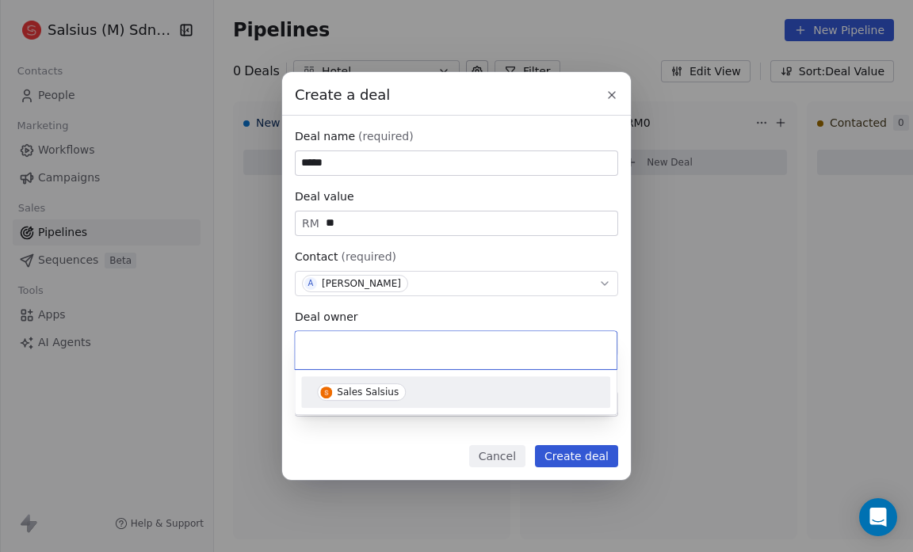
click at [337, 387] on div "Sales Salsius" at bounding box center [368, 392] width 62 height 11
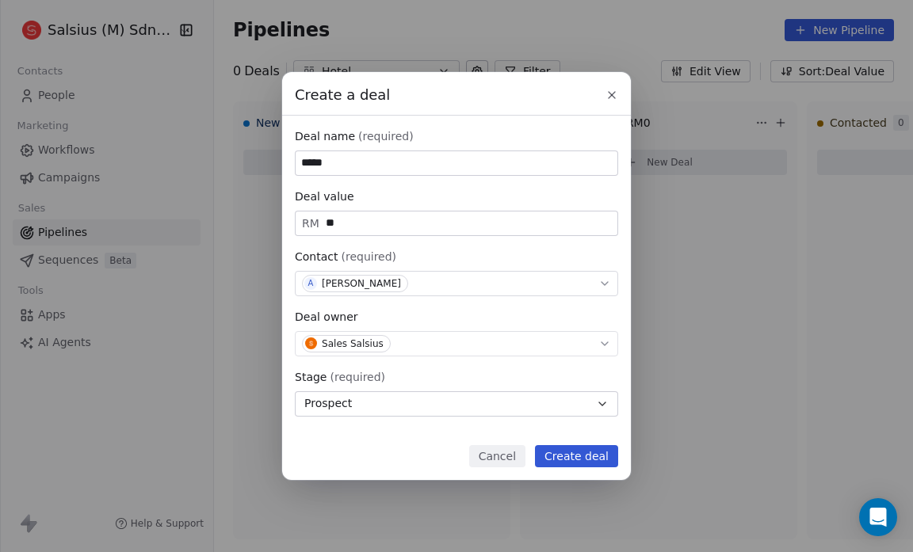
click at [574, 457] on button "Create deal" at bounding box center [576, 456] width 83 height 22
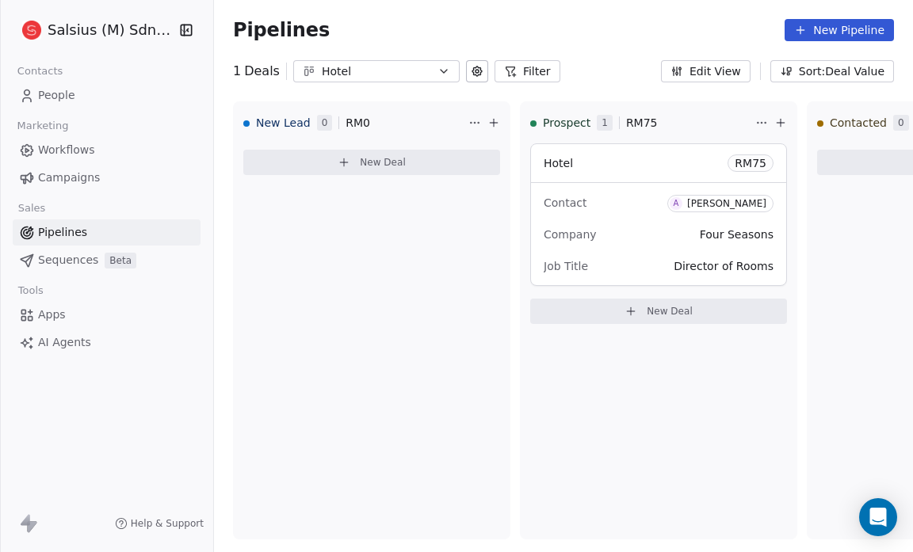
click at [71, 101] on span "People" at bounding box center [56, 95] width 37 height 17
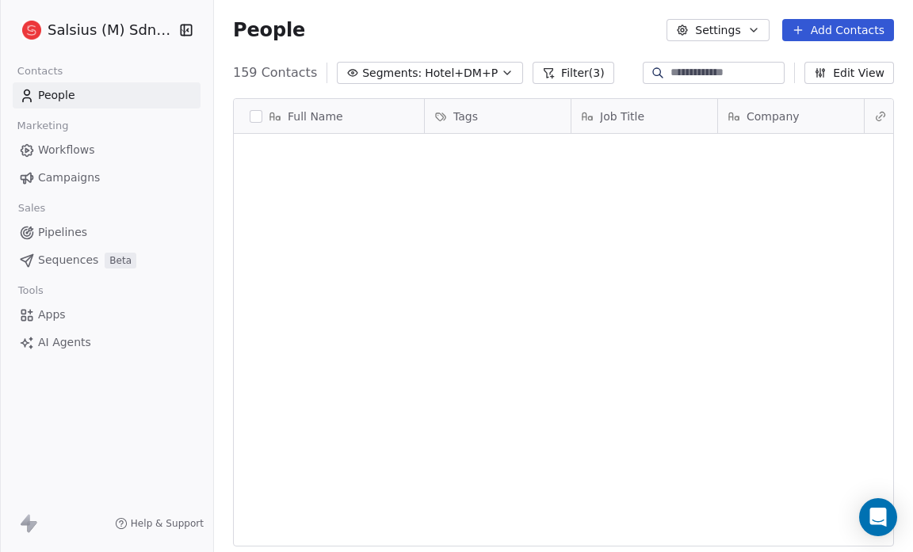
scroll to position [476, 689]
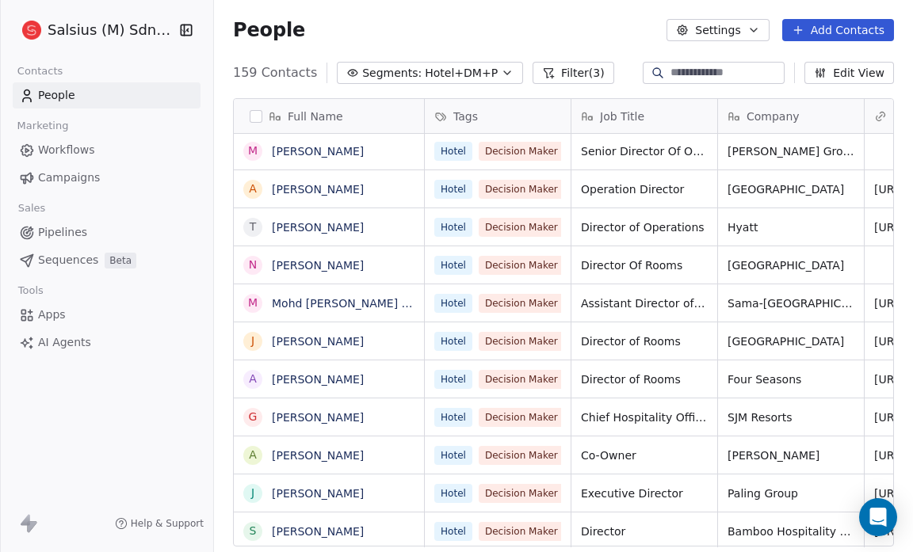
click at [501, 73] on icon "button" at bounding box center [507, 73] width 13 height 13
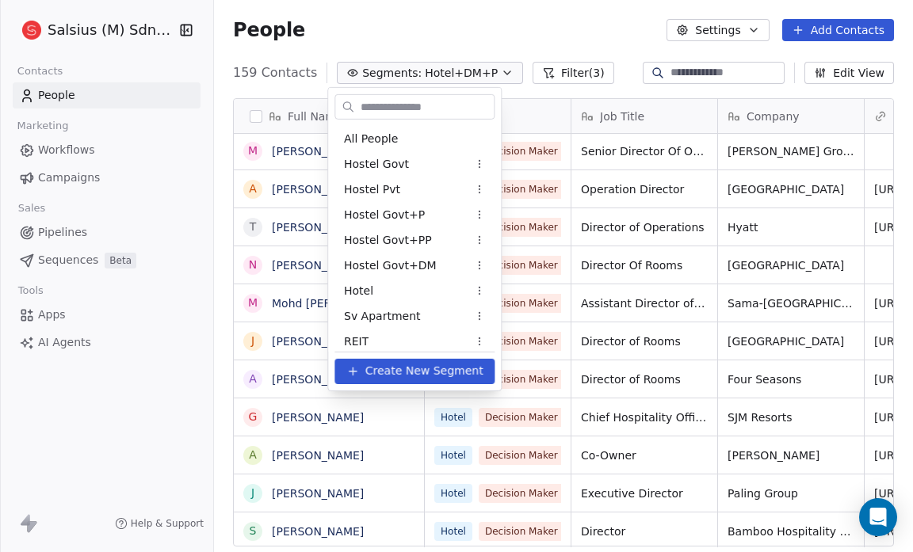
scroll to position [973, 0]
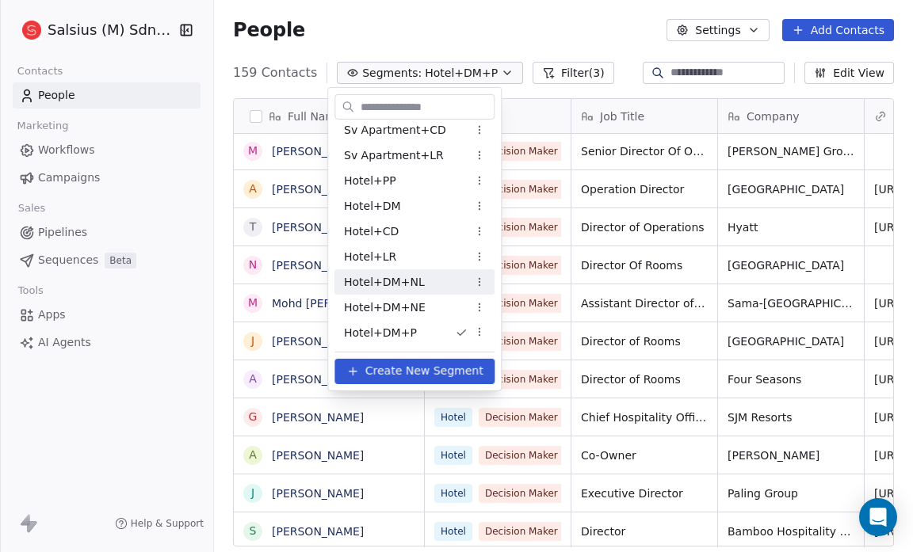
click at [438, 278] on div "Hotel+DM+NL" at bounding box center [415, 282] width 160 height 25
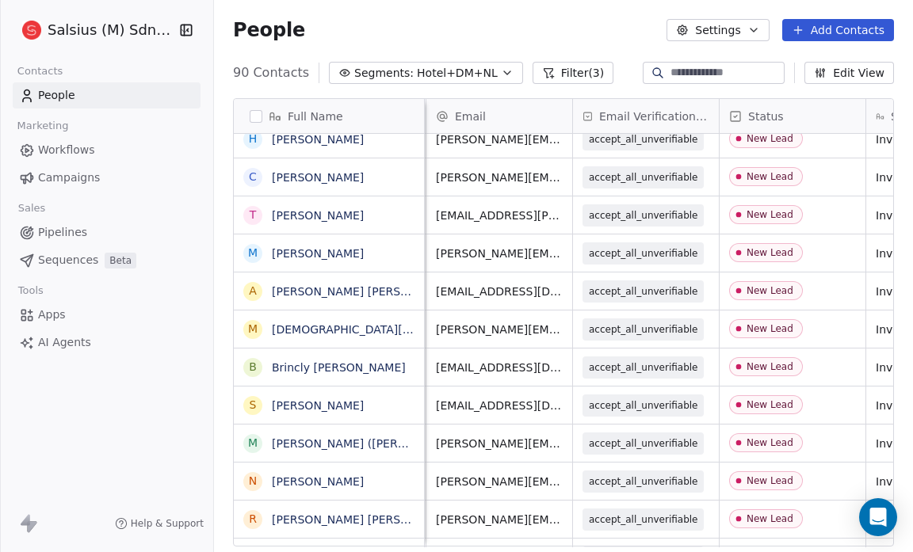
scroll to position [0, 728]
click at [71, 232] on span "Pipelines" at bounding box center [62, 232] width 49 height 17
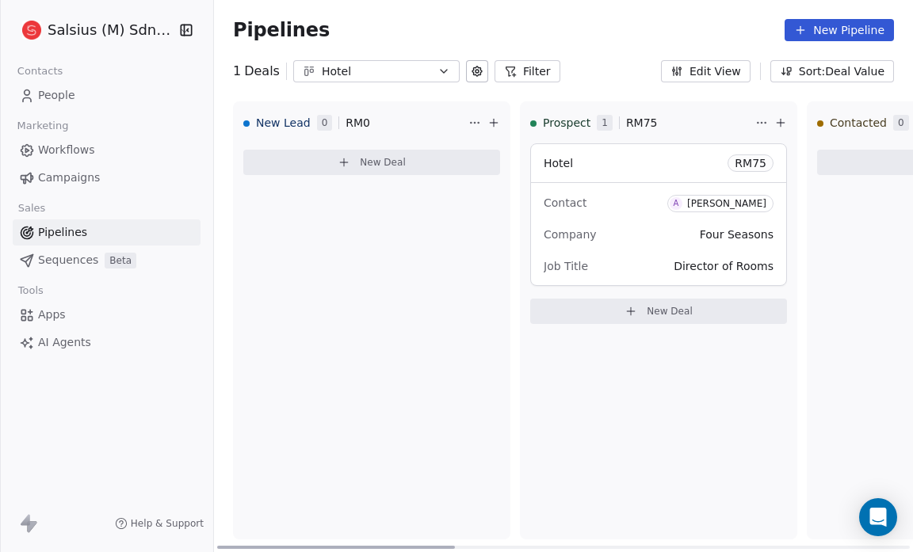
click at [347, 162] on icon at bounding box center [344, 162] width 7 height 0
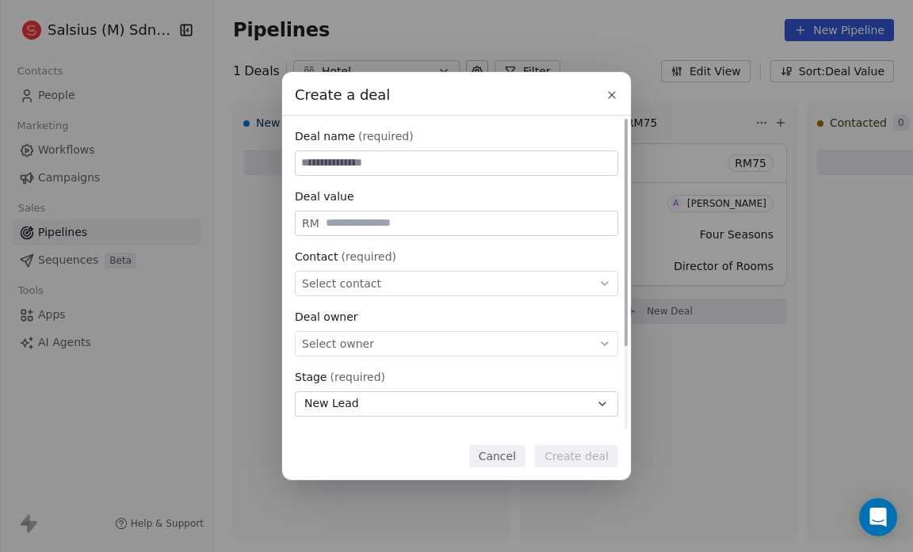
click at [315, 281] on span "Select contact" at bounding box center [341, 284] width 79 height 16
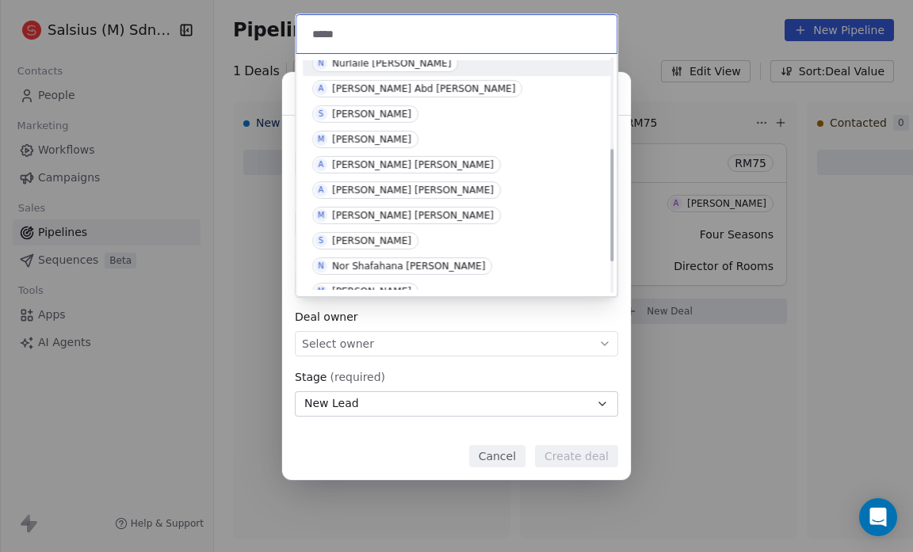
scroll to position [187, 0]
type input "*****"
click at [403, 170] on span "A Abdul Ghani Abdullah Abdullah" at bounding box center [406, 164] width 189 height 17
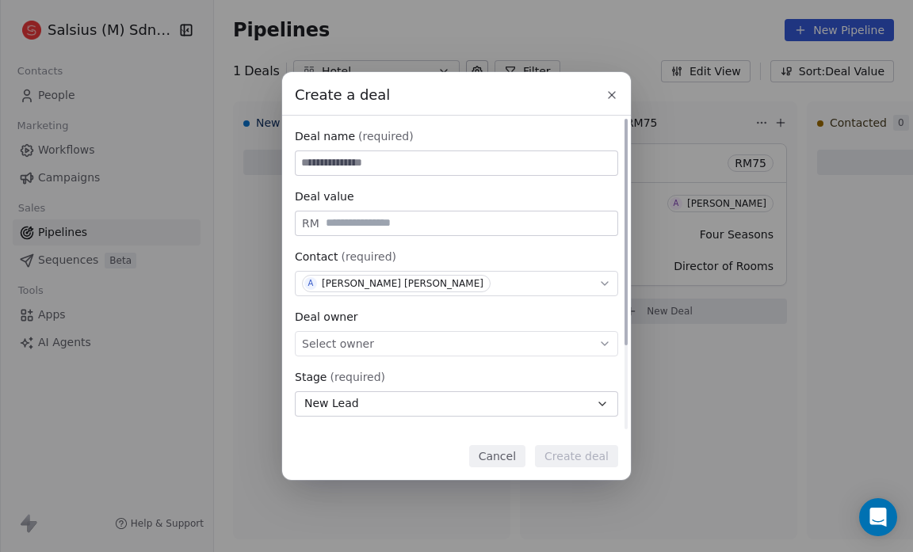
click at [317, 166] on input at bounding box center [457, 163] width 322 height 24
type input "*****"
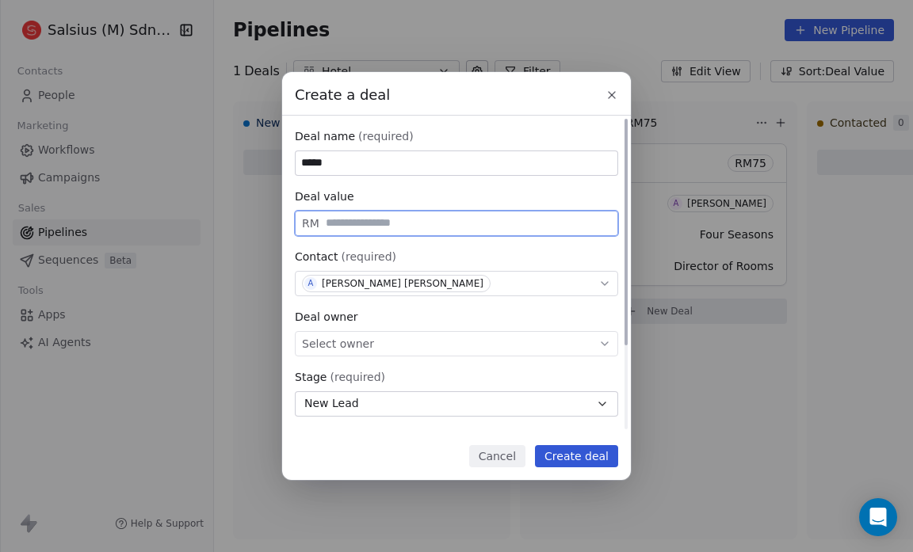
click at [331, 226] on input "text" at bounding box center [469, 223] width 292 height 12
click at [313, 345] on span "Select owner" at bounding box center [338, 344] width 72 height 16
type input "**"
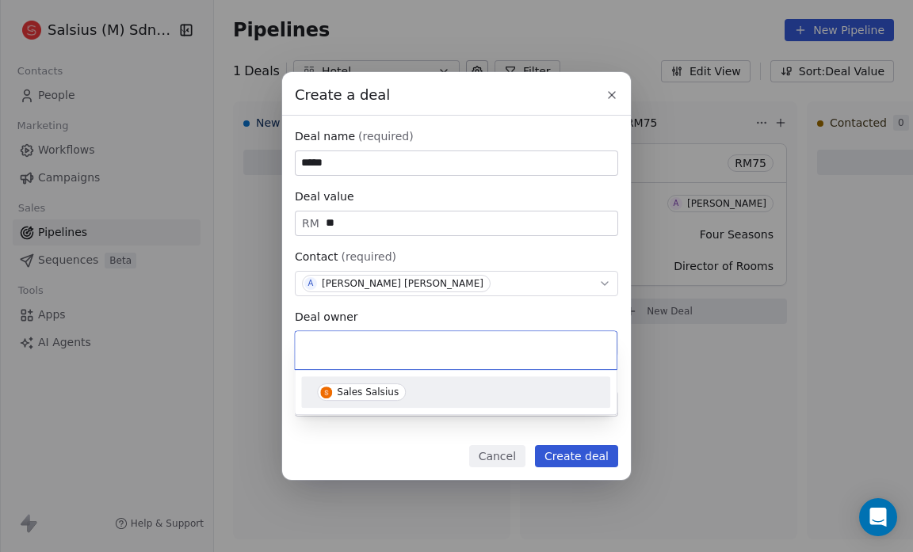
click at [324, 390] on img "Suggestions" at bounding box center [326, 393] width 12 height 12
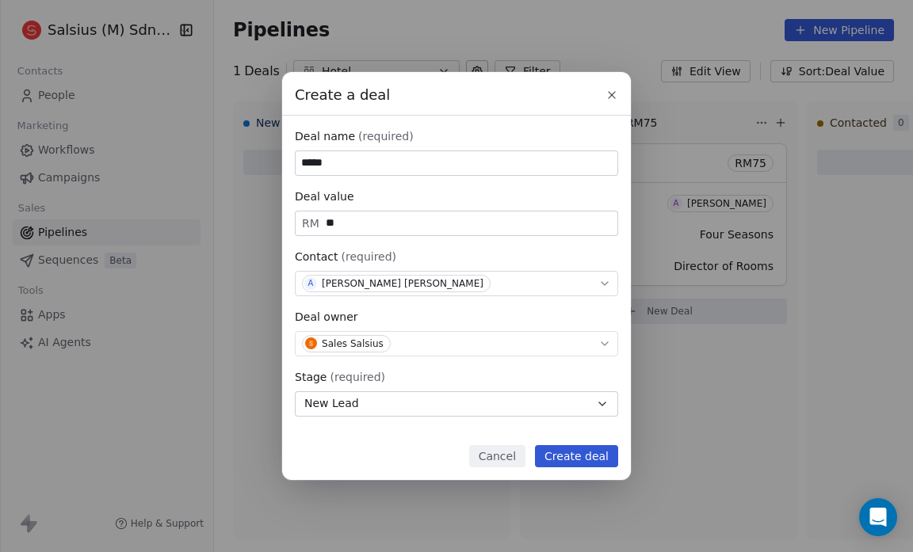
click at [565, 454] on button "Create deal" at bounding box center [576, 456] width 83 height 22
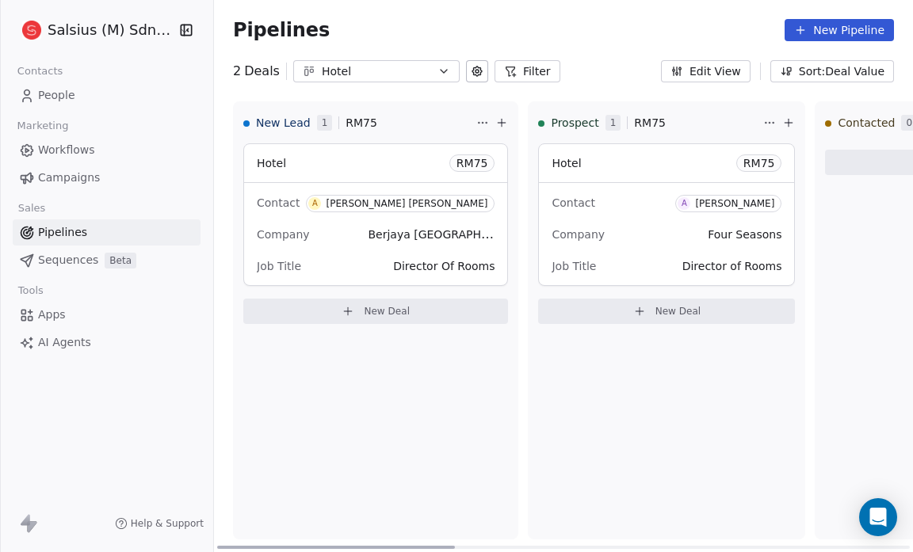
click at [461, 163] on span "RM 75" at bounding box center [473, 163] width 32 height 16
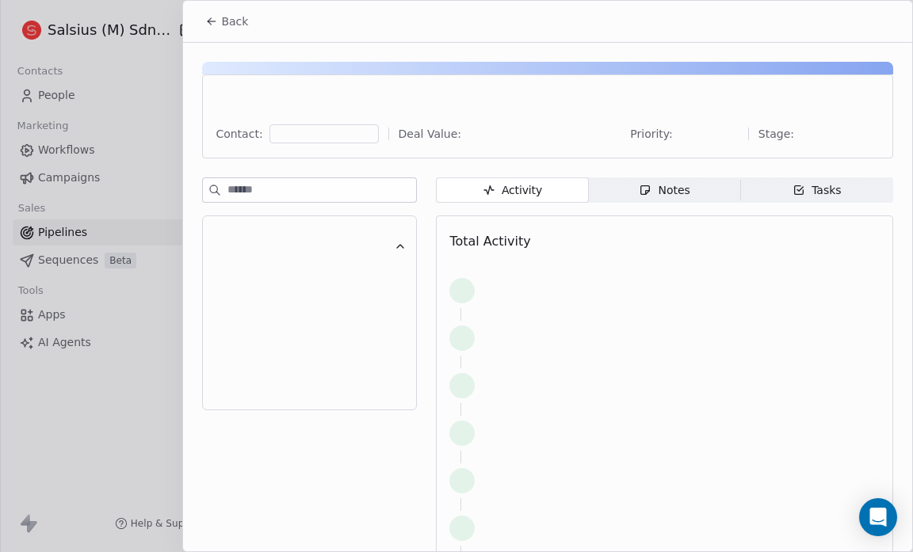
click at [465, 159] on div "Contact: Deal Value: Priority: Stage: Activity Activity Notes Notes Tasks Tasks…" at bounding box center [547, 311] width 729 height 536
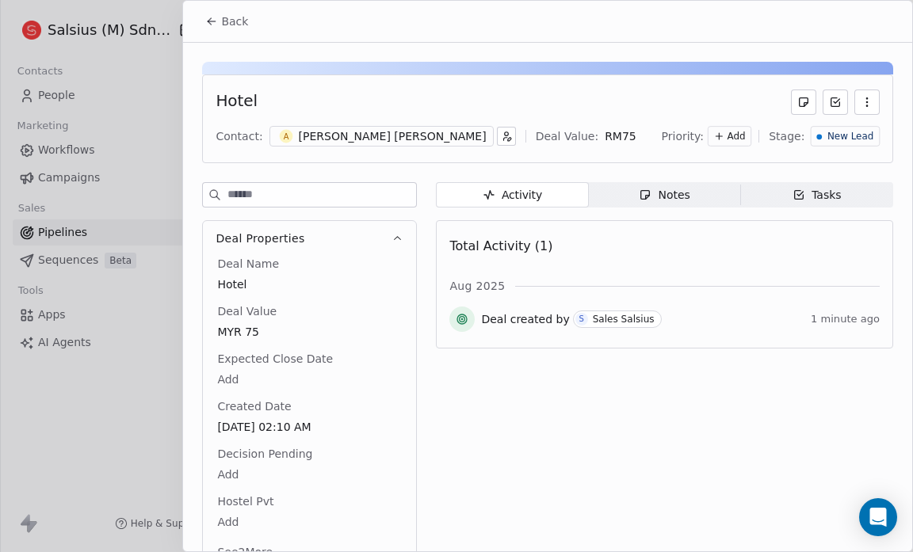
click at [591, 135] on div "Contact: A Abdul Ghani Abdullah Abdullah Deal Value: RM 75 Priority: Add Stage:…" at bounding box center [548, 136] width 664 height 24
click at [231, 24] on span "Back" at bounding box center [234, 21] width 27 height 16
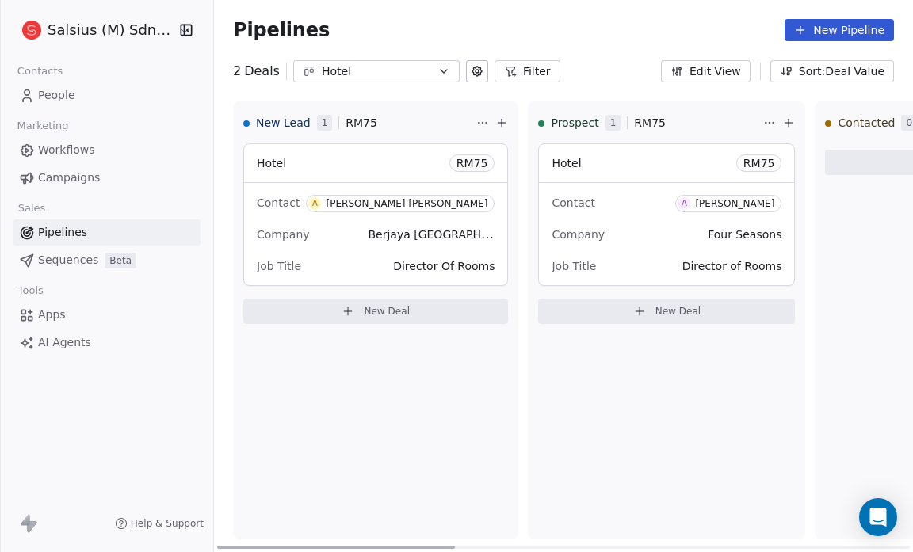
click at [353, 124] on span "RM 75" at bounding box center [362, 123] width 32 height 16
drag, startPoint x: 370, startPoint y: 120, endPoint x: 444, endPoint y: 121, distance: 73.7
click at [444, 121] on div "New Lead 1 RM 75 Hotel RM 75 Contact A Abdul Ghani Abdullah Abdullah Company Be…" at bounding box center [563, 326] width 699 height 451
click at [470, 127] on html "Salsius (M) Sdn Bhd Contacts People Marketing Workflows Campaigns Sales Pipelin…" at bounding box center [456, 276] width 913 height 552
click at [442, 124] on html "Salsius (M) Sdn Bhd Contacts People Marketing Workflows Campaigns Sales Pipelin…" at bounding box center [456, 276] width 913 height 552
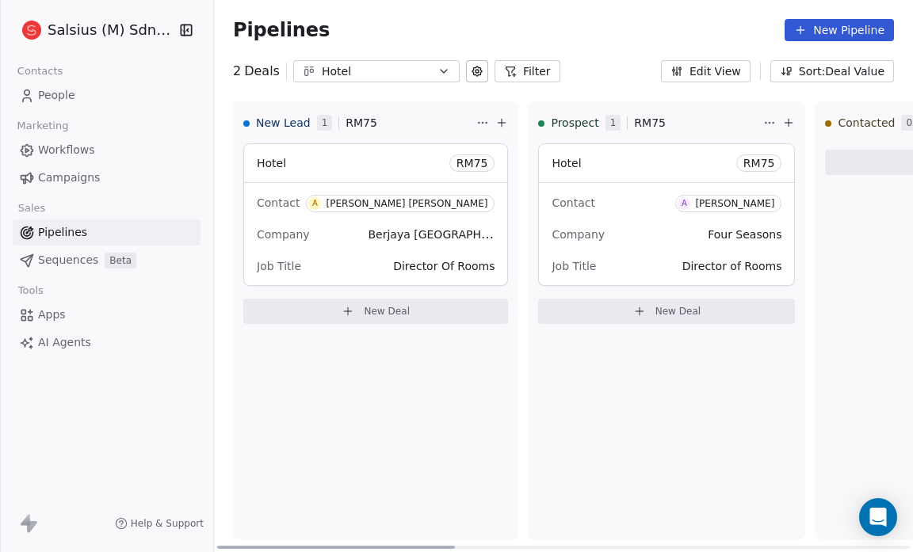
click at [495, 124] on icon at bounding box center [501, 123] width 13 height 13
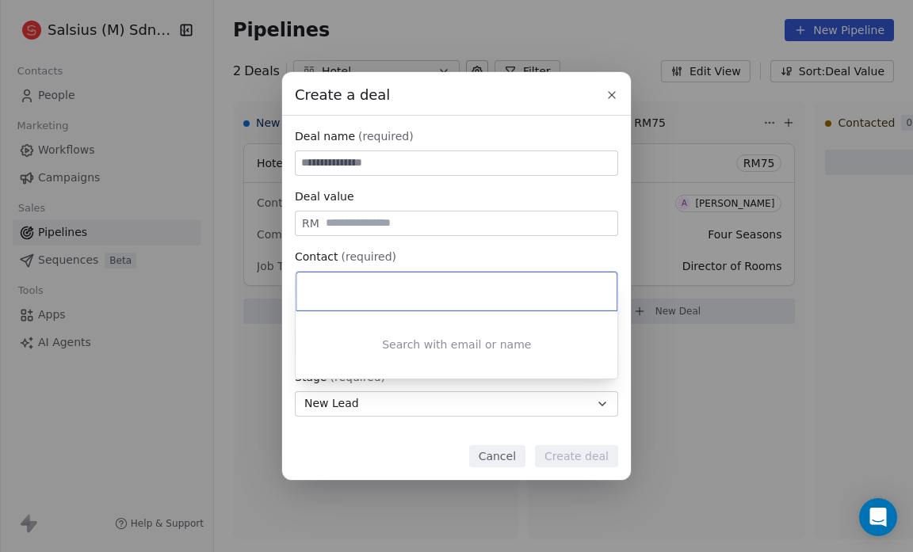
click at [610, 97] on div "Create a deal Deal name (required) Deal value RM Contact (required) Select cont…" at bounding box center [456, 275] width 913 height 407
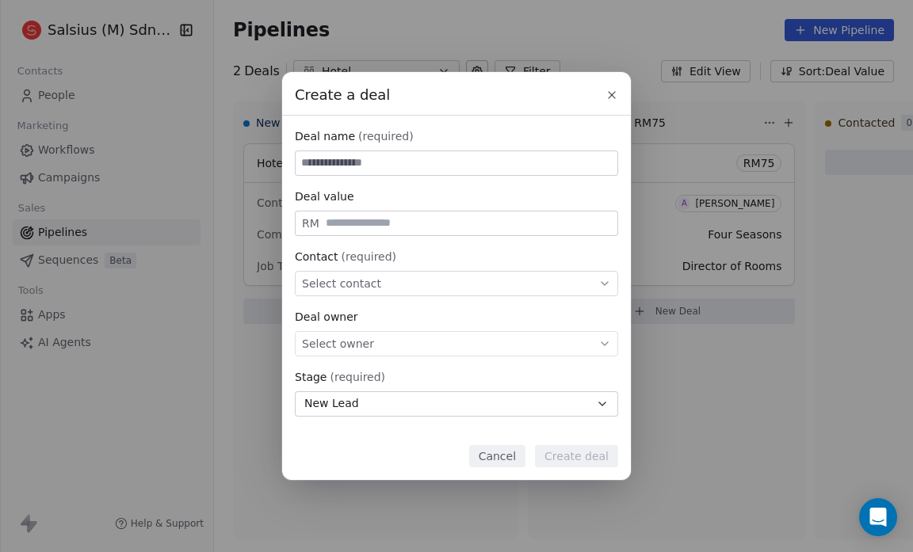
click at [610, 94] on icon at bounding box center [612, 95] width 13 height 13
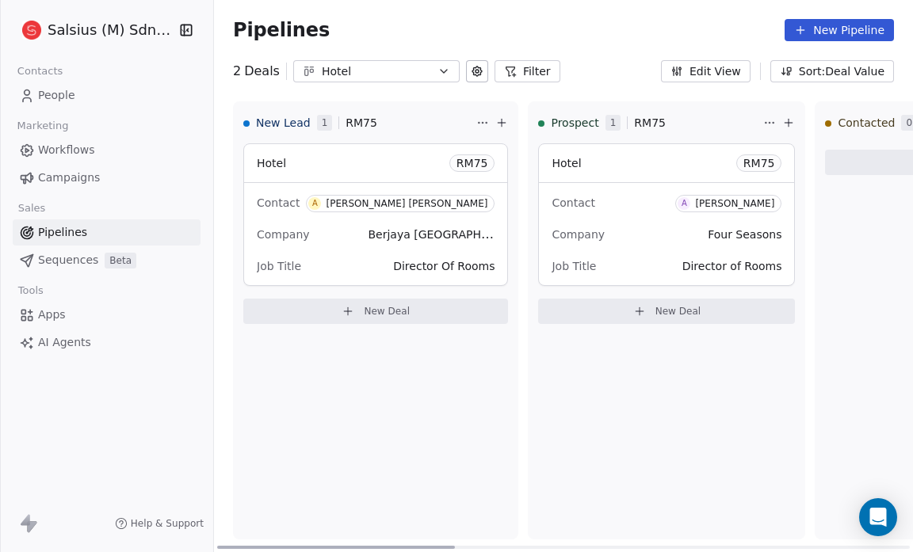
click at [270, 162] on span "Hotel" at bounding box center [271, 163] width 29 height 13
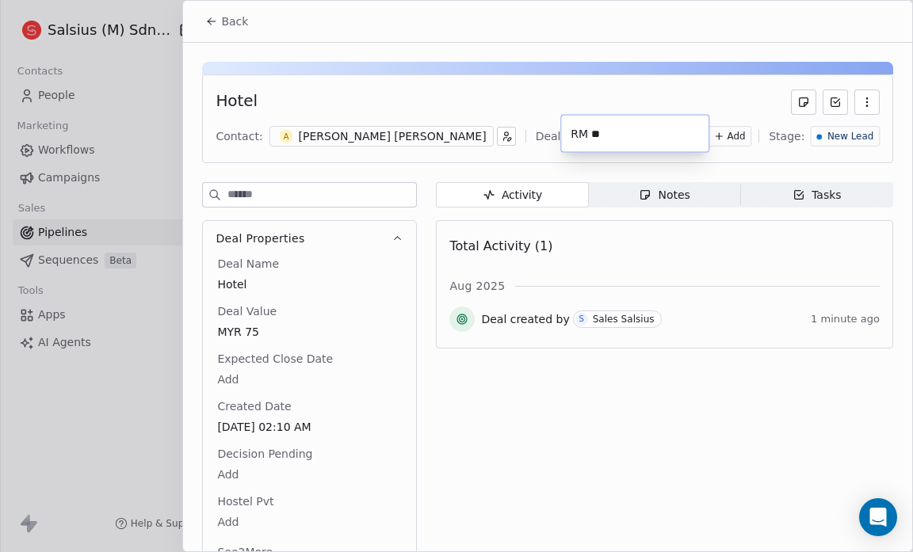
click at [590, 128] on body "Salsius (M) Sdn Bhd Contacts People Marketing Workflows Campaigns Sales Pipelin…" at bounding box center [456, 276] width 913 height 552
type input "*"
type input "**"
click at [641, 298] on html "Salsius (M) Sdn Bhd Contacts People Marketing Workflows Campaigns Sales Pipelin…" at bounding box center [456, 276] width 913 height 552
click at [377, 36] on div "Back" at bounding box center [547, 21] width 729 height 41
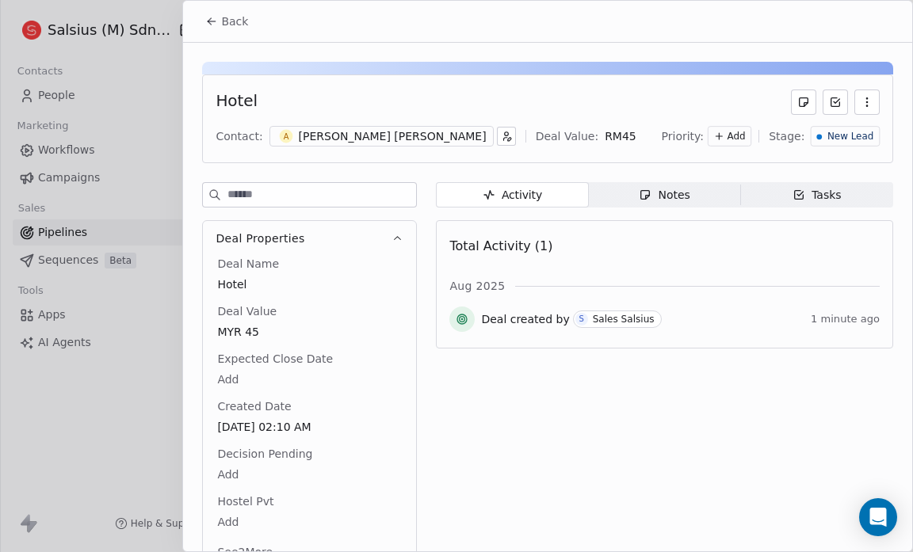
click at [377, 36] on div "Back" at bounding box center [547, 21] width 729 height 41
click at [214, 21] on icon at bounding box center [211, 21] width 7 height 0
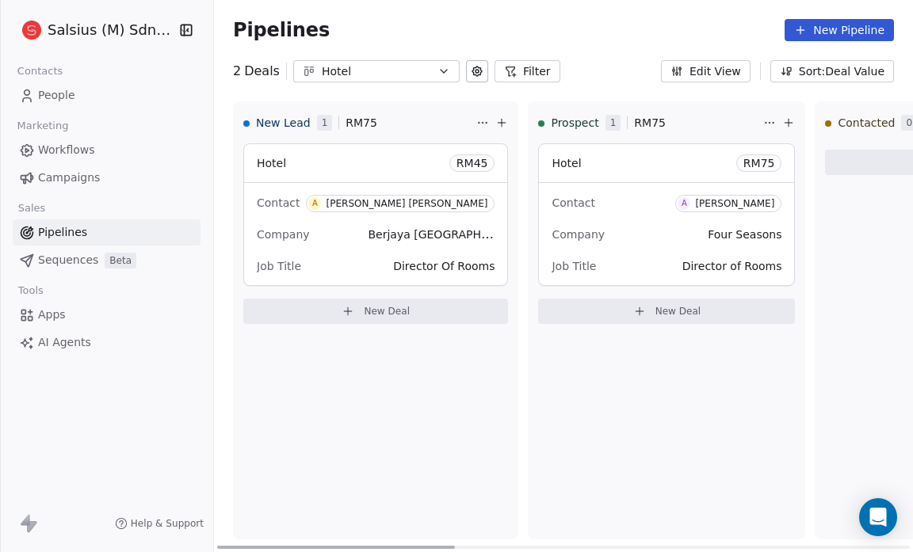
click at [763, 156] on span "RM 75" at bounding box center [760, 163] width 32 height 16
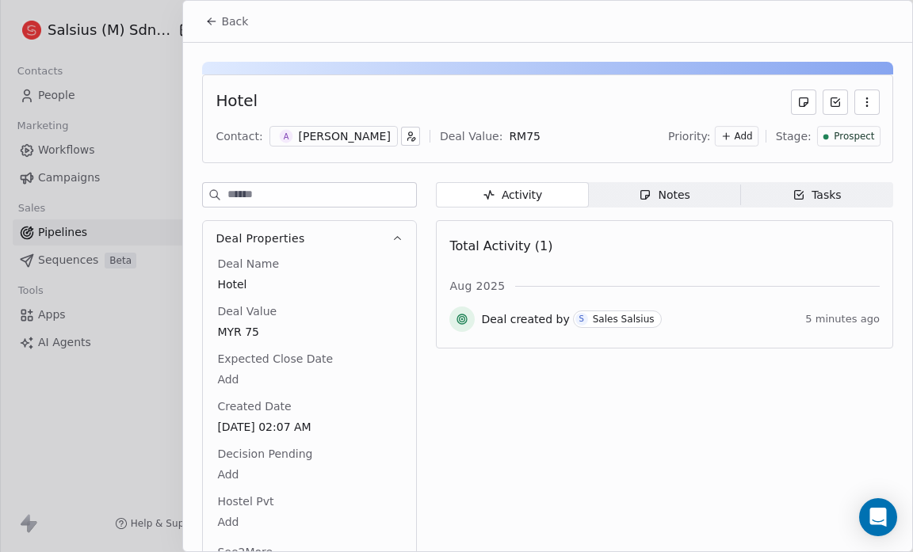
click at [763, 156] on div "Hotel Contact: A Azrai Naz Deal Value: RM 75 Priority: Add Stage: Prospect" at bounding box center [547, 119] width 691 height 89
click at [474, 135] on body "Salsius (M) Sdn Bhd Contacts People Marketing Workflows Campaigns Sales Pipelin…" at bounding box center [456, 276] width 913 height 552
type input "*"
type input "**"
click at [412, 62] on html "Salsius (M) Sdn Bhd Contacts People Marketing Workflows Campaigns Sales Pipelin…" at bounding box center [456, 276] width 913 height 552
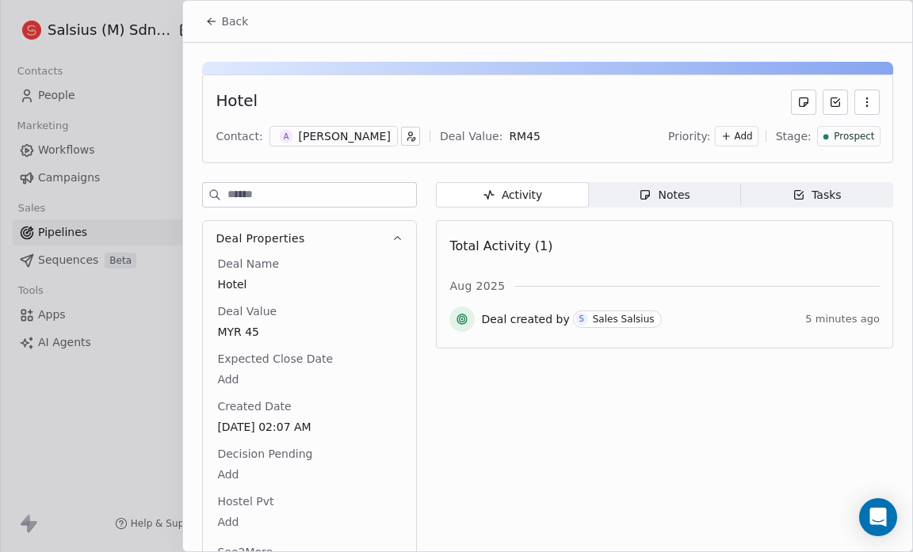
click at [224, 25] on span "Back" at bounding box center [234, 21] width 27 height 16
